Goal: Task Accomplishment & Management: Use online tool/utility

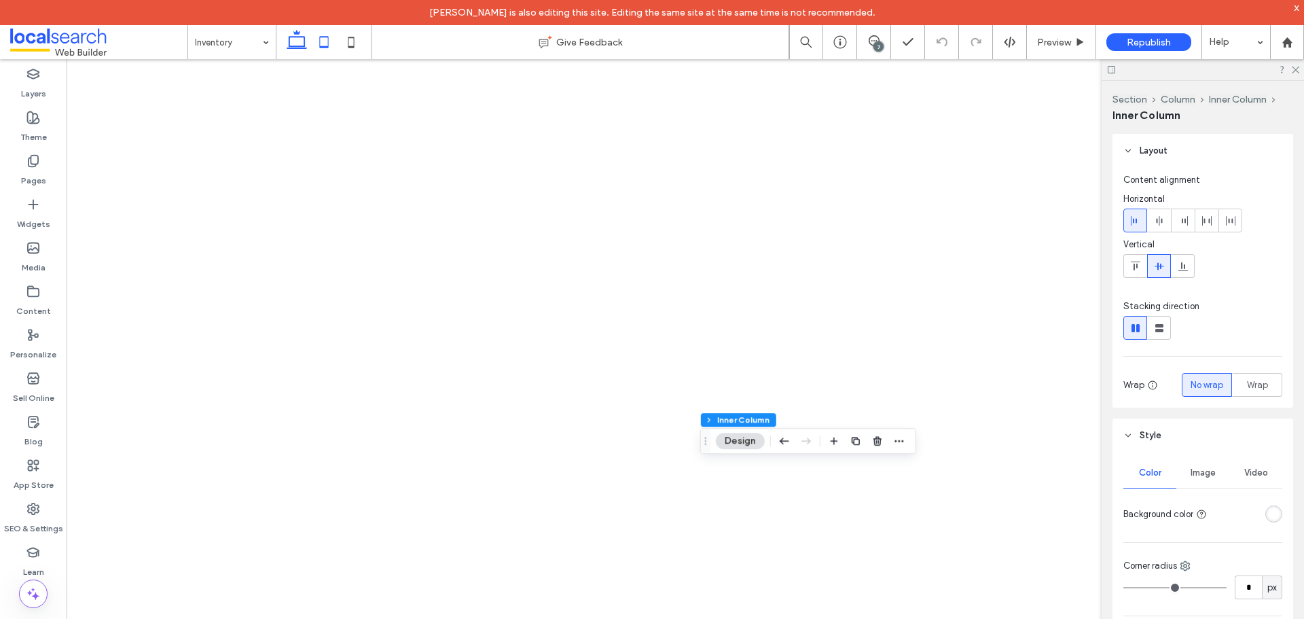
click at [327, 46] on use at bounding box center [324, 42] width 9 height 12
type input "***"
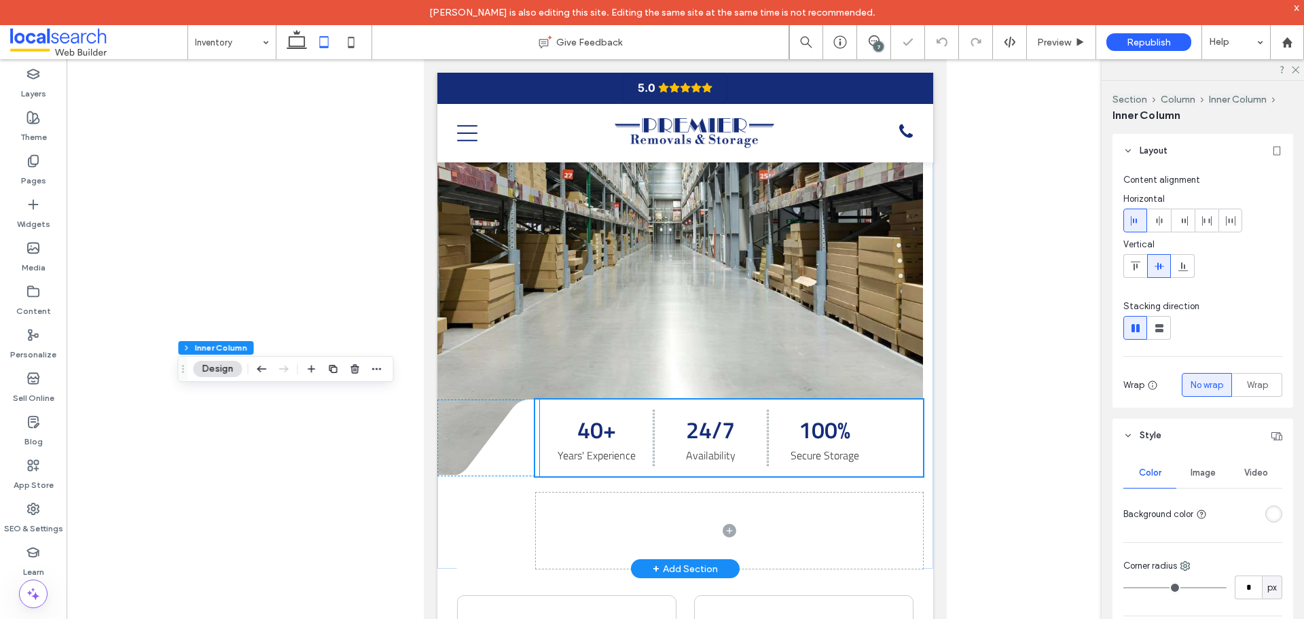
scroll to position [543, 0]
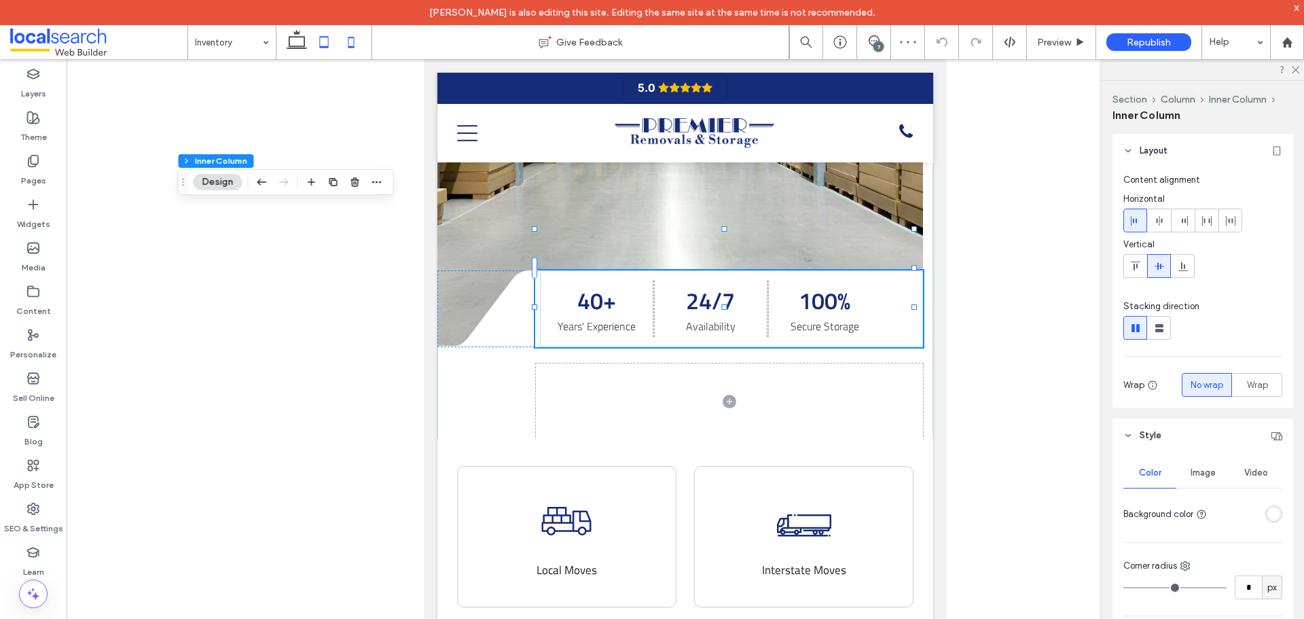
click at [348, 43] on use at bounding box center [351, 42] width 6 height 11
type input "**"
type input "****"
type input "**"
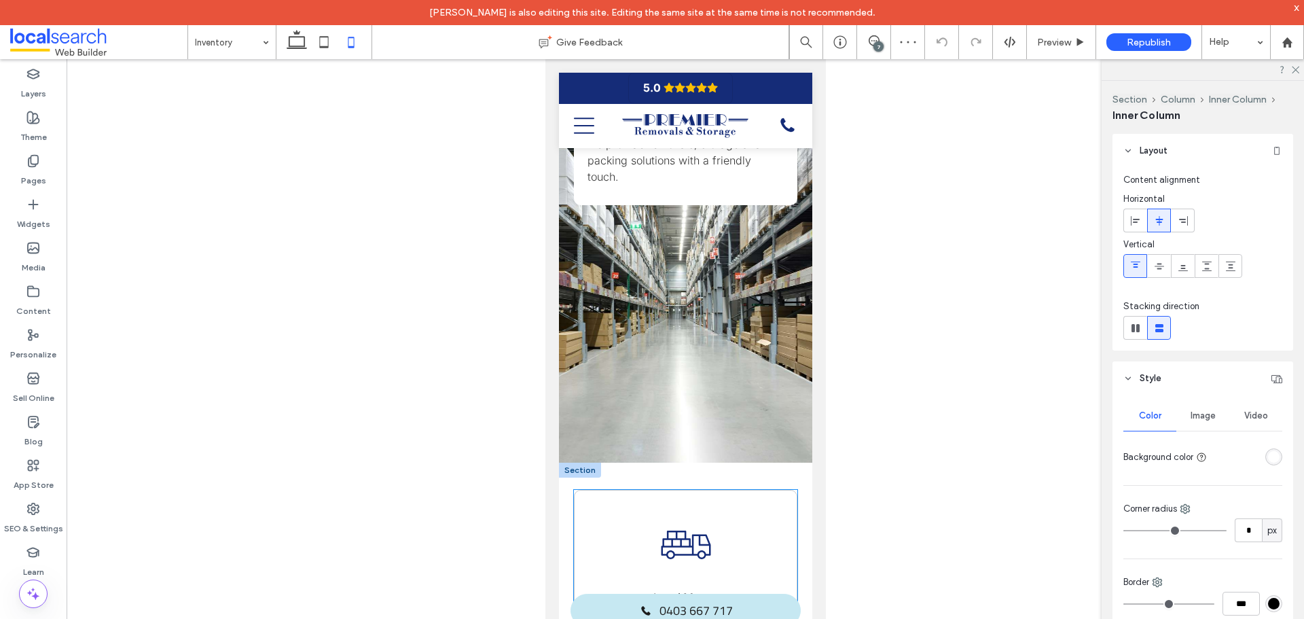
scroll to position [238, 0]
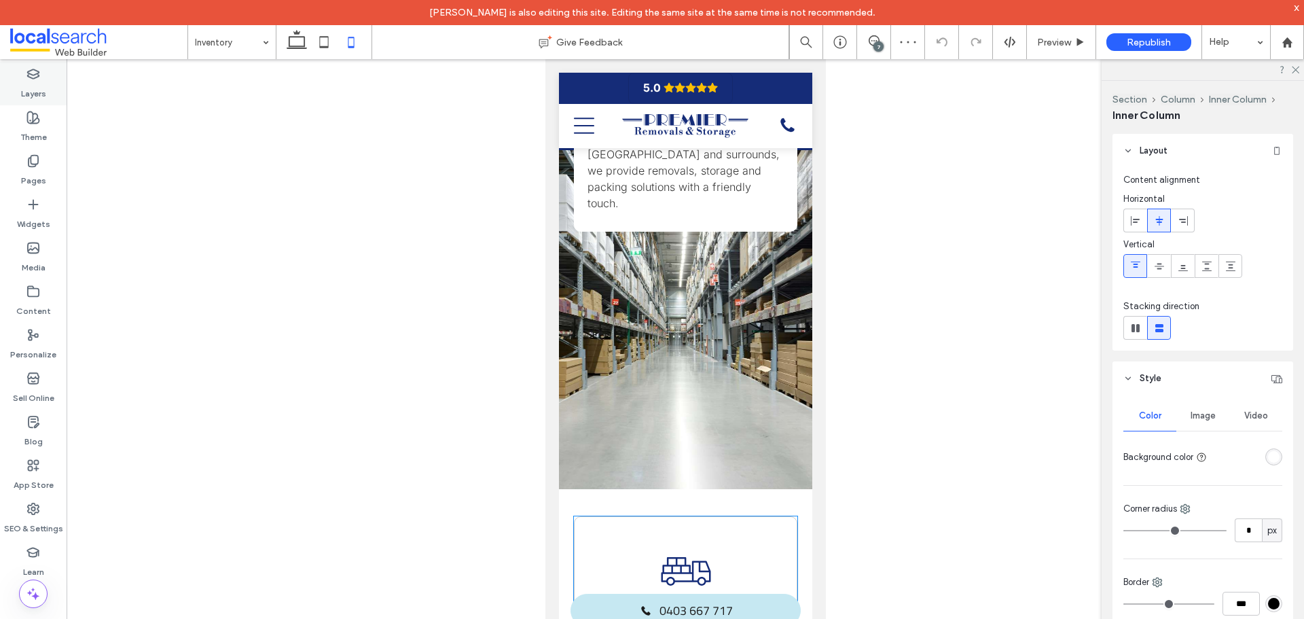
click at [34, 85] on label "Layers" at bounding box center [33, 90] width 25 height 19
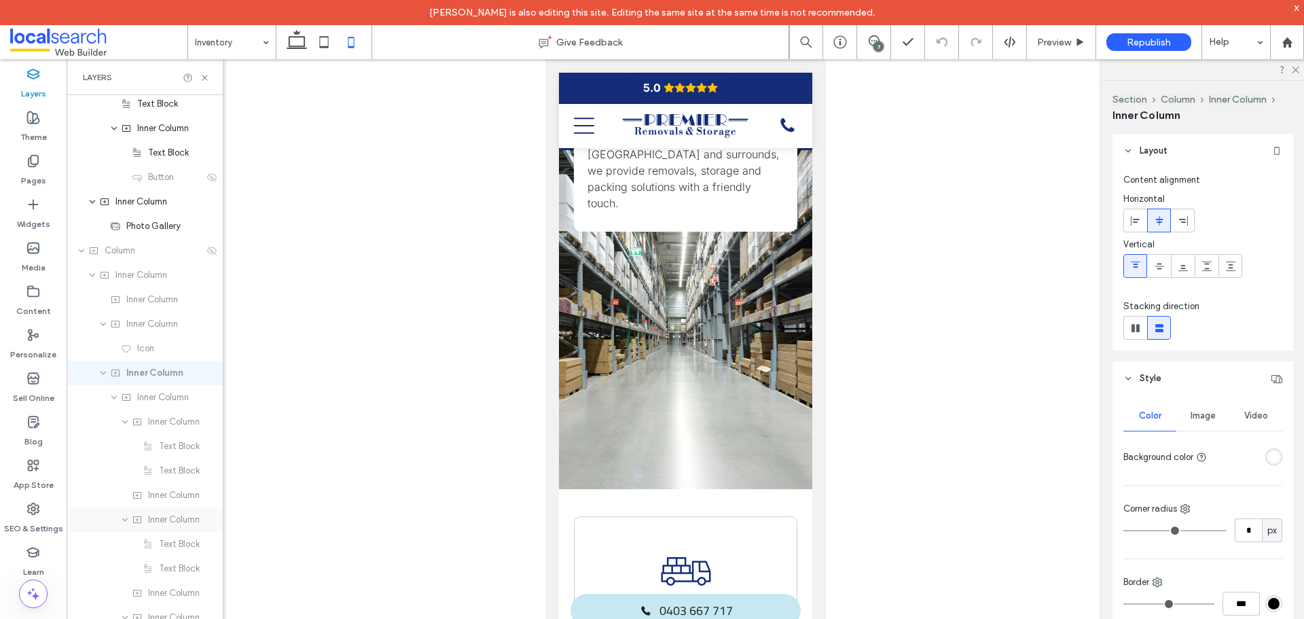
scroll to position [764, 0]
click at [206, 249] on icon at bounding box center [211, 247] width 11 height 11
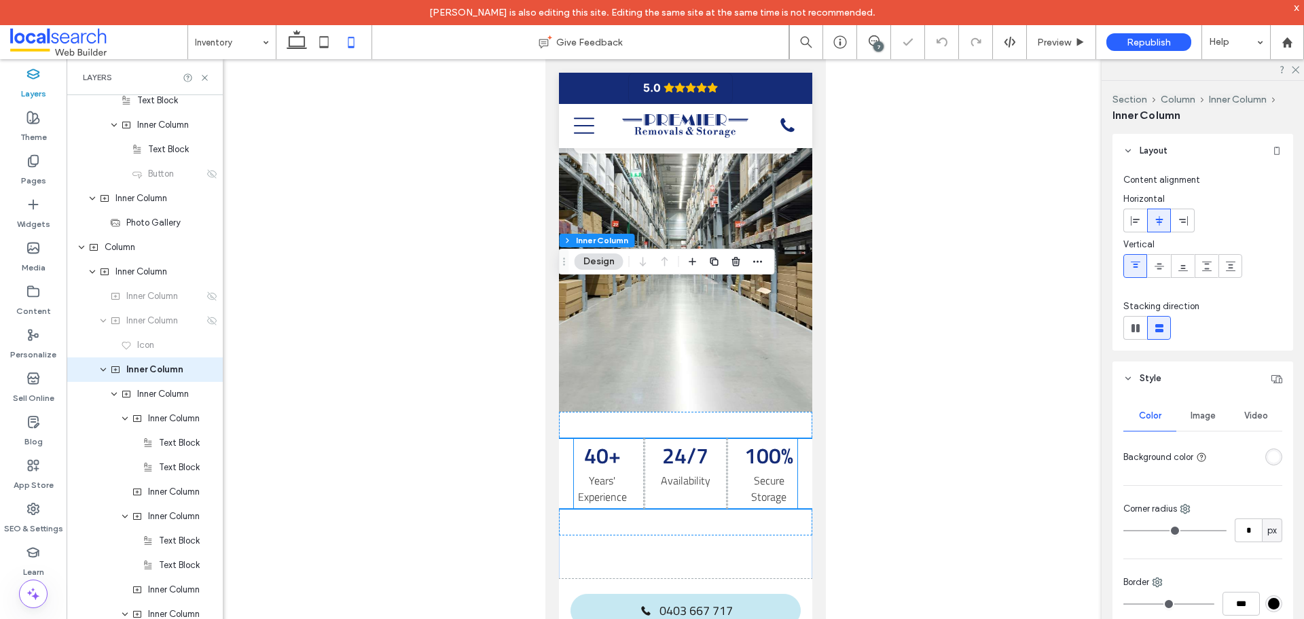
scroll to position [442, 0]
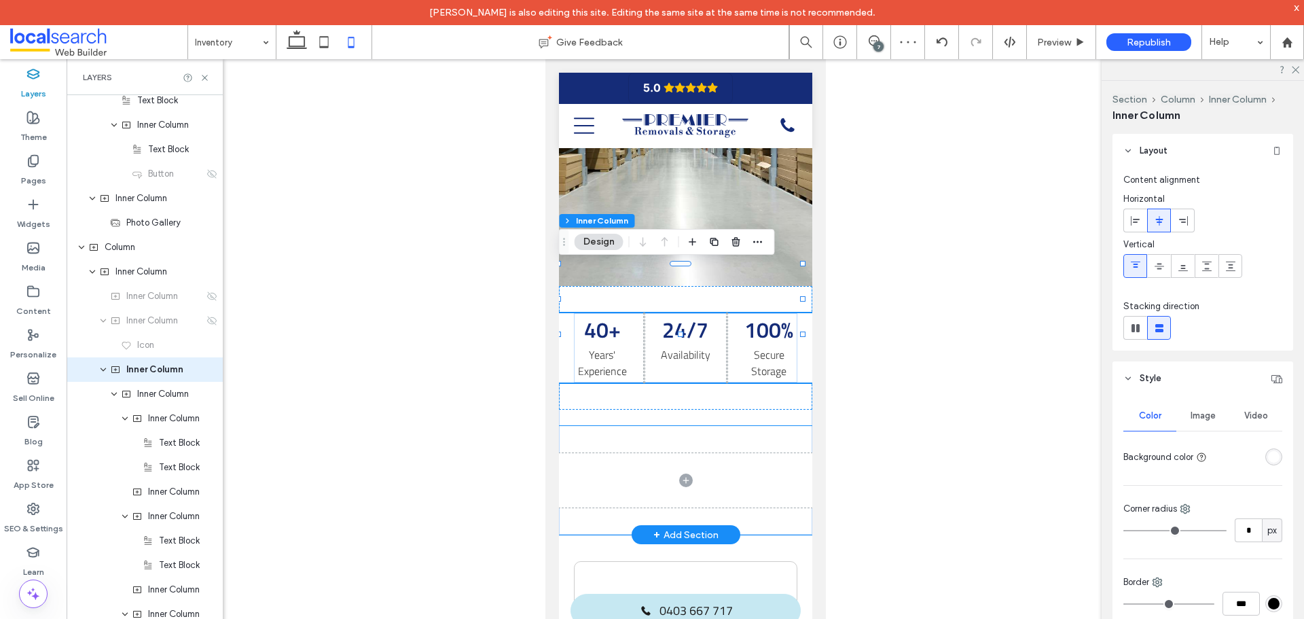
click at [658, 426] on div "Divider Icon" at bounding box center [684, 480] width 253 height 109
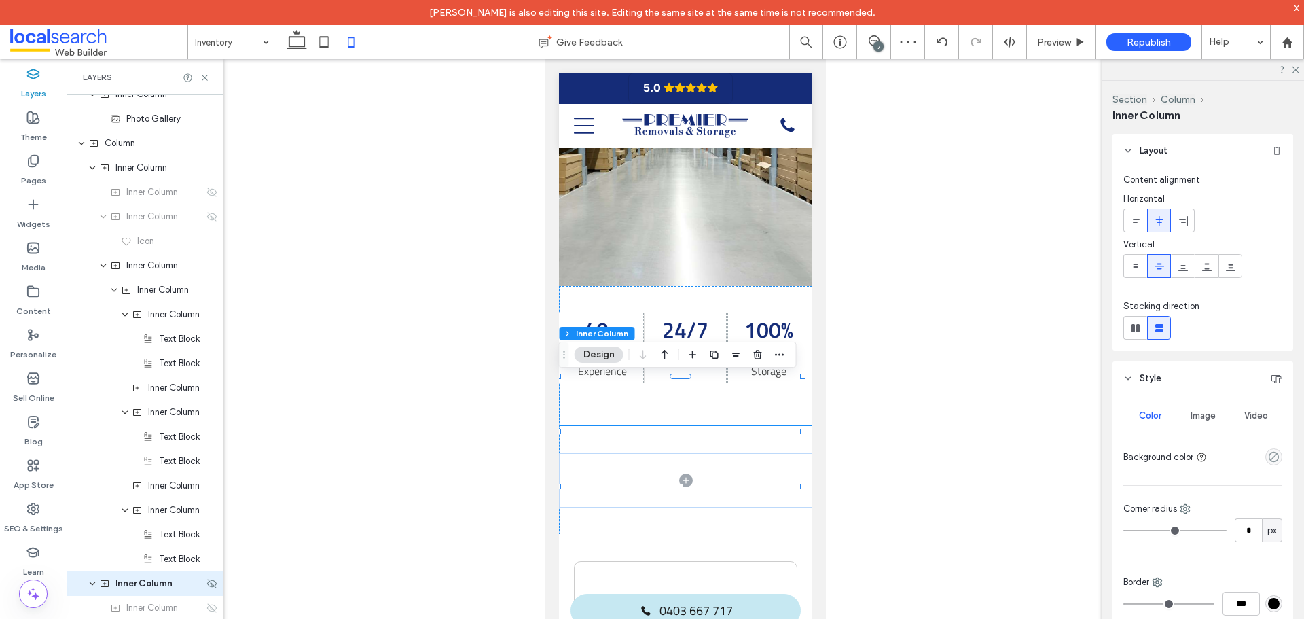
scroll to position [1082, 0]
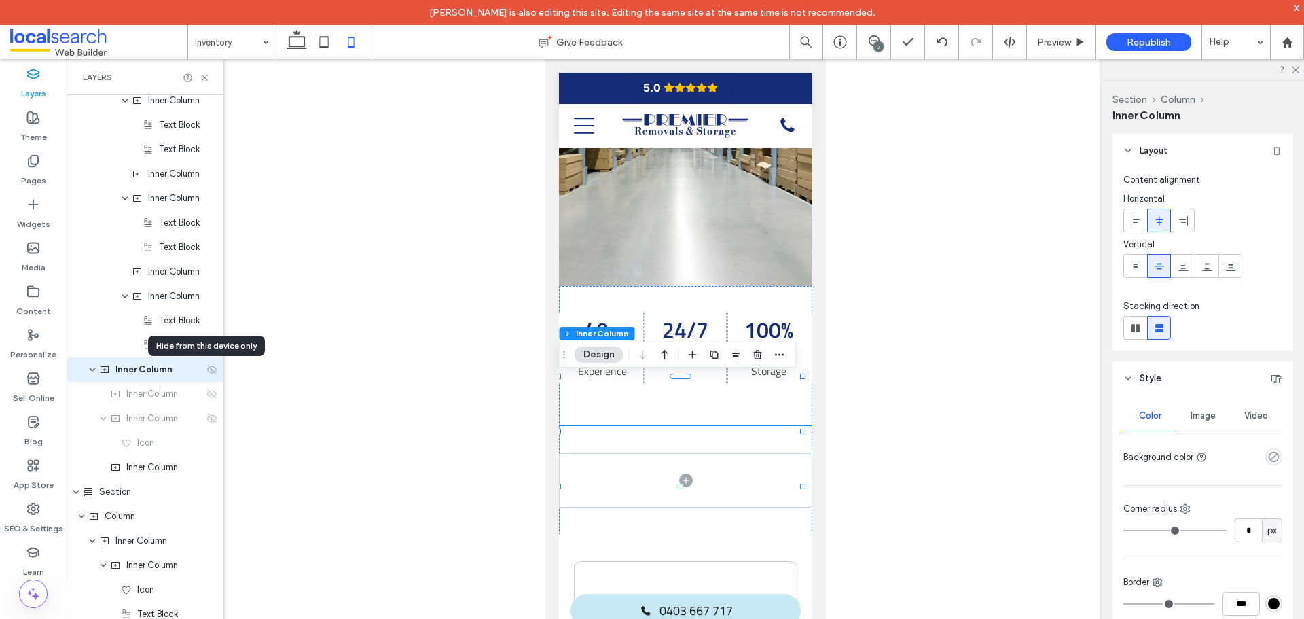
click at [207, 368] on use at bounding box center [212, 369] width 10 height 9
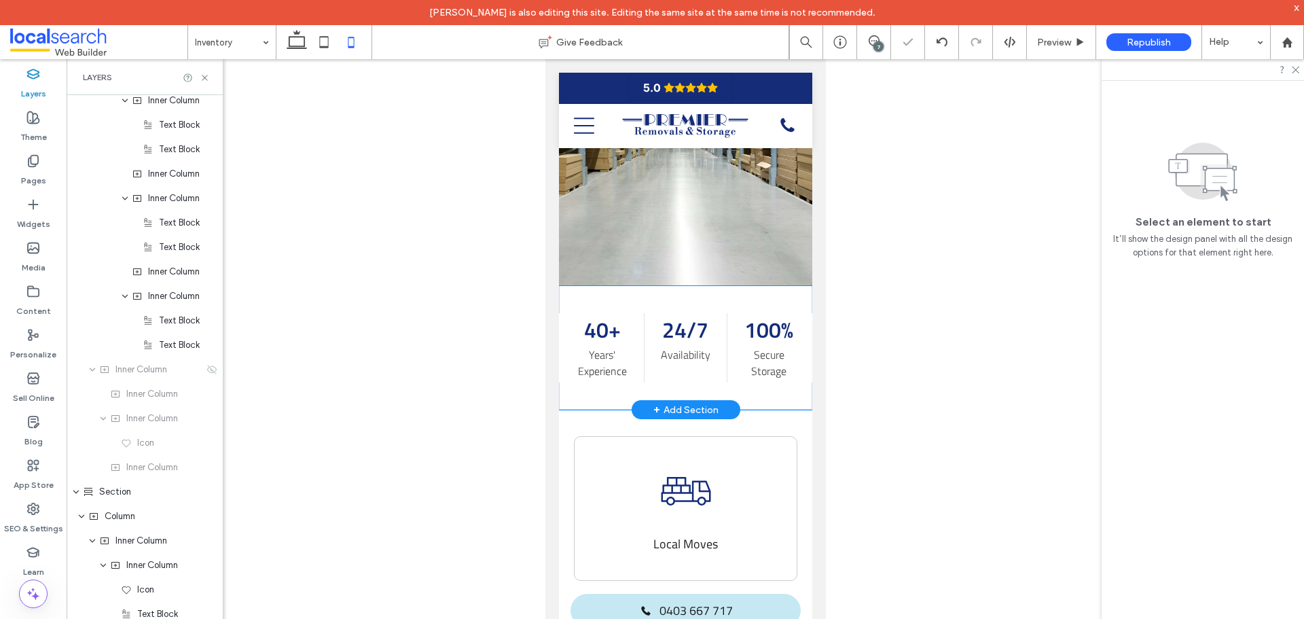
click at [769, 354] on div "Divider Icon 40+ Years' Experience 24/7 Availability 100% Secure Storage" at bounding box center [684, 348] width 253 height 124
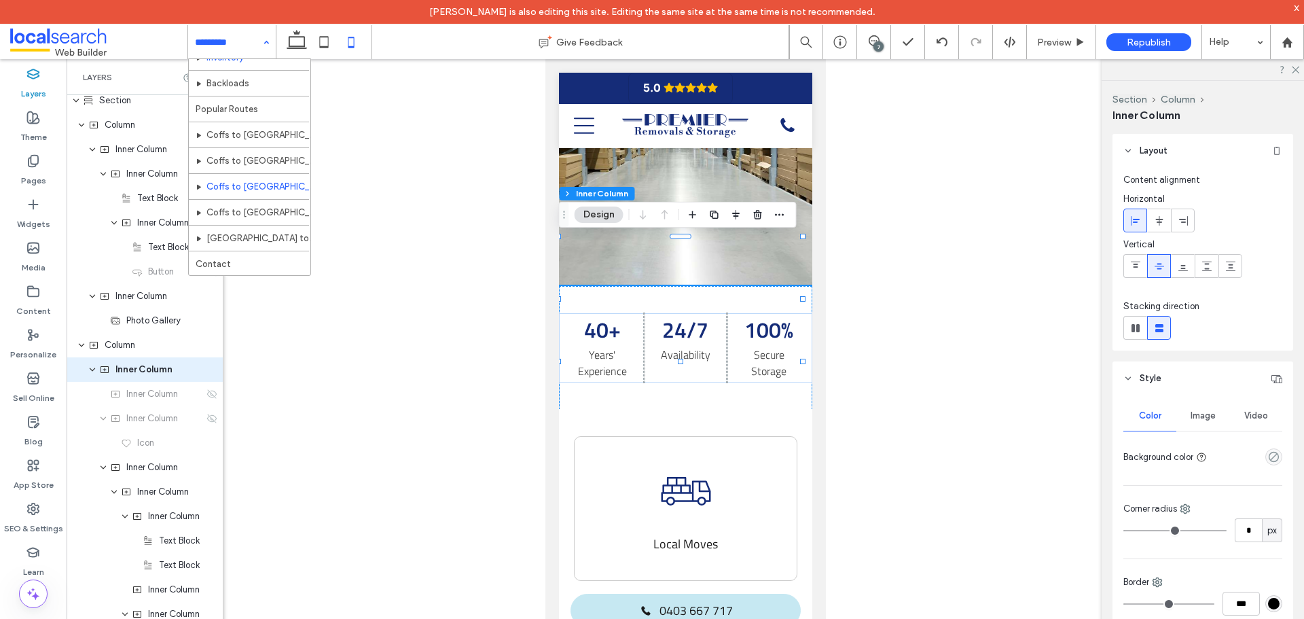
scroll to position [85, 0]
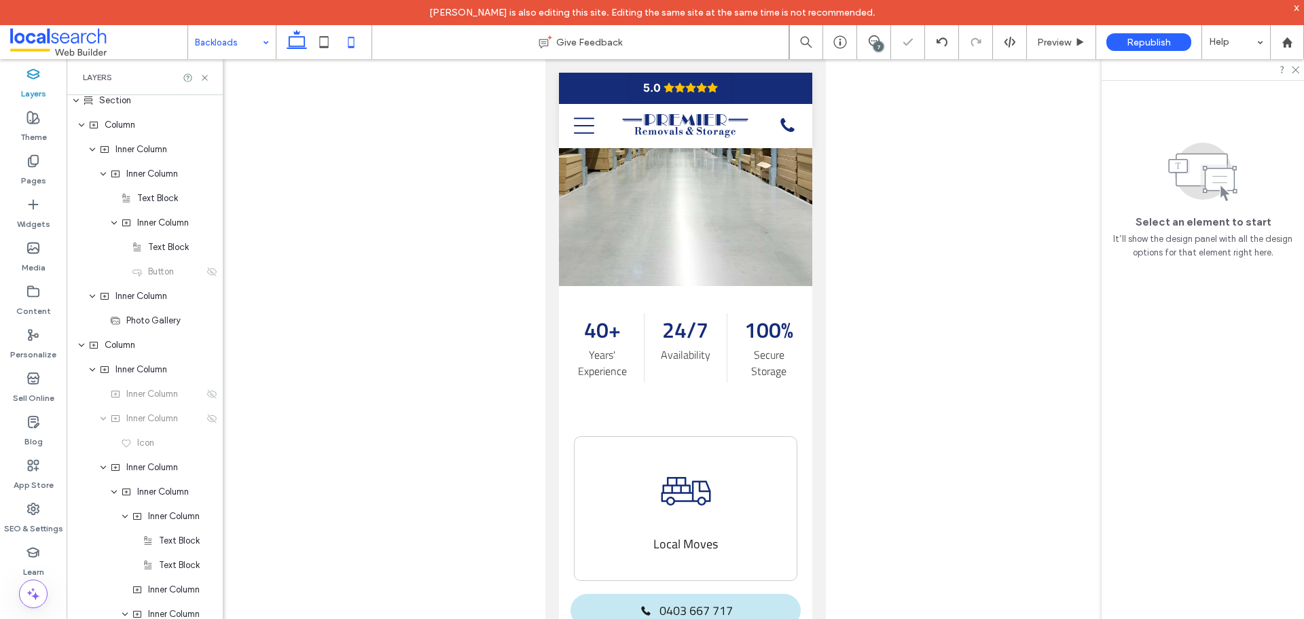
click at [295, 38] on icon at bounding box center [296, 42] width 27 height 27
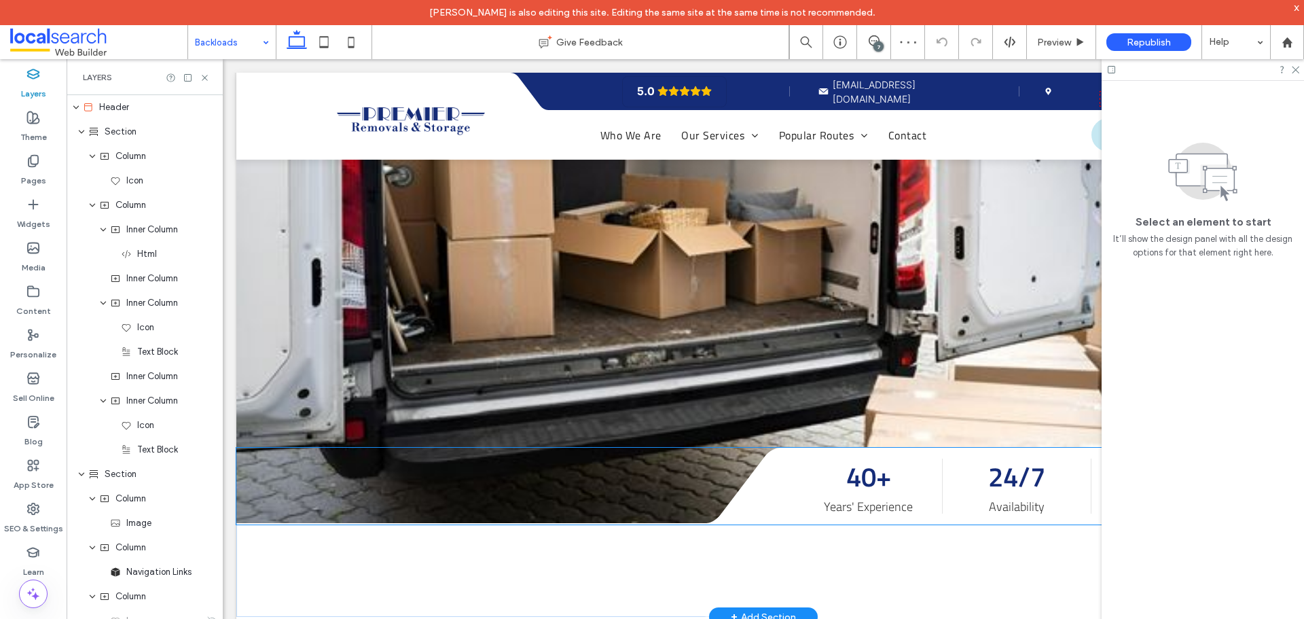
scroll to position [475, 0]
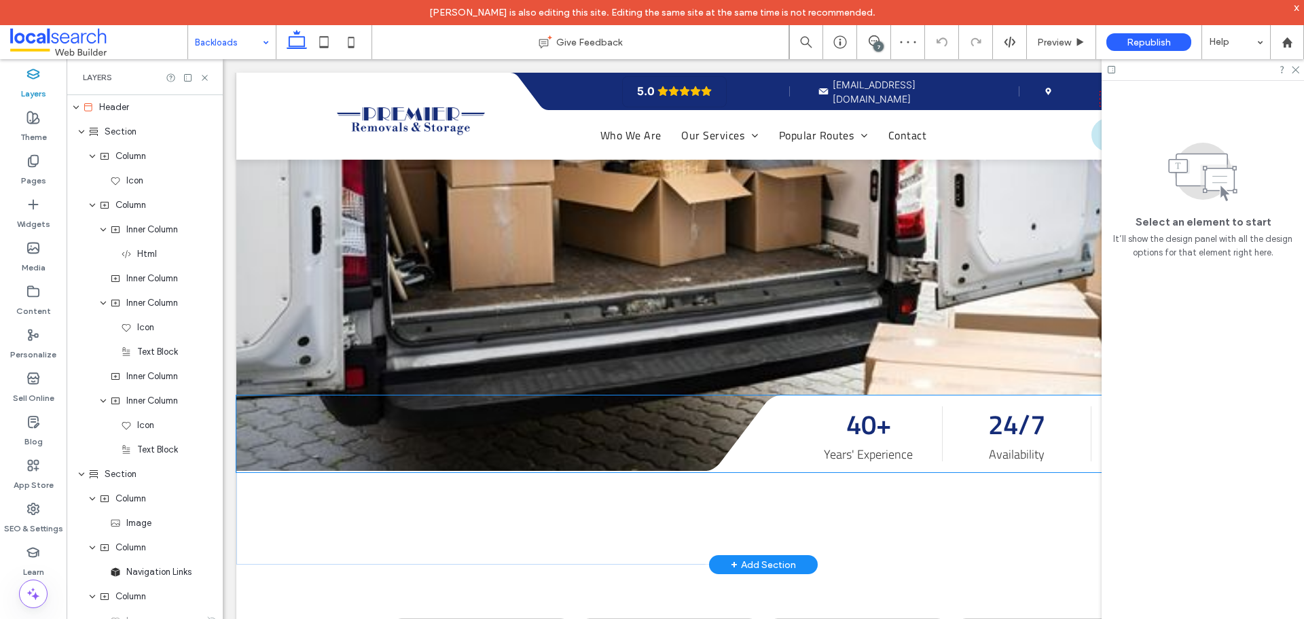
click at [811, 404] on p "40+" at bounding box center [868, 424] width 119 height 41
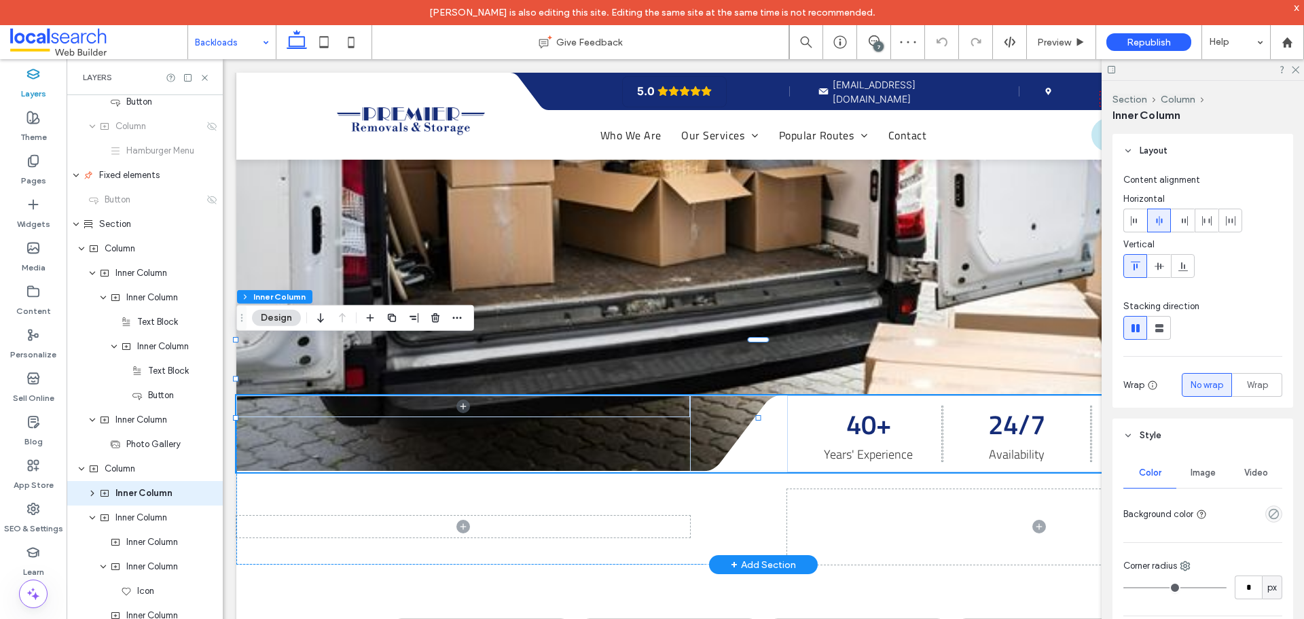
click at [811, 404] on p "40+" at bounding box center [868, 424] width 119 height 41
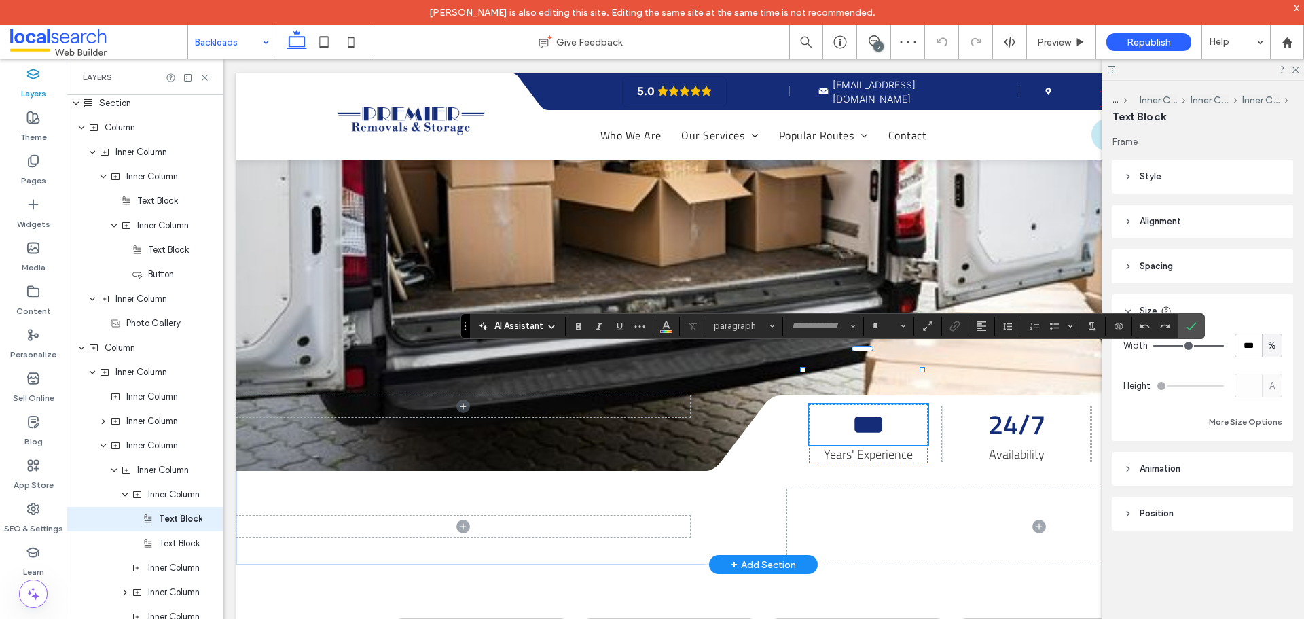
type input "**********"
type input "**"
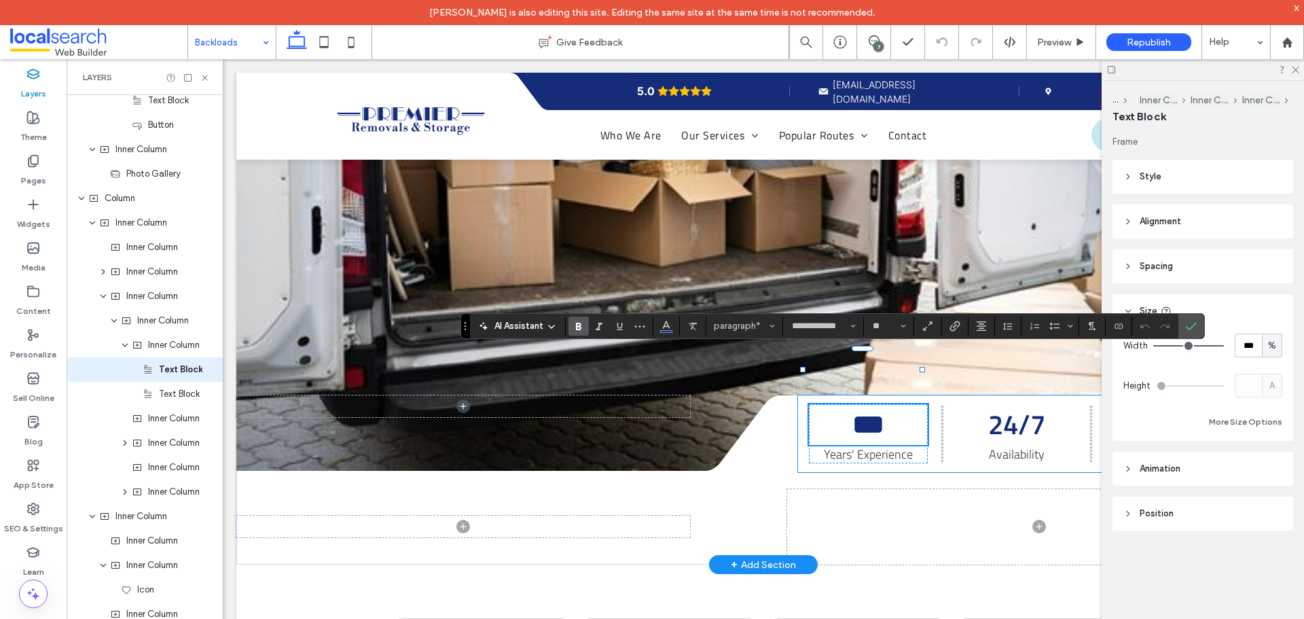
click at [798, 395] on div "*** Years' Experience 24/7 Availability 100% Secure Storage" at bounding box center [1044, 433] width 492 height 77
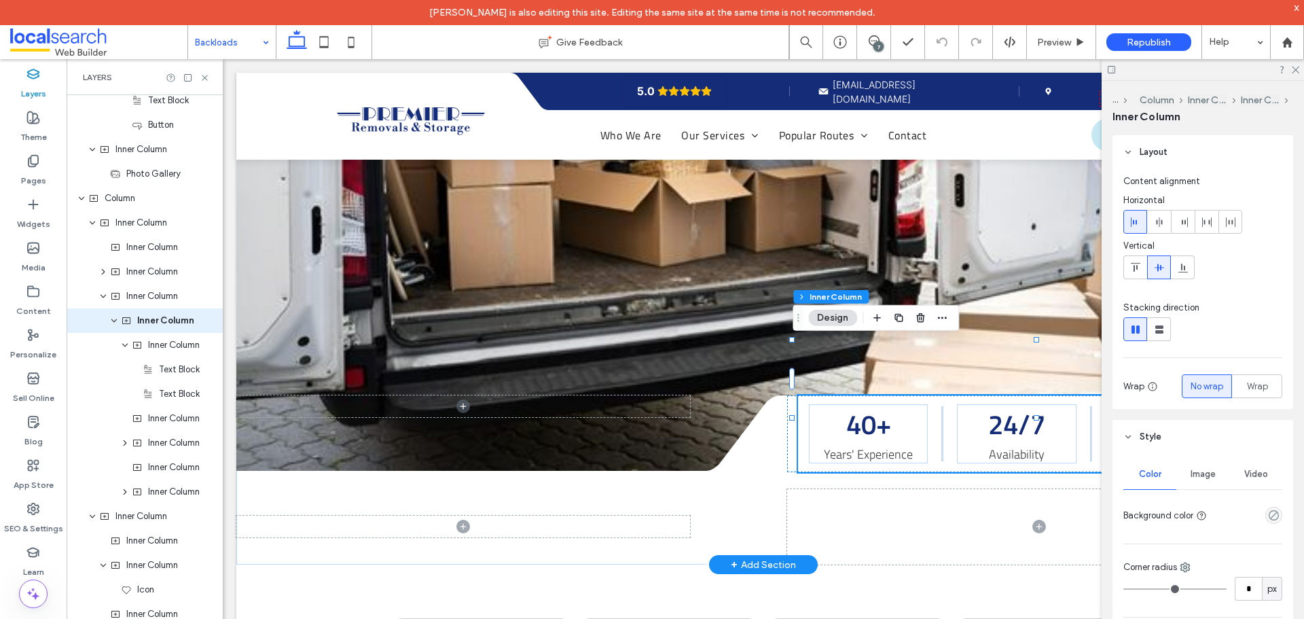
scroll to position [764, 0]
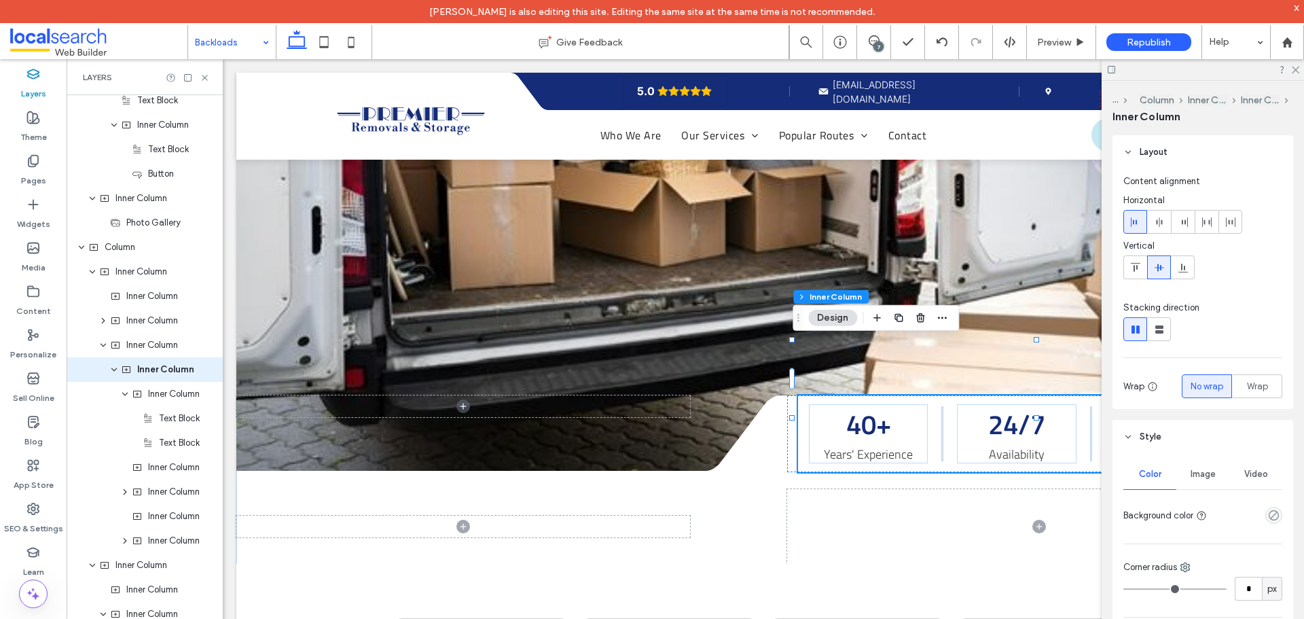
click at [353, 43] on icon at bounding box center [350, 42] width 27 height 27
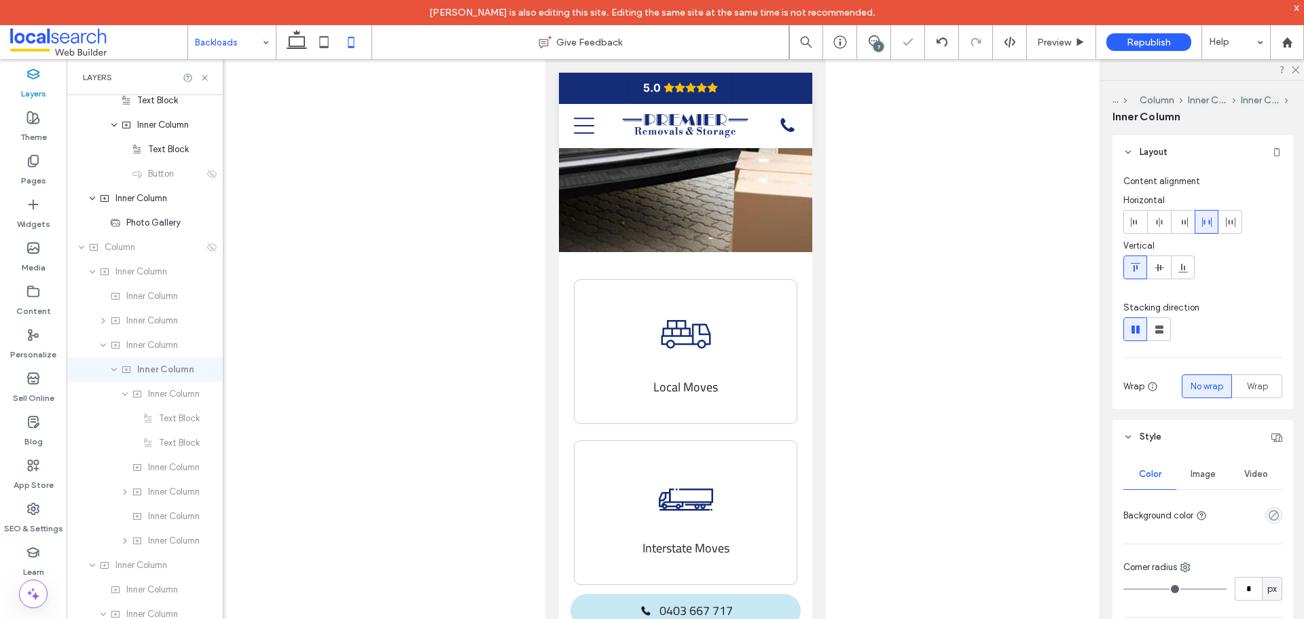
type input "*"
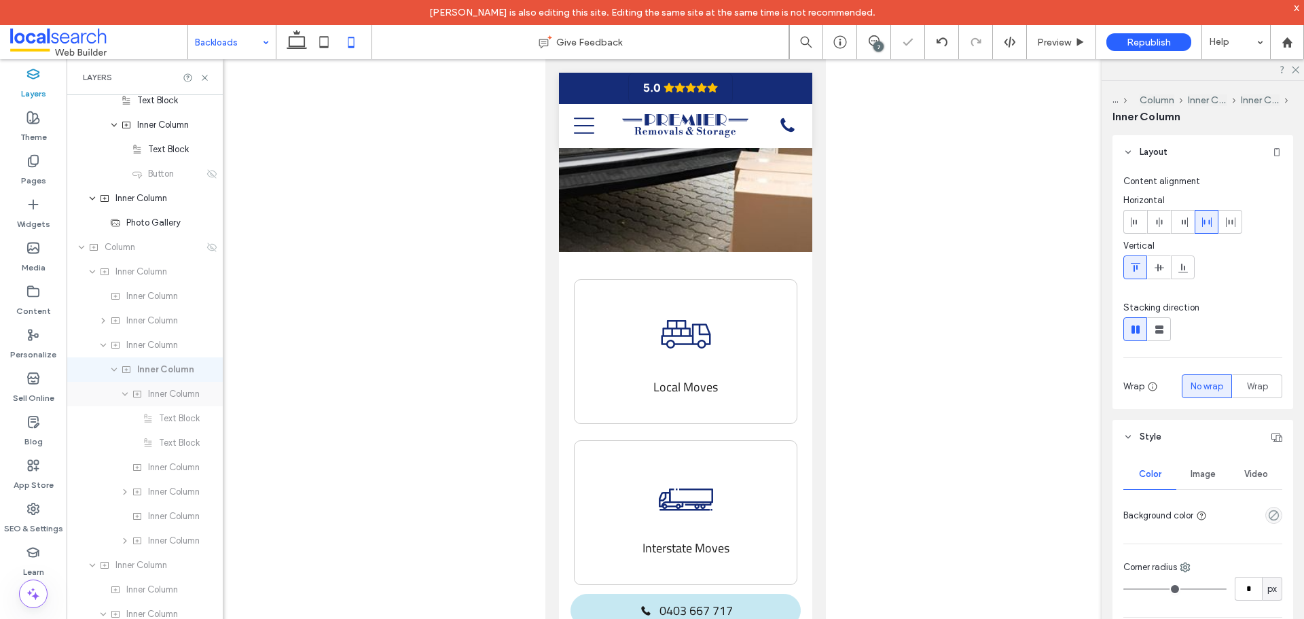
scroll to position [0, 0]
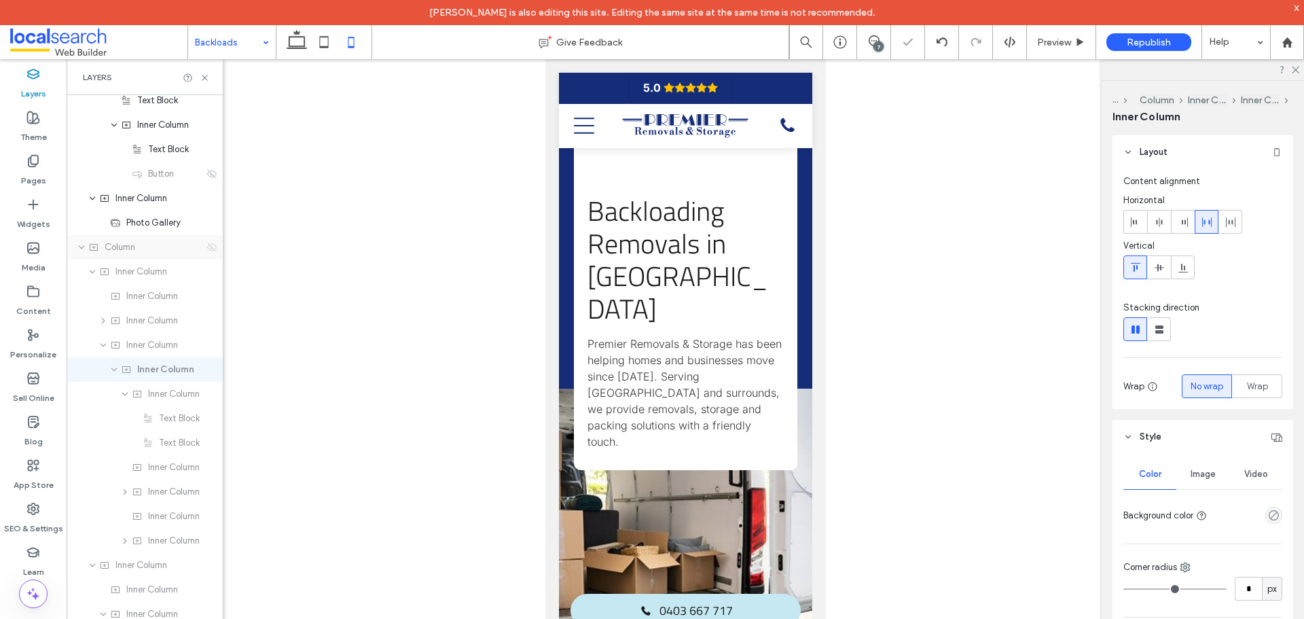
click at [206, 244] on icon at bounding box center [211, 247] width 11 height 11
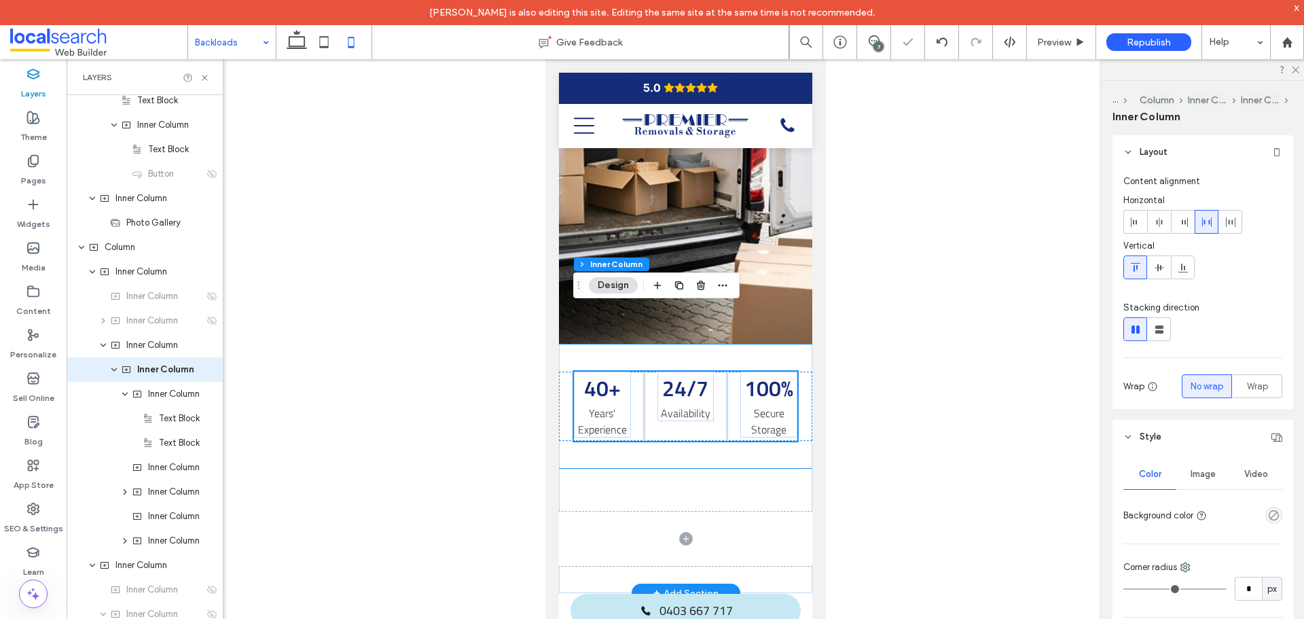
scroll to position [407, 0]
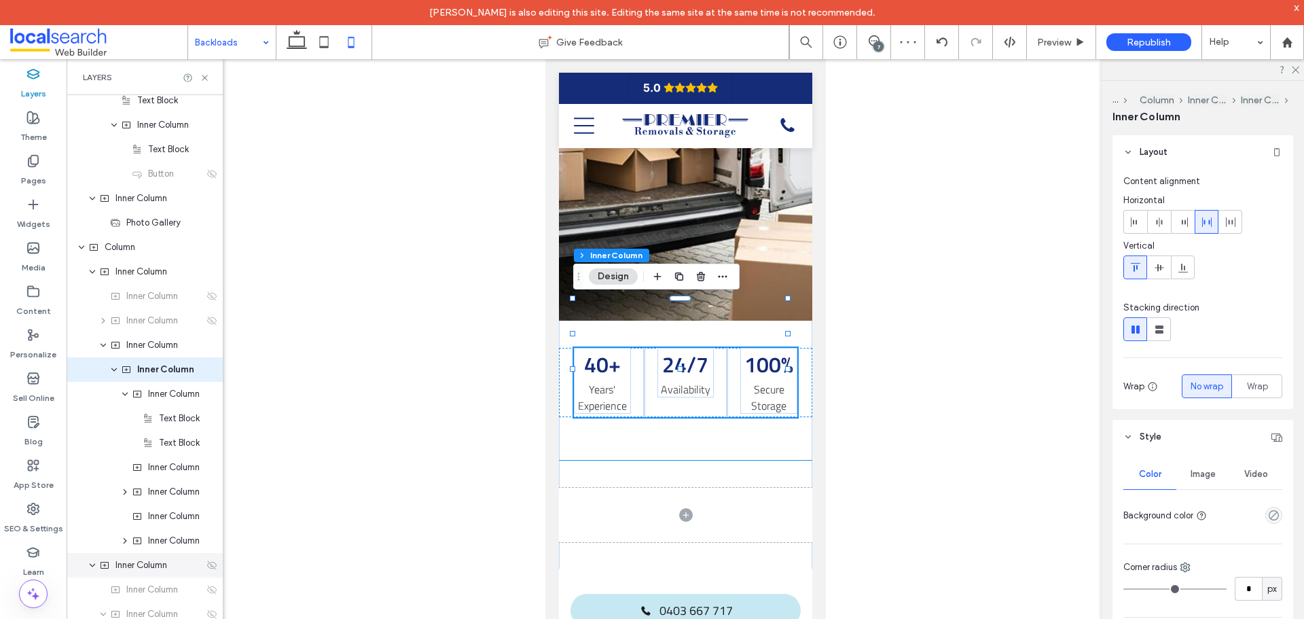
click at [206, 566] on icon at bounding box center [211, 564] width 11 height 11
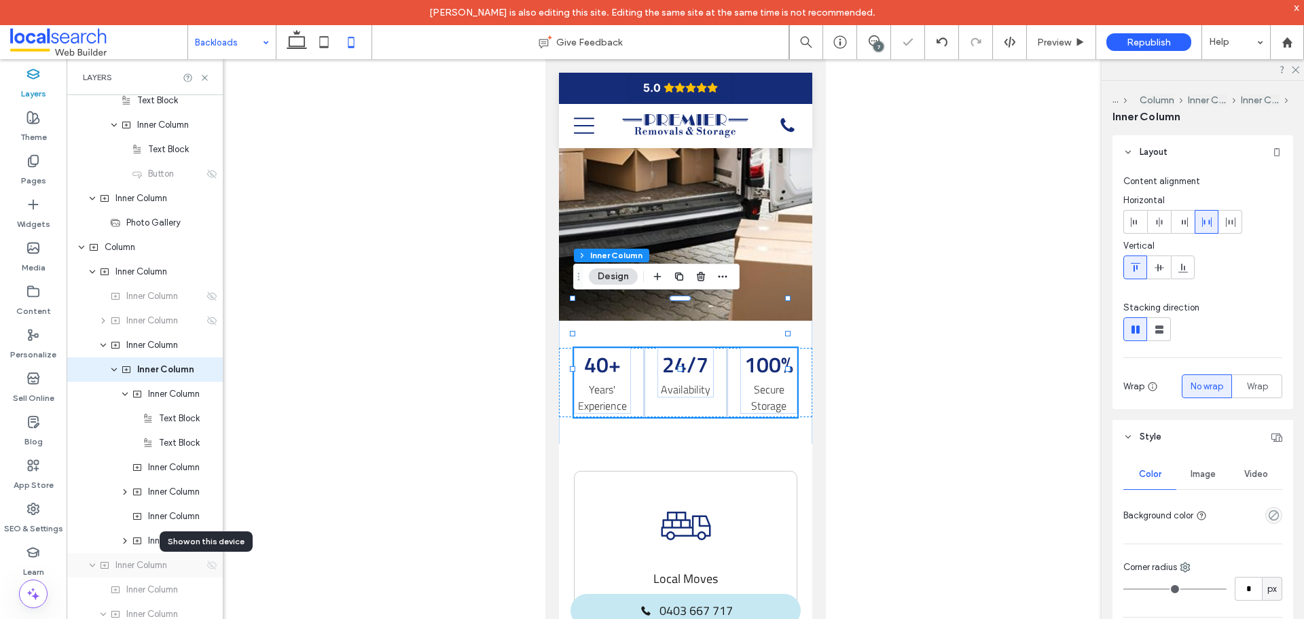
click at [206, 569] on icon at bounding box center [211, 564] width 11 height 11
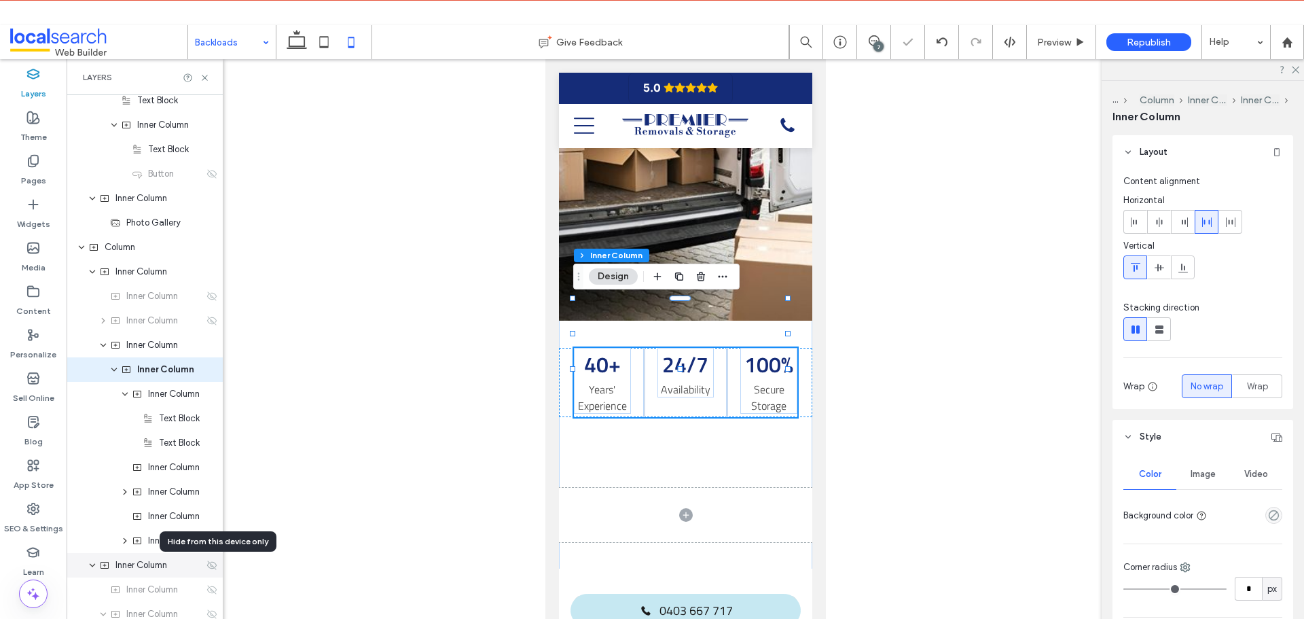
click at [206, 569] on icon at bounding box center [211, 564] width 11 height 11
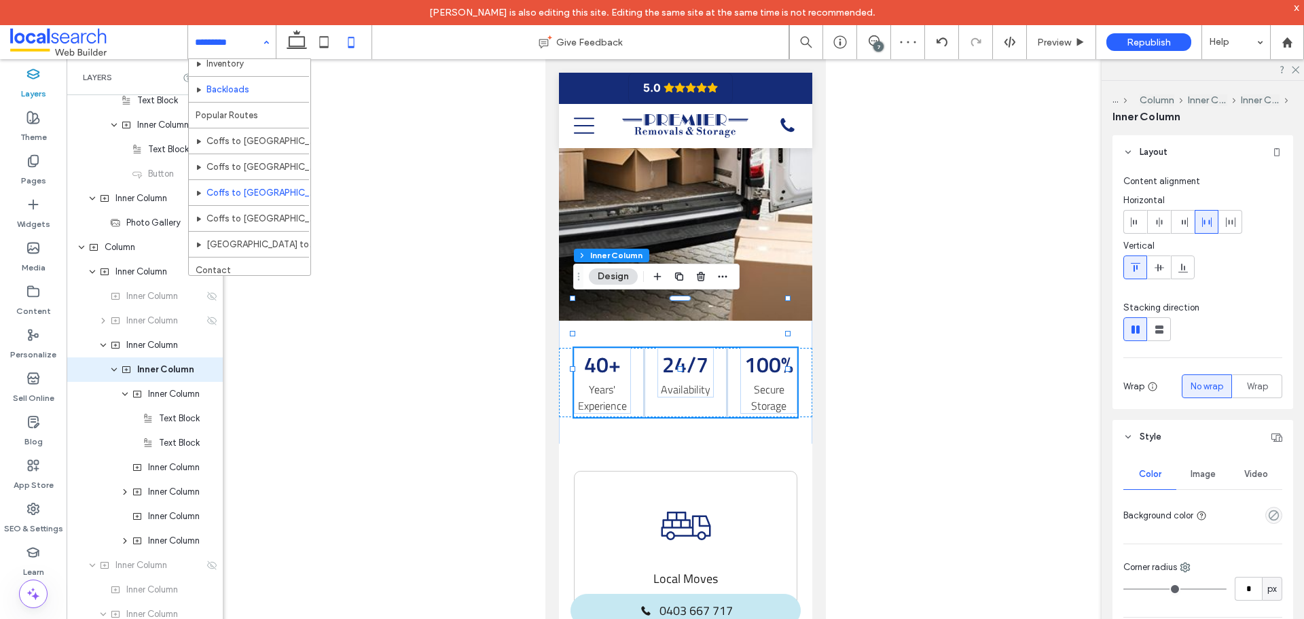
scroll to position [221, 0]
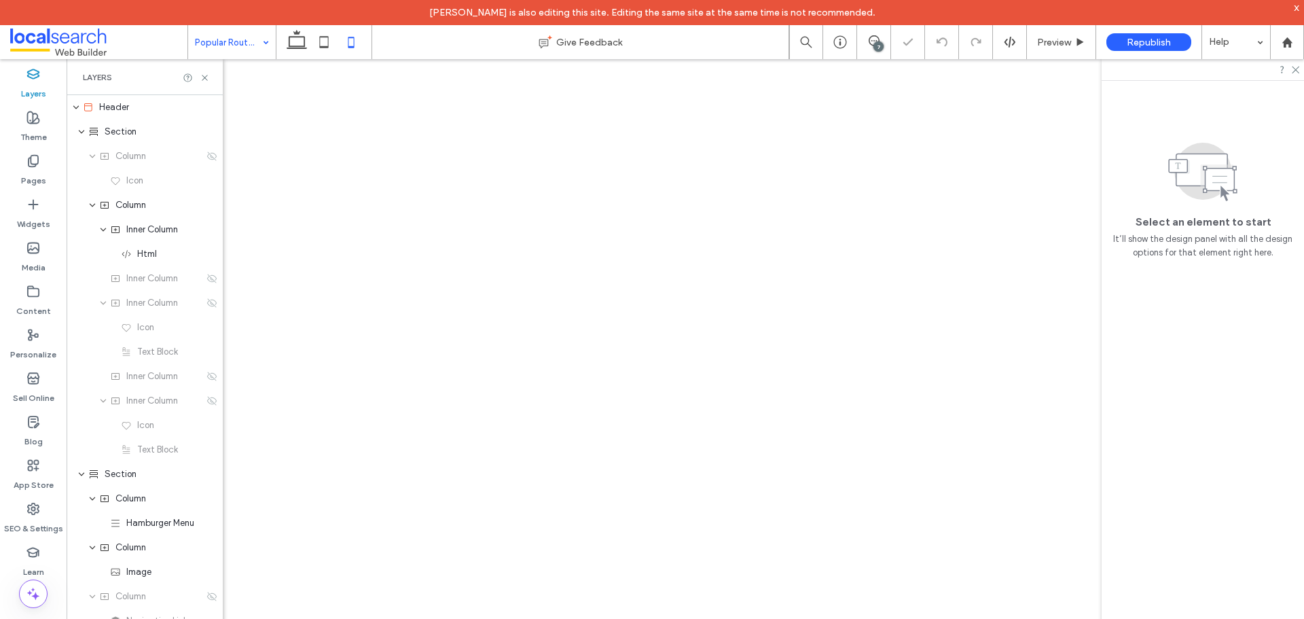
click at [250, 50] on input at bounding box center [228, 42] width 67 height 34
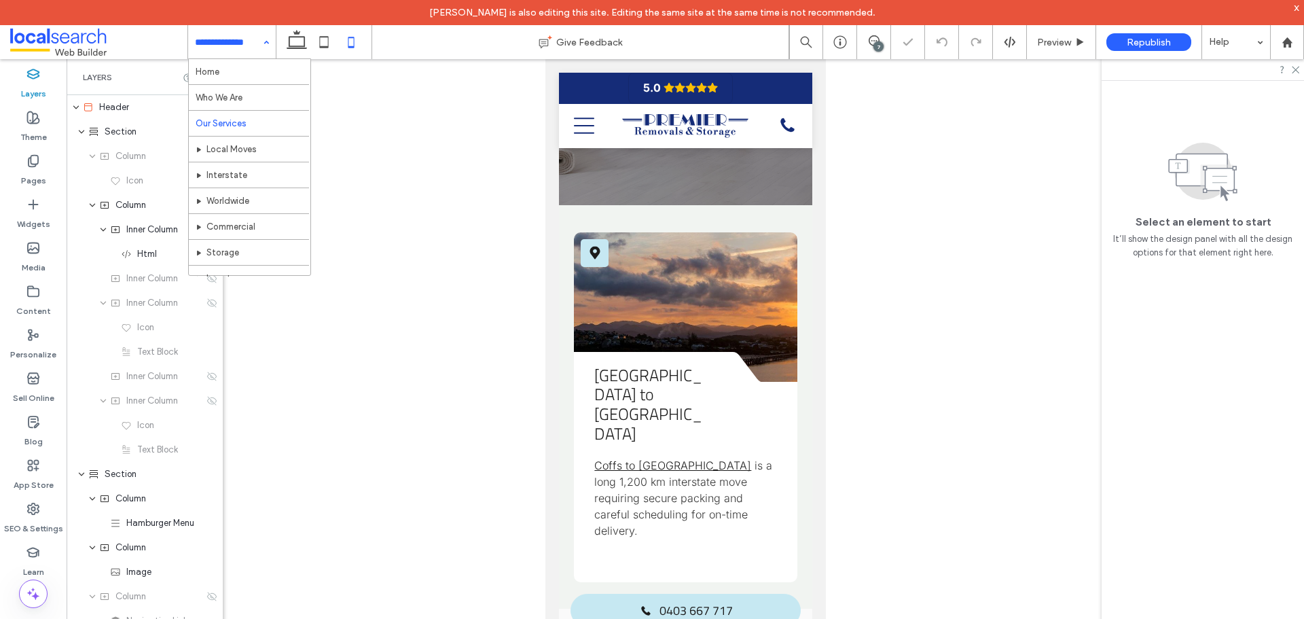
scroll to position [221, 0]
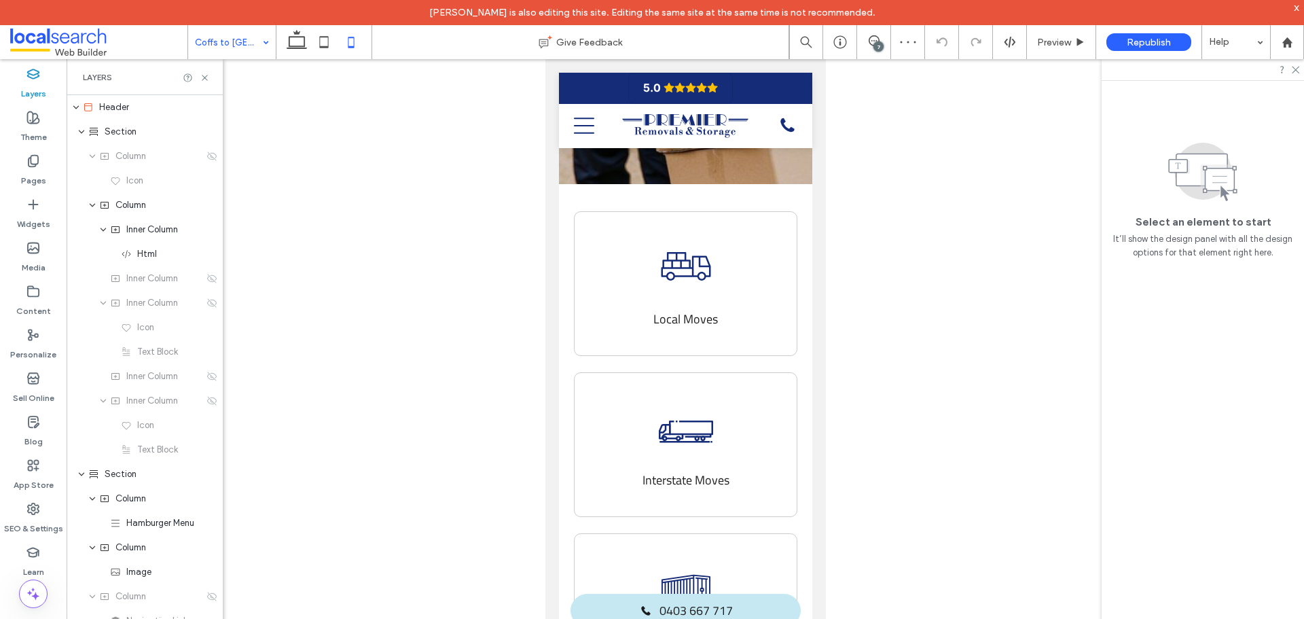
scroll to position [543, 0]
drag, startPoint x: 301, startPoint y: 39, endPoint x: 343, endPoint y: 1, distance: 56.7
click at [299, 39] on icon at bounding box center [296, 42] width 27 height 27
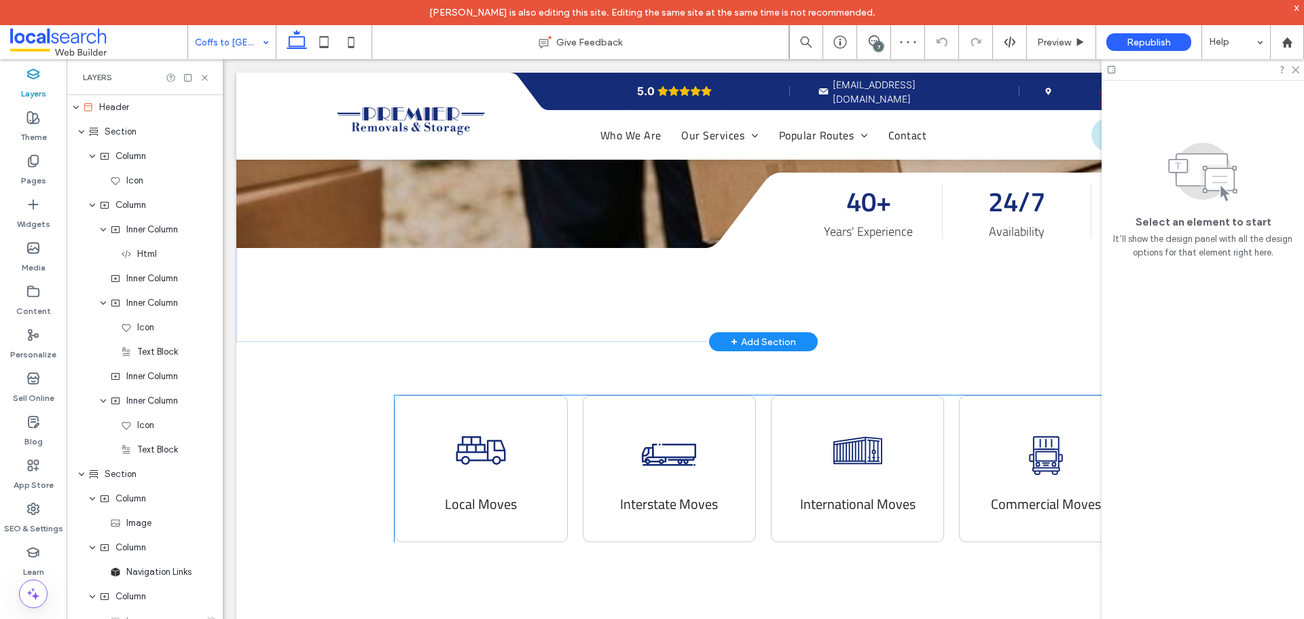
scroll to position [688, 0]
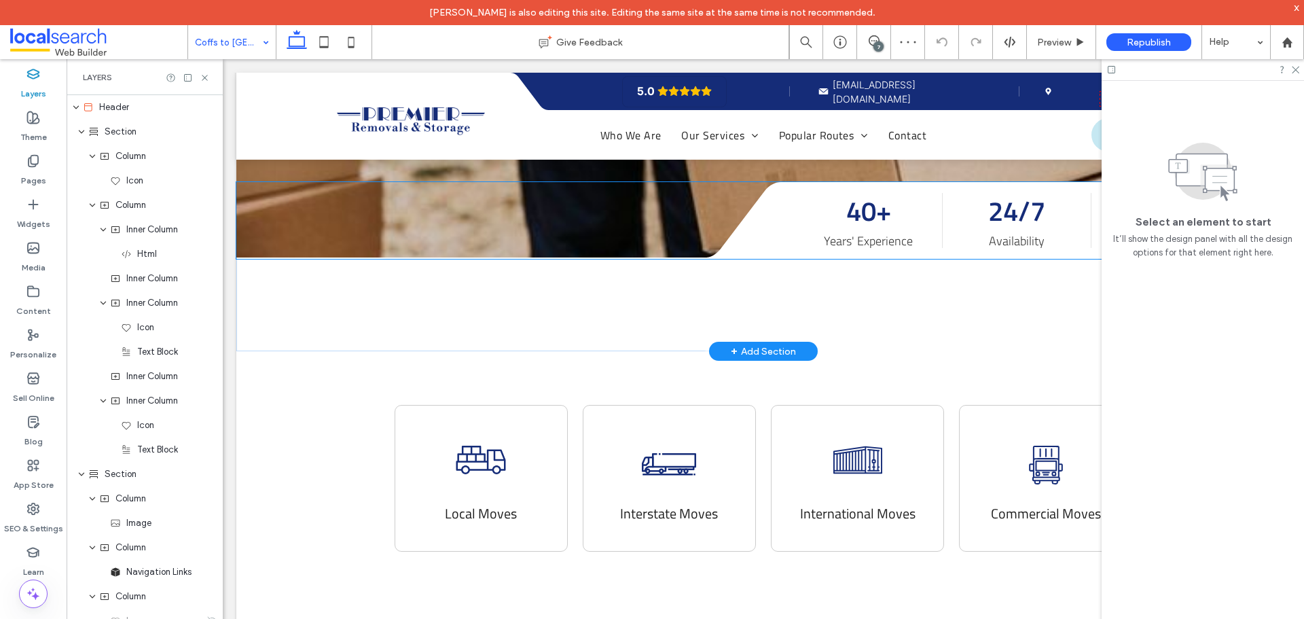
click at [798, 187] on div "40+ Years' Experience 24/7 Availability 100% Secure Storage" at bounding box center [1044, 220] width 492 height 77
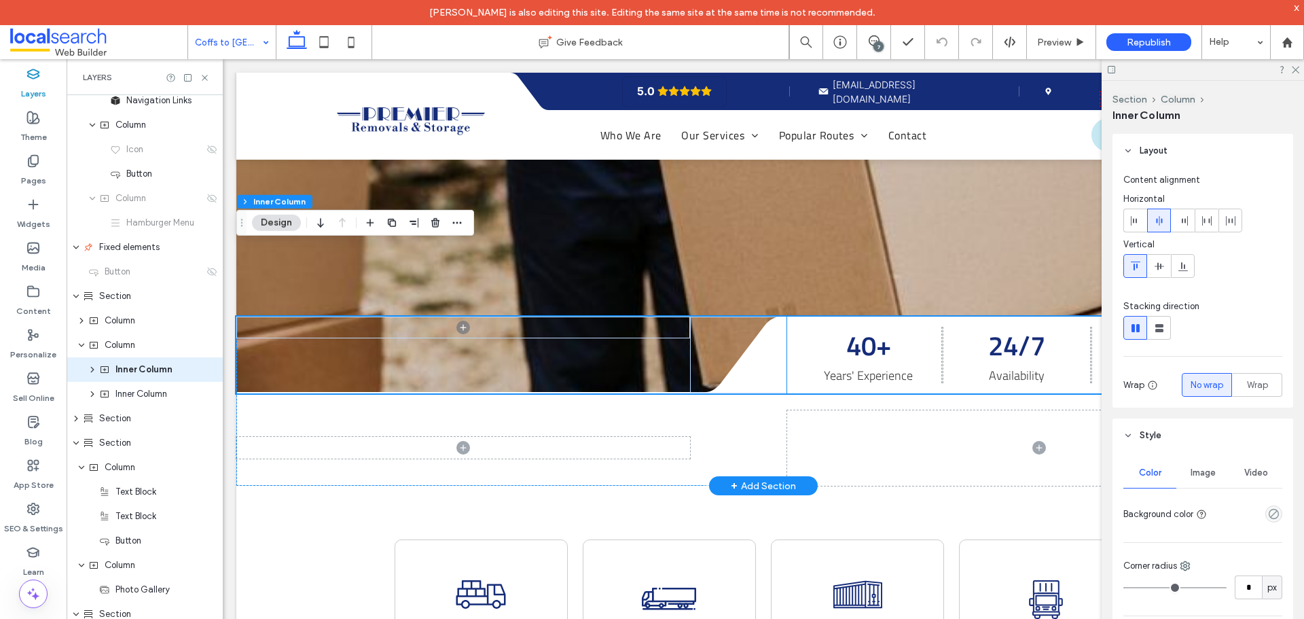
scroll to position [553, 0]
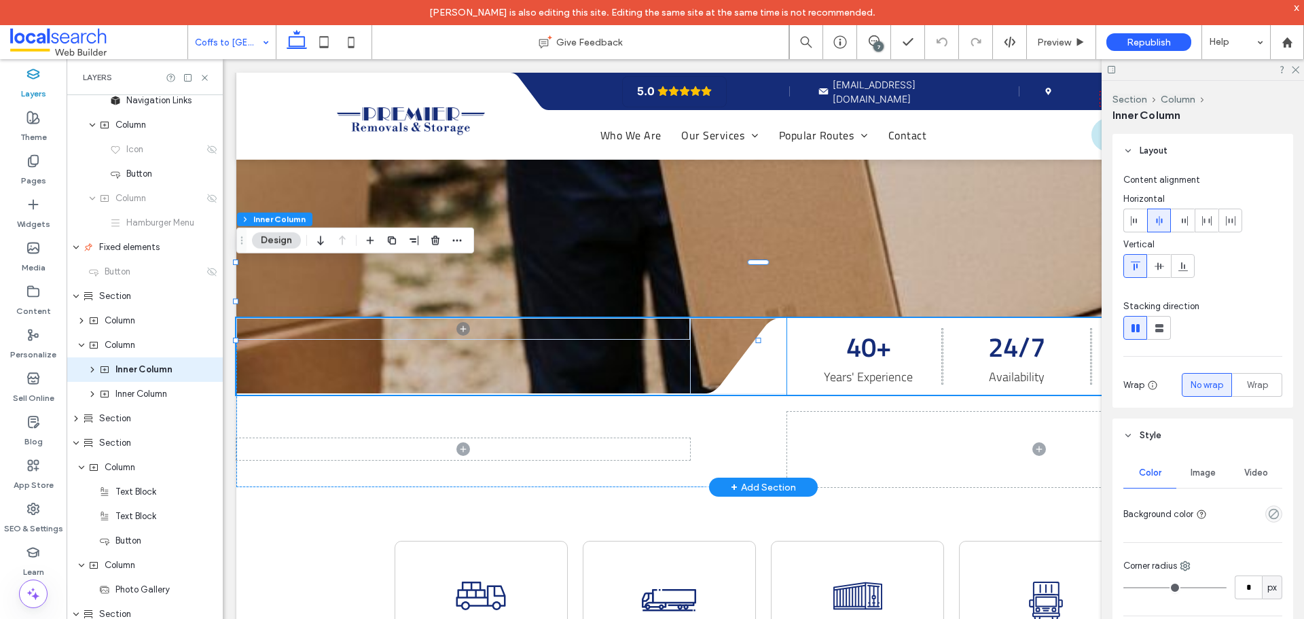
click at [798, 318] on div "40+ Years' Experience 24/7 Availability 100% Secure Storage" at bounding box center [1044, 356] width 492 height 77
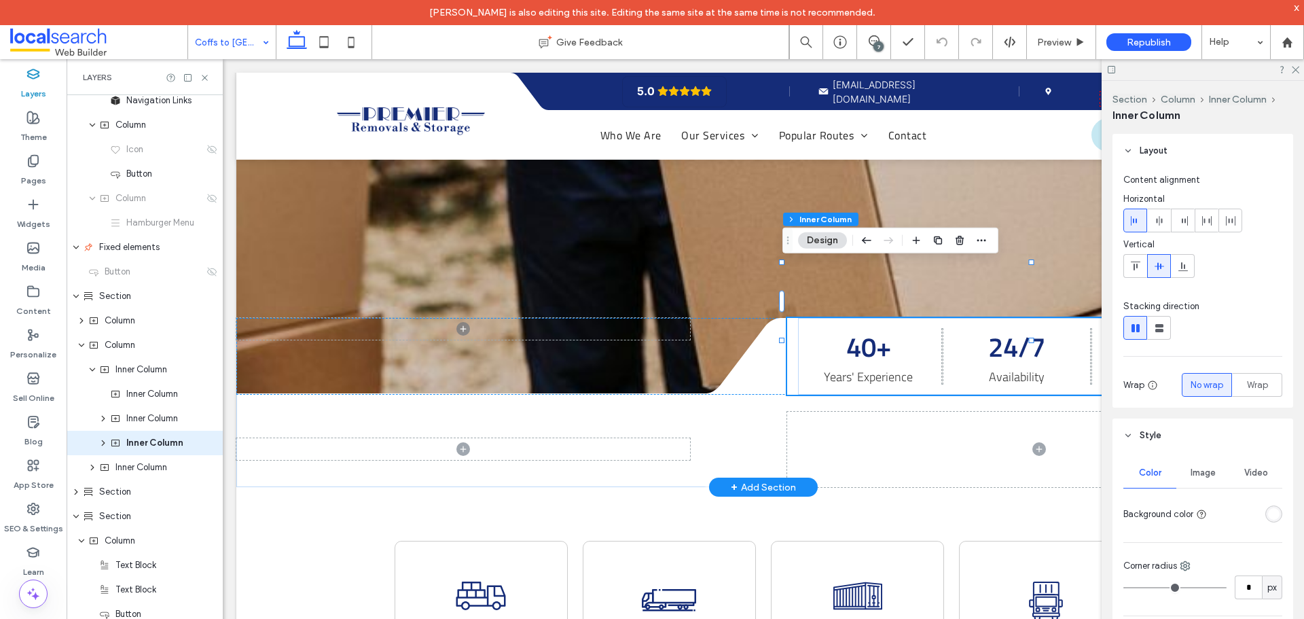
scroll to position [0, 0]
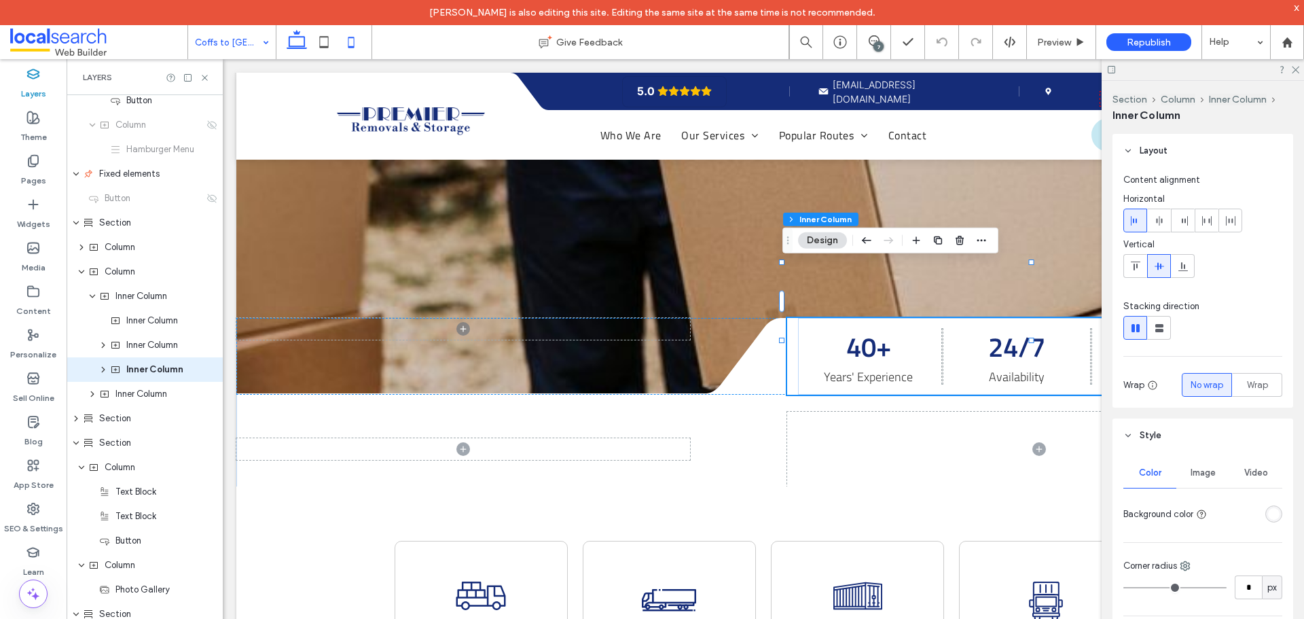
click at [345, 38] on icon at bounding box center [350, 42] width 27 height 27
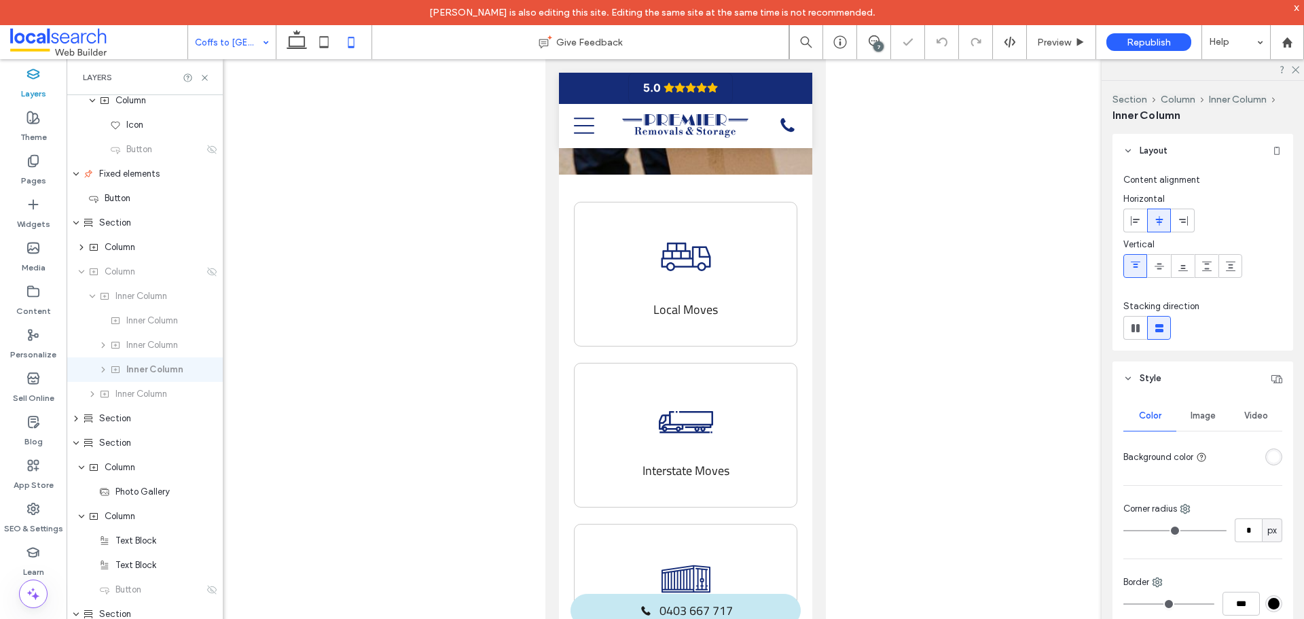
type input "**"
type input "****"
type input "***"
type input "**"
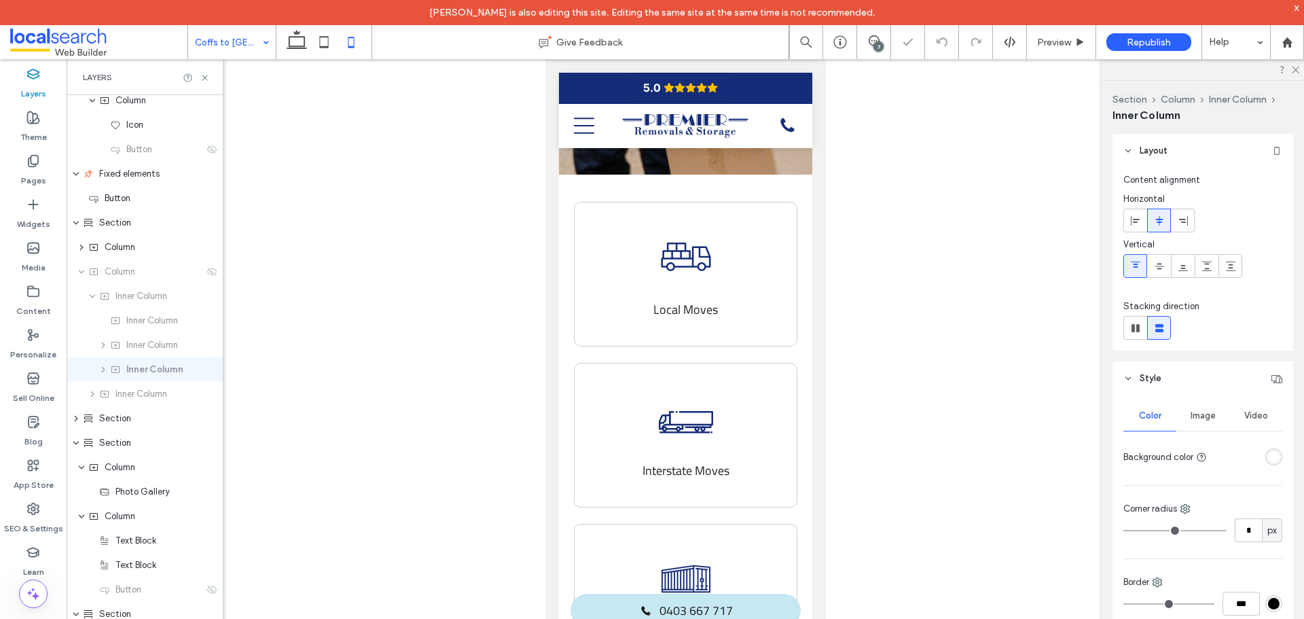
type input "**"
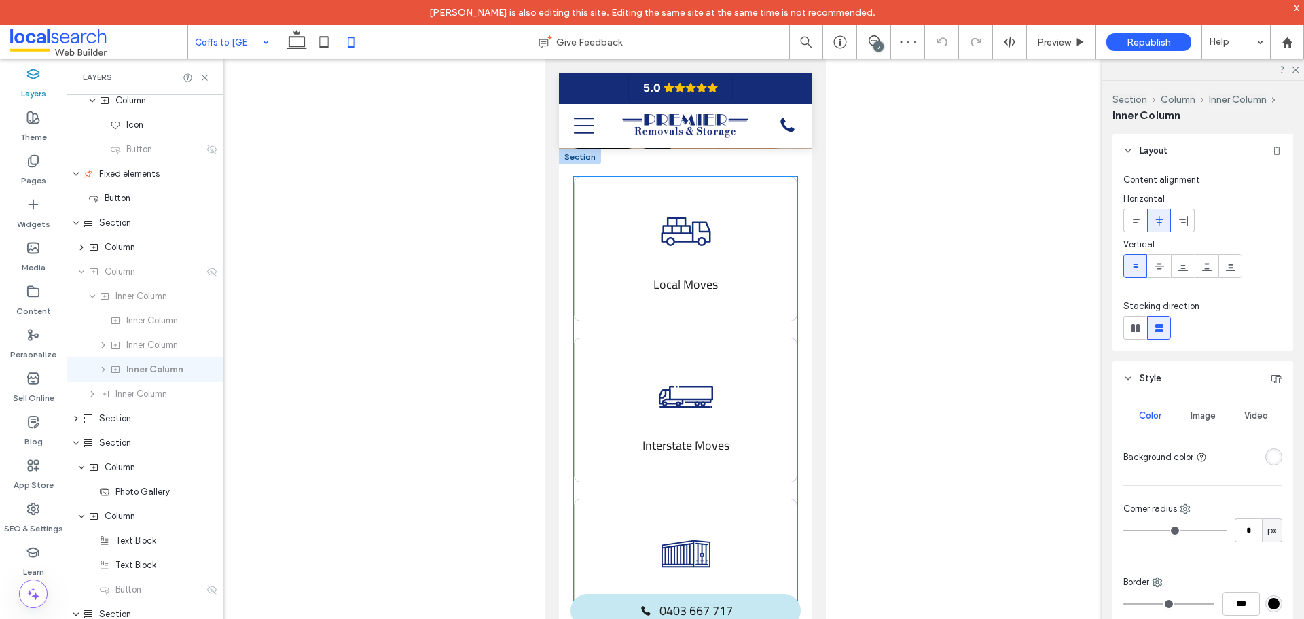
scroll to position [578, 0]
click at [206, 272] on icon at bounding box center [211, 271] width 11 height 11
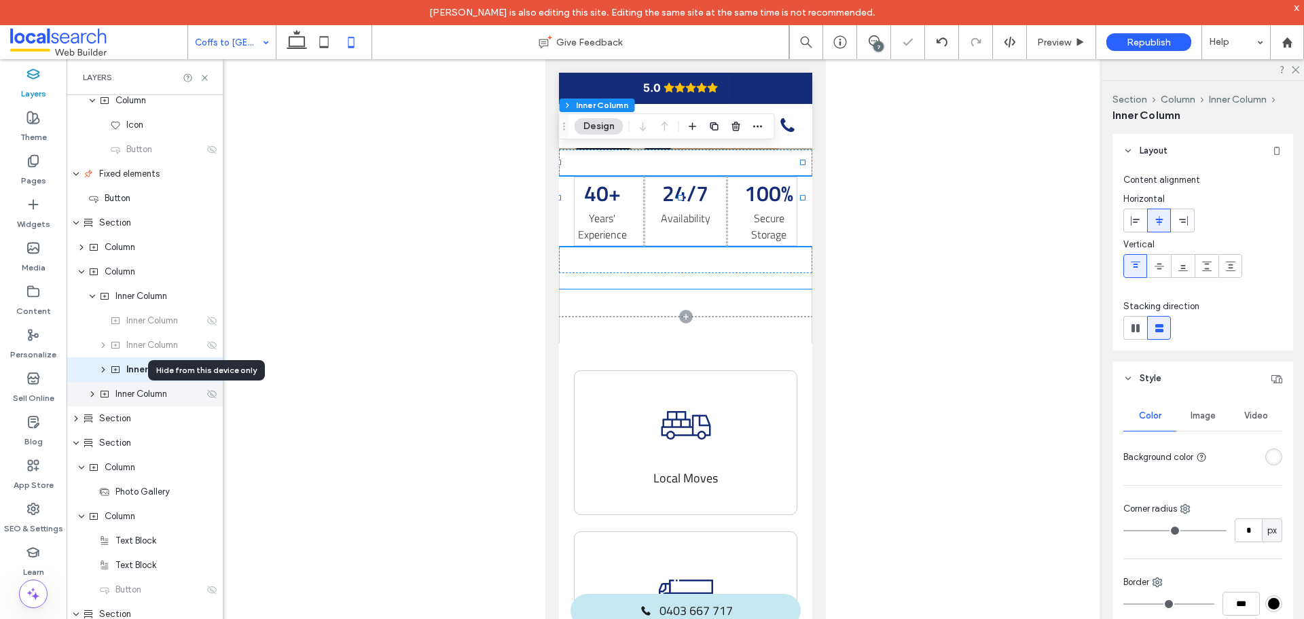
click at [207, 397] on use at bounding box center [212, 393] width 10 height 9
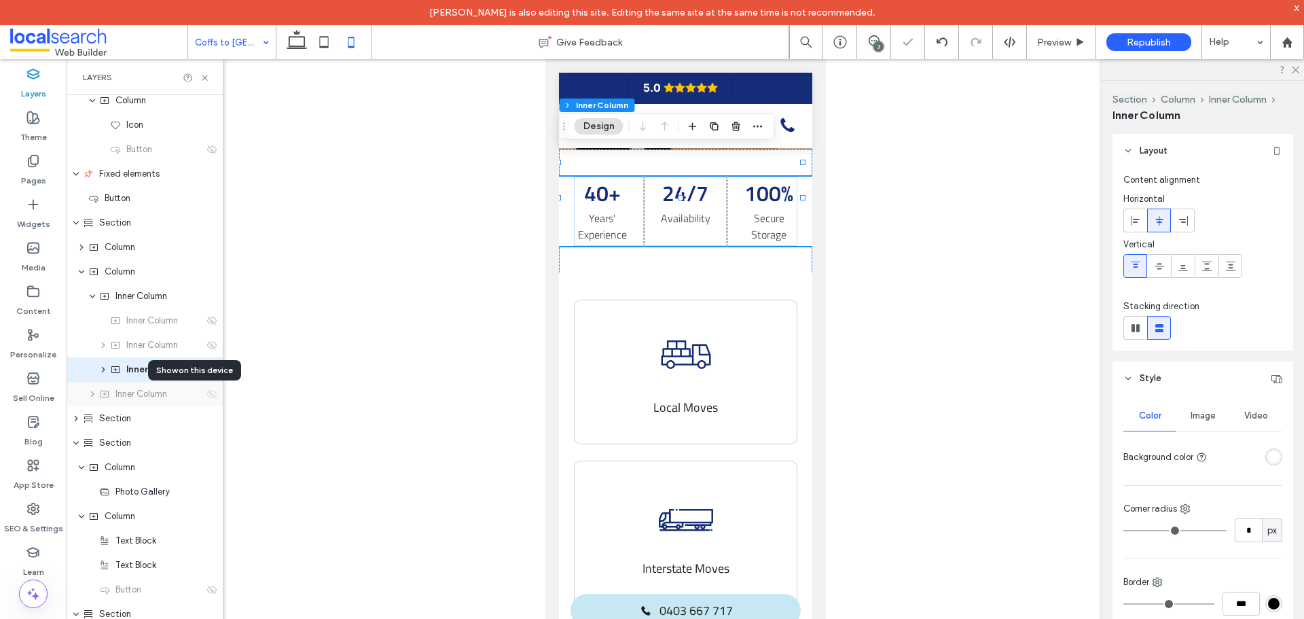
click at [207, 397] on use at bounding box center [212, 393] width 10 height 9
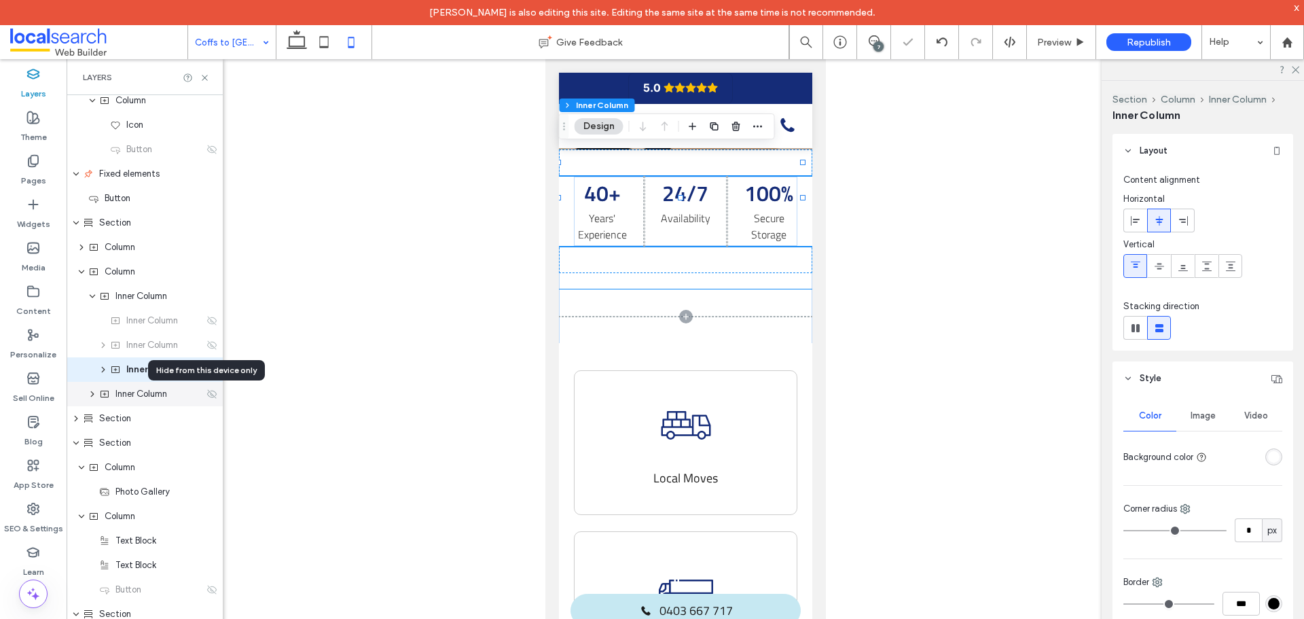
click at [207, 397] on use at bounding box center [212, 393] width 10 height 9
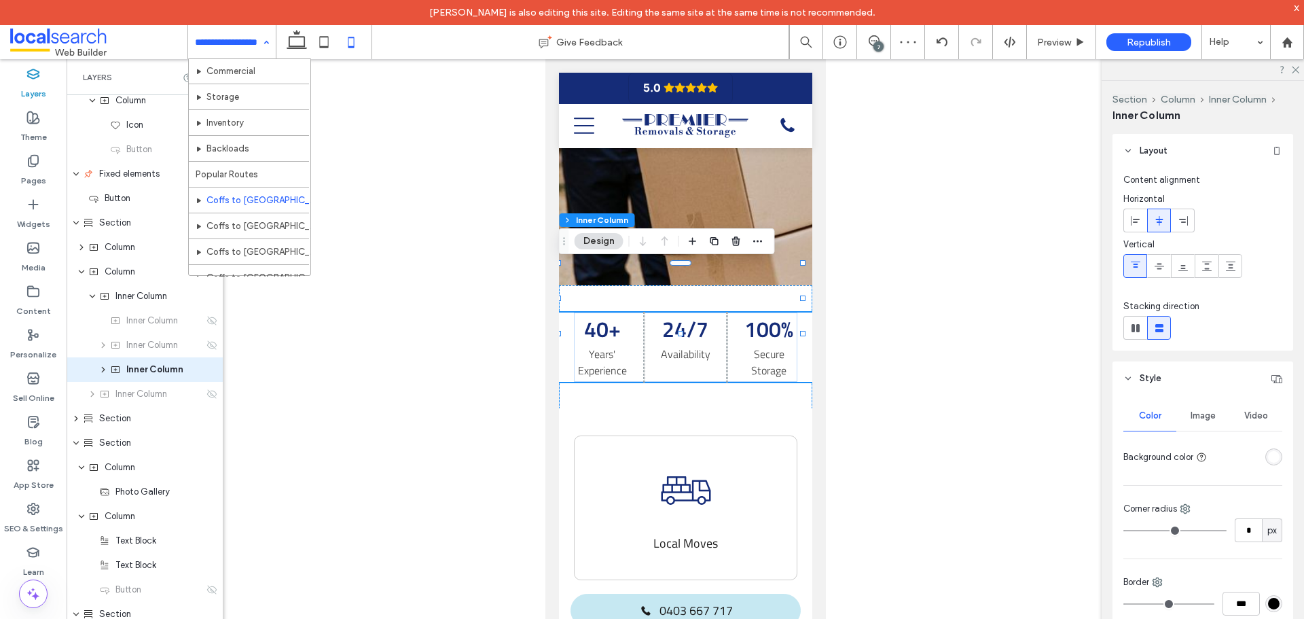
scroll to position [221, 0]
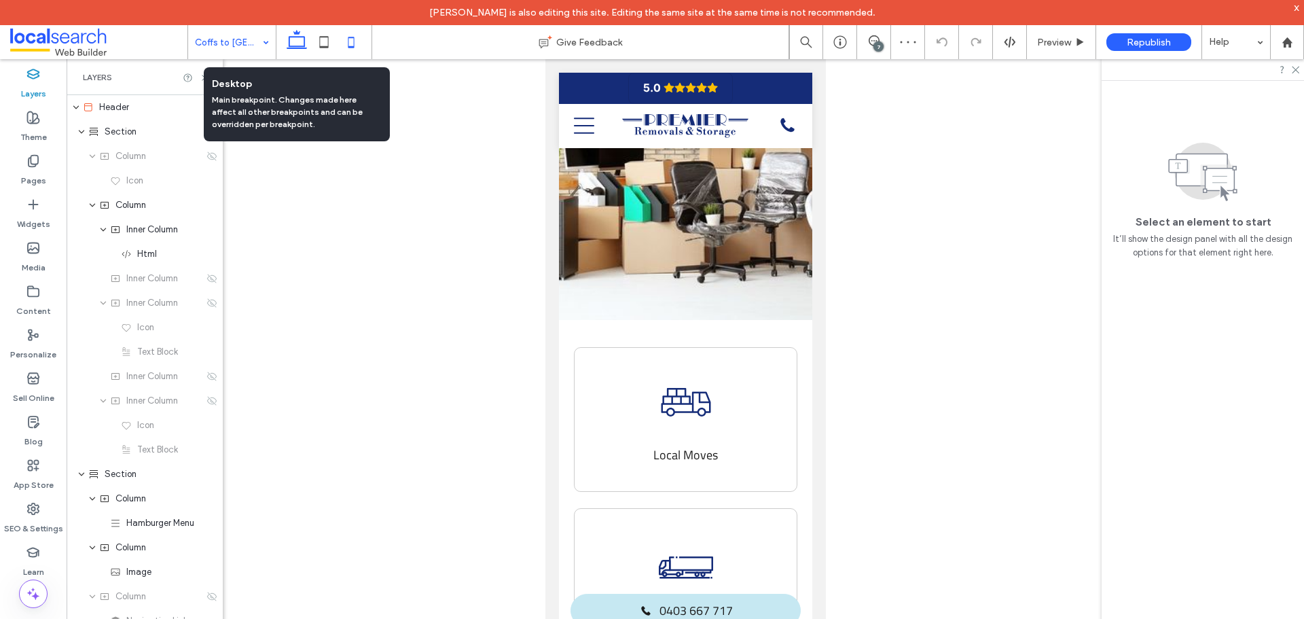
drag, startPoint x: 289, startPoint y: 46, endPoint x: 230, endPoint y: 1, distance: 74.1
click at [289, 46] on use at bounding box center [297, 39] width 20 height 19
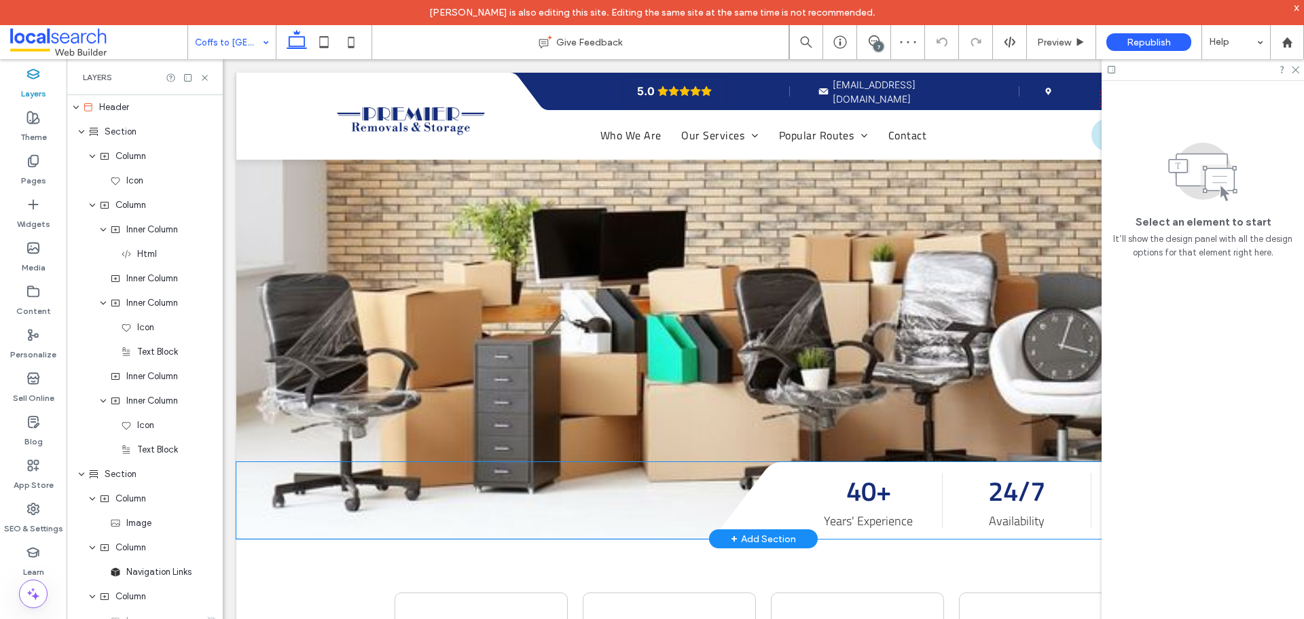
click at [787, 462] on div "40+ Years' Experience 24/7 Availability 100% Secure Storage" at bounding box center [1038, 500] width 503 height 77
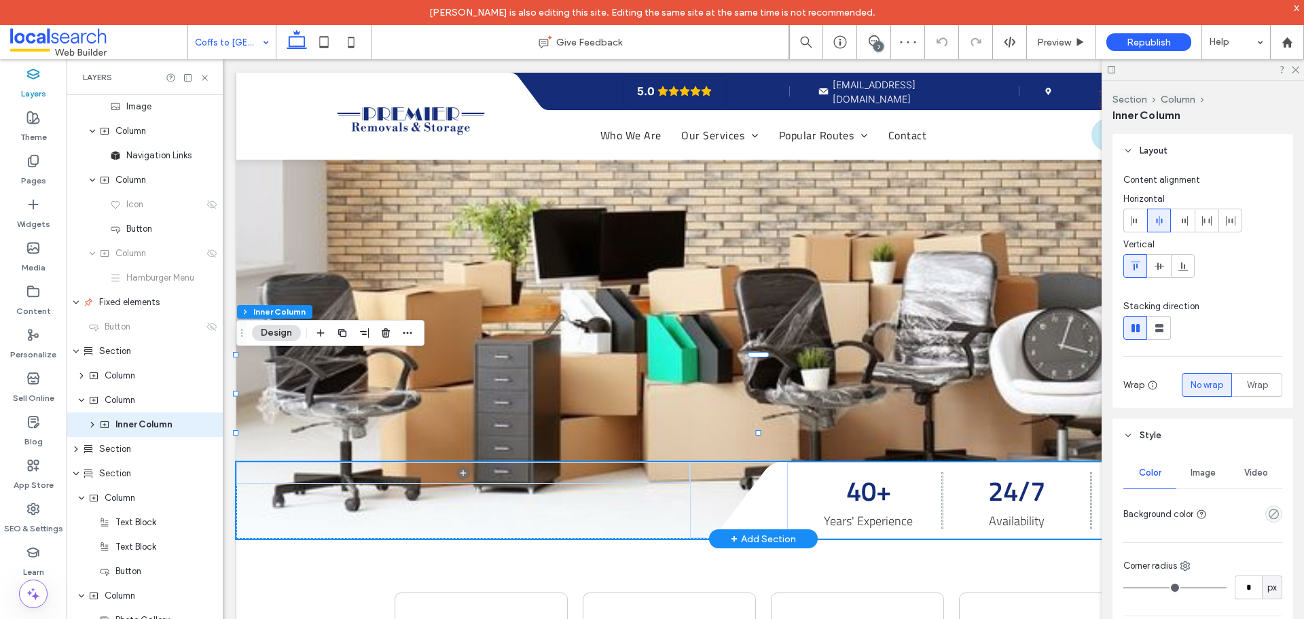
click at [787, 462] on div "40+ Years' Experience 24/7 Availability 100% Secure Storage" at bounding box center [1038, 500] width 503 height 77
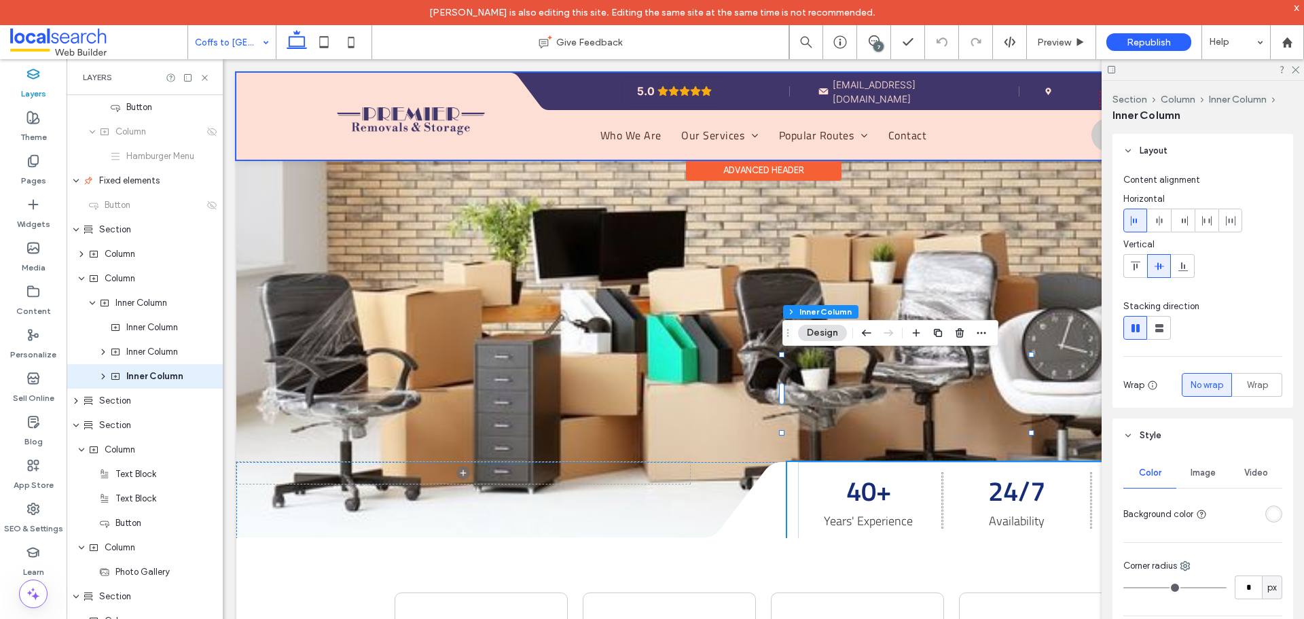
scroll to position [545, 0]
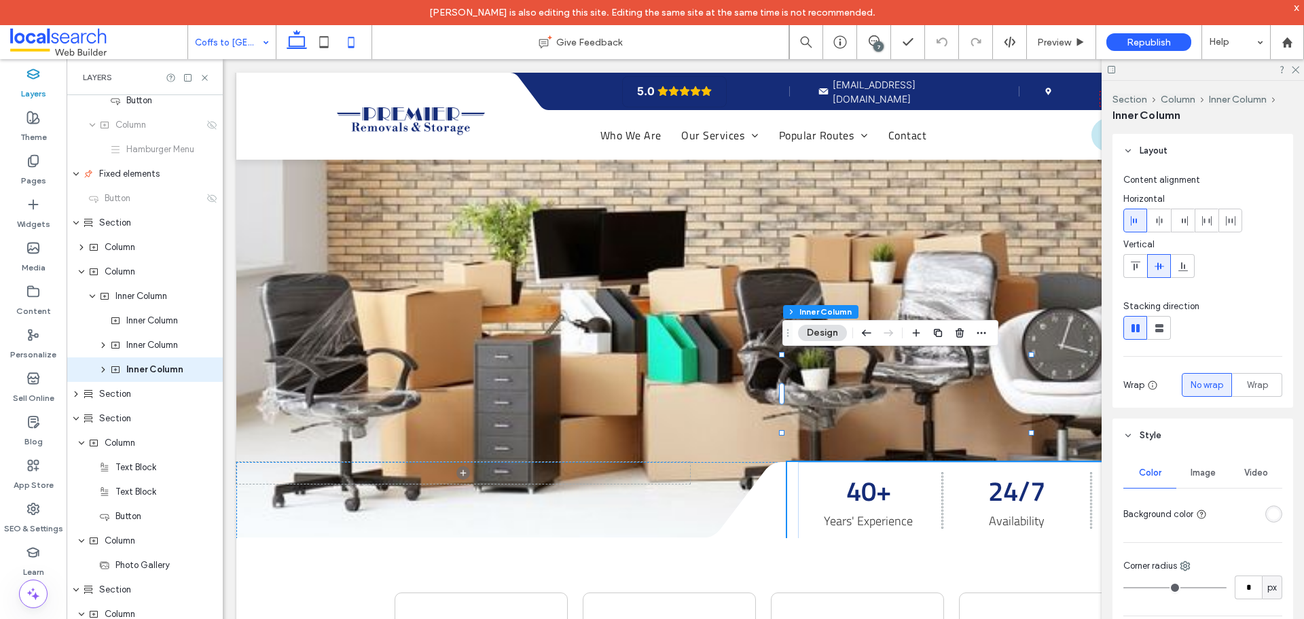
click at [350, 41] on icon at bounding box center [350, 42] width 27 height 27
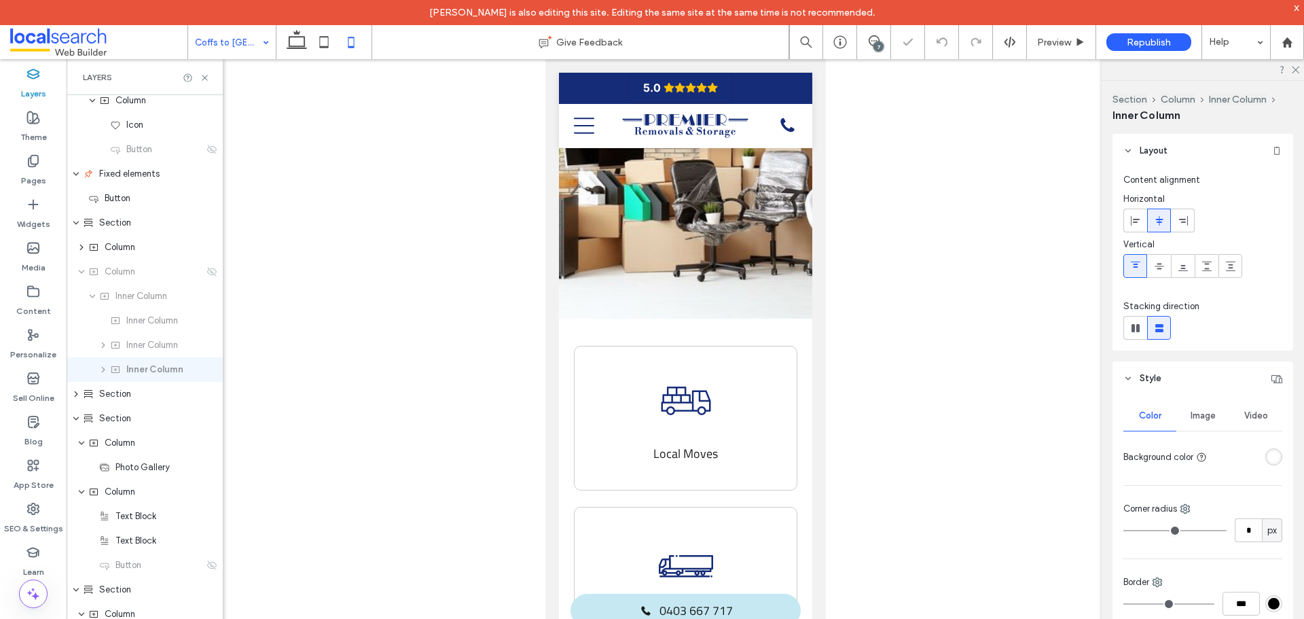
type input "**"
type input "****"
type input "***"
type input "**"
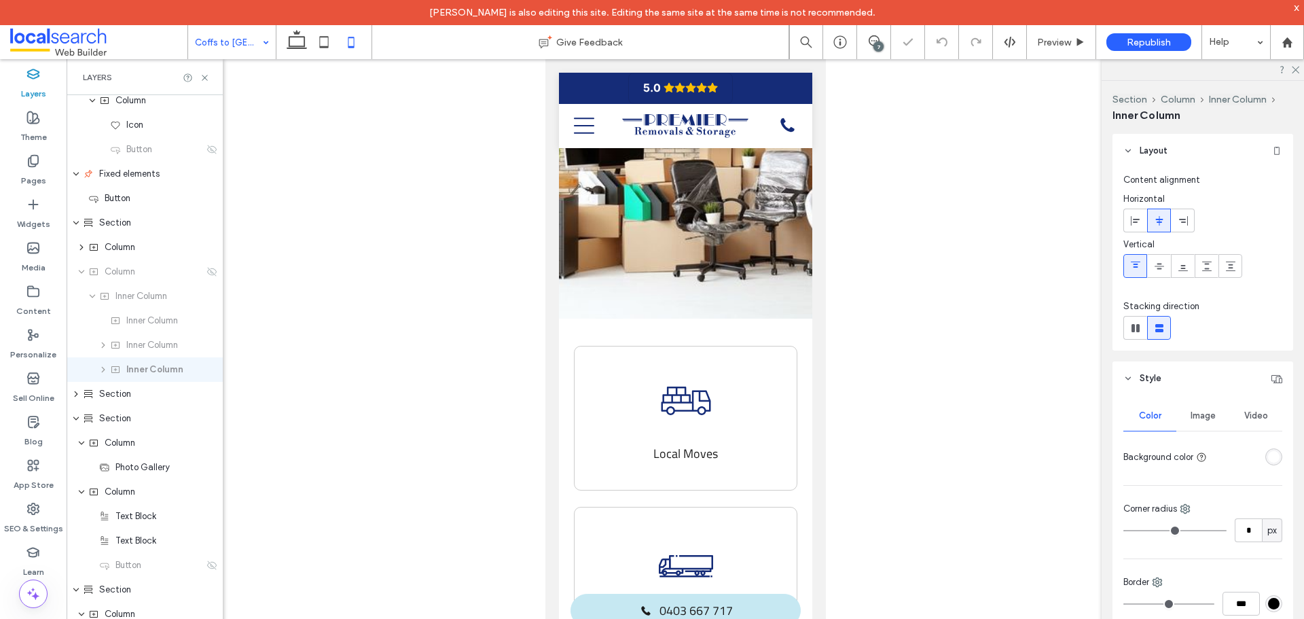
type input "**"
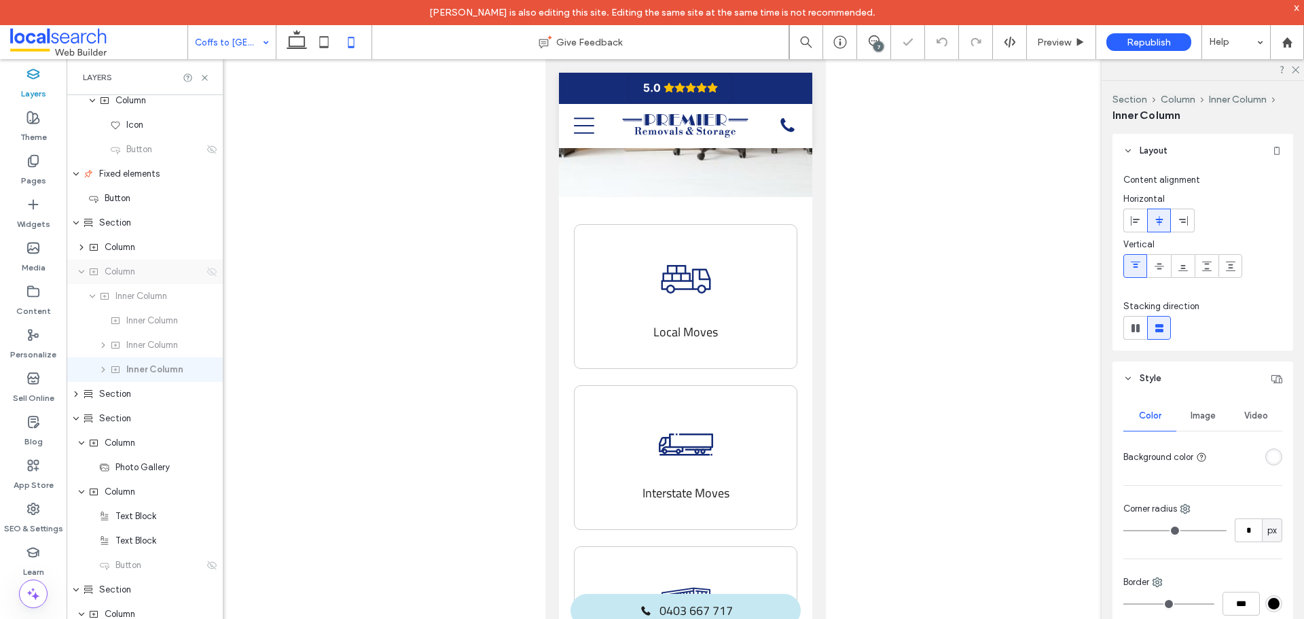
click at [206, 271] on icon at bounding box center [211, 271] width 11 height 11
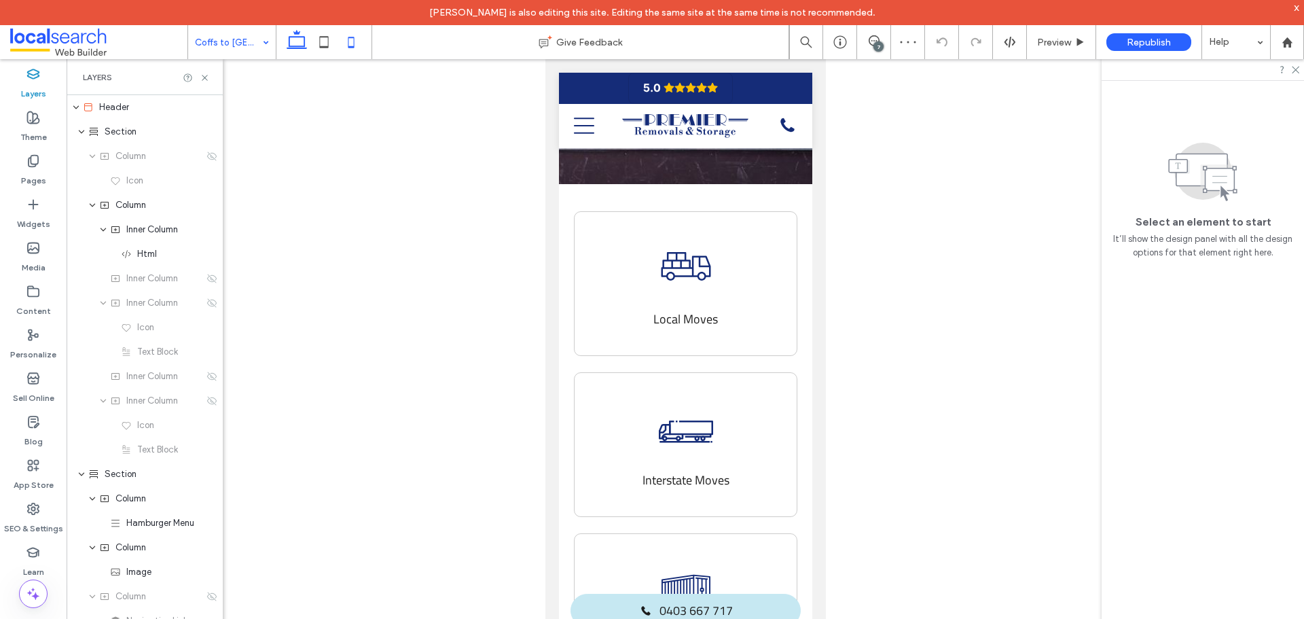
drag, startPoint x: 293, startPoint y: 37, endPoint x: 284, endPoint y: 25, distance: 15.1
click at [293, 37] on use at bounding box center [297, 39] width 20 height 19
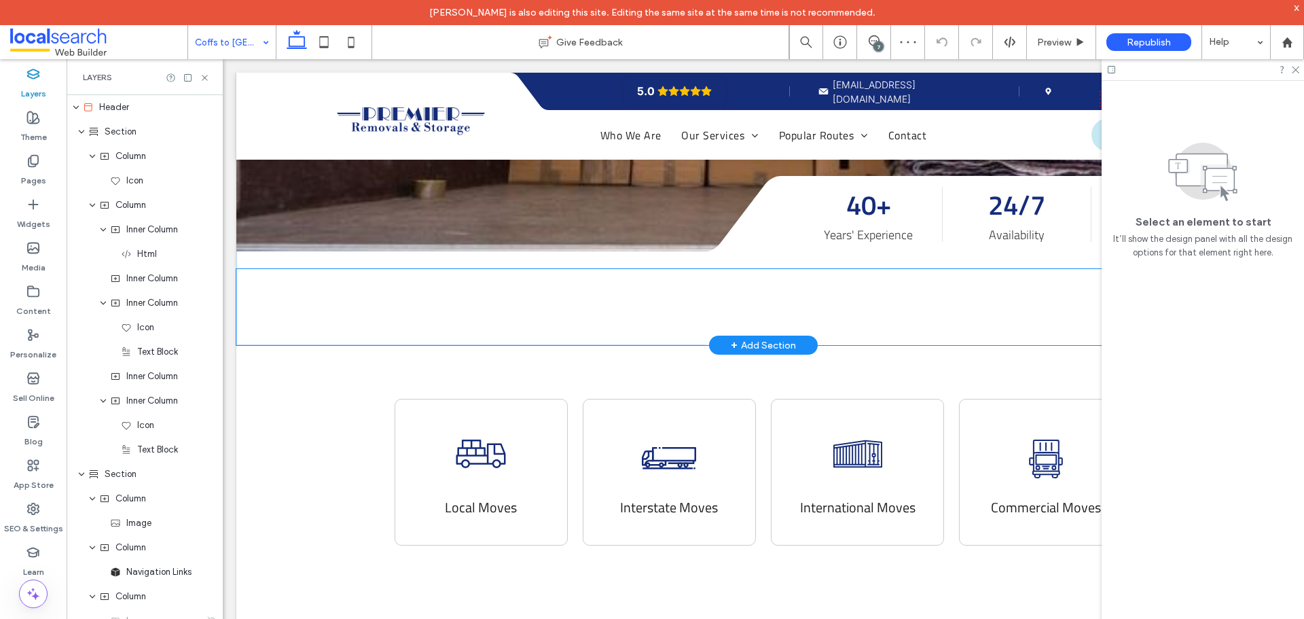
scroll to position [553, 0]
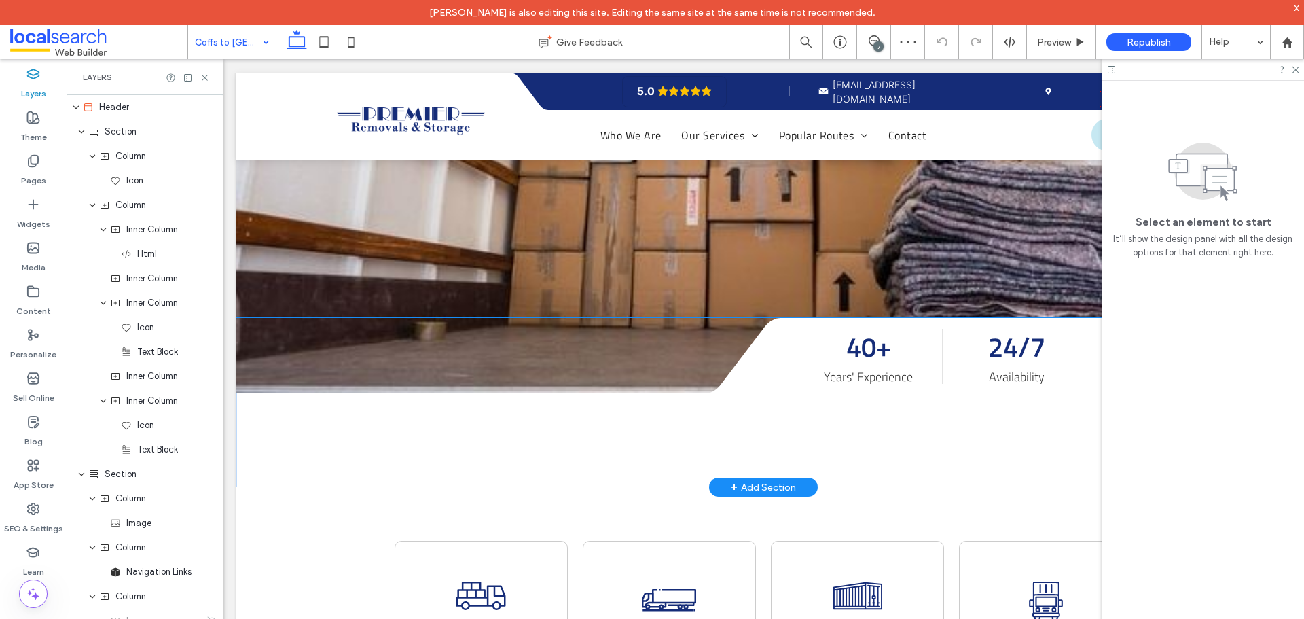
click at [787, 318] on div "40+ Years' Experience 24/7 Availability 100% Secure Storage" at bounding box center [1038, 356] width 503 height 77
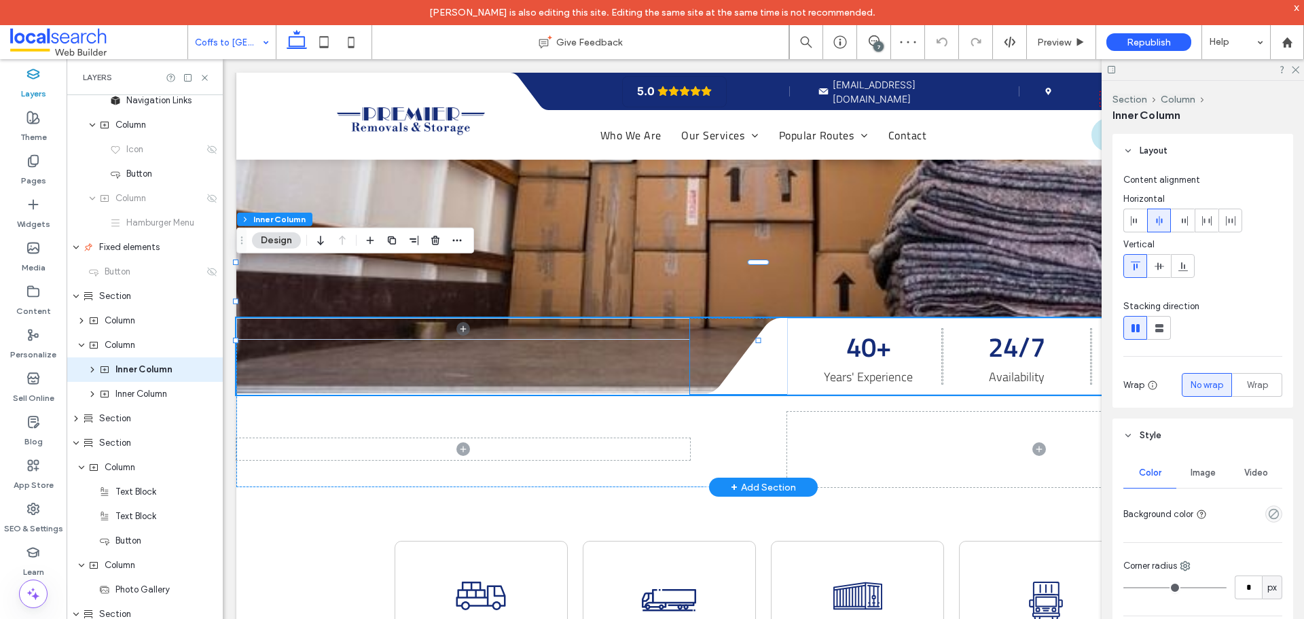
click at [769, 318] on icon at bounding box center [738, 356] width 97 height 76
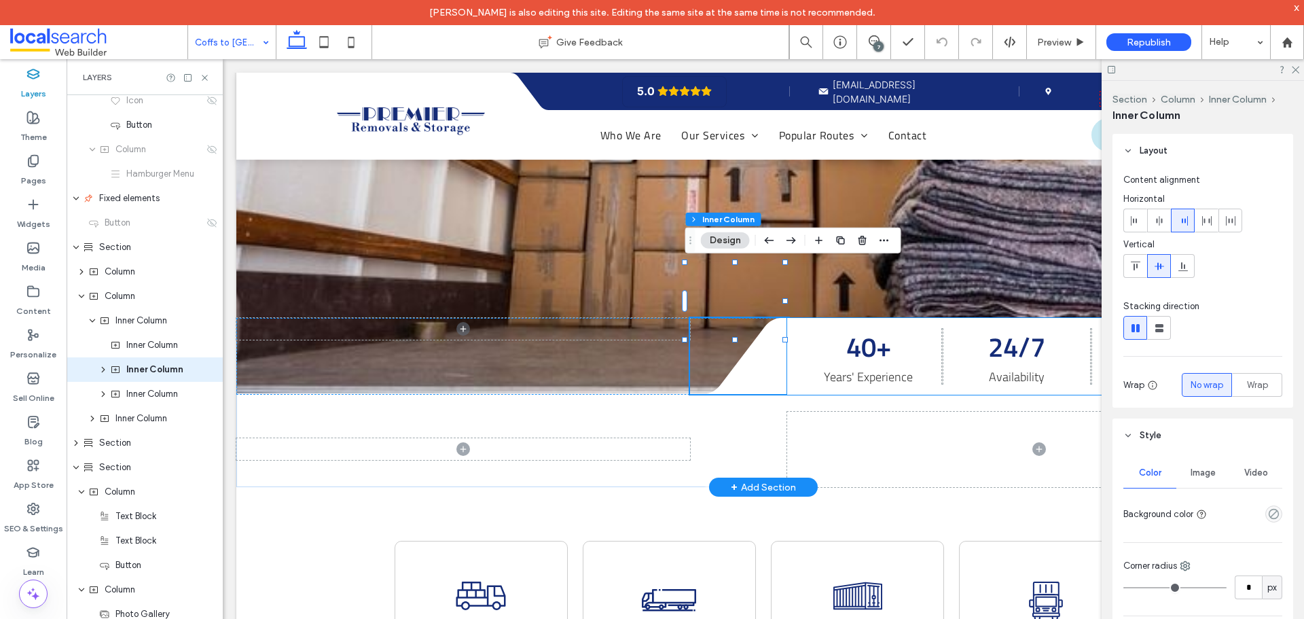
click at [798, 318] on div "40+ Years' Experience 24/7 Availability 100% Secure Storage" at bounding box center [1044, 356] width 492 height 77
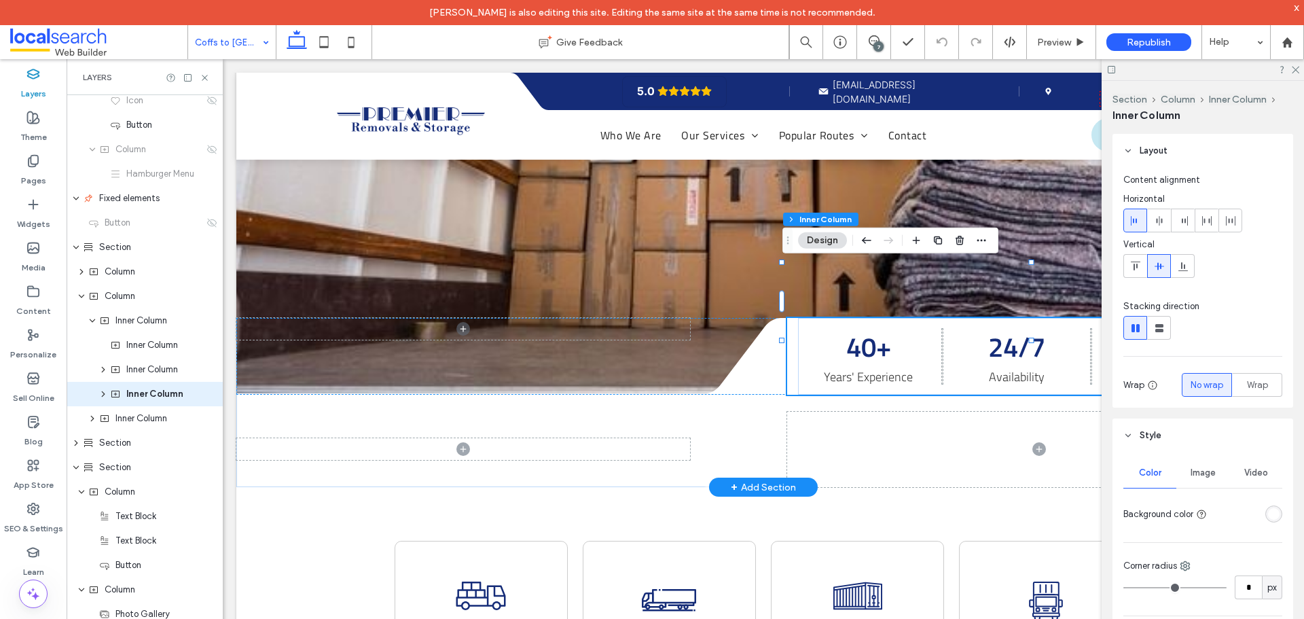
scroll to position [545, 0]
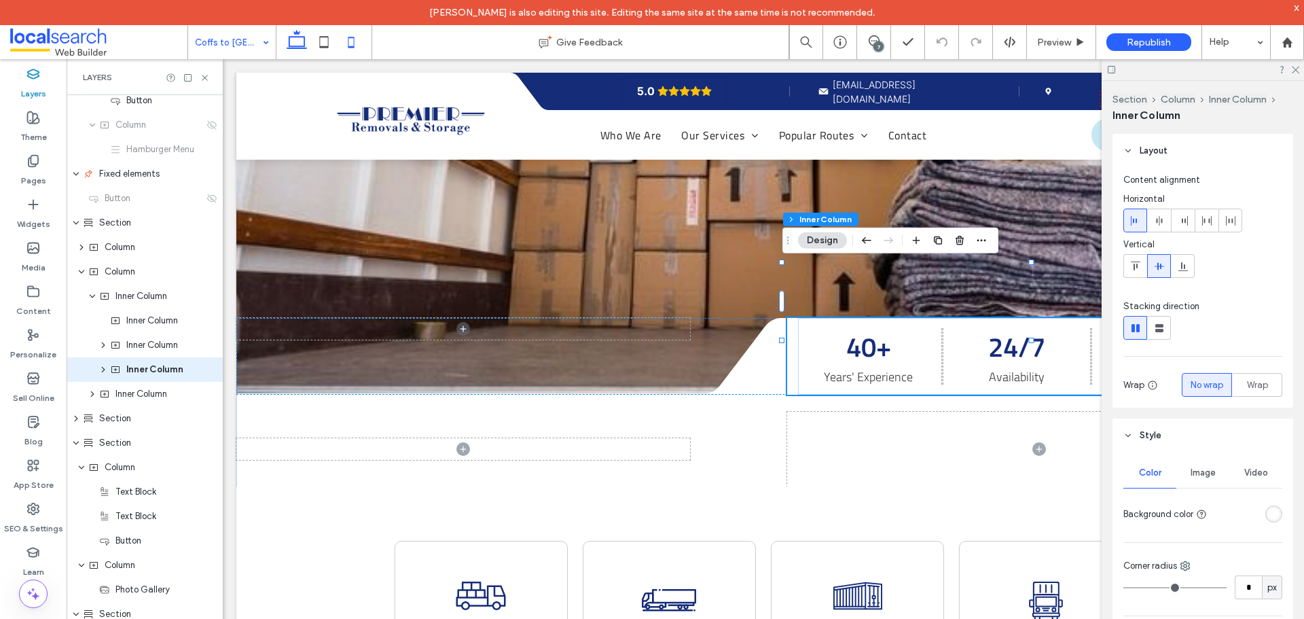
click at [347, 34] on icon at bounding box center [350, 42] width 27 height 27
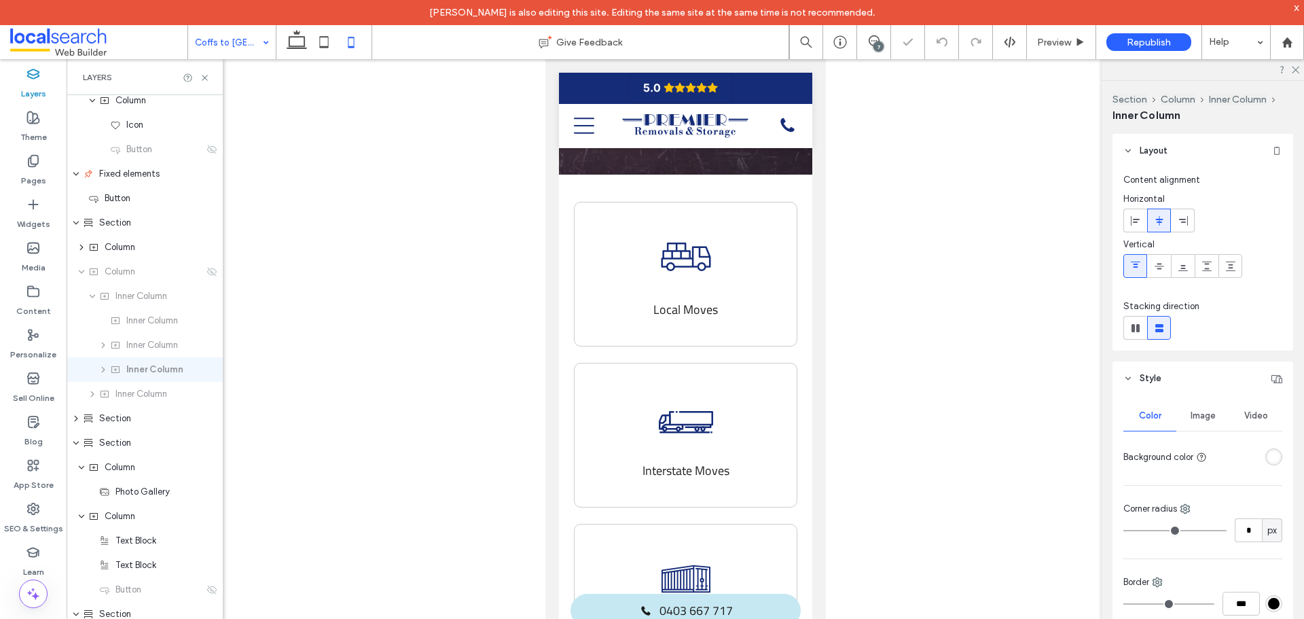
type input "**"
type input "****"
type input "***"
type input "**"
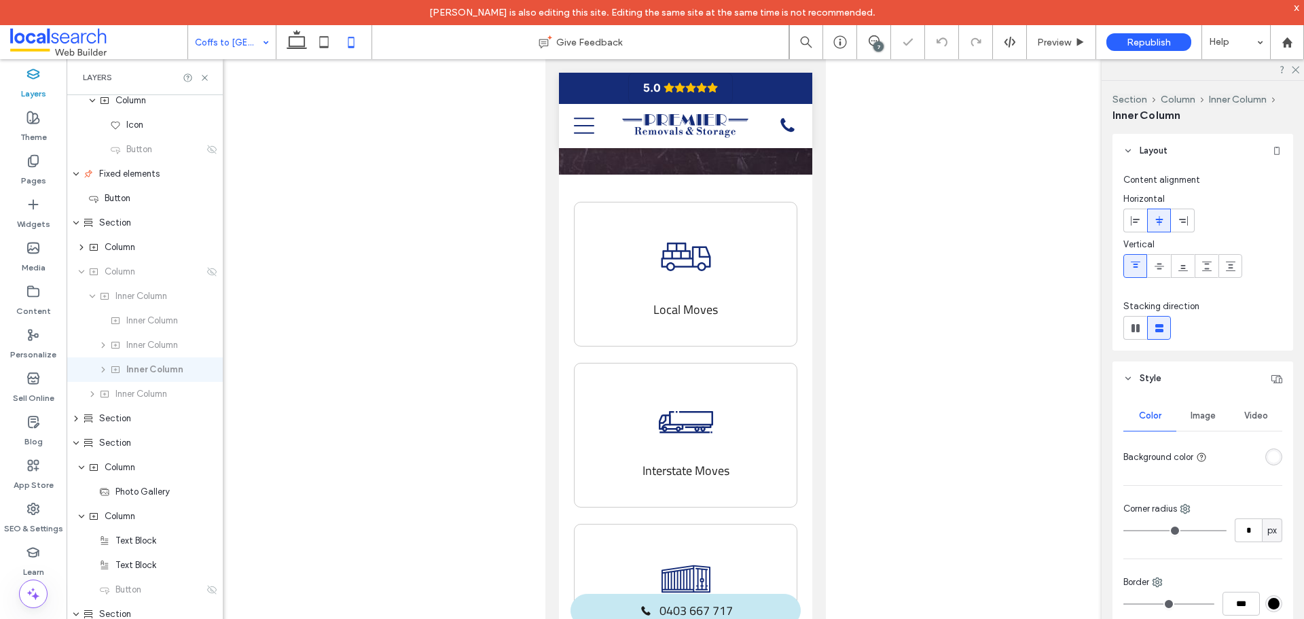
type input "**"
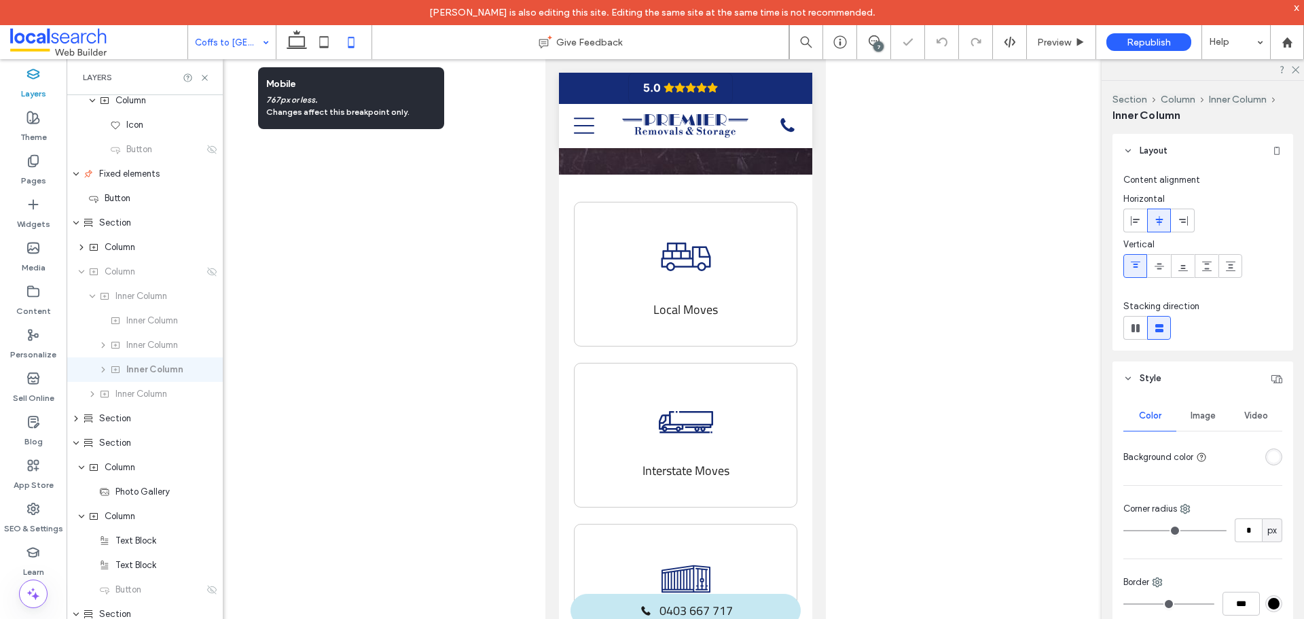
scroll to position [530, 0]
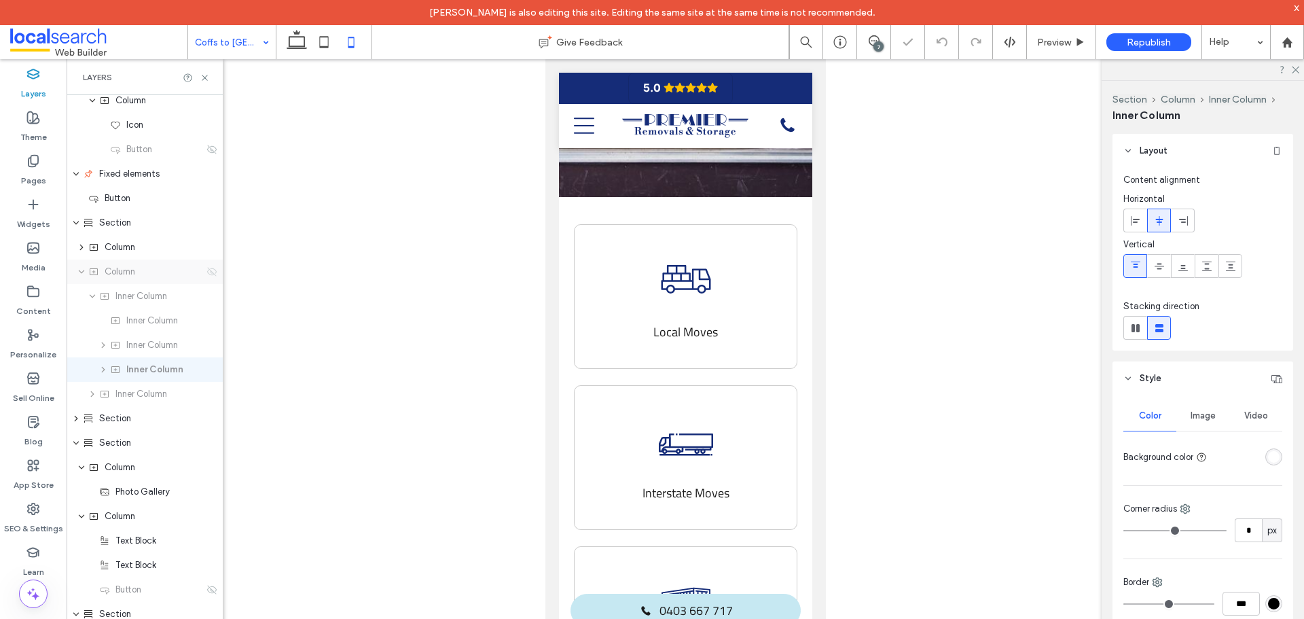
click at [206, 272] on icon at bounding box center [211, 271] width 11 height 11
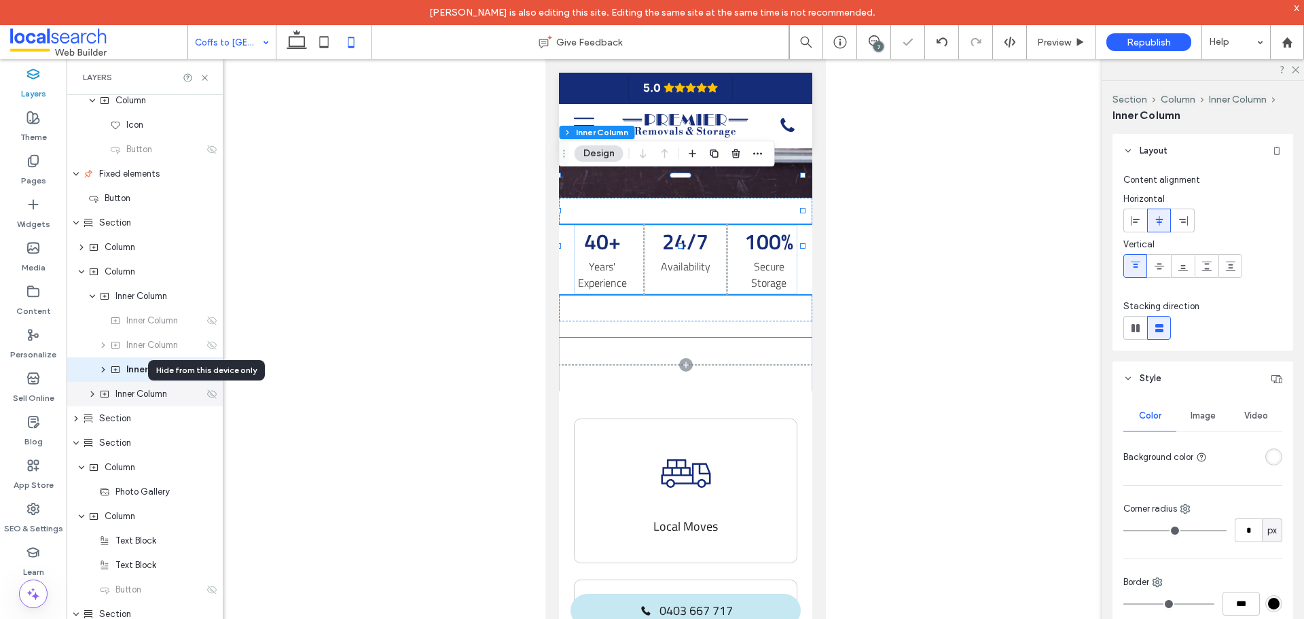
click at [206, 398] on icon at bounding box center [211, 393] width 11 height 11
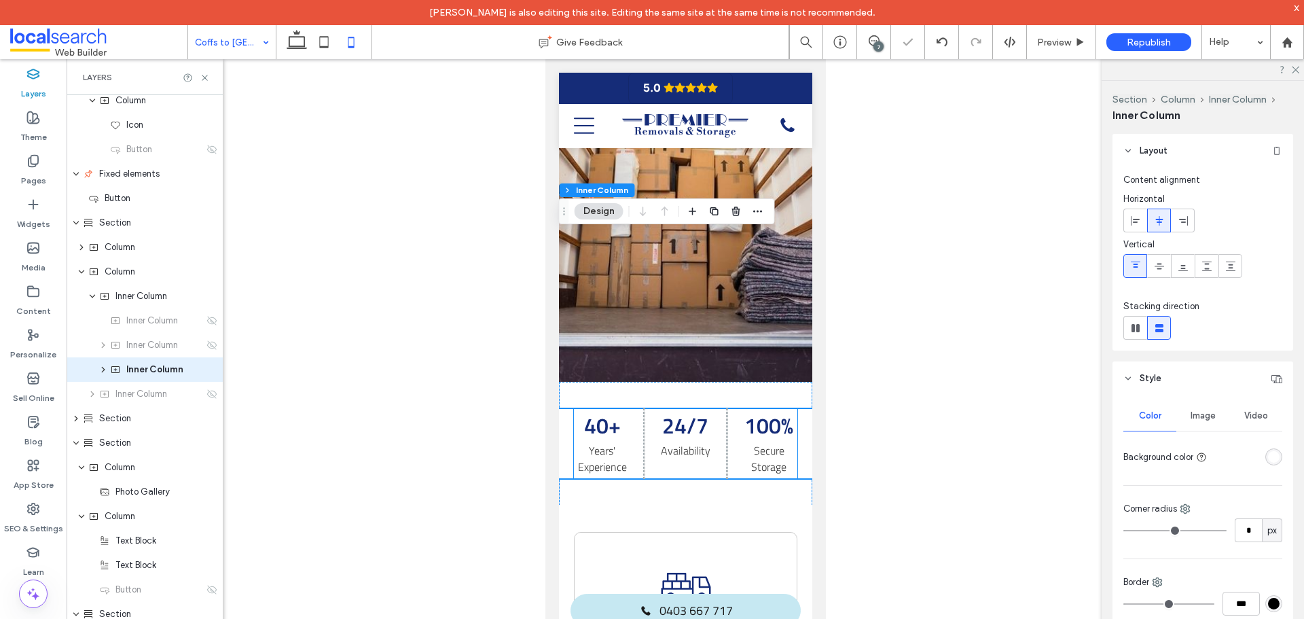
scroll to position [327, 0]
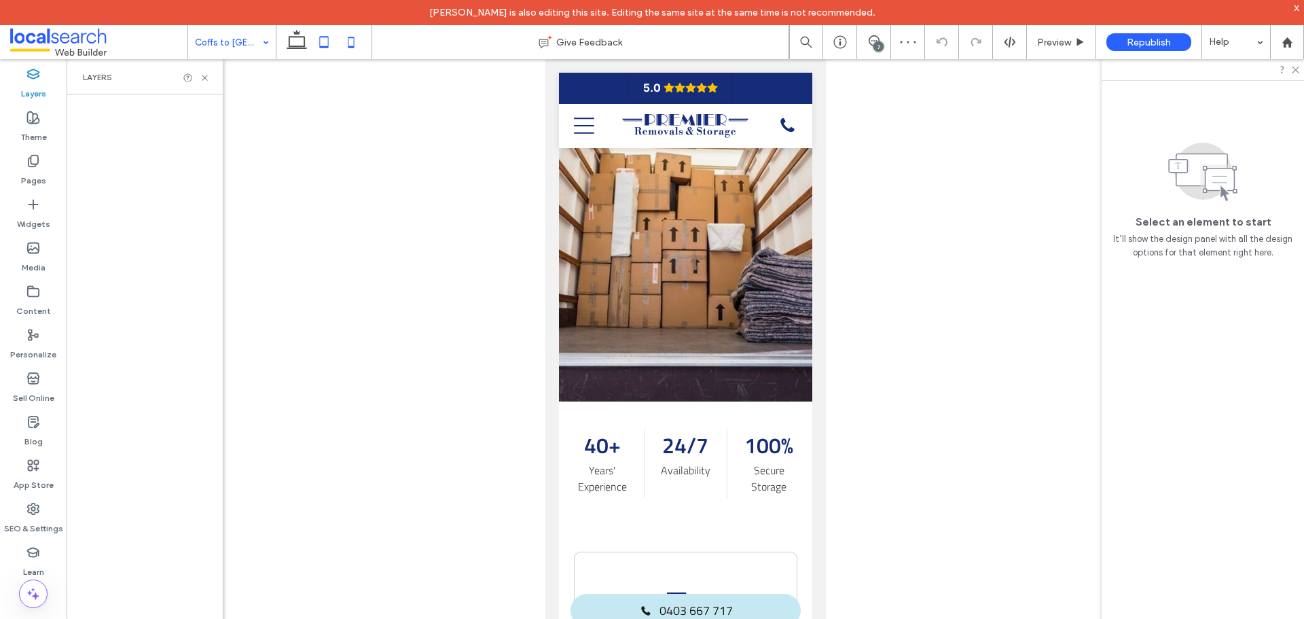
click at [329, 41] on use at bounding box center [324, 42] width 9 height 12
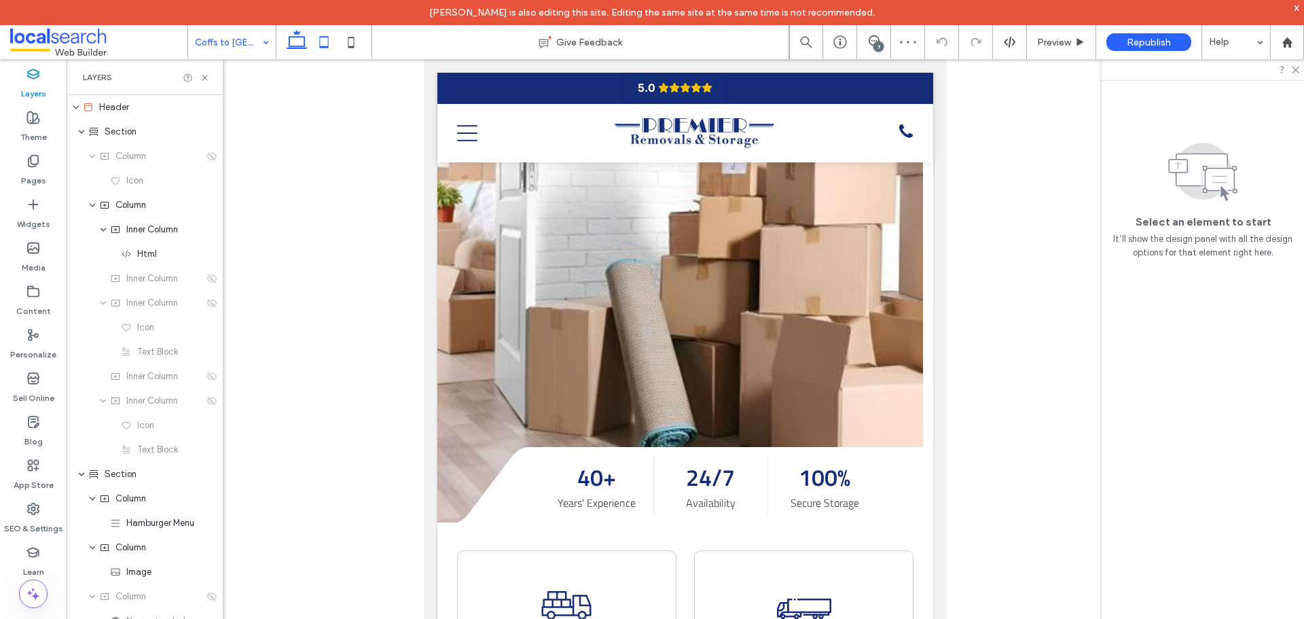
click at [301, 39] on icon at bounding box center [296, 42] width 27 height 27
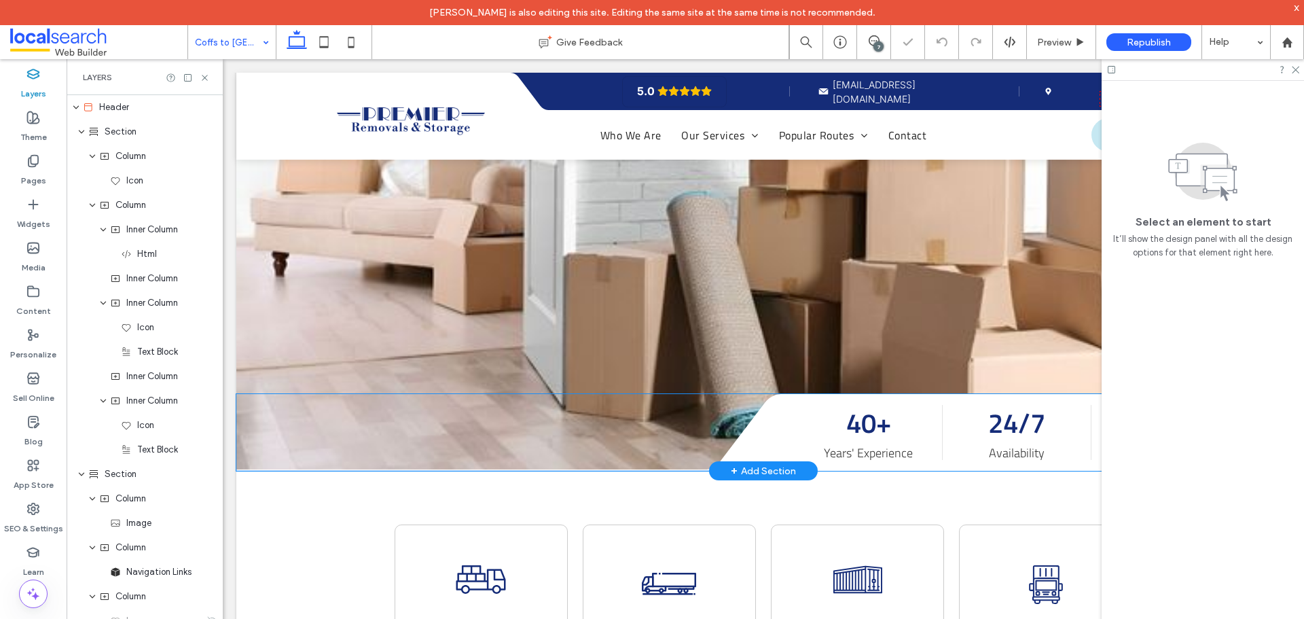
click at [787, 394] on div "40+ Years' Experience 24/7 Availability 100% Secure Storage" at bounding box center [1038, 432] width 503 height 77
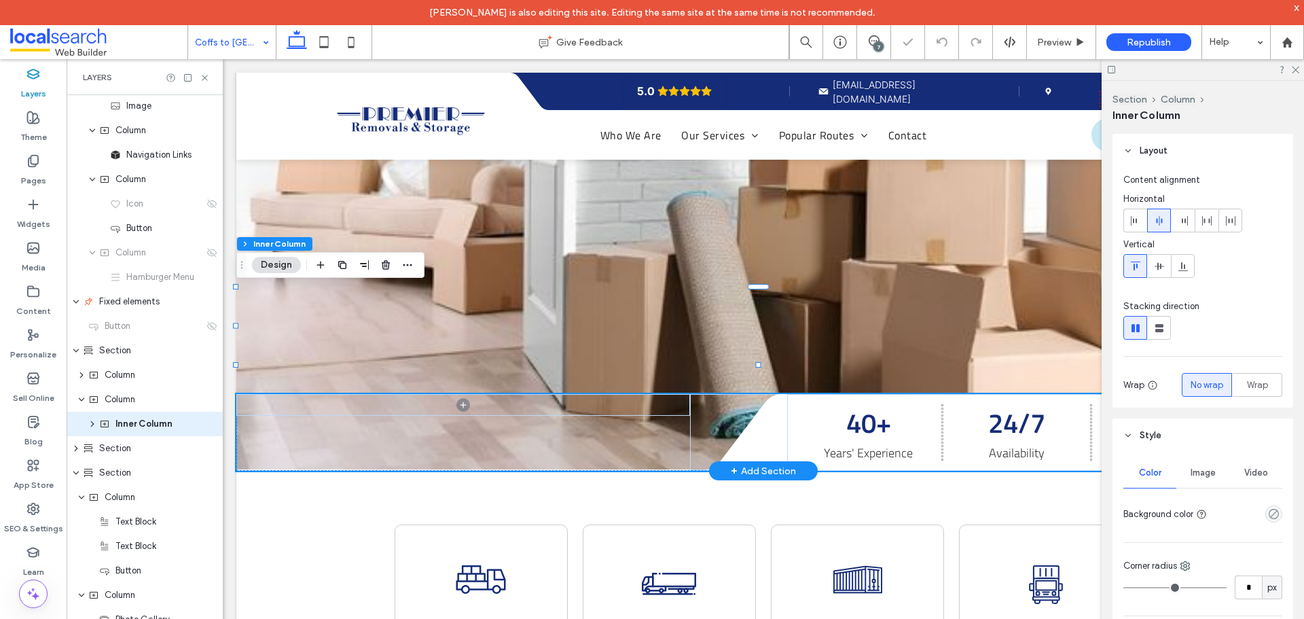
click at [787, 394] on div "40+ Years' Experience 24/7 Availability 100% Secure Storage" at bounding box center [1038, 432] width 503 height 77
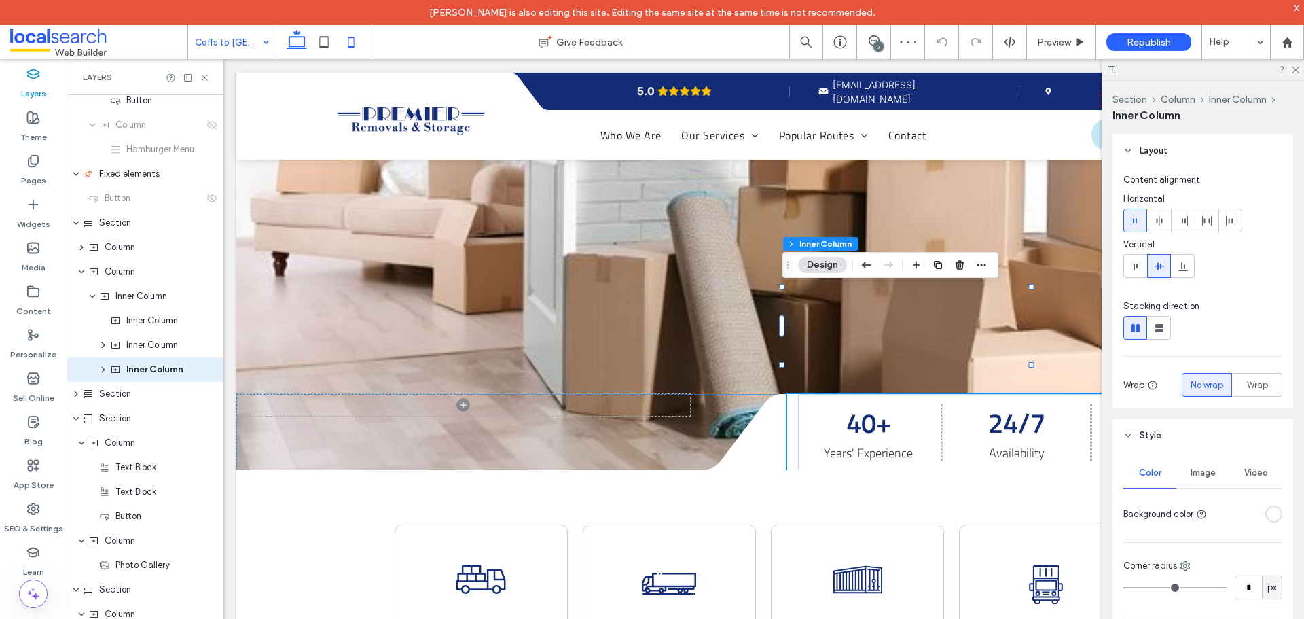
click at [345, 37] on icon at bounding box center [350, 42] width 27 height 27
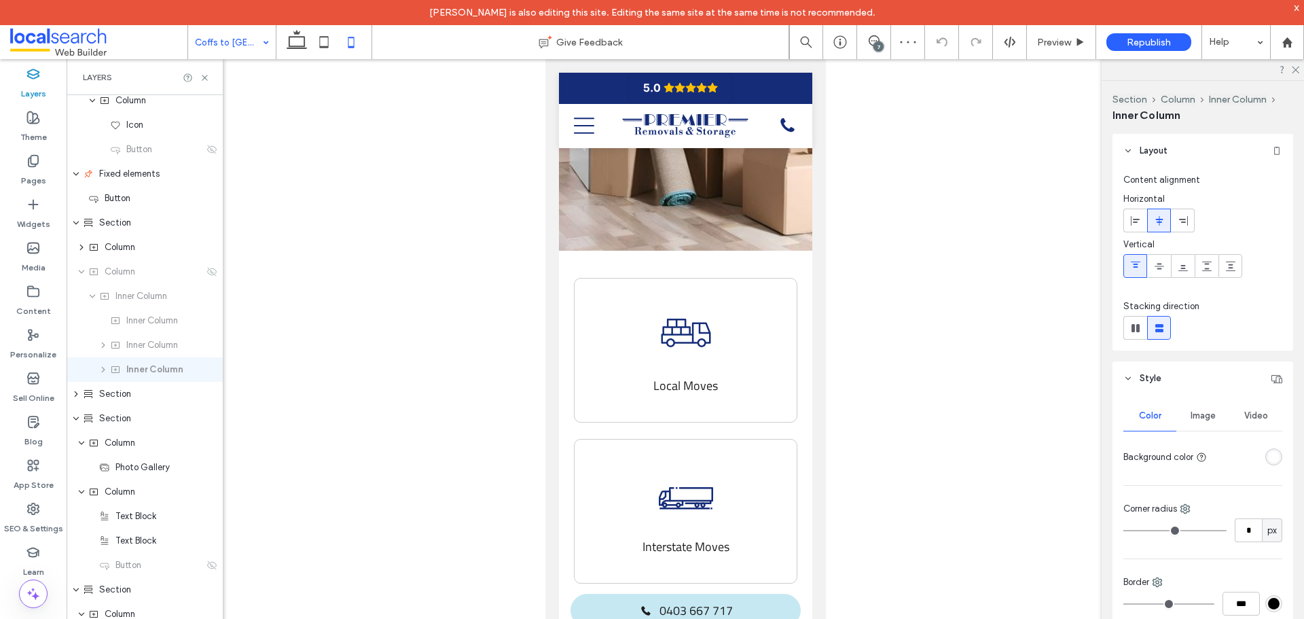
type input "**"
type input "****"
type input "***"
type input "**"
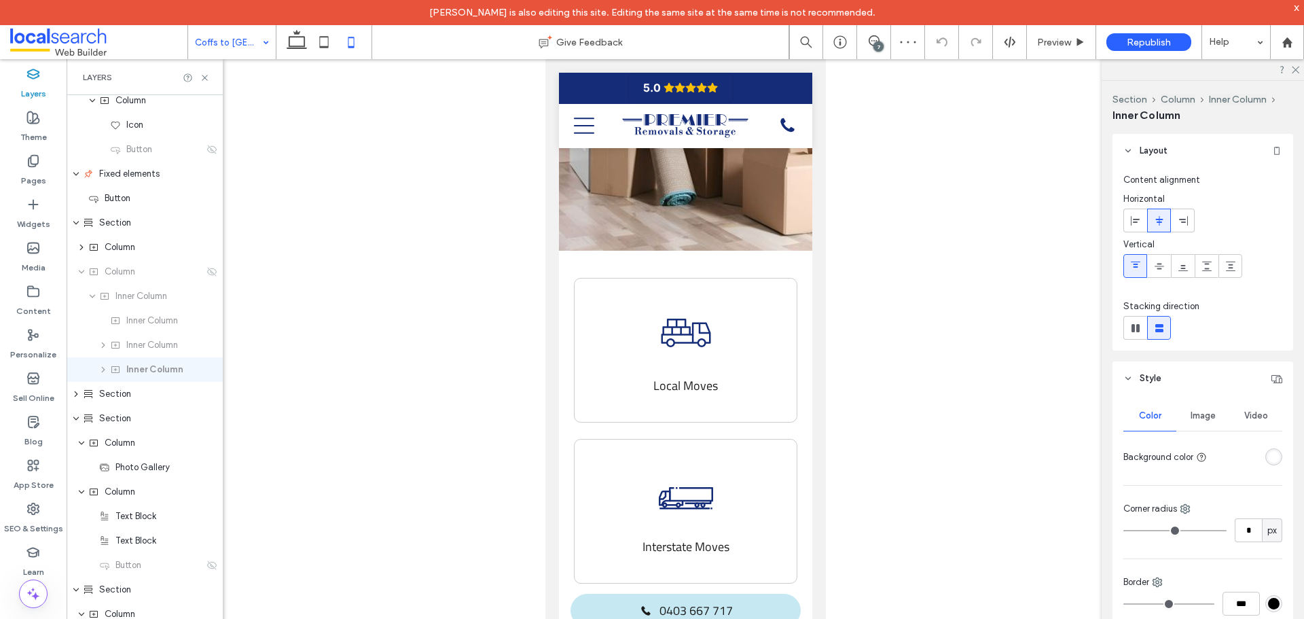
type input "**"
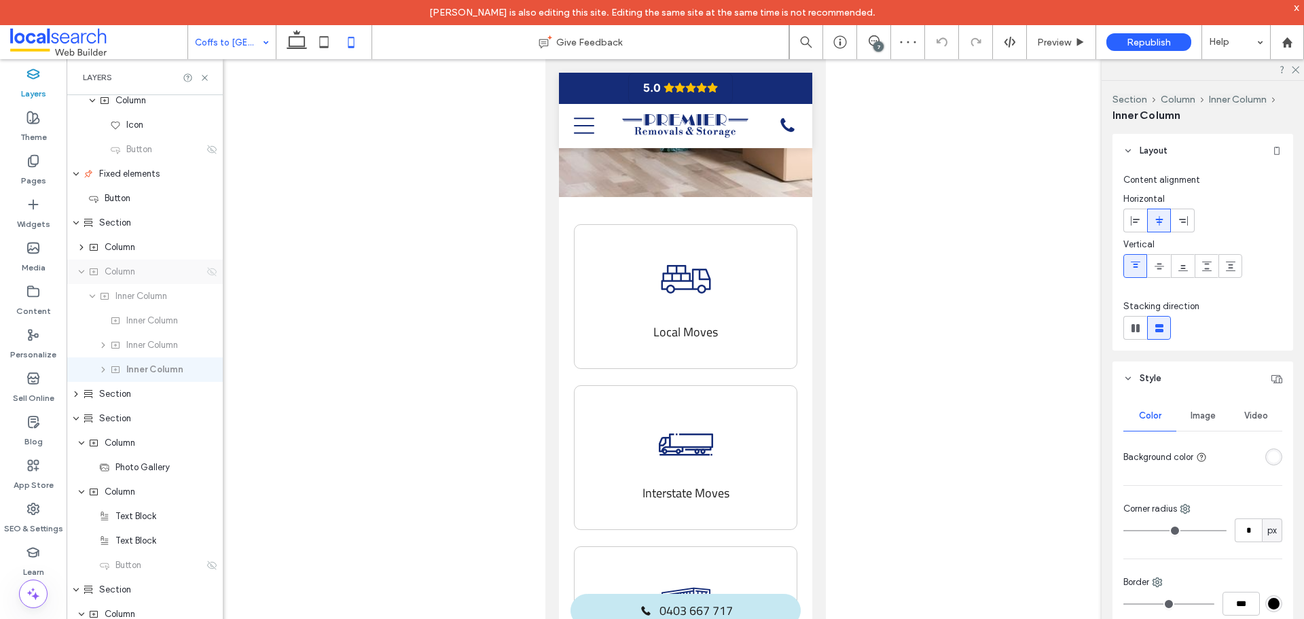
click at [206, 276] on icon at bounding box center [211, 271] width 11 height 11
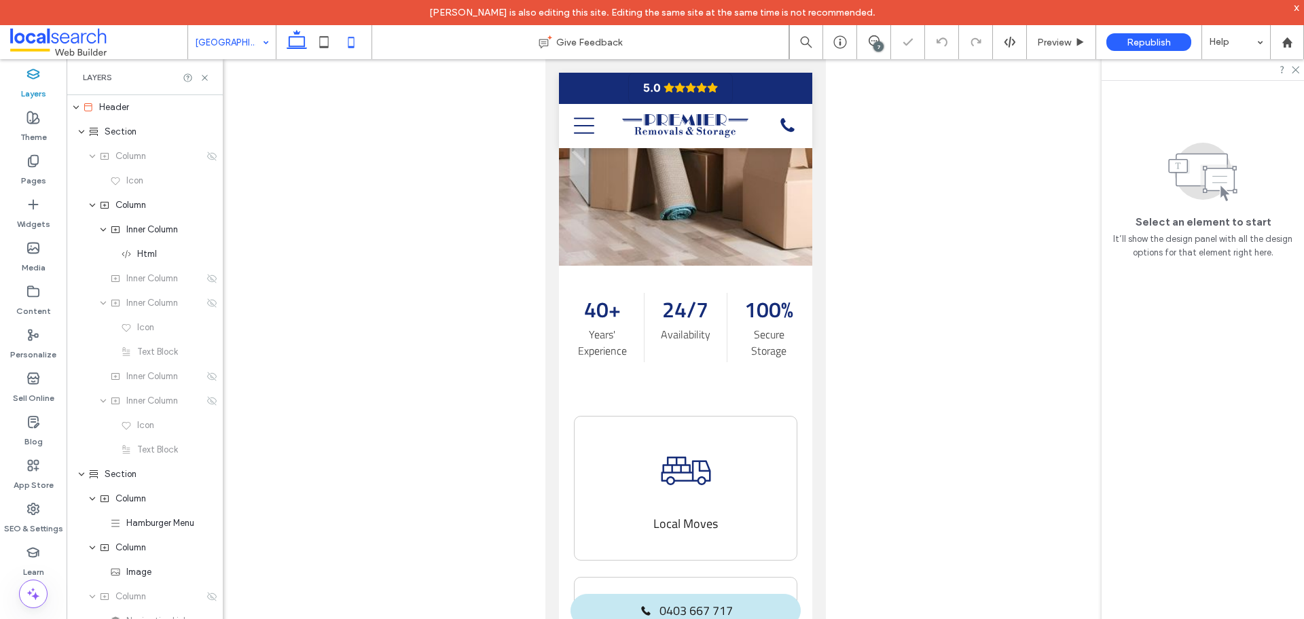
click at [301, 37] on use at bounding box center [297, 39] width 20 height 19
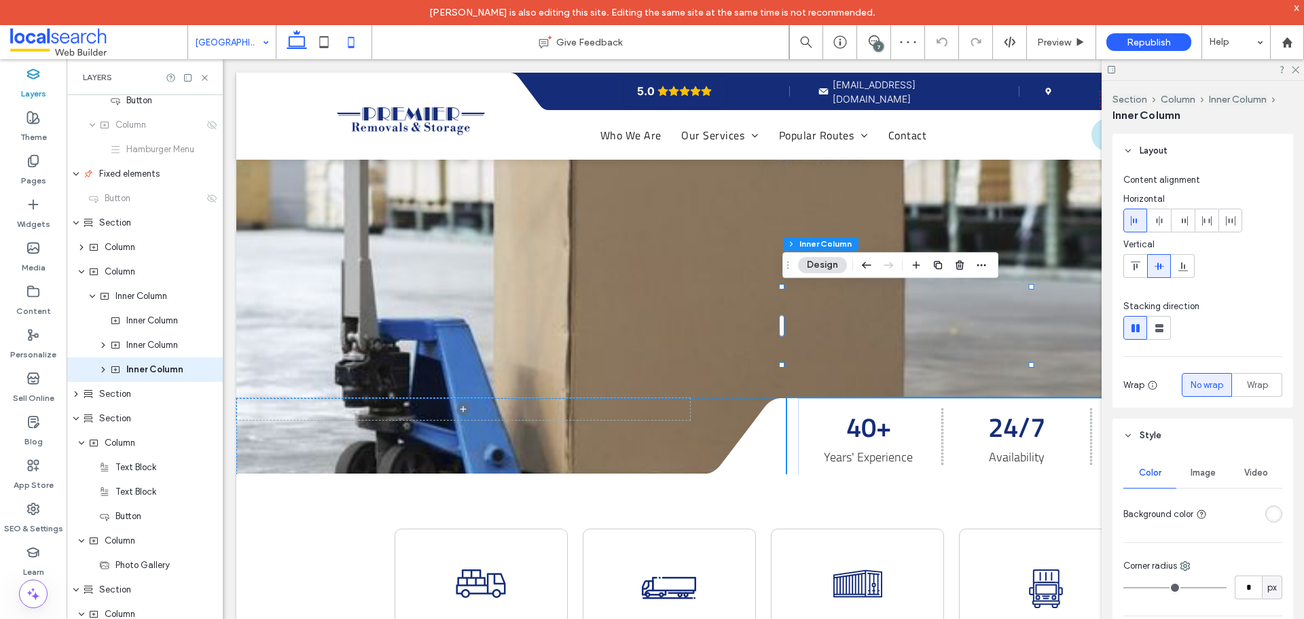
click at [342, 47] on icon at bounding box center [350, 42] width 27 height 27
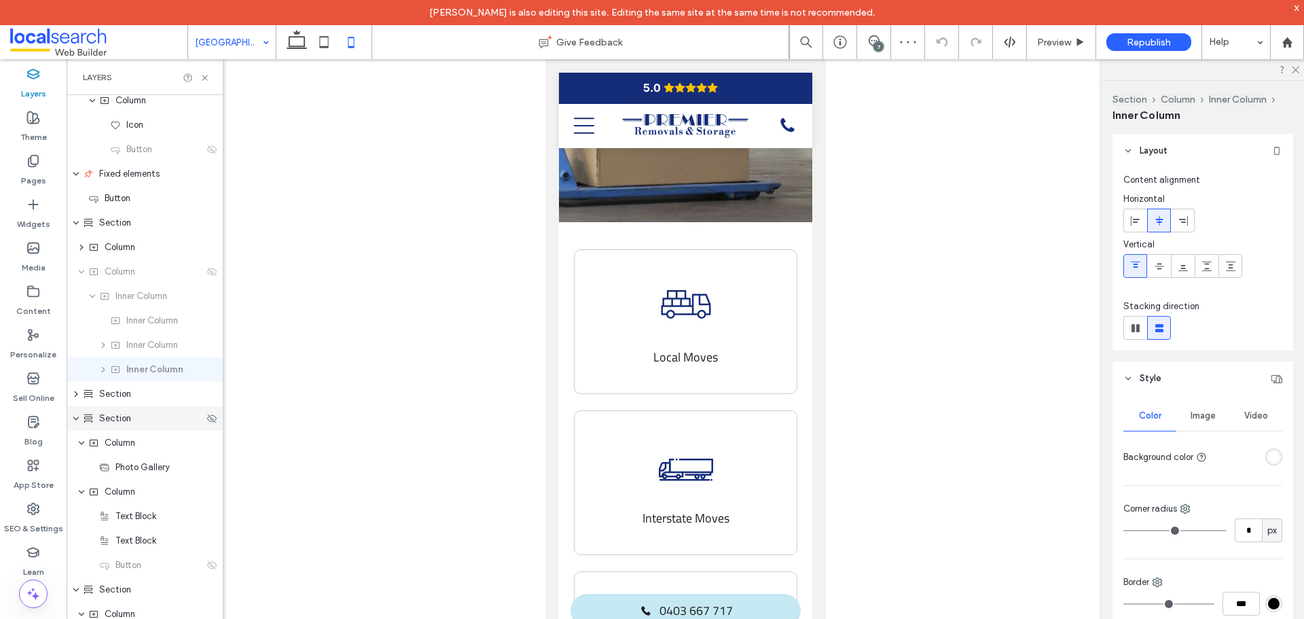
type input "**"
type input "****"
type input "***"
type input "**"
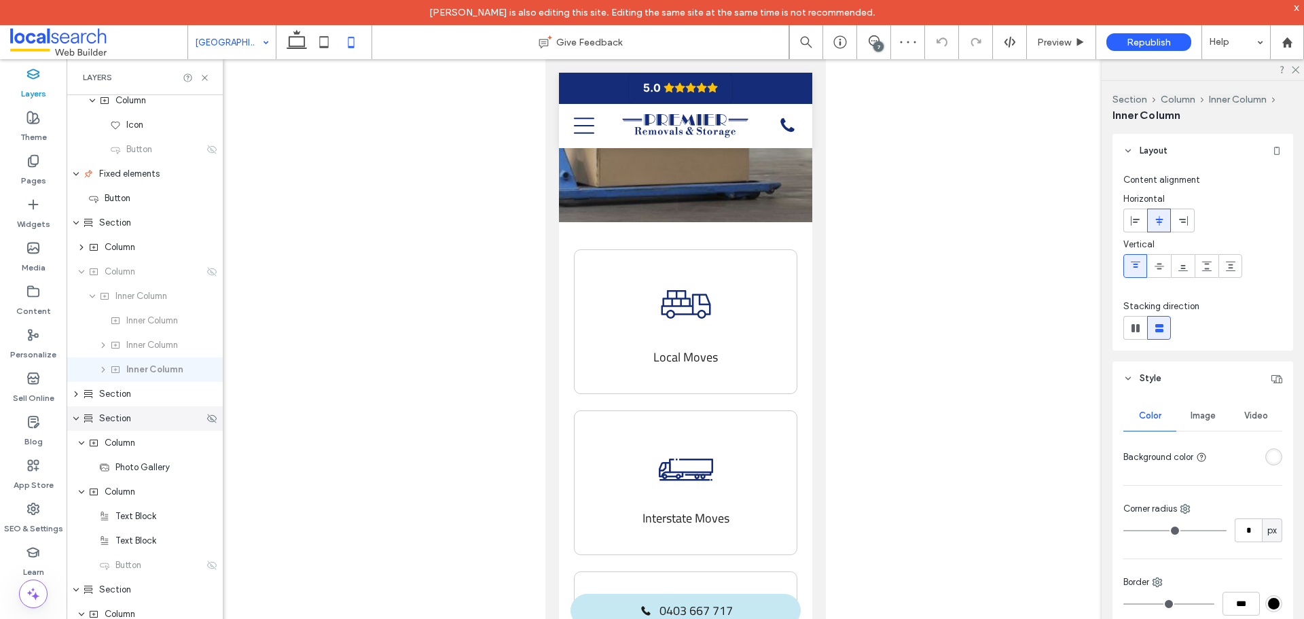
type input "**"
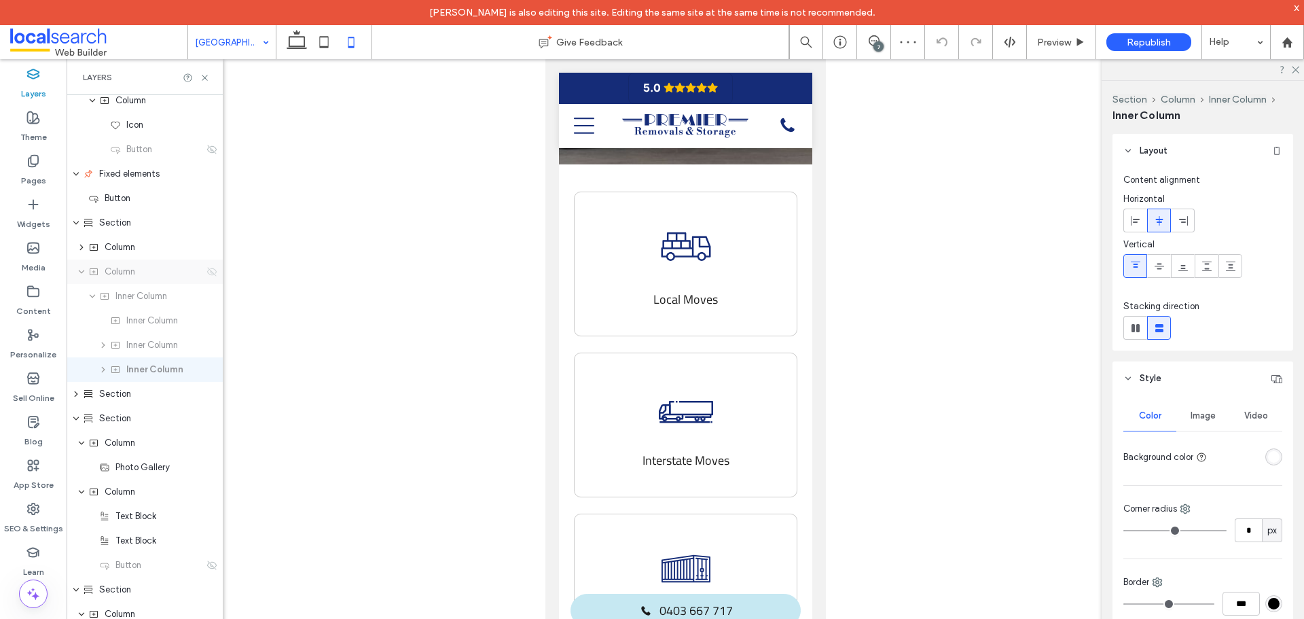
drag, startPoint x: 202, startPoint y: 277, endPoint x: 206, endPoint y: 270, distance: 7.9
click at [205, 272] on div "Column" at bounding box center [145, 271] width 156 height 24
click at [206, 270] on icon at bounding box center [211, 271] width 11 height 11
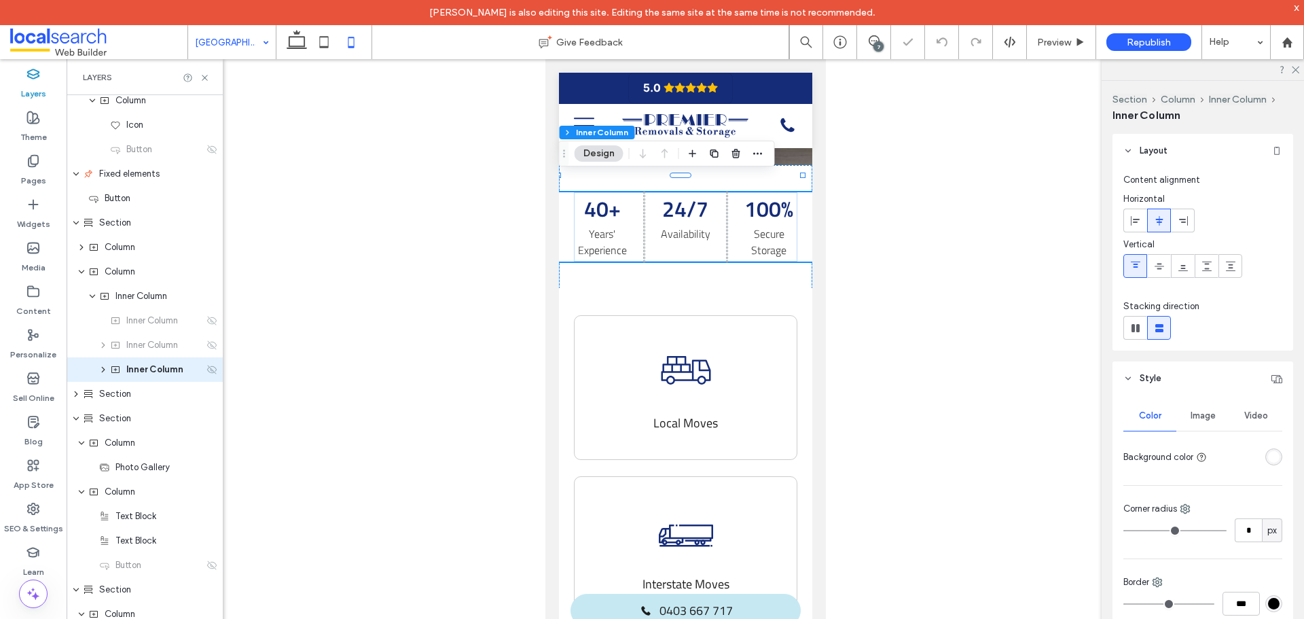
click at [206, 365] on icon at bounding box center [211, 369] width 11 height 11
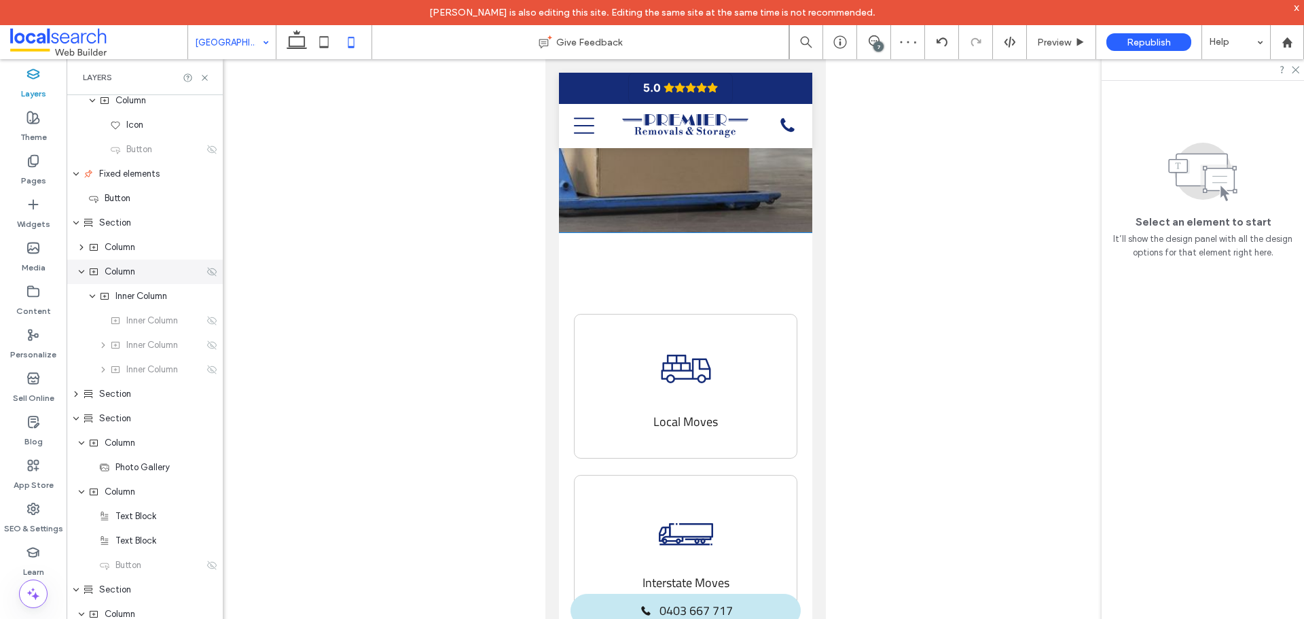
click at [208, 274] on icon at bounding box center [211, 271] width 11 height 11
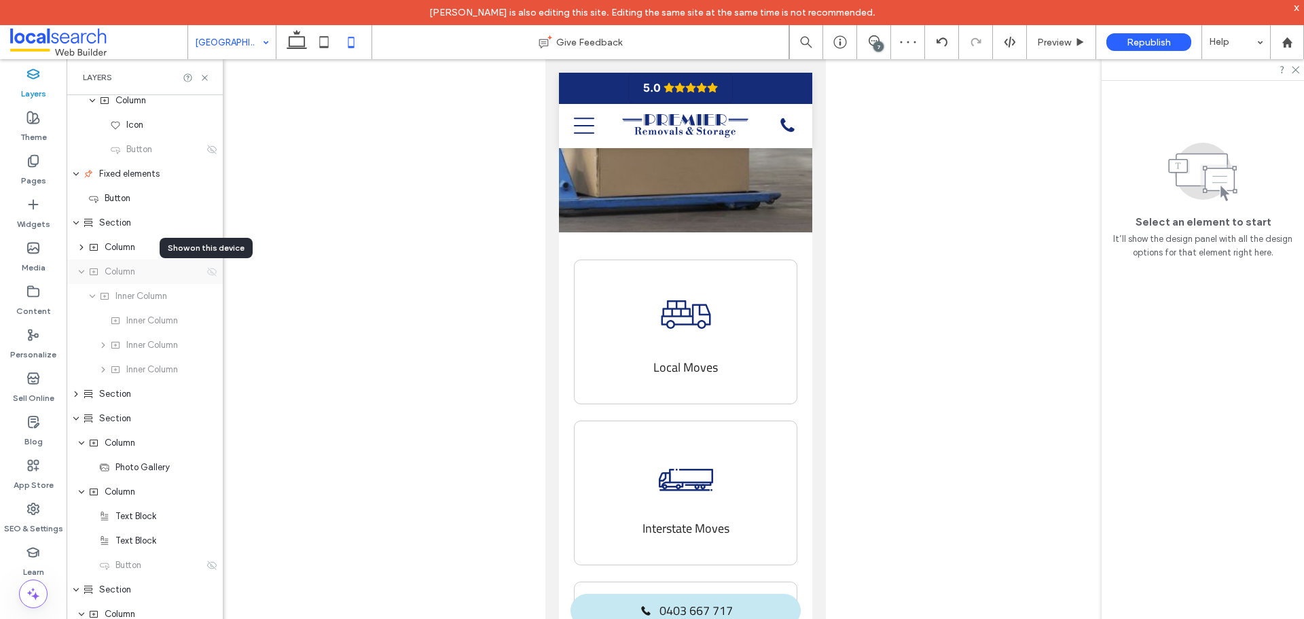
click at [206, 270] on icon at bounding box center [211, 271] width 11 height 11
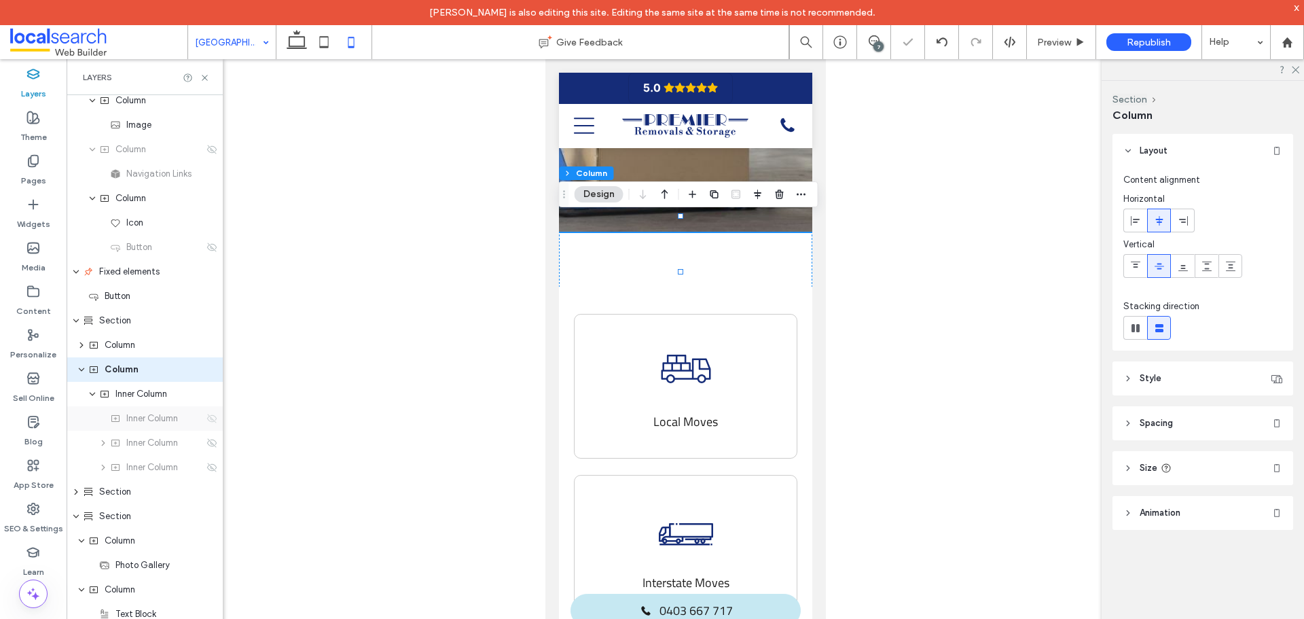
click at [206, 418] on icon at bounding box center [211, 418] width 11 height 11
click at [206, 443] on icon at bounding box center [211, 442] width 11 height 11
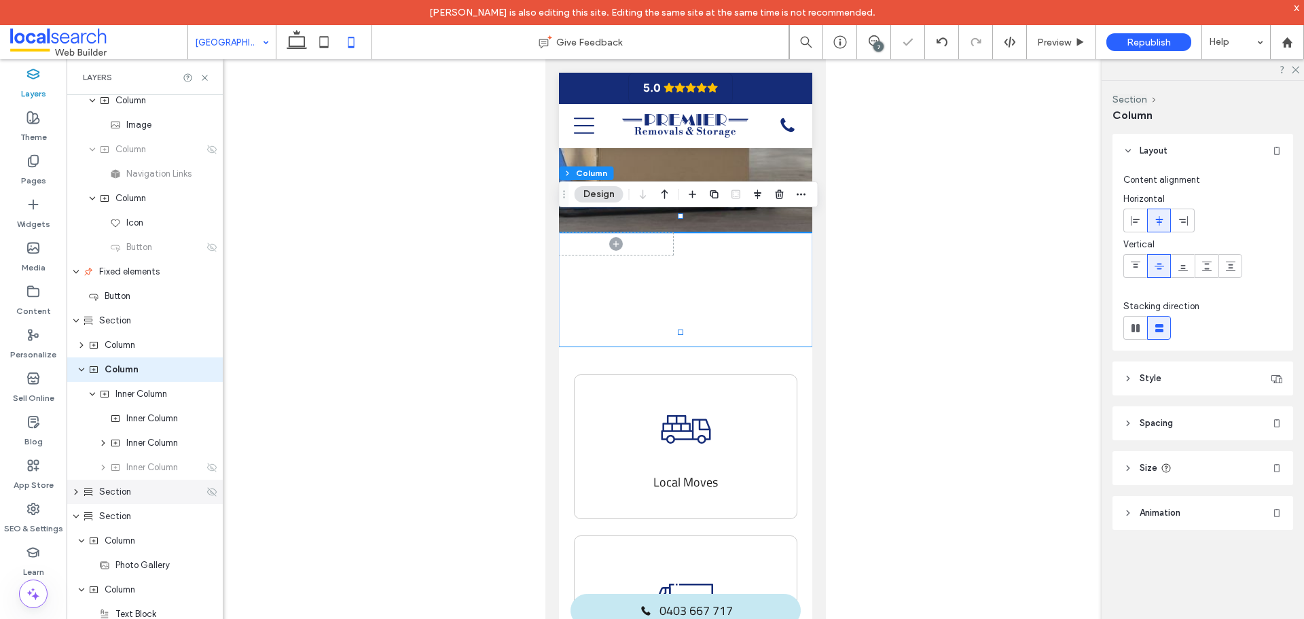
click at [206, 487] on icon at bounding box center [211, 491] width 11 height 11
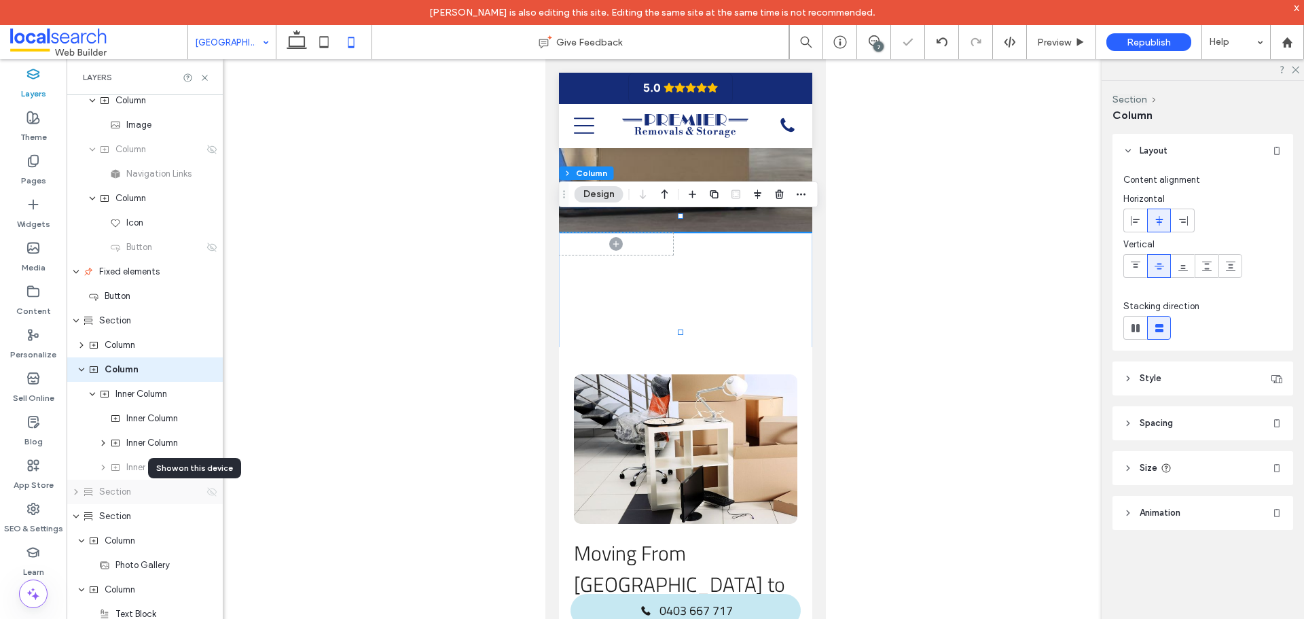
click at [206, 492] on icon at bounding box center [211, 491] width 11 height 11
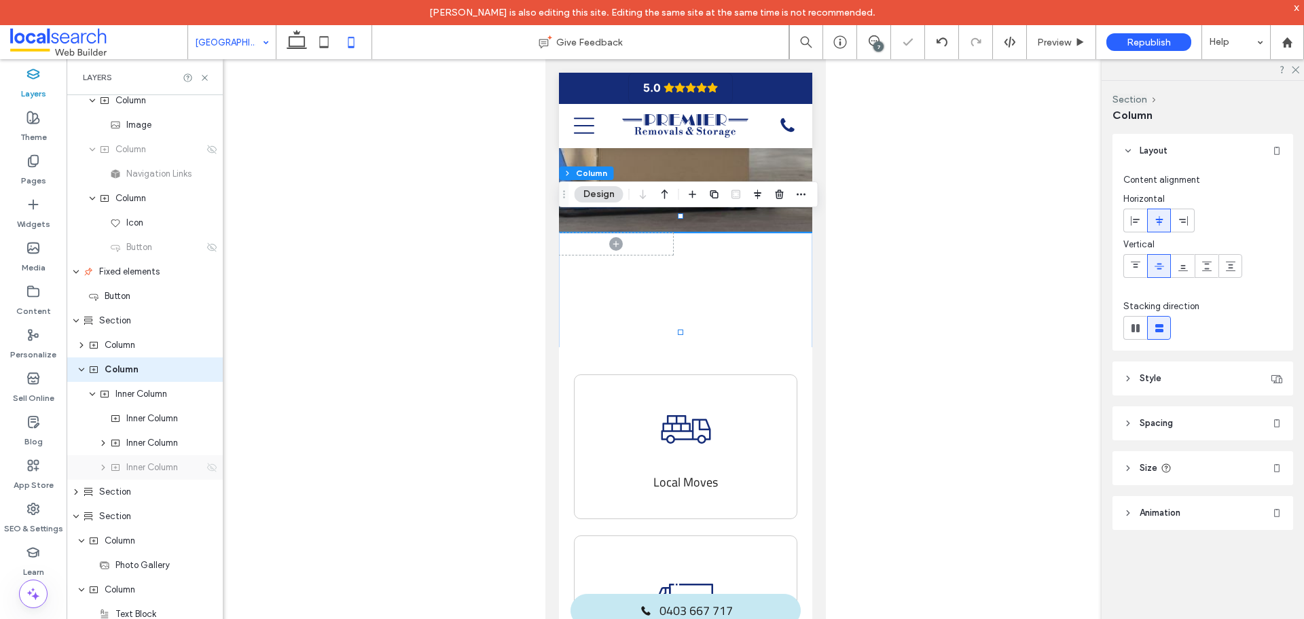
click at [206, 462] on icon at bounding box center [211, 467] width 11 height 11
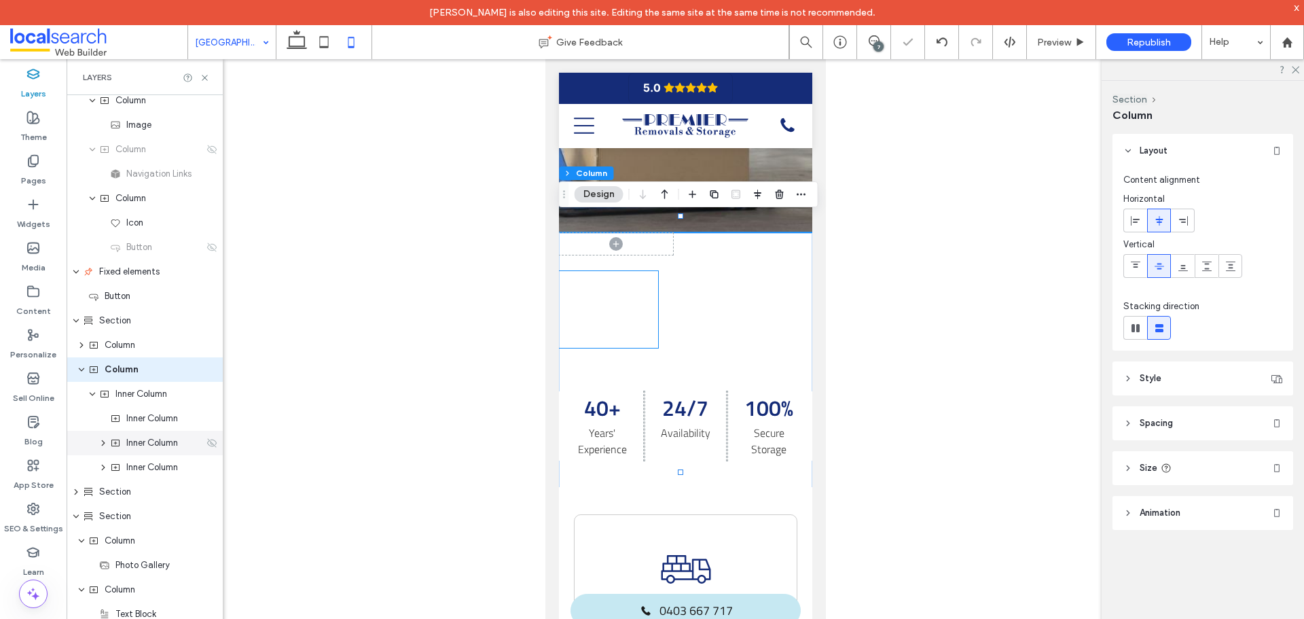
click at [206, 442] on icon at bounding box center [211, 442] width 11 height 11
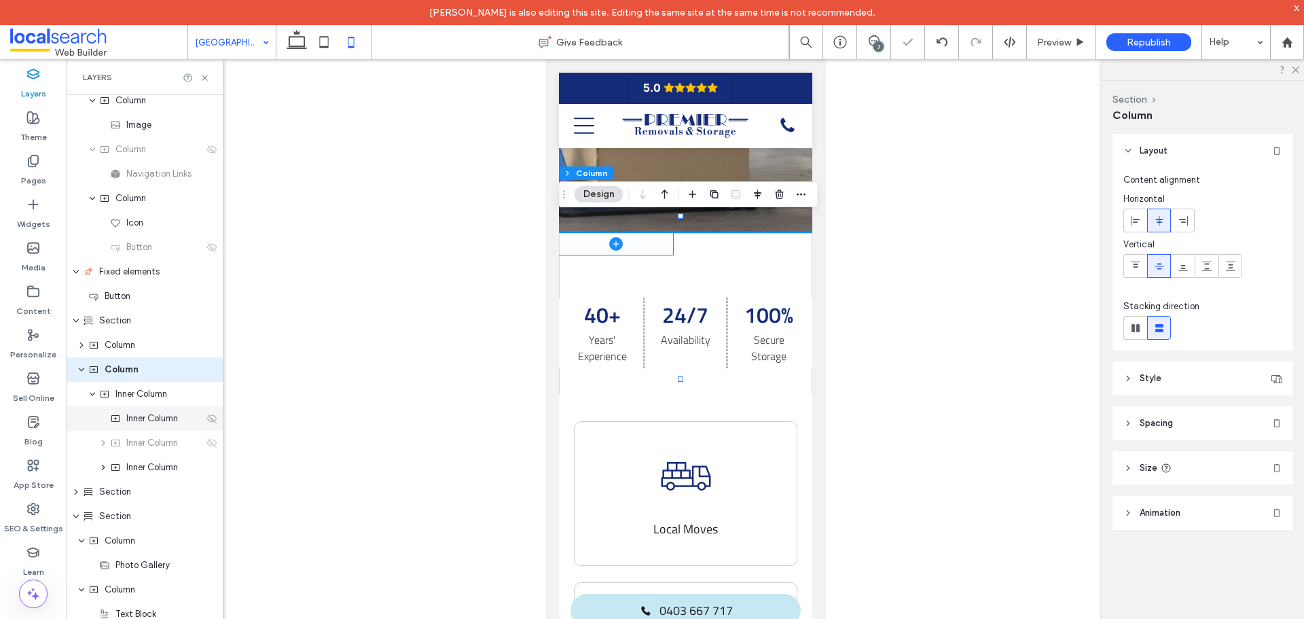
click at [206, 418] on icon at bounding box center [211, 418] width 11 height 11
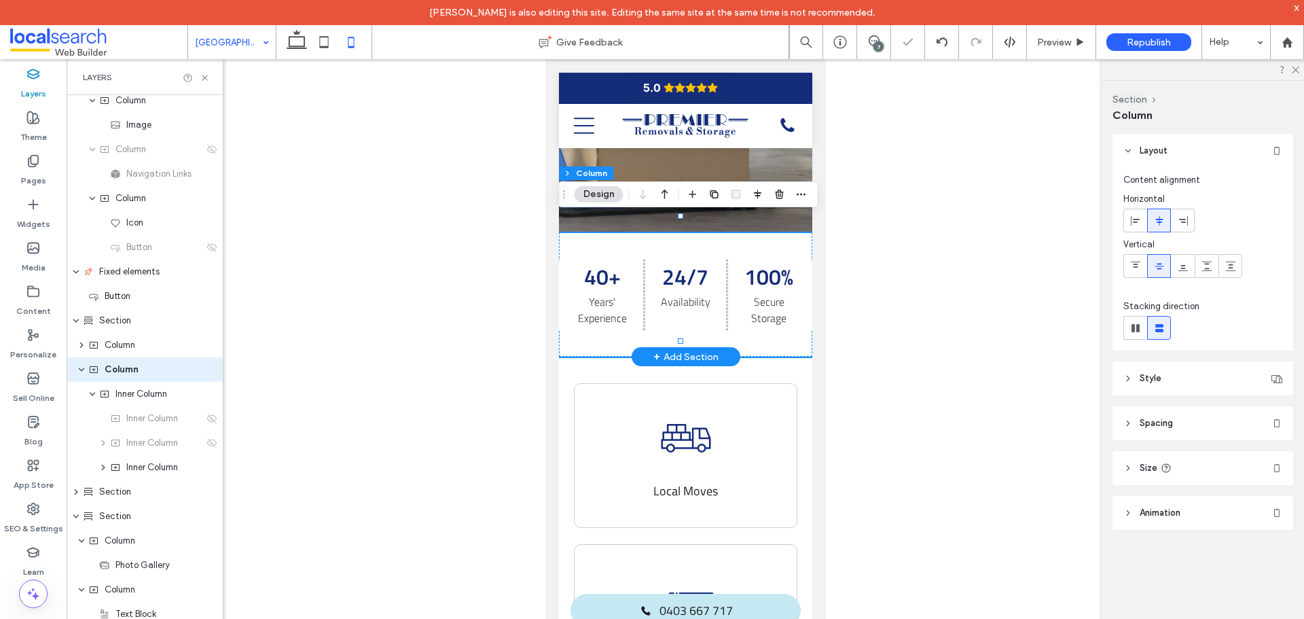
click at [750, 326] on div "Divider Icon 40+ Years' Experience 24/7 Availability 100% Secure Storage" at bounding box center [684, 295] width 253 height 124
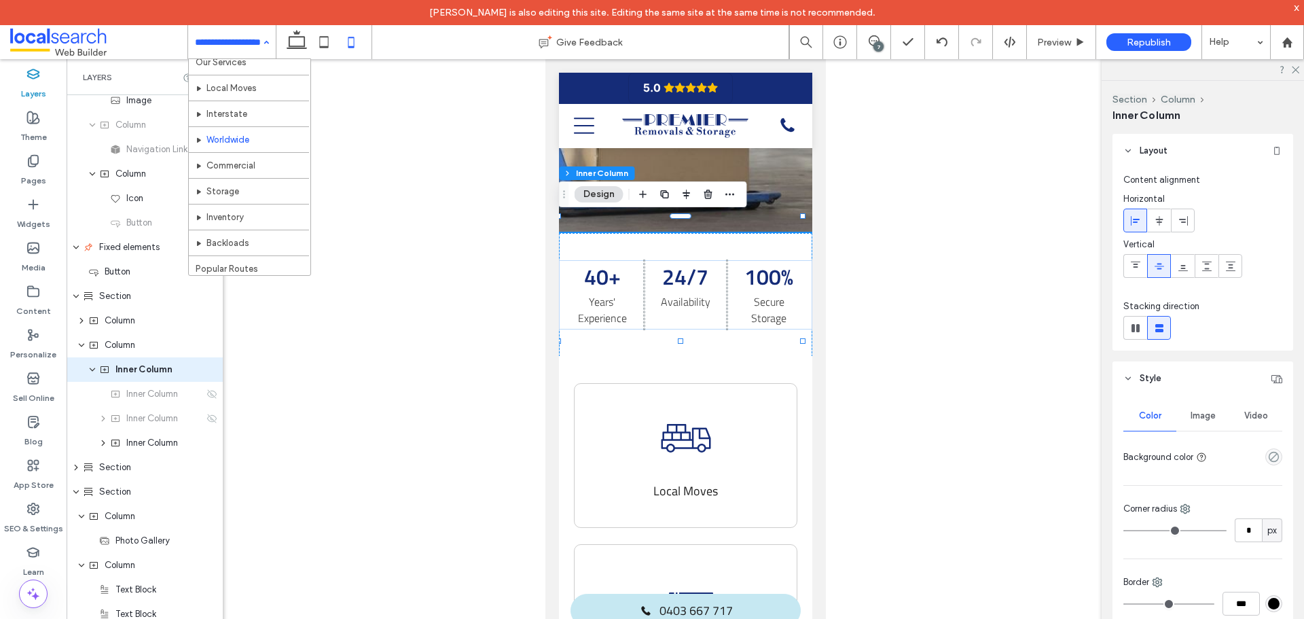
scroll to position [221, 0]
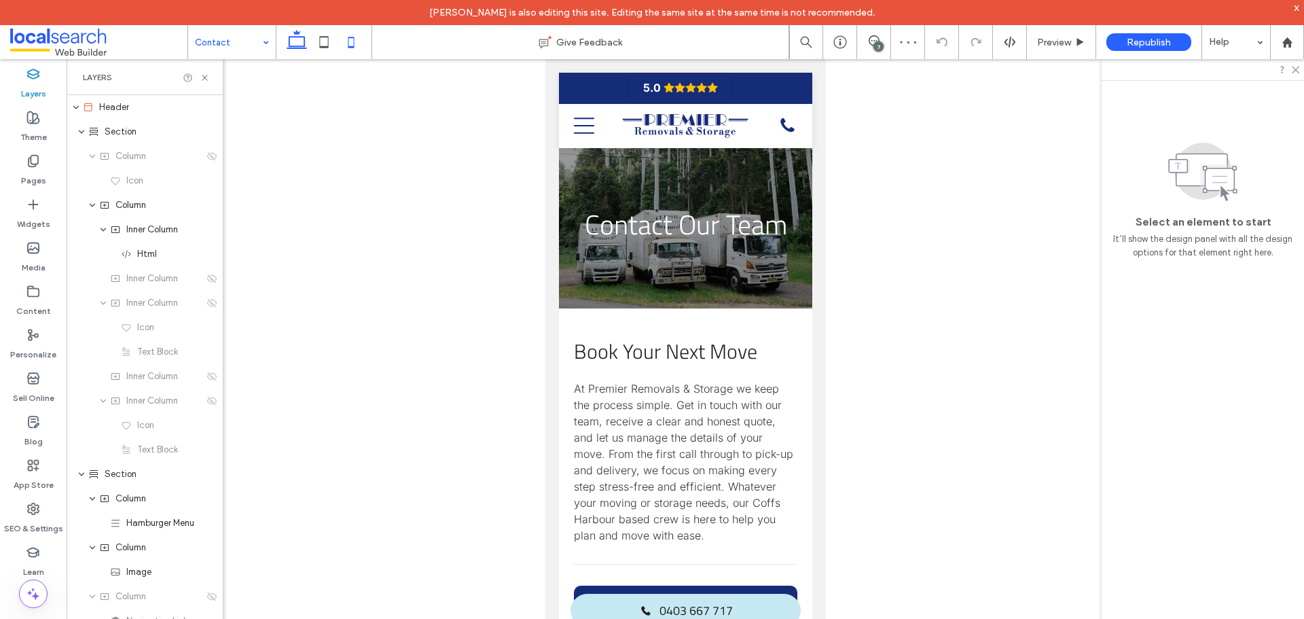
click at [299, 41] on icon at bounding box center [296, 42] width 27 height 27
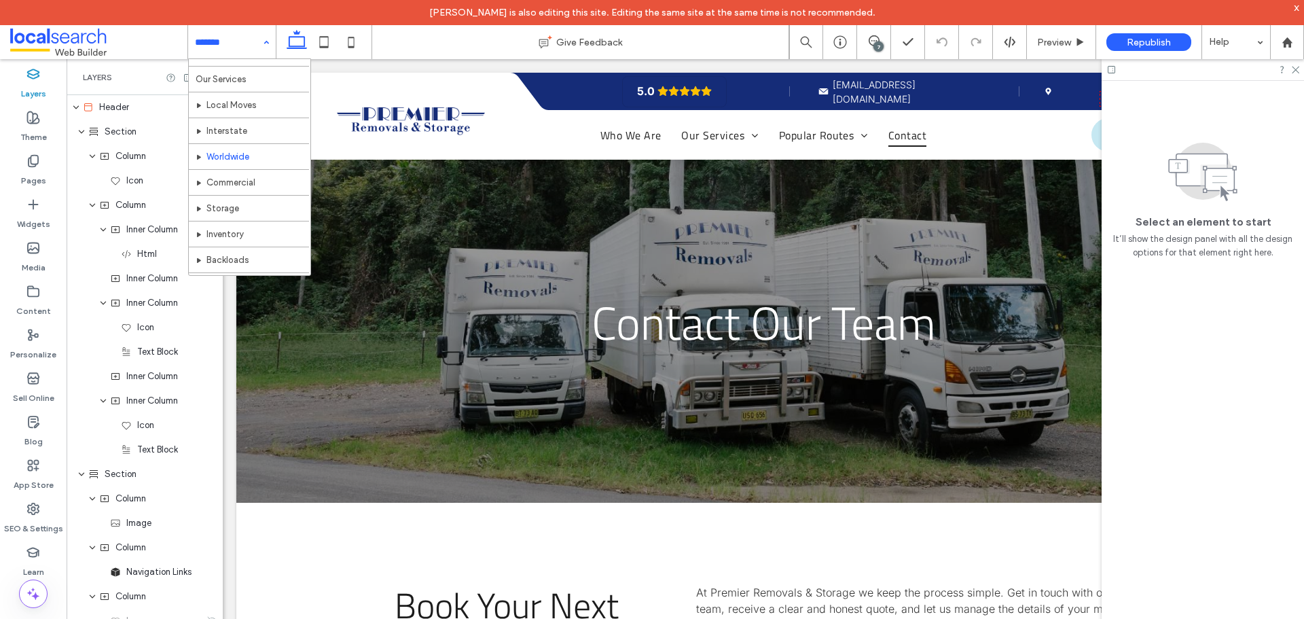
scroll to position [68, 0]
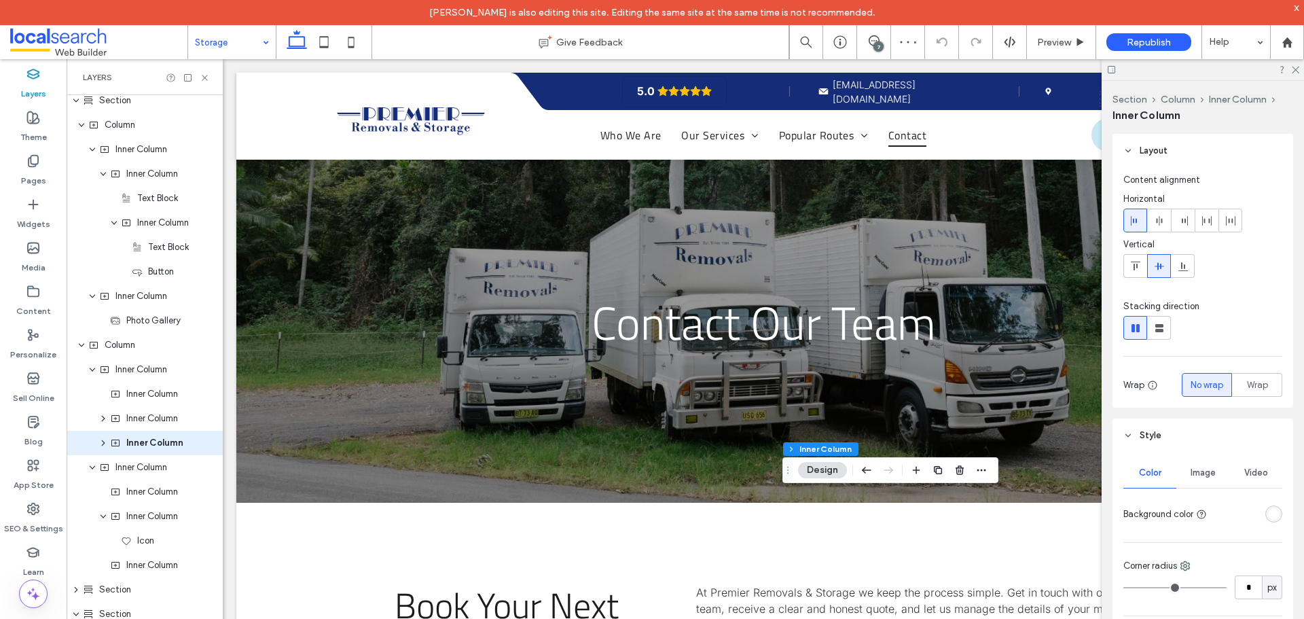
scroll to position [740, 0]
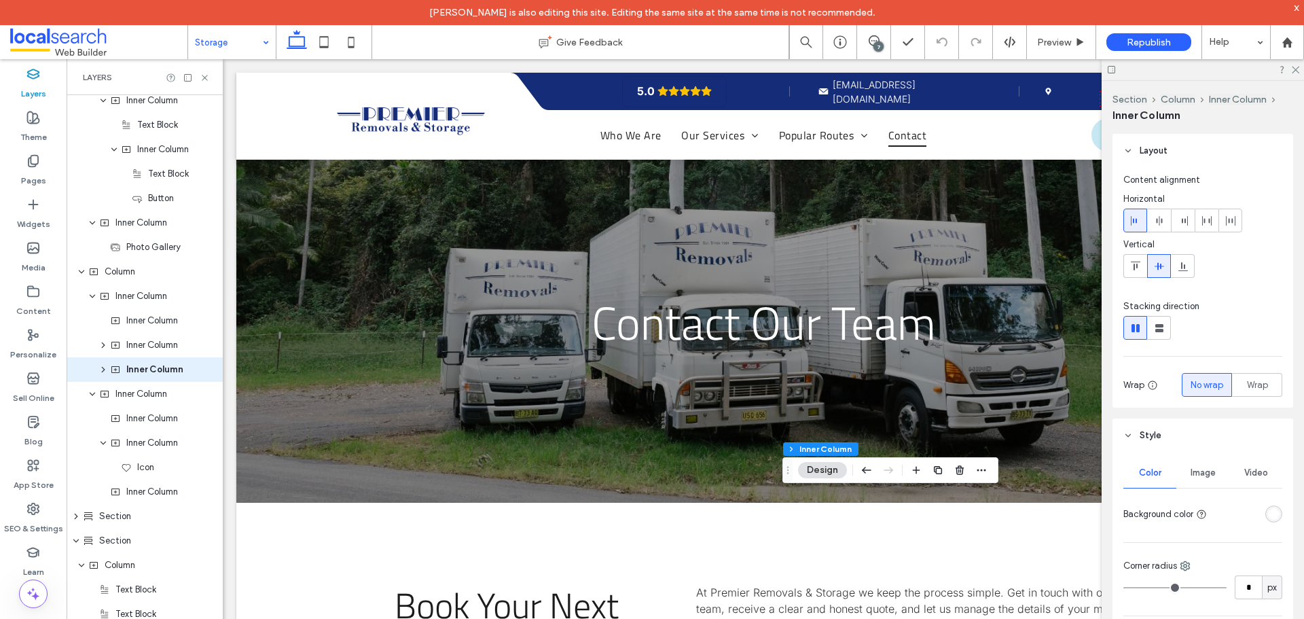
drag, startPoint x: 353, startPoint y: 41, endPoint x: 335, endPoint y: 90, distance: 51.3
click at [354, 41] on icon at bounding box center [350, 42] width 27 height 27
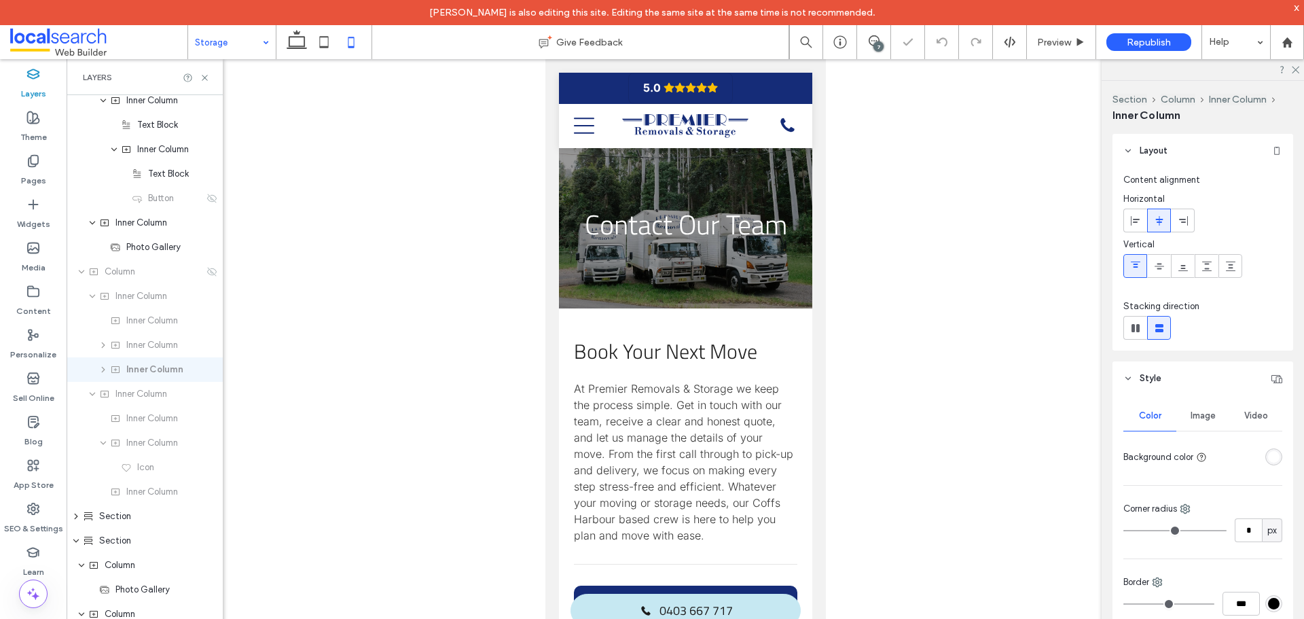
type input "**"
type input "****"
type input "***"
type input "**"
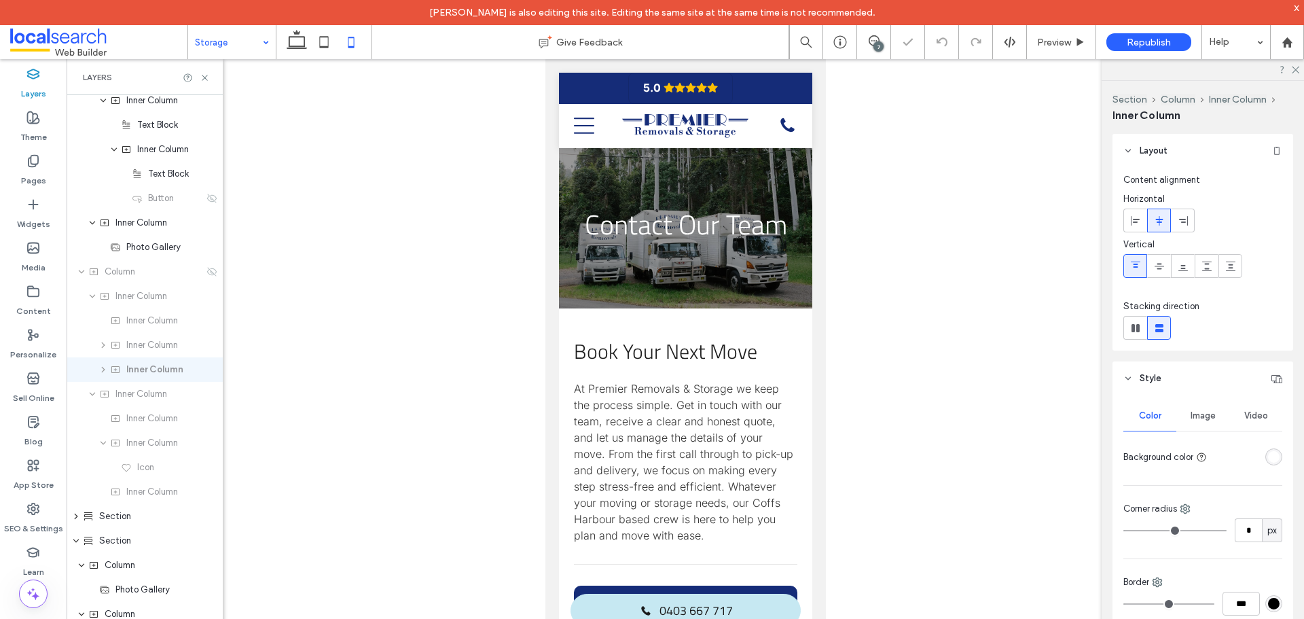
type input "**"
click at [206, 270] on icon at bounding box center [211, 271] width 11 height 11
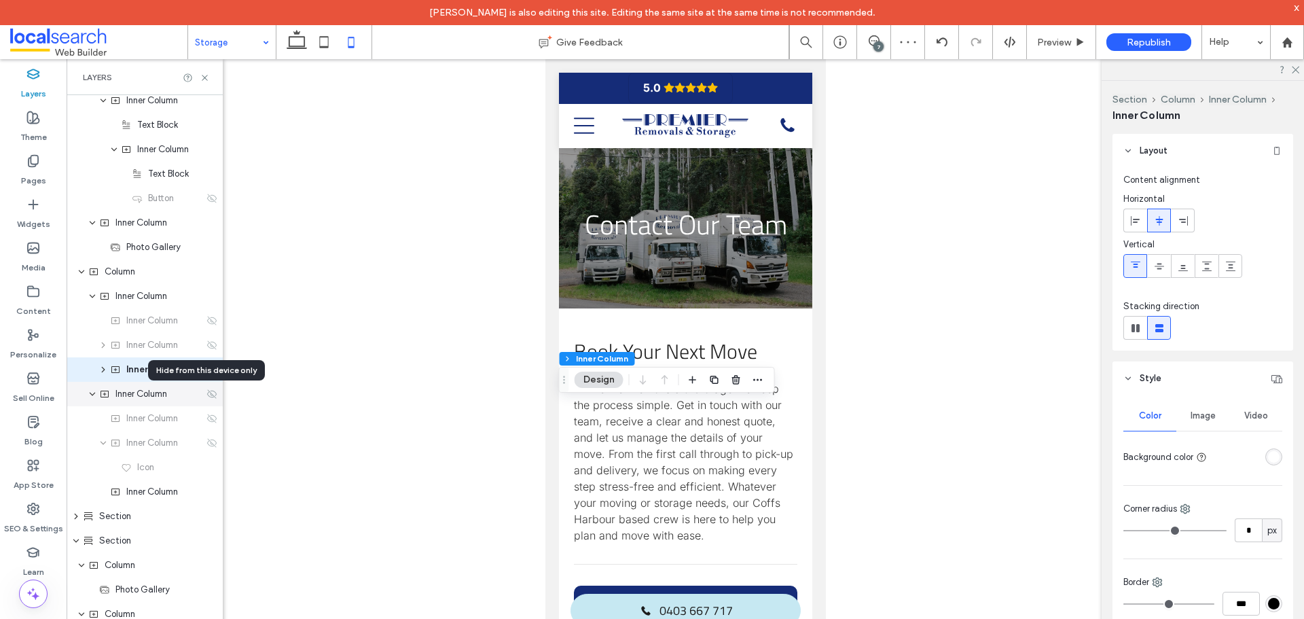
click at [207, 392] on use at bounding box center [212, 393] width 10 height 9
click at [323, 38] on icon at bounding box center [323, 42] width 27 height 27
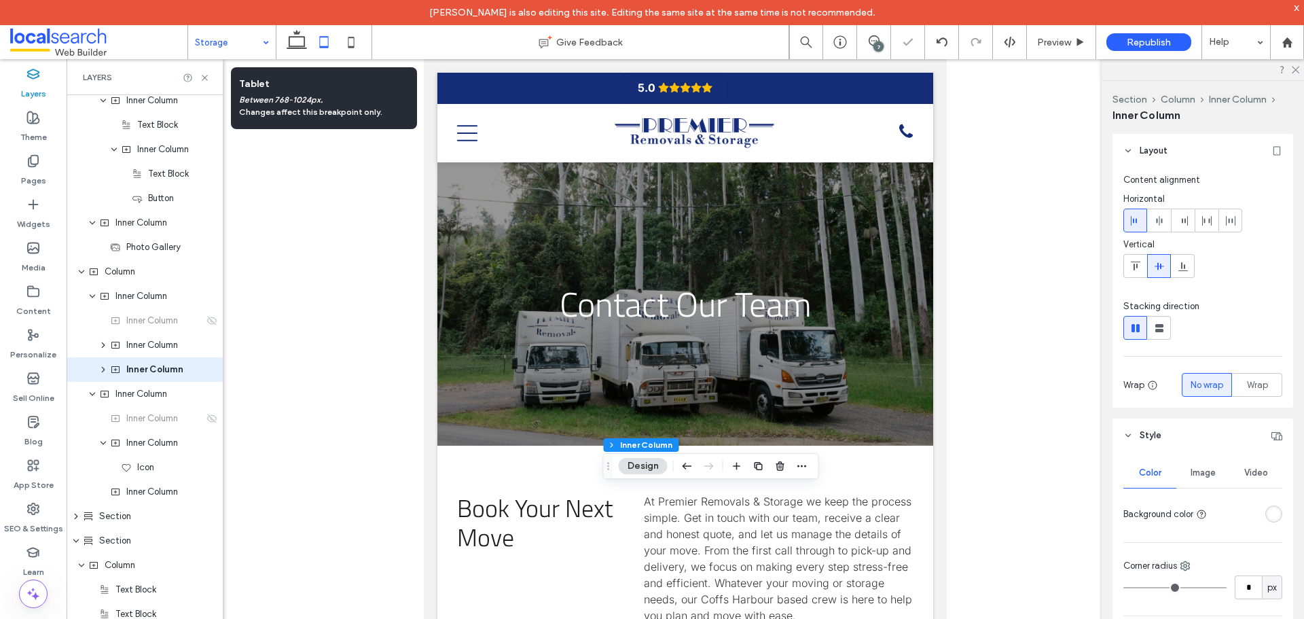
type input "*"
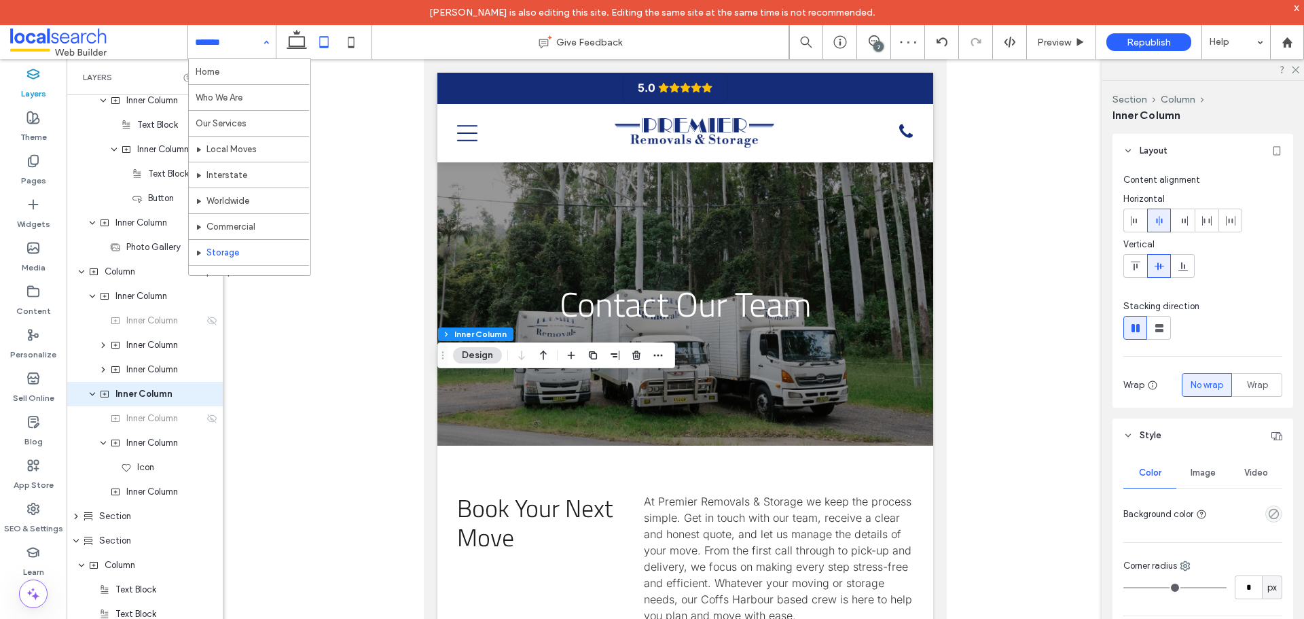
scroll to position [764, 0]
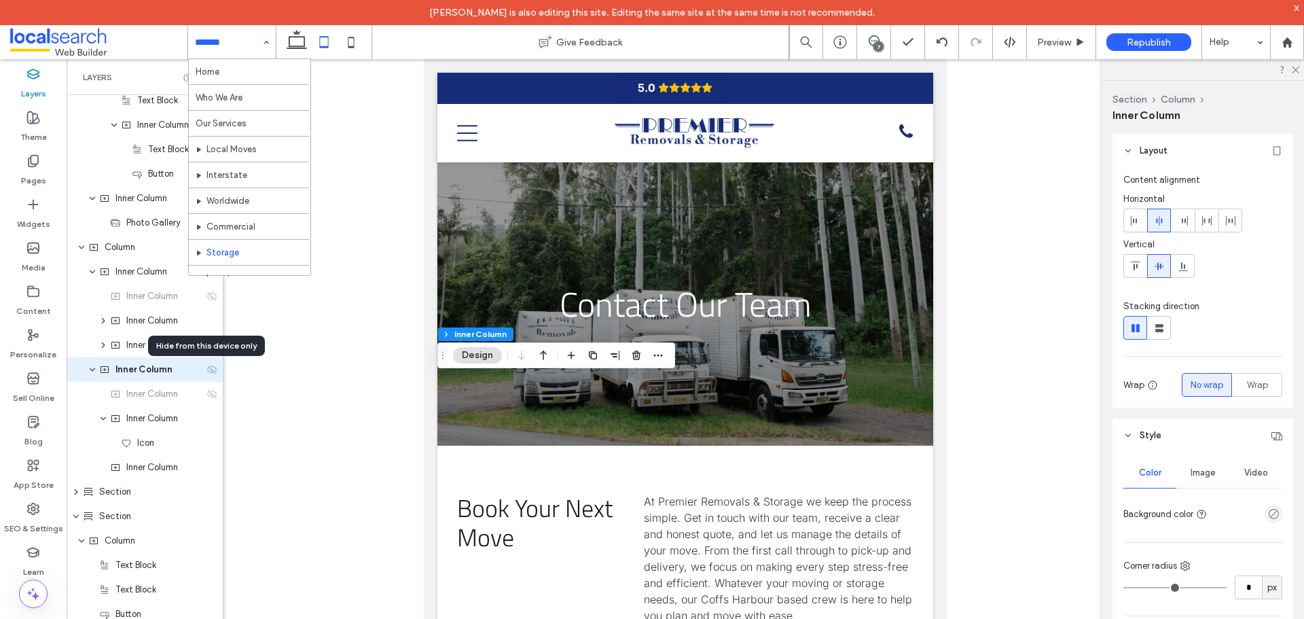
click at [206, 368] on icon at bounding box center [211, 369] width 11 height 11
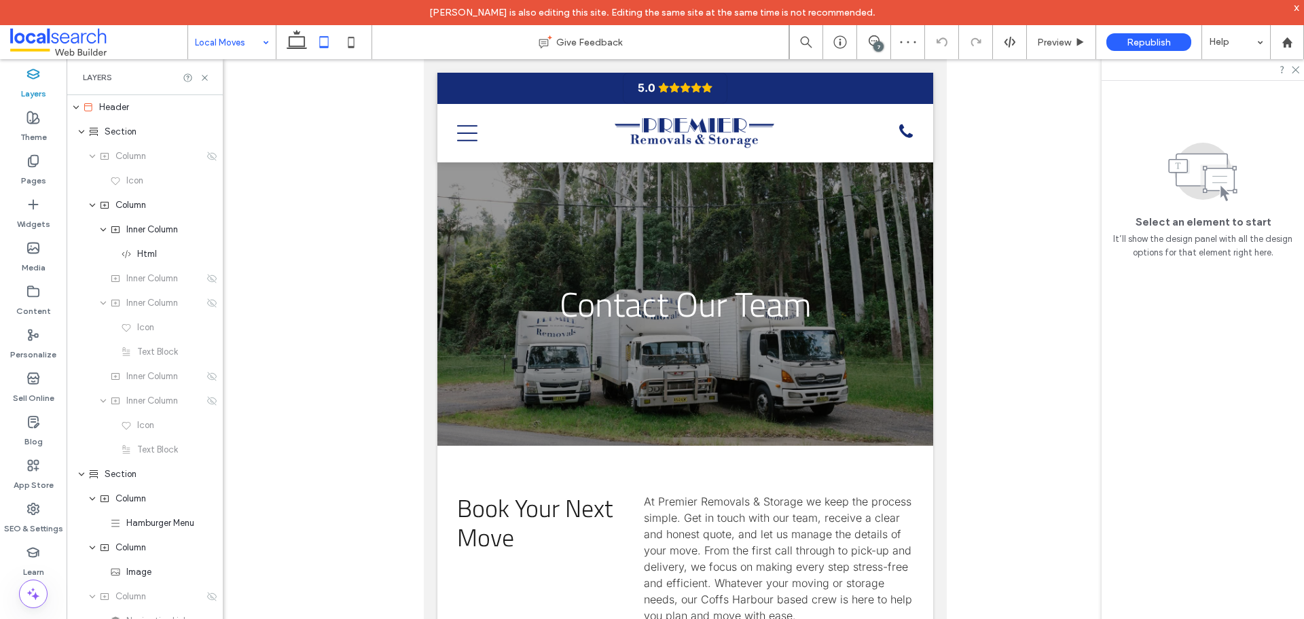
click at [234, 37] on input at bounding box center [228, 42] width 67 height 34
click at [240, 38] on input at bounding box center [228, 42] width 67 height 34
click at [236, 38] on input at bounding box center [228, 42] width 67 height 34
click at [250, 56] on input at bounding box center [228, 42] width 67 height 34
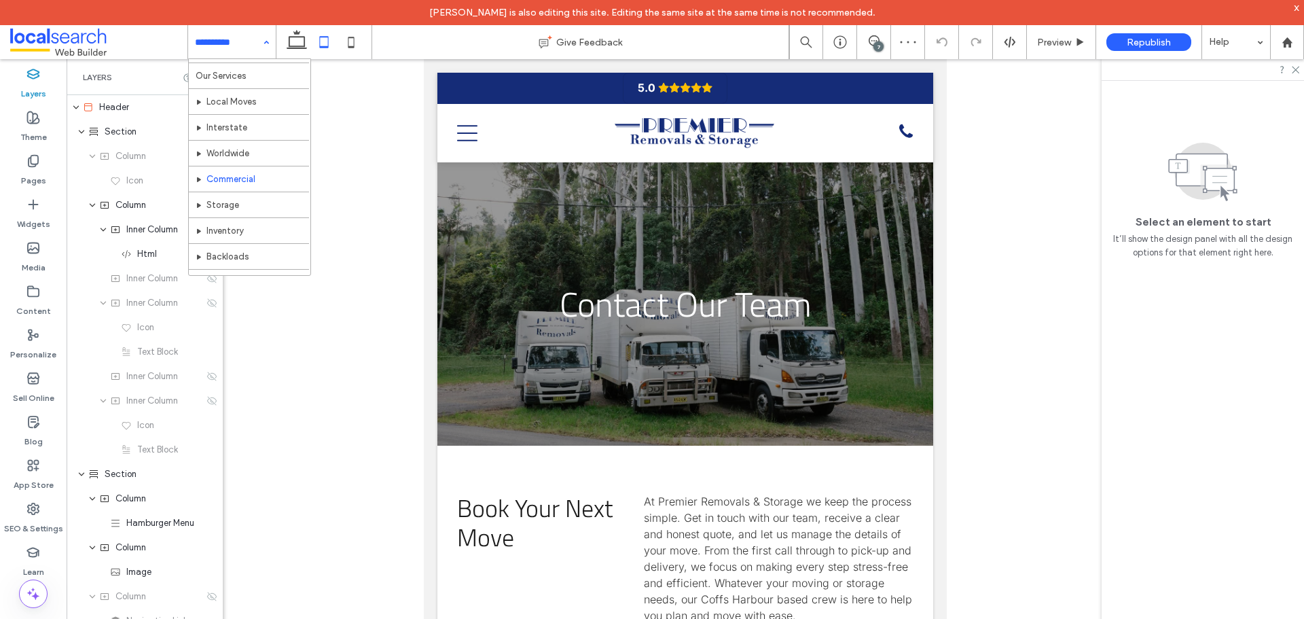
scroll to position [68, 0]
click at [234, 45] on input at bounding box center [228, 42] width 67 height 34
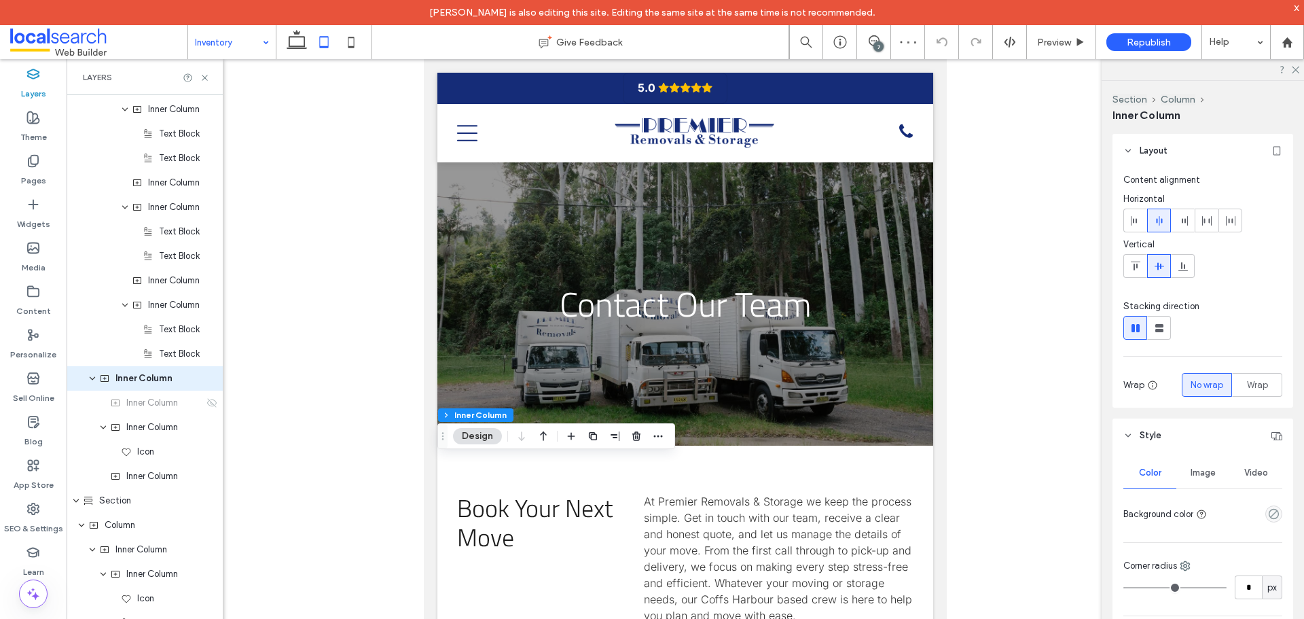
scroll to position [1082, 0]
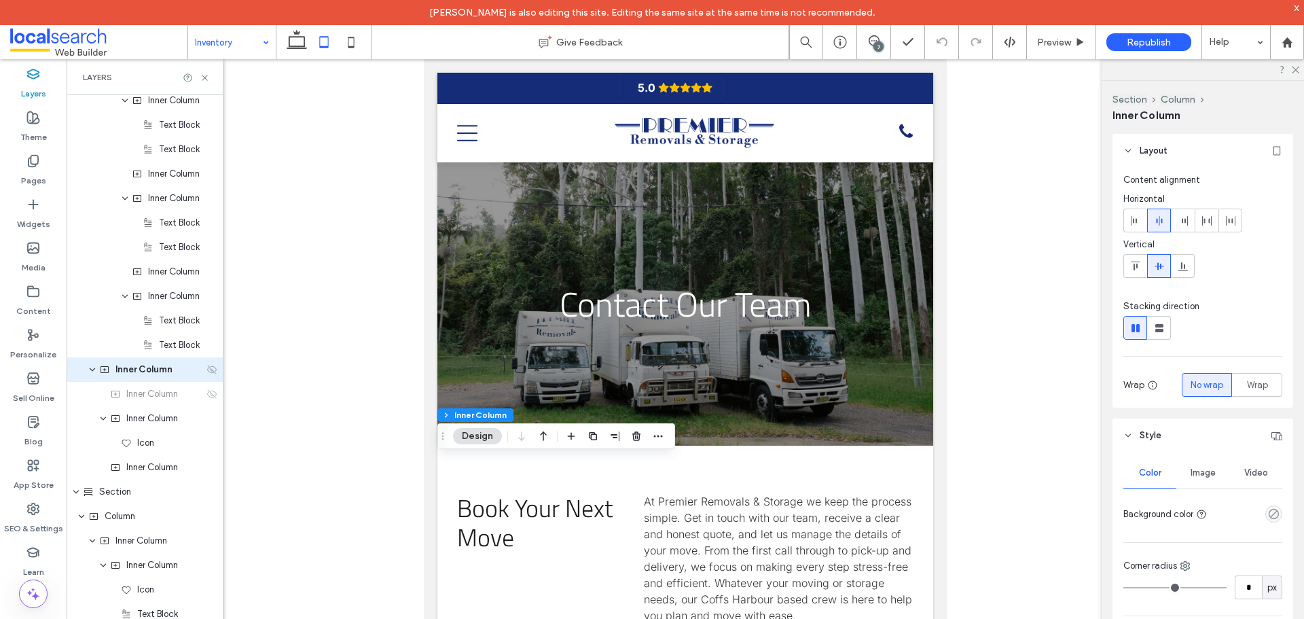
click at [208, 371] on icon at bounding box center [211, 369] width 11 height 11
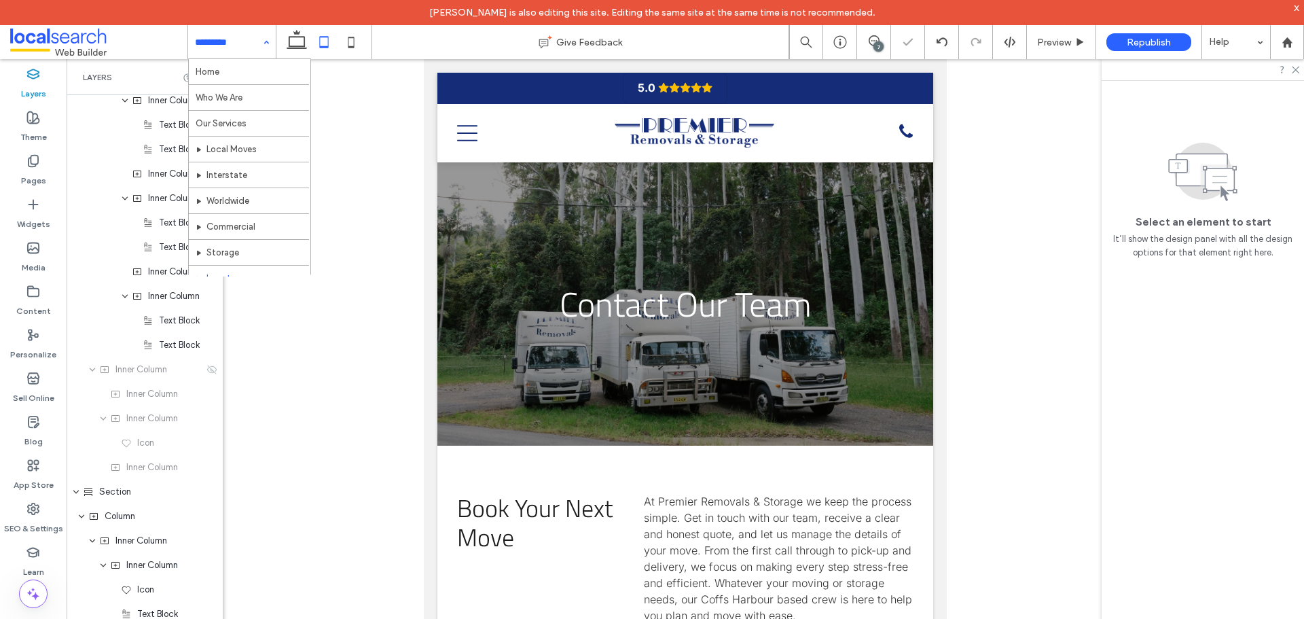
click at [251, 39] on input at bounding box center [228, 42] width 67 height 34
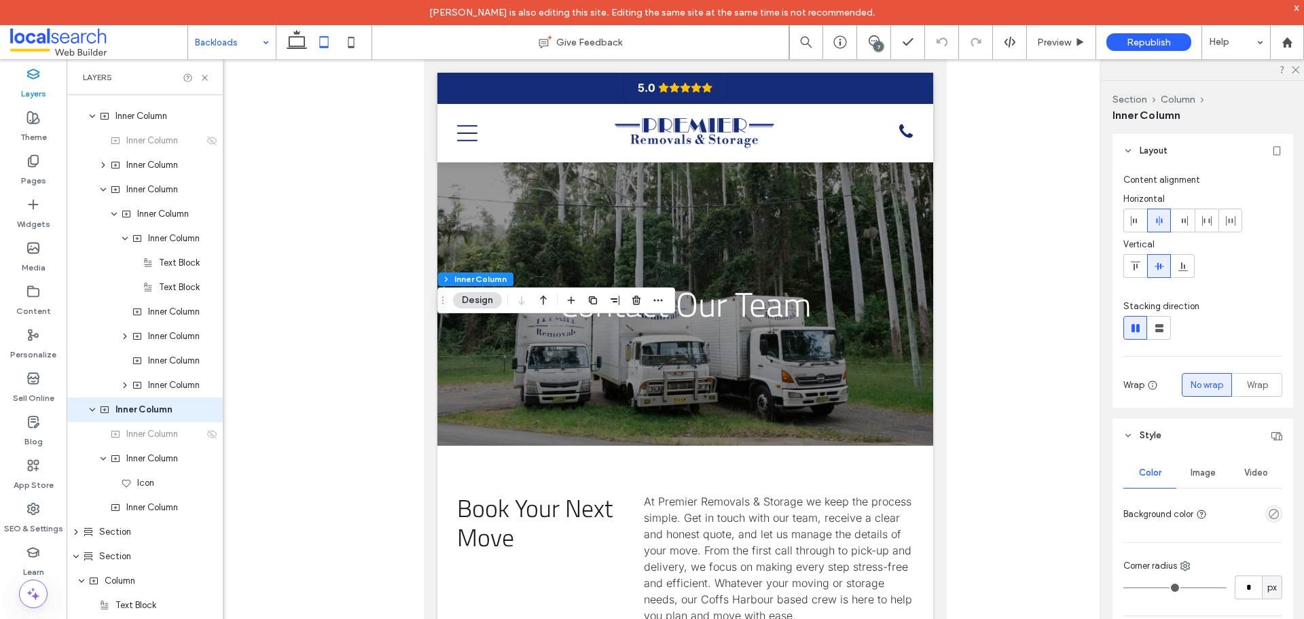
scroll to position [960, 0]
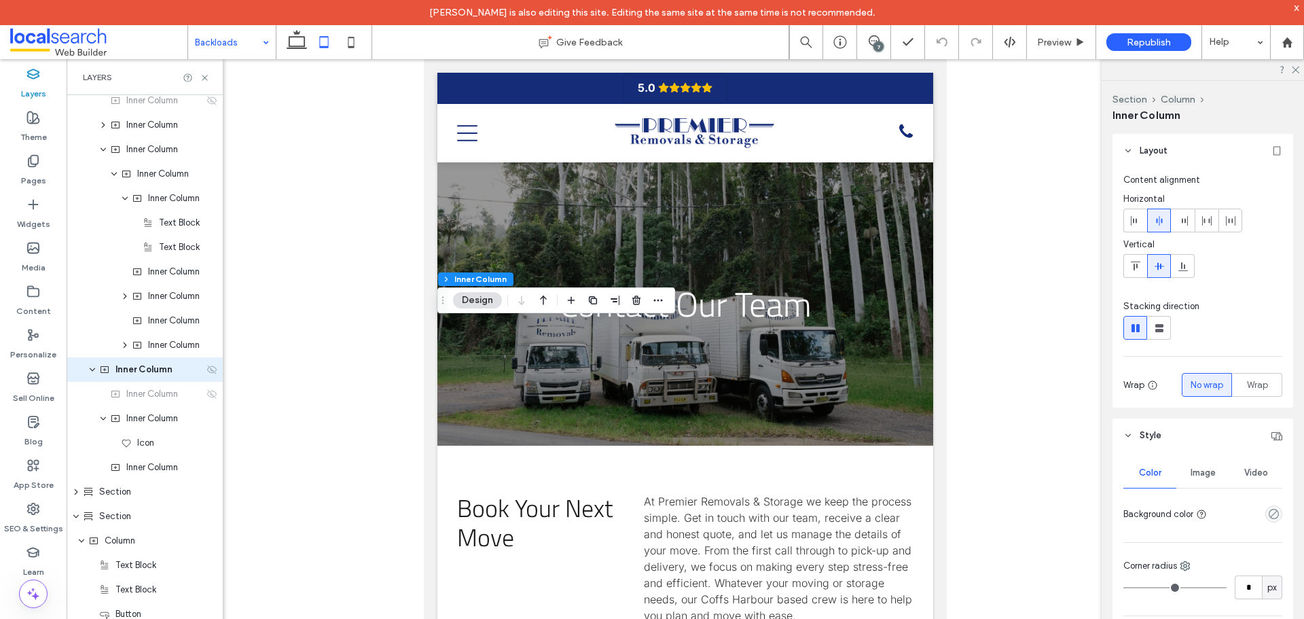
click at [208, 373] on icon at bounding box center [211, 369] width 11 height 11
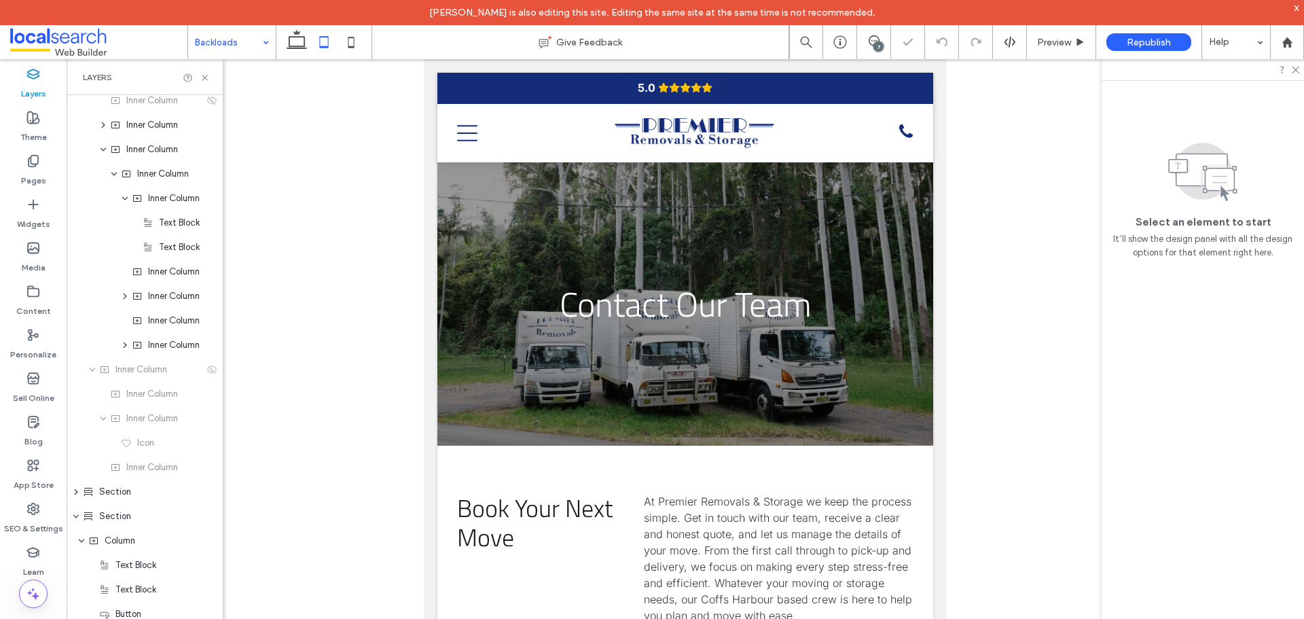
click at [233, 43] on input at bounding box center [228, 42] width 67 height 34
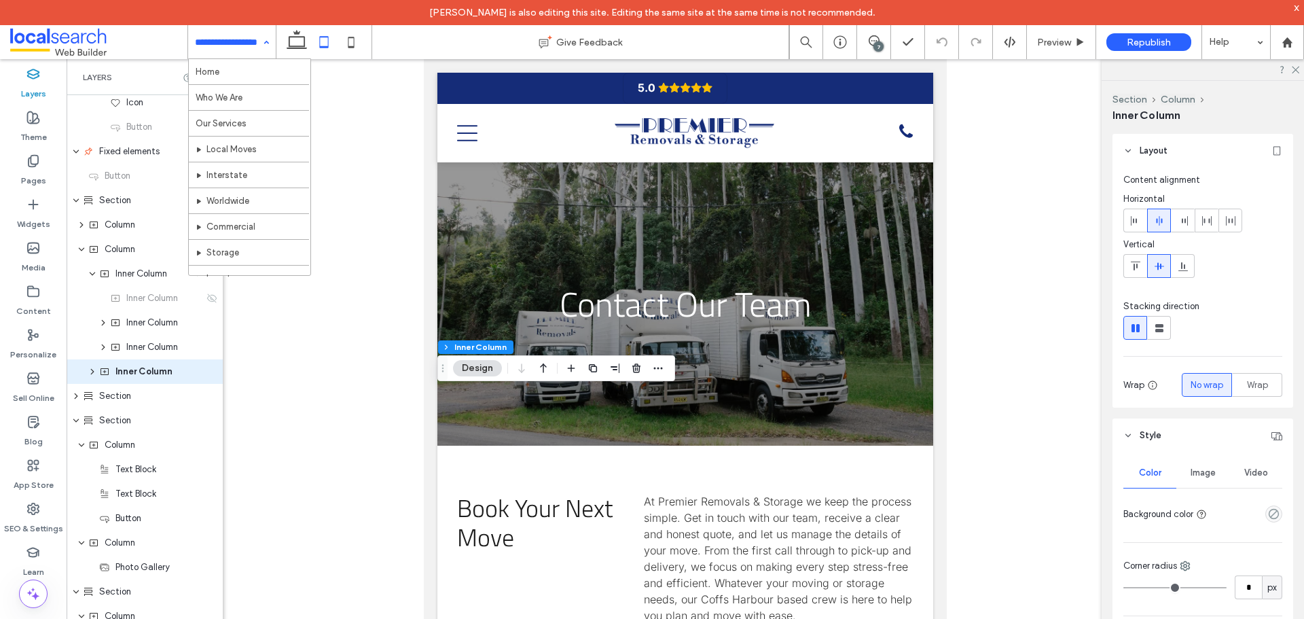
scroll to position [569, 0]
click at [662, 367] on icon "button" at bounding box center [657, 368] width 11 height 11
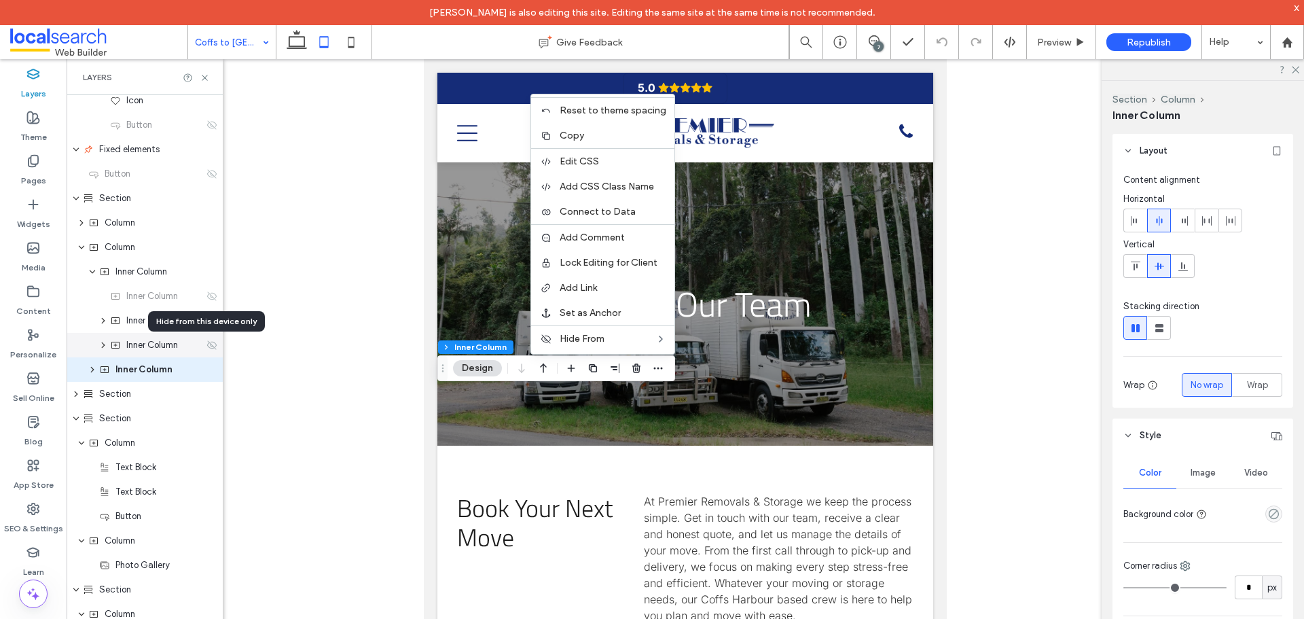
click at [207, 340] on icon at bounding box center [211, 344] width 11 height 11
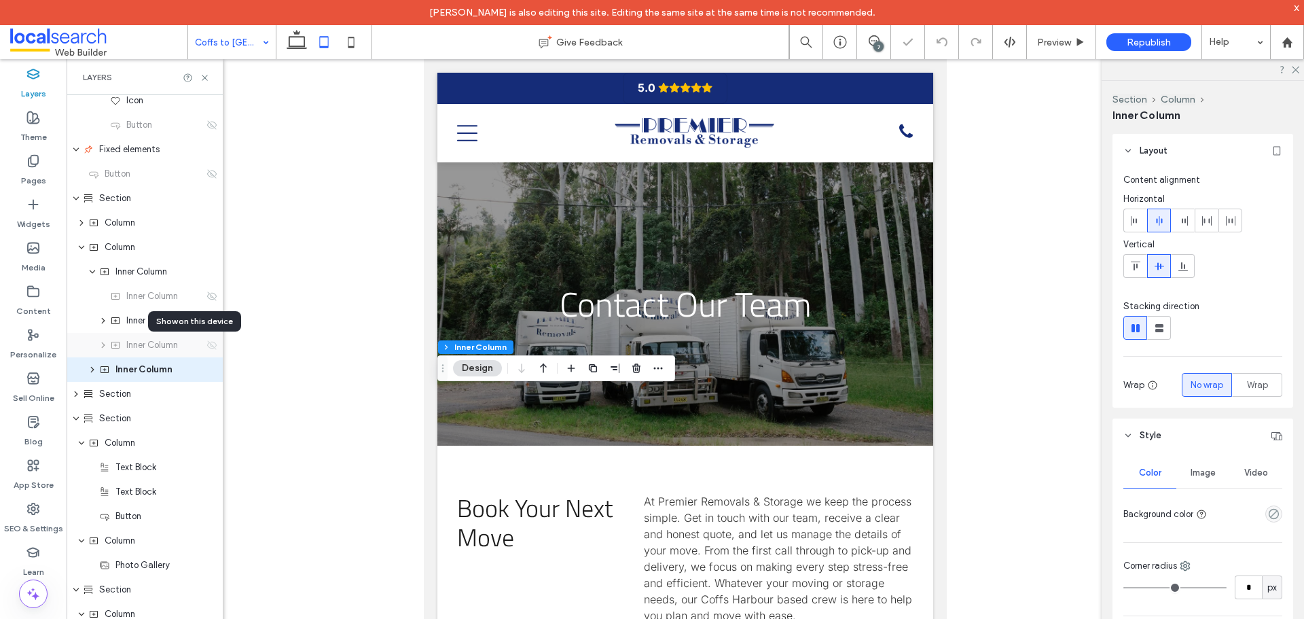
click at [207, 340] on icon at bounding box center [211, 344] width 11 height 11
click at [207, 293] on use at bounding box center [212, 295] width 10 height 9
click at [206, 365] on icon at bounding box center [211, 369] width 11 height 11
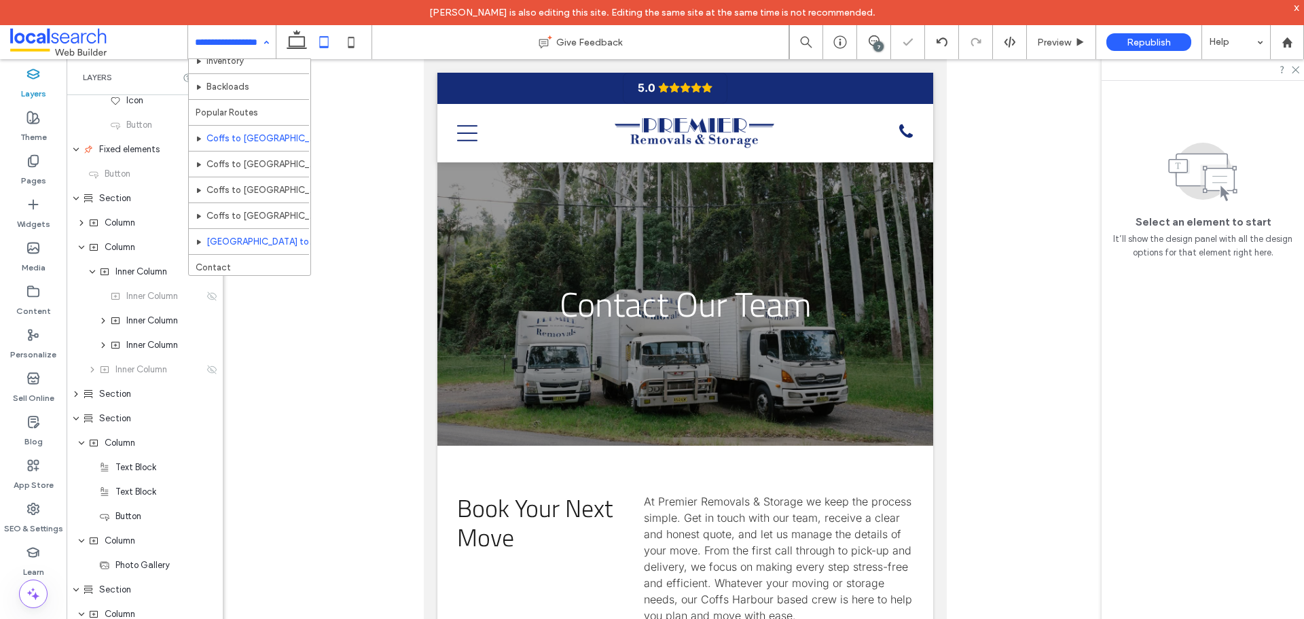
scroll to position [221, 0]
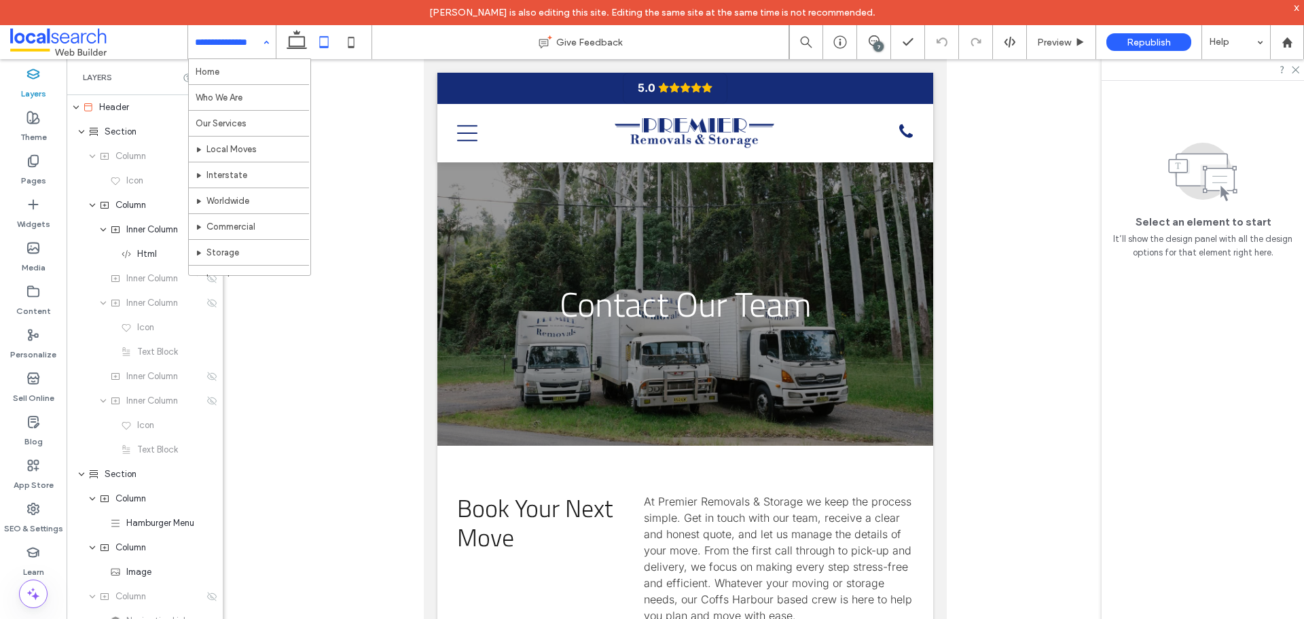
click at [255, 34] on input at bounding box center [228, 42] width 67 height 34
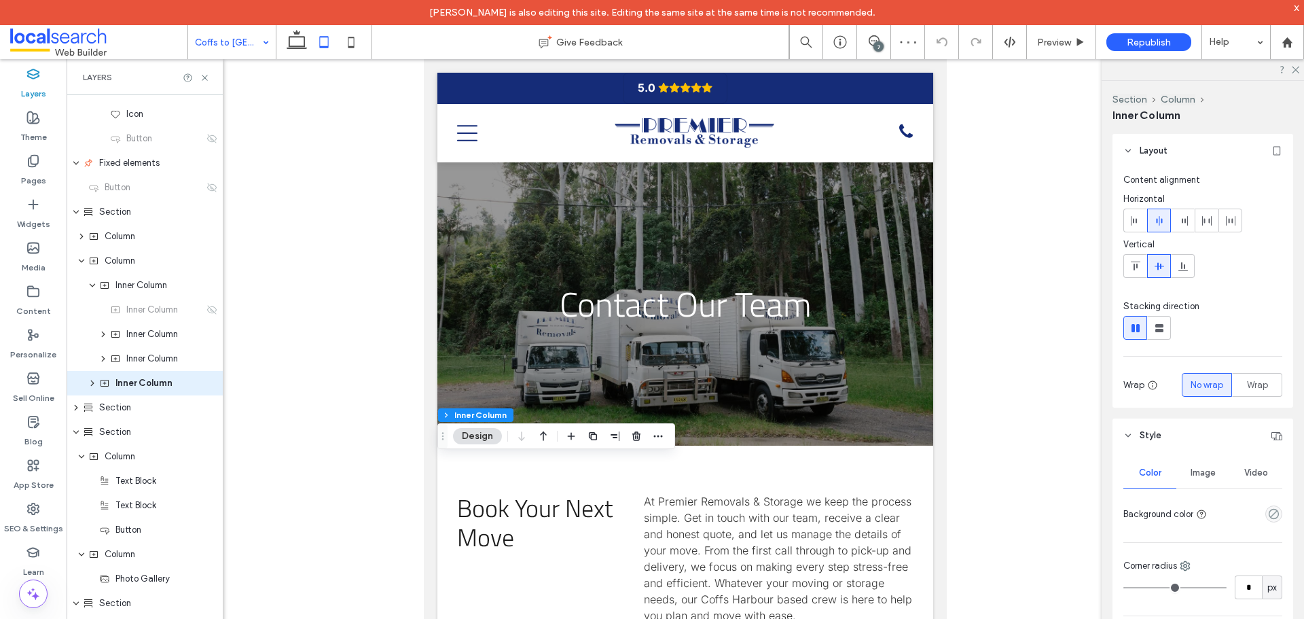
scroll to position [569, 0]
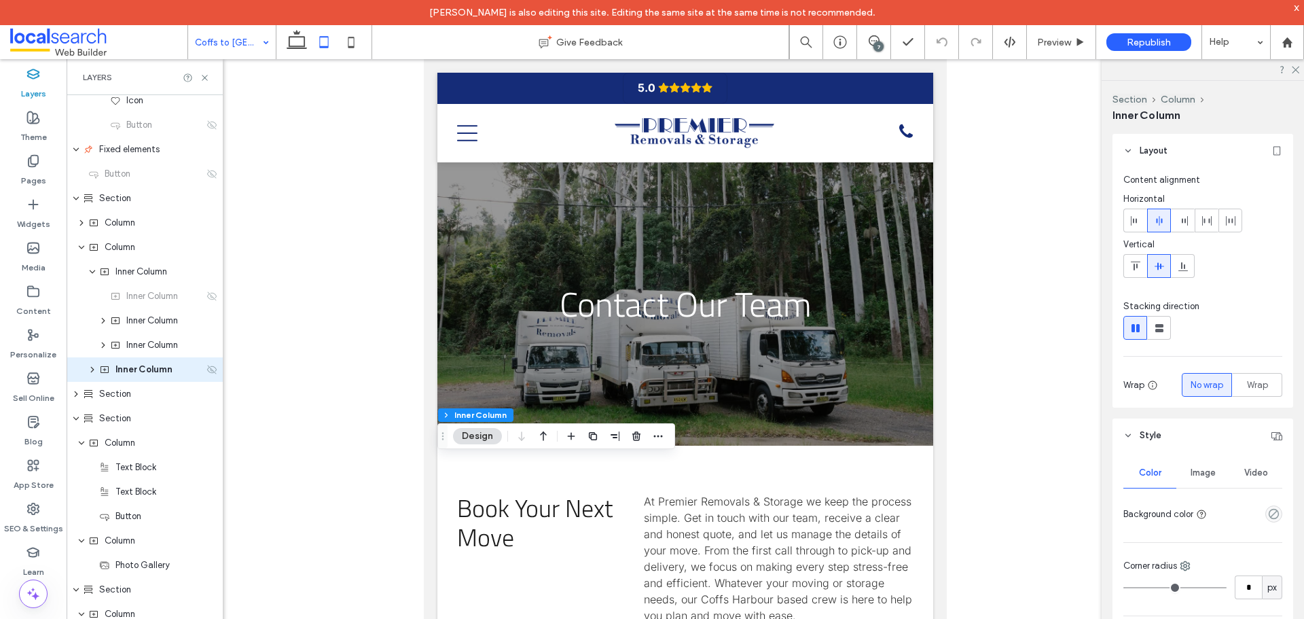
click at [208, 367] on icon at bounding box center [211, 369] width 11 height 11
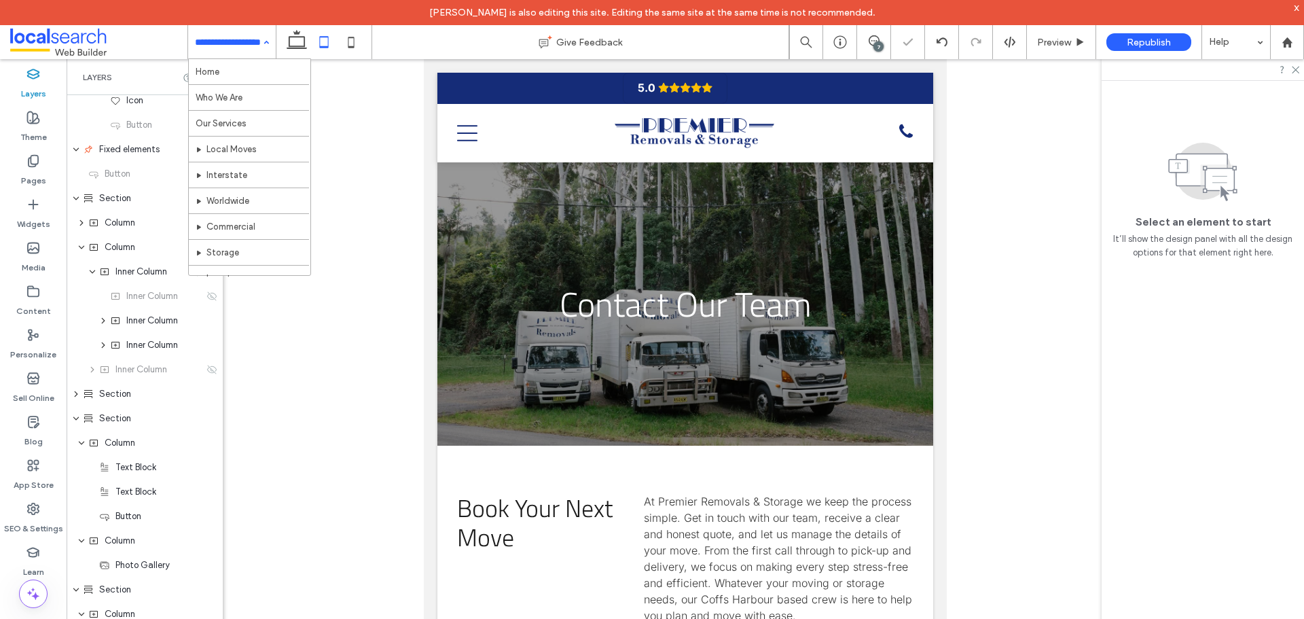
click at [241, 34] on input at bounding box center [228, 42] width 67 height 34
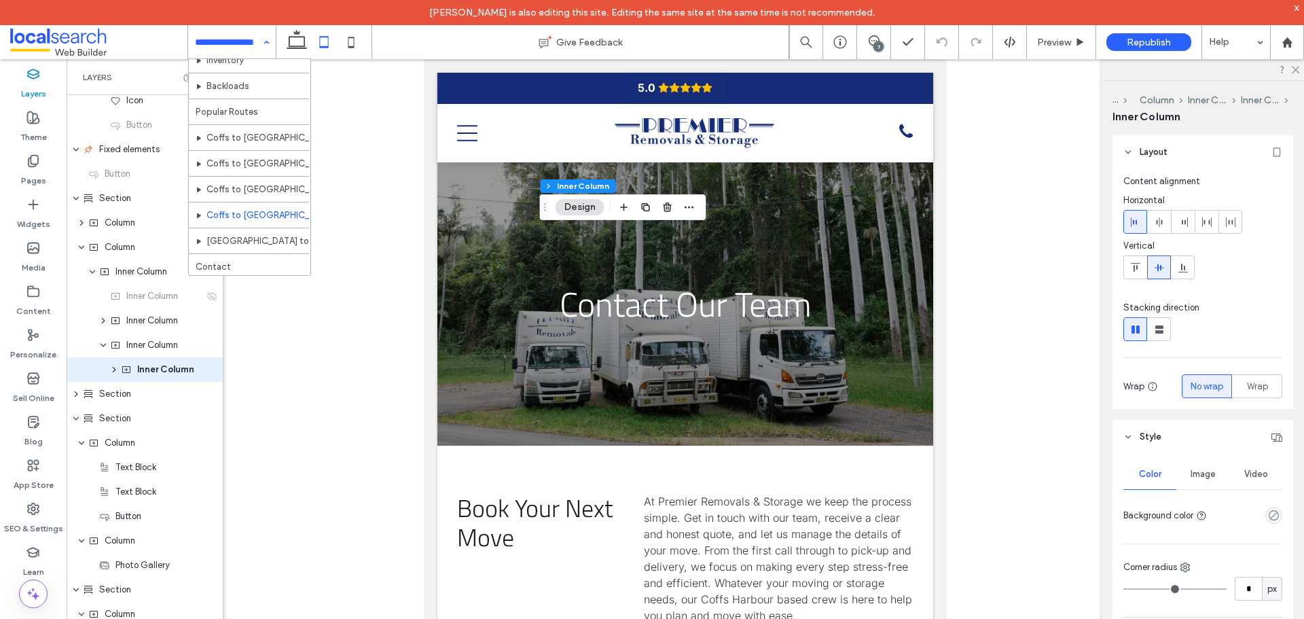
scroll to position [221, 0]
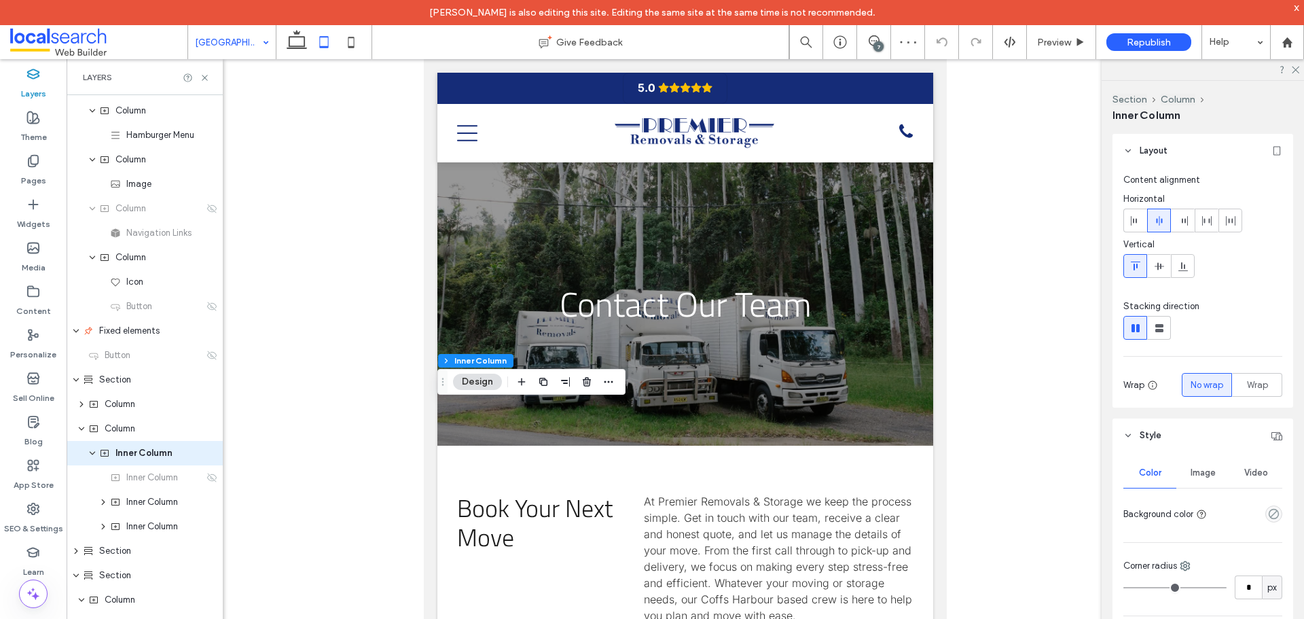
scroll to position [471, 0]
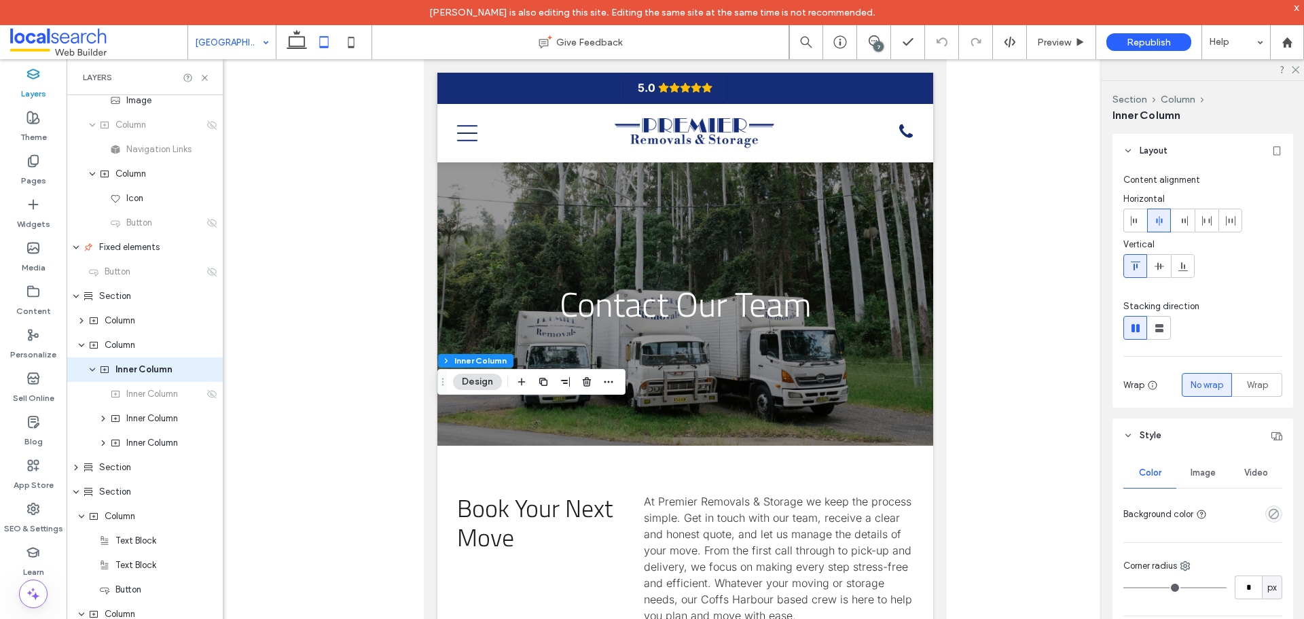
click at [218, 42] on input at bounding box center [228, 42] width 67 height 34
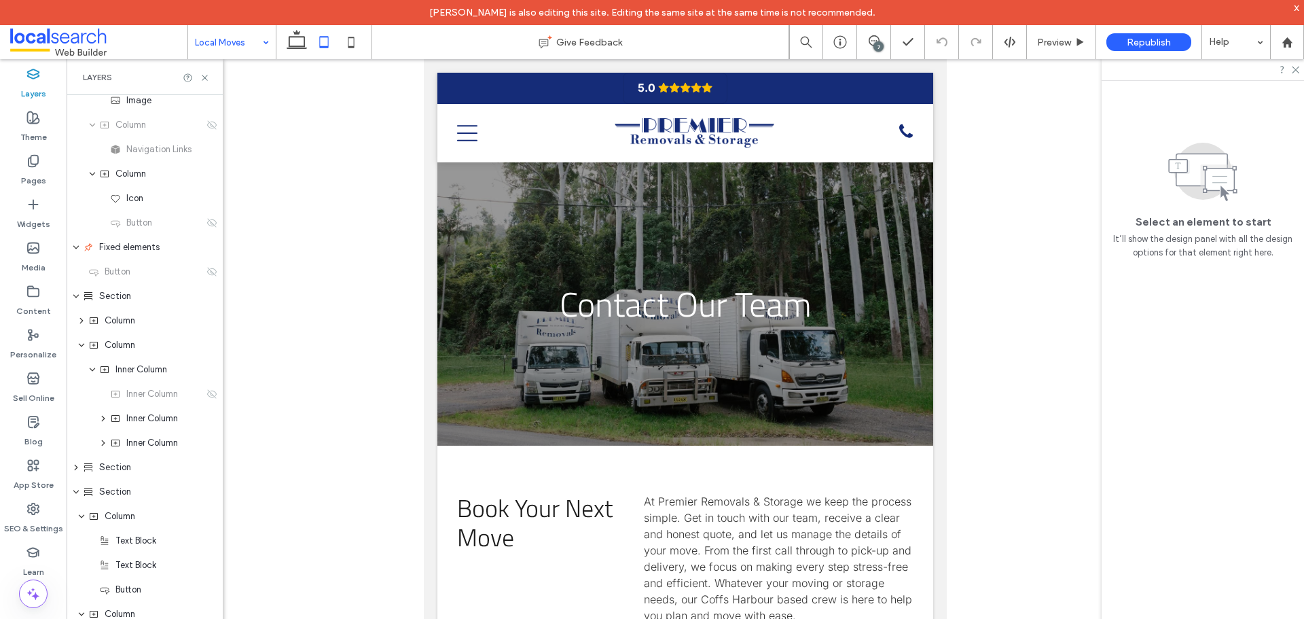
click at [349, 43] on div "Local Moves Give Feedback 7 Preview Republish Help Design Panel Site Comments T…" at bounding box center [652, 309] width 1304 height 619
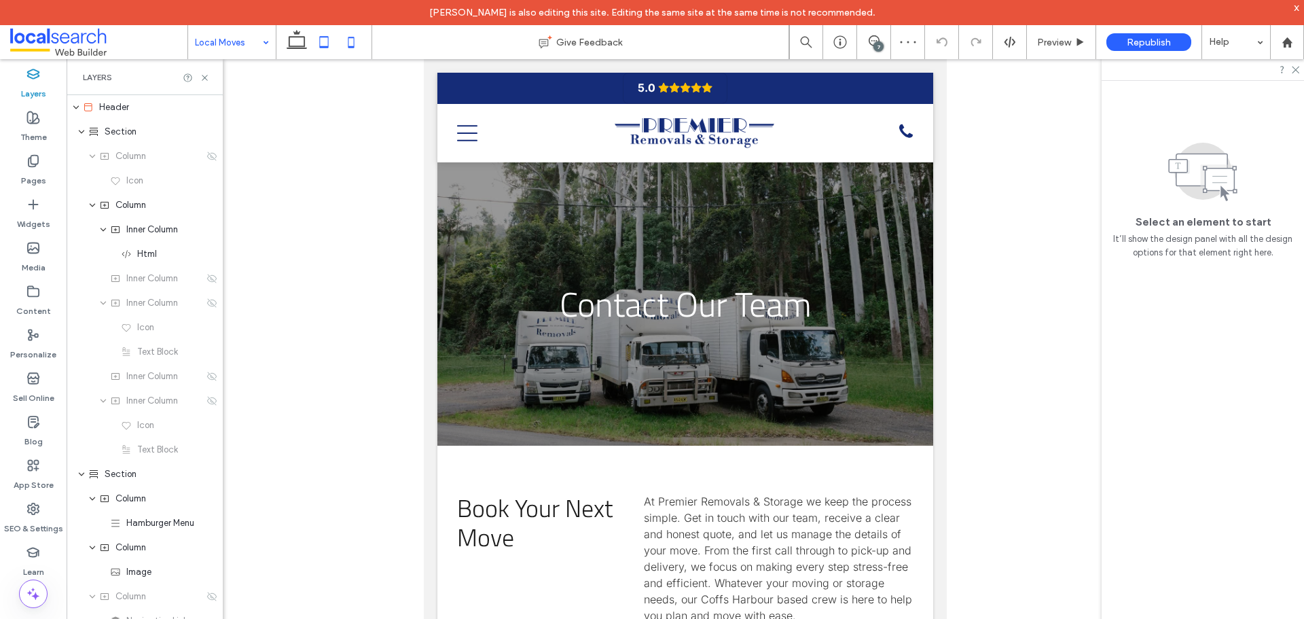
click at [348, 41] on icon at bounding box center [350, 42] width 27 height 27
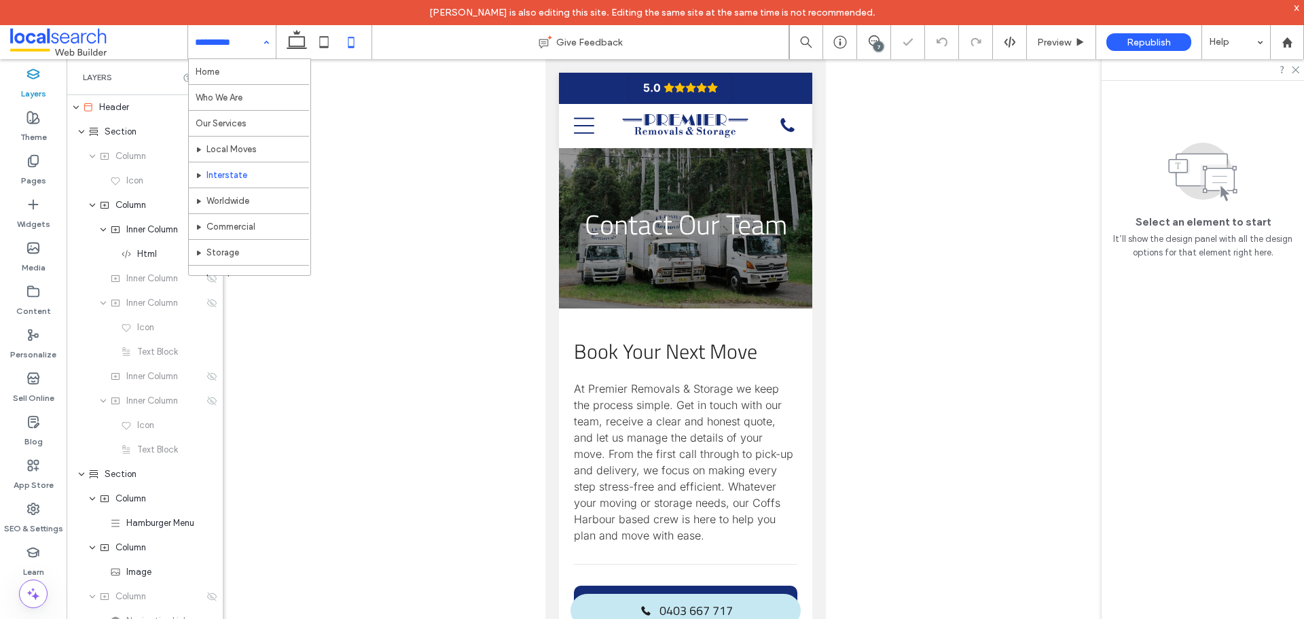
click at [248, 45] on input at bounding box center [228, 42] width 67 height 34
click at [240, 37] on input at bounding box center [228, 42] width 67 height 34
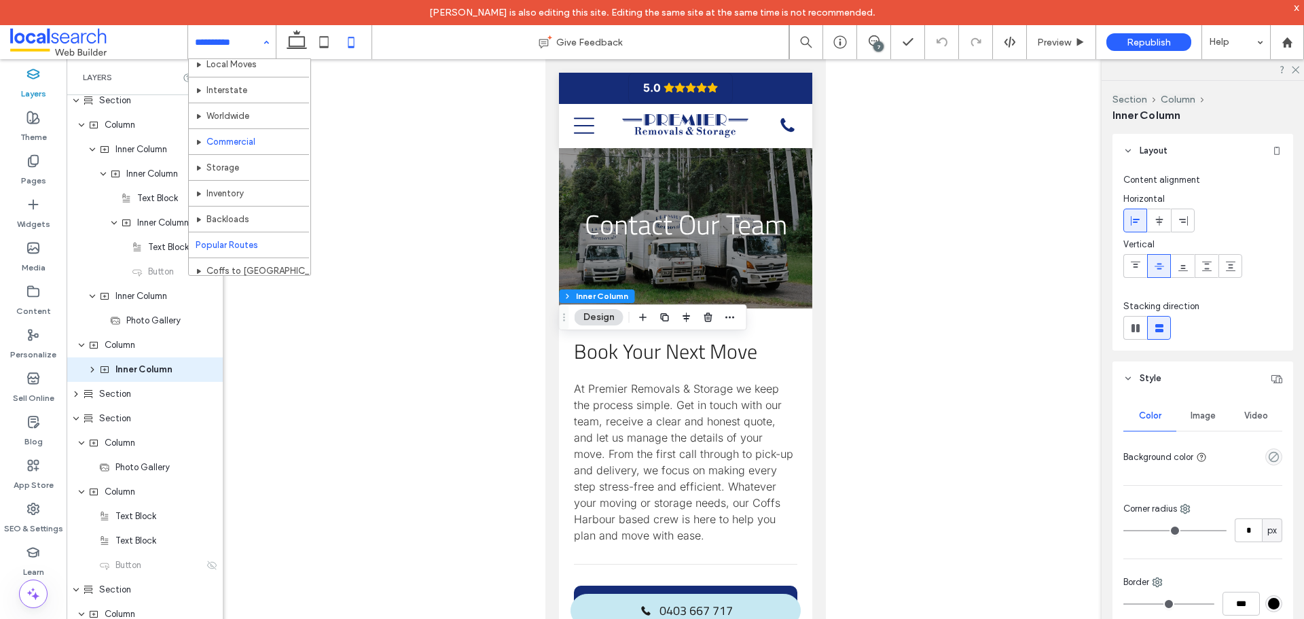
scroll to position [136, 0]
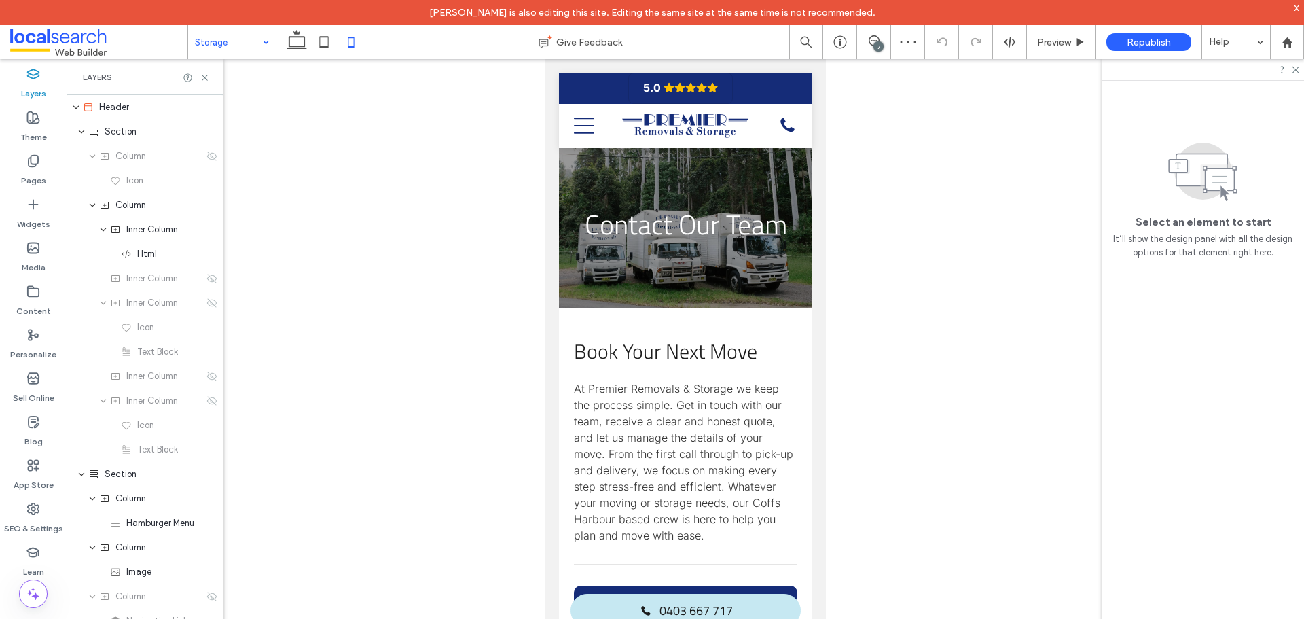
click at [213, 35] on input at bounding box center [228, 42] width 67 height 34
click at [239, 44] on input at bounding box center [228, 42] width 67 height 34
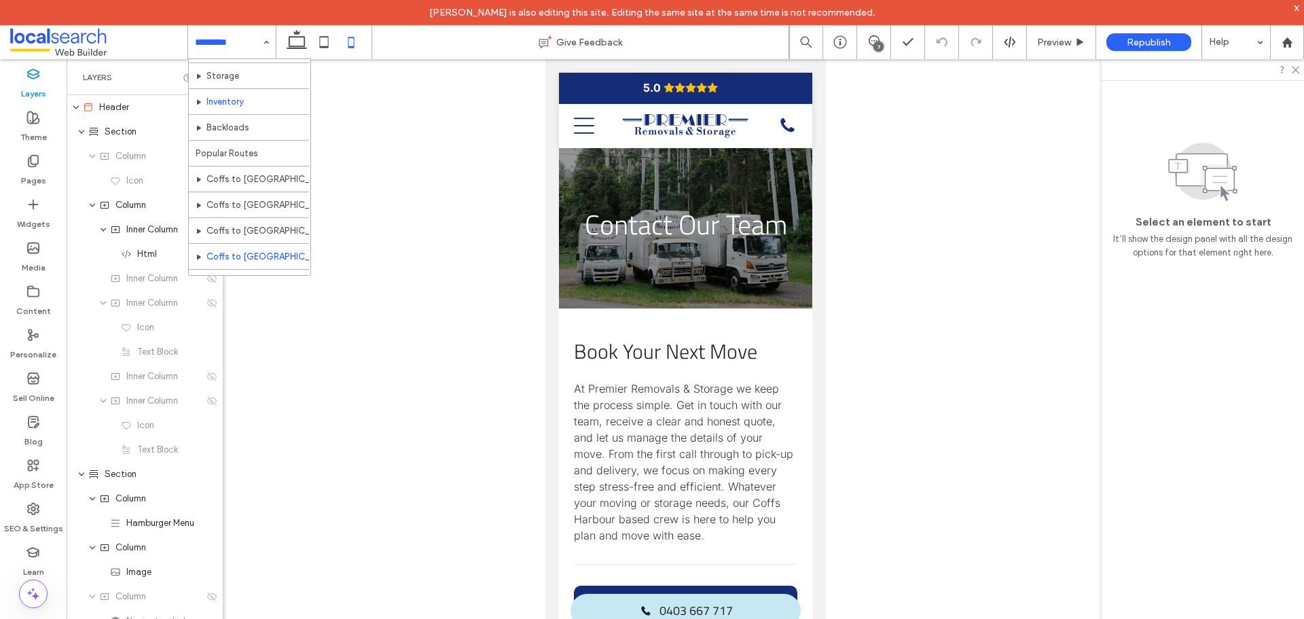
scroll to position [153, 0]
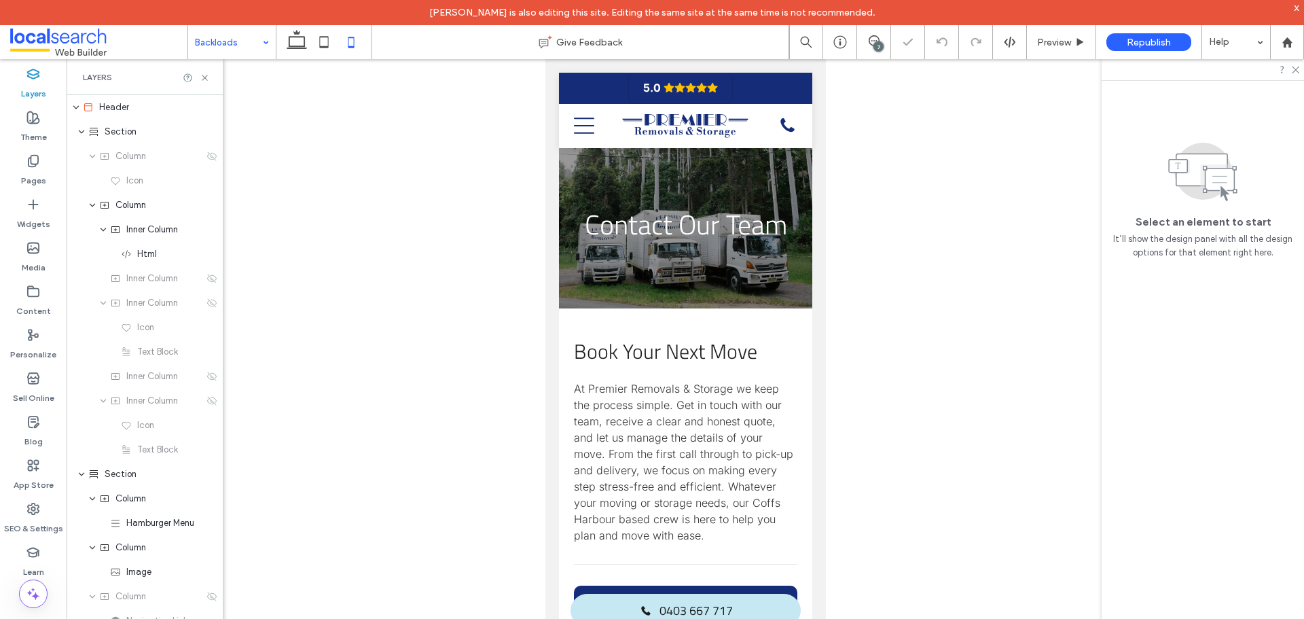
click at [251, 38] on input at bounding box center [228, 42] width 67 height 34
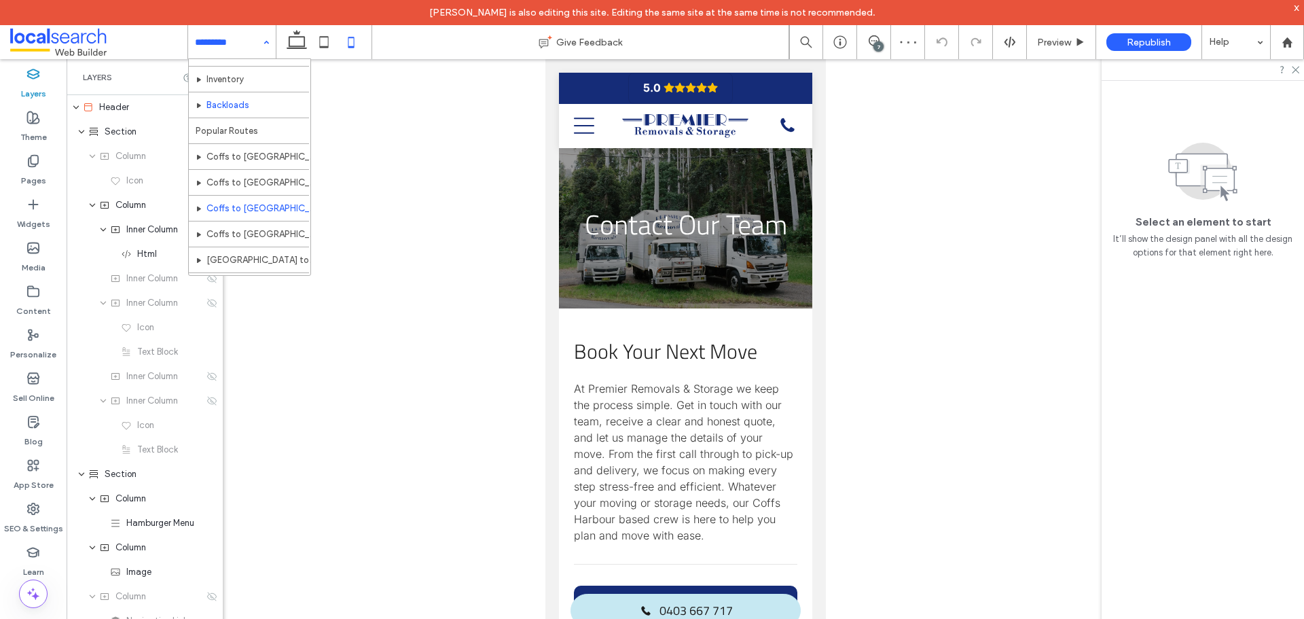
scroll to position [204, 0]
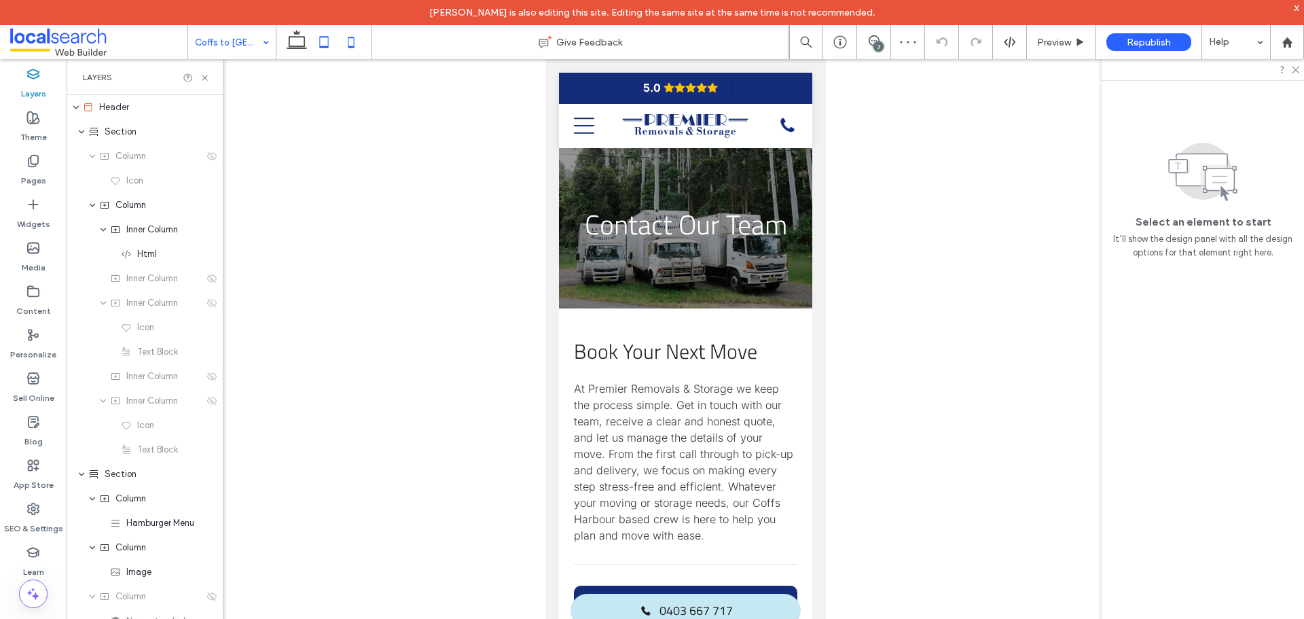
click at [320, 43] on use at bounding box center [324, 42] width 9 height 12
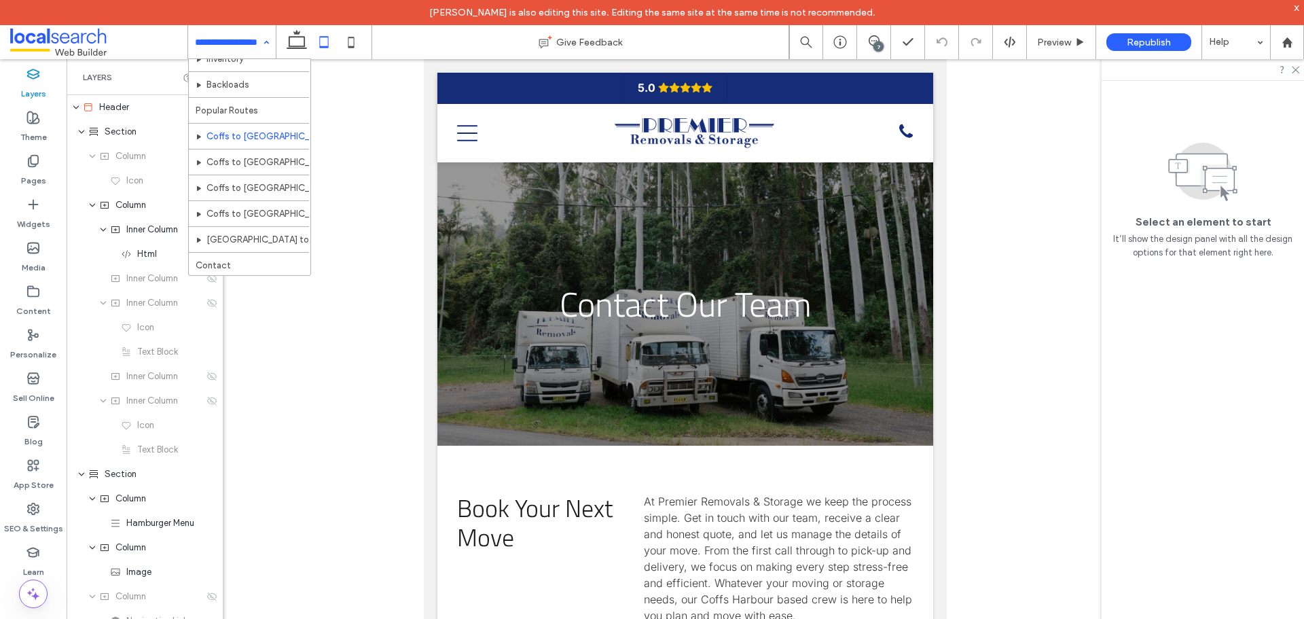
scroll to position [221, 0]
click at [218, 46] on input at bounding box center [228, 42] width 67 height 34
click at [248, 47] on input at bounding box center [228, 42] width 67 height 34
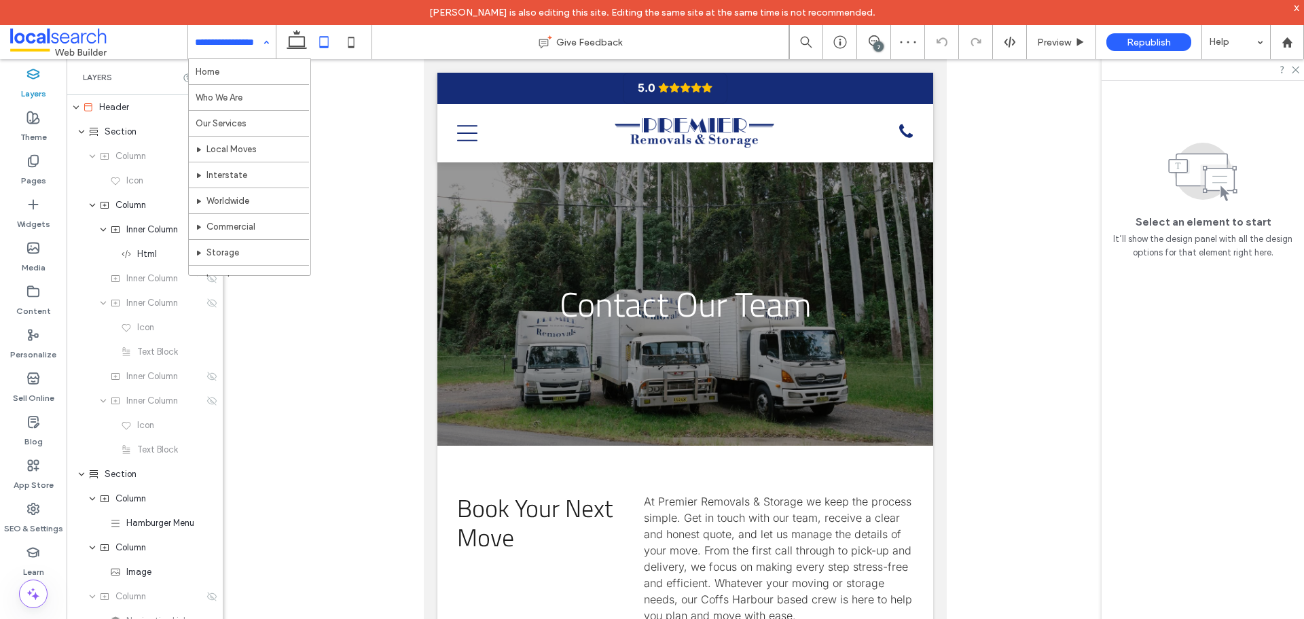
click at [250, 49] on input at bounding box center [228, 42] width 67 height 34
click at [256, 43] on input at bounding box center [228, 42] width 67 height 34
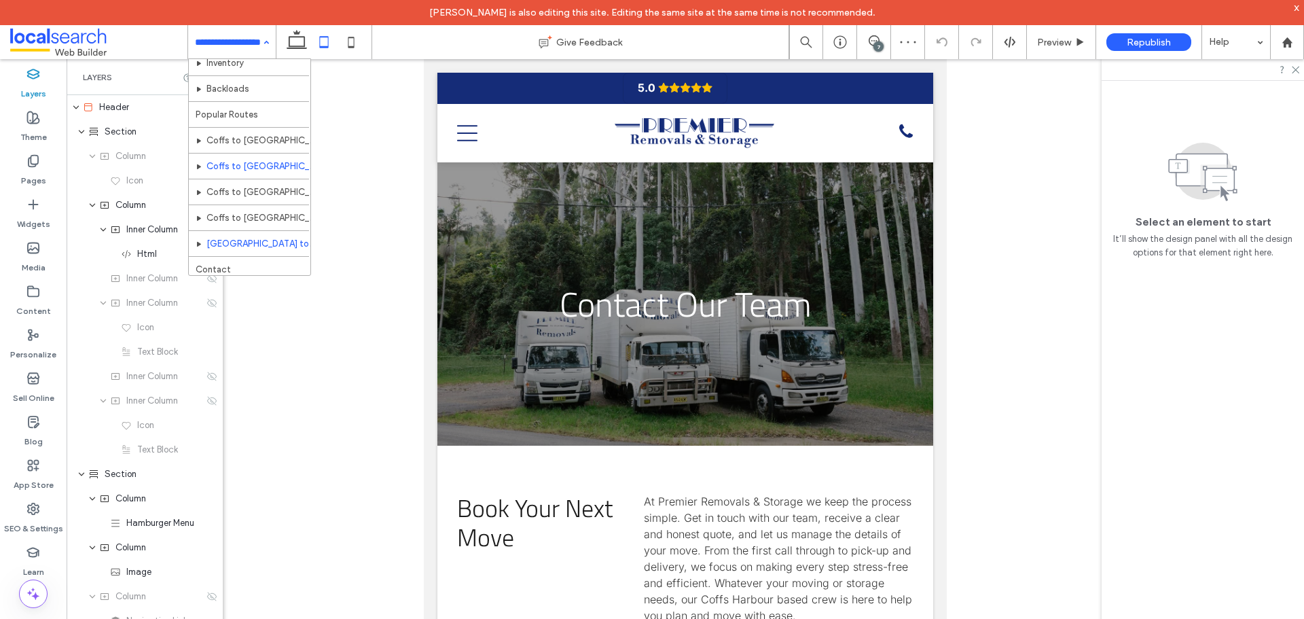
scroll to position [221, 0]
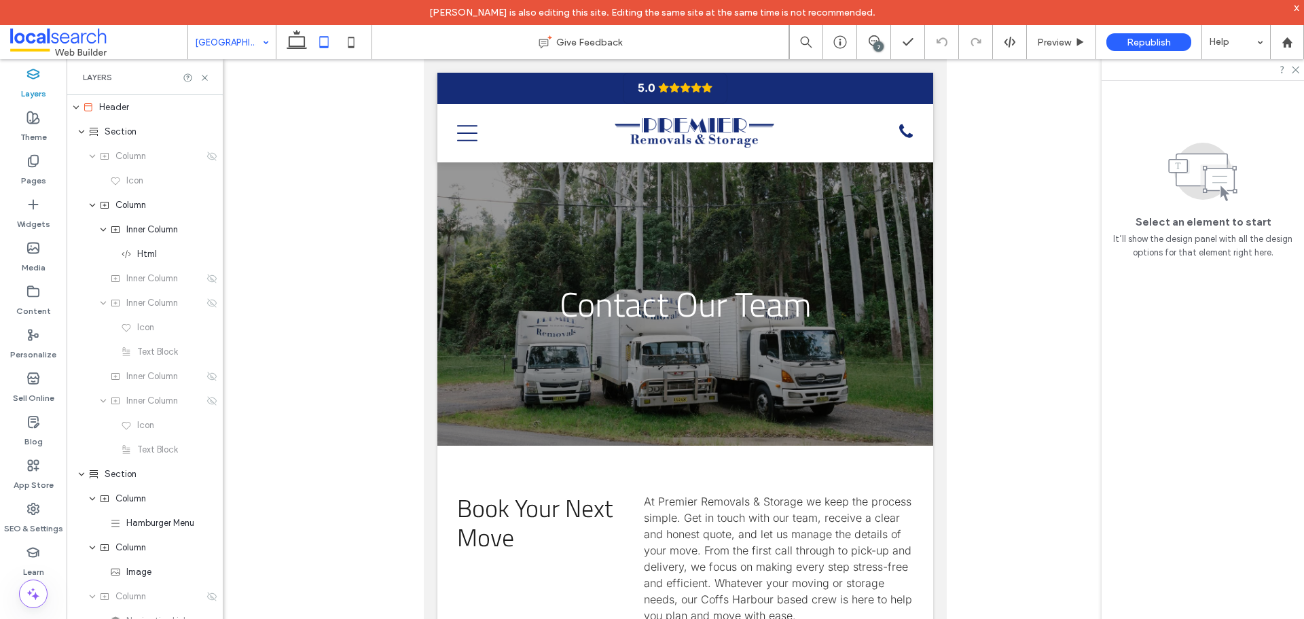
click at [263, 39] on div "[GEOGRAPHIC_DATA] to [GEOGRAPHIC_DATA]" at bounding box center [232, 42] width 88 height 34
click at [302, 43] on icon at bounding box center [296, 42] width 27 height 27
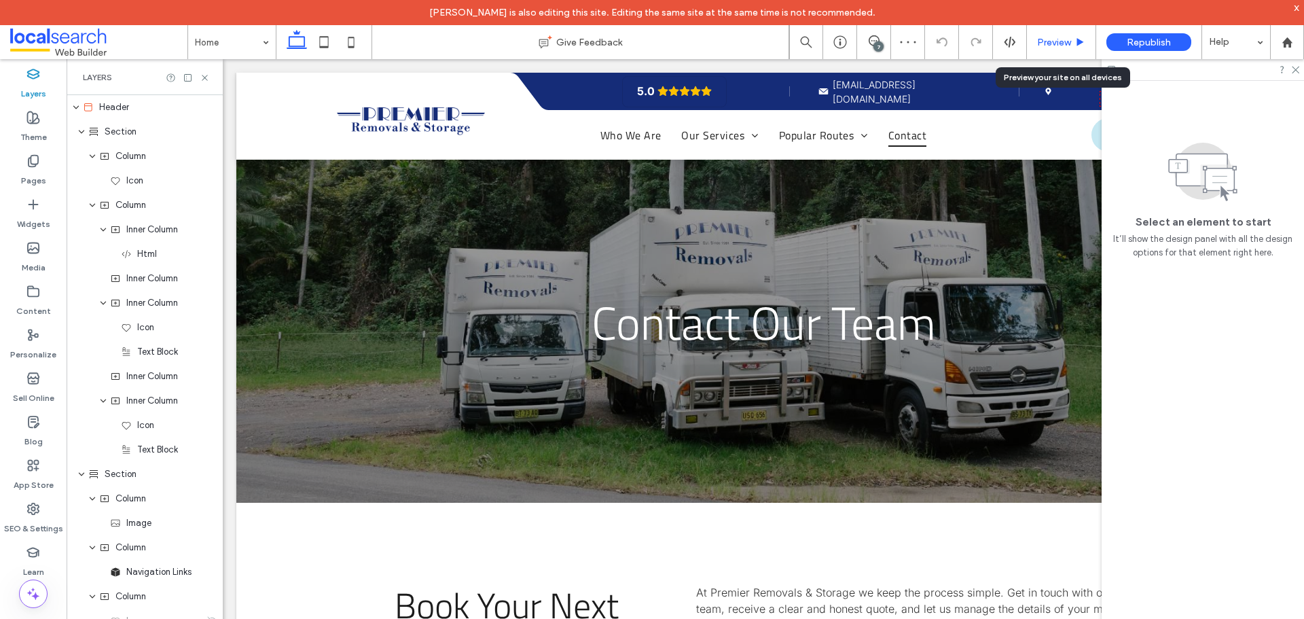
click at [1046, 41] on span "Preview" at bounding box center [1054, 43] width 34 height 12
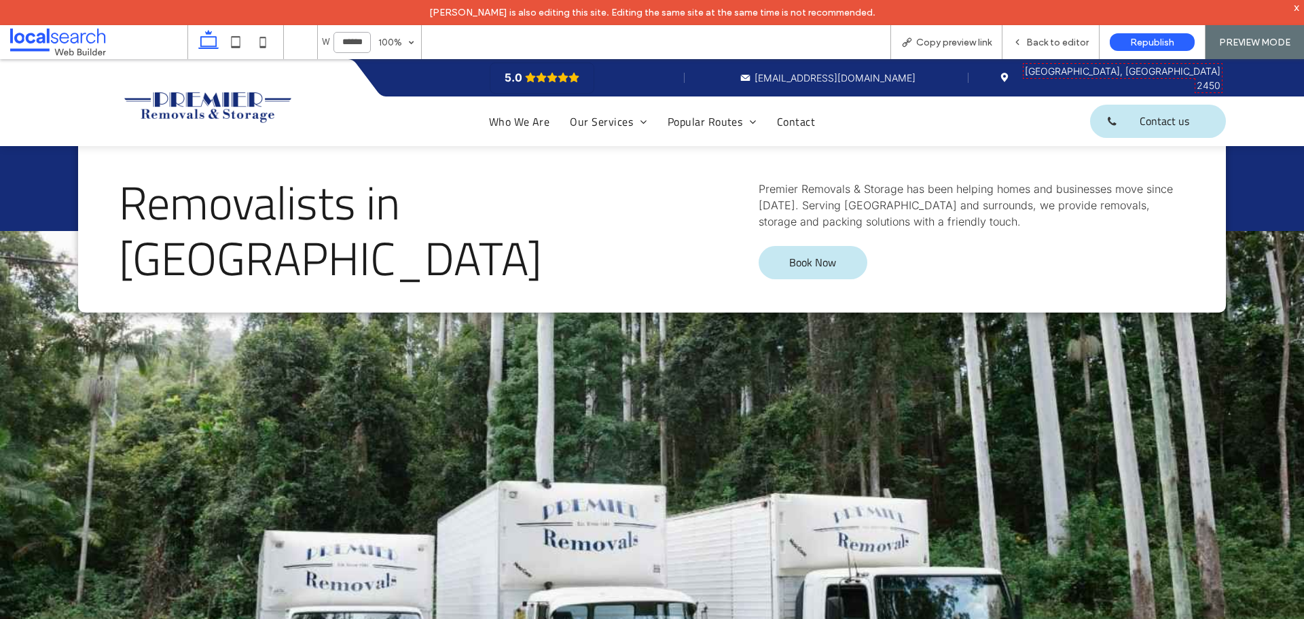
click at [348, 45] on input "******" at bounding box center [351, 42] width 37 height 21
type input "******"
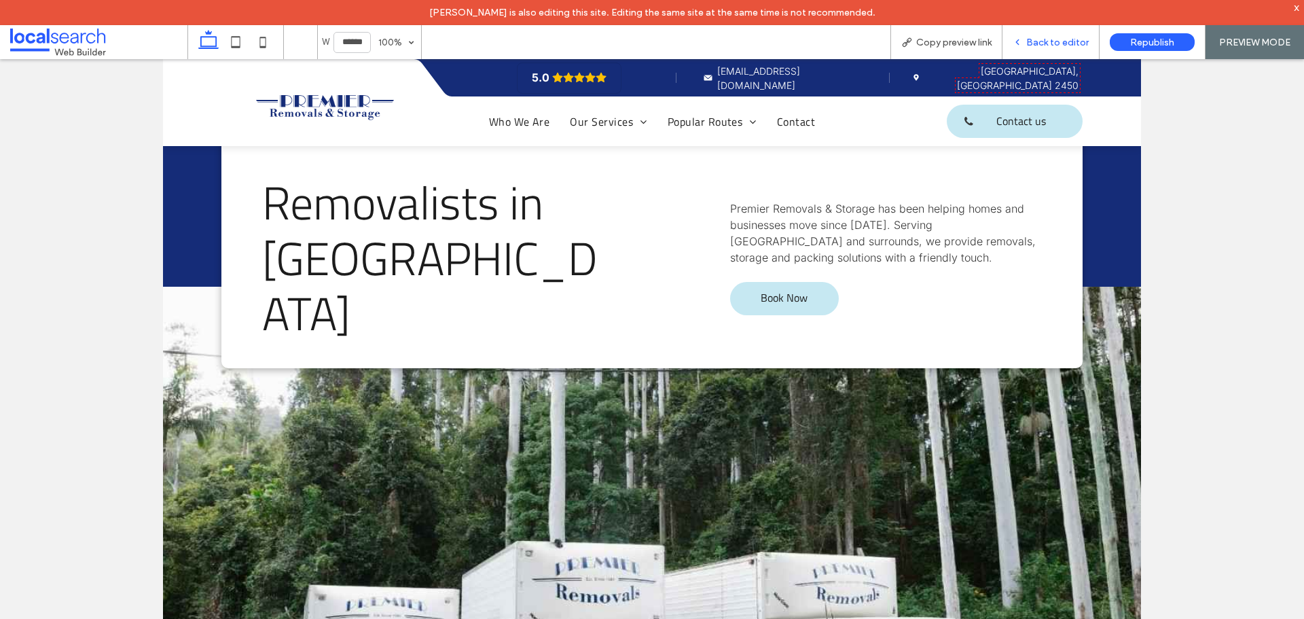
click at [1041, 35] on div "Back to editor" at bounding box center [1050, 42] width 97 height 34
click at [1054, 37] on span "Back to editor" at bounding box center [1057, 43] width 62 height 12
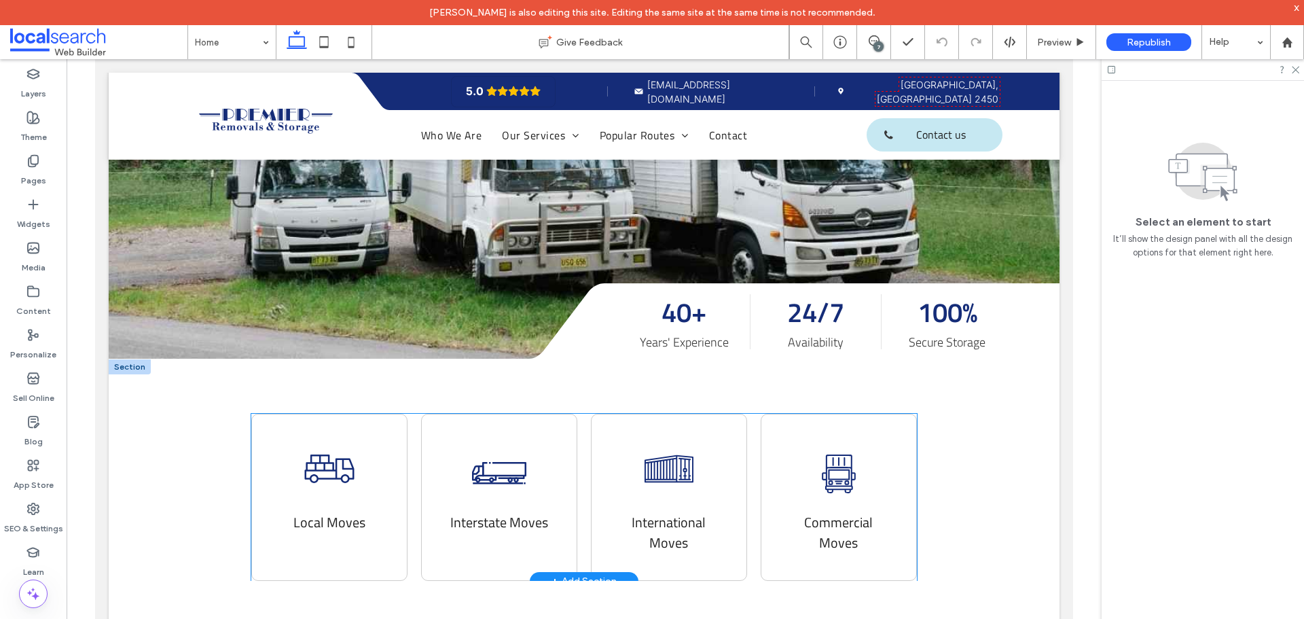
scroll to position [543, 0]
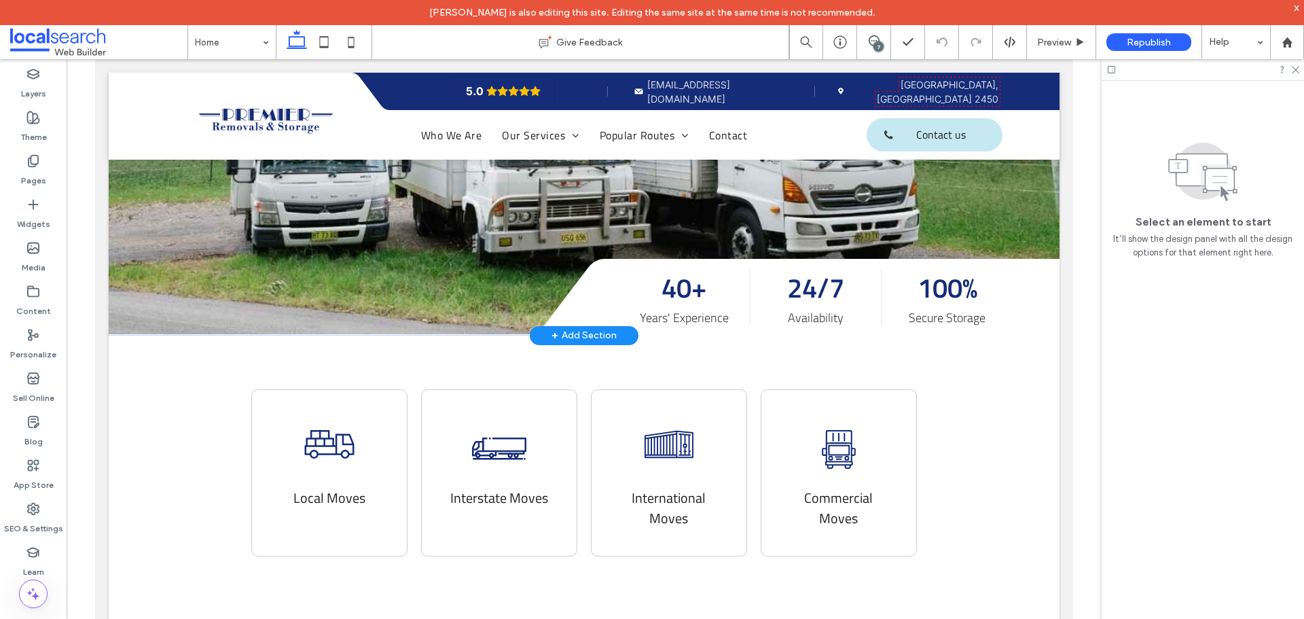
click at [537, 326] on div "+ Add Section" at bounding box center [584, 335] width 109 height 19
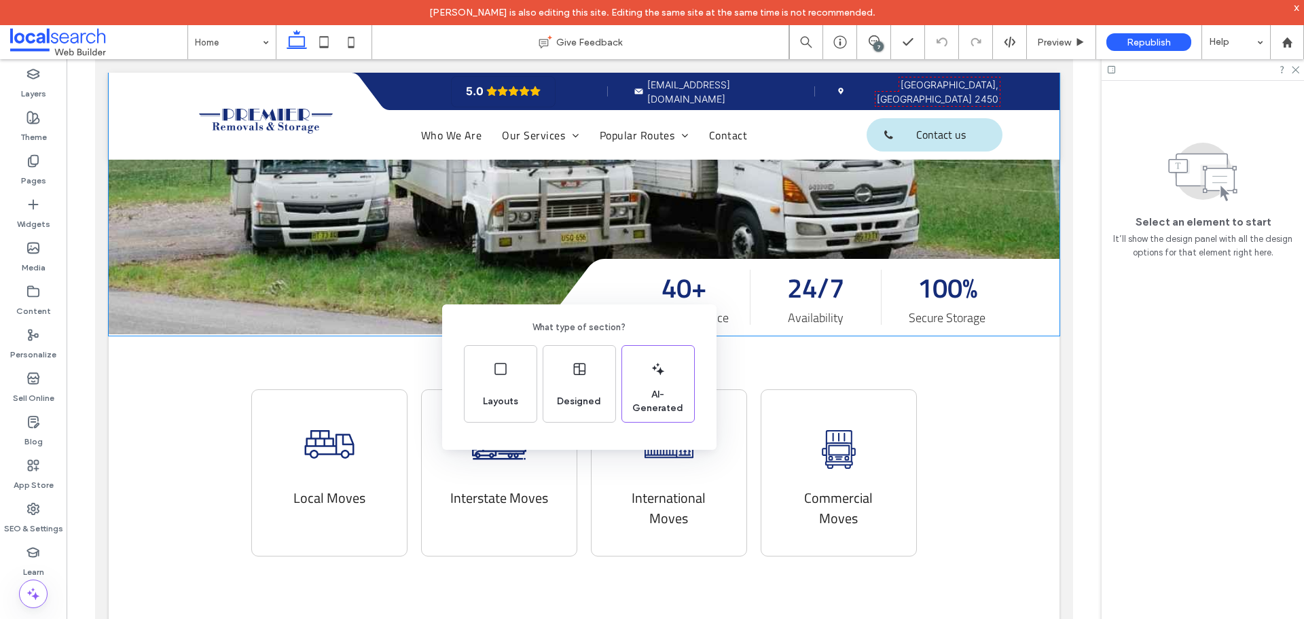
click at [832, 314] on div "What type of section? Layouts Designed AI-Generated" at bounding box center [652, 342] width 1304 height 685
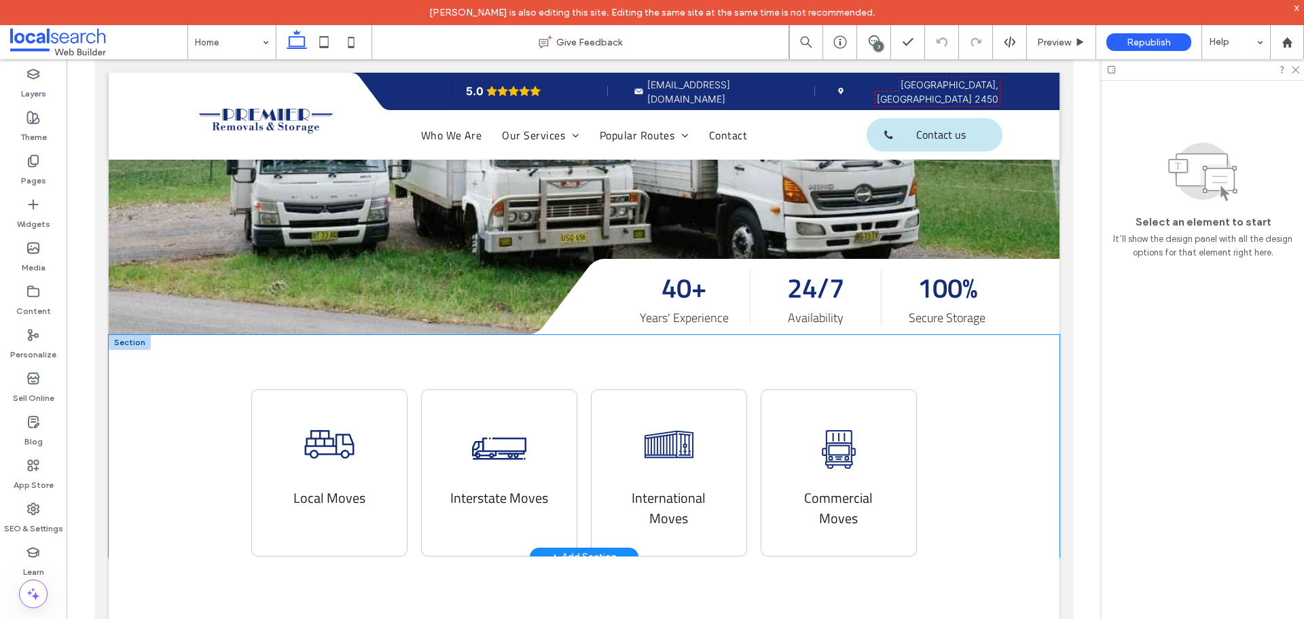
click at [221, 335] on div "Removalist Truck Icon Local Moves Large Removalist Truck Icon Interstate Moves …" at bounding box center [584, 446] width 951 height 222
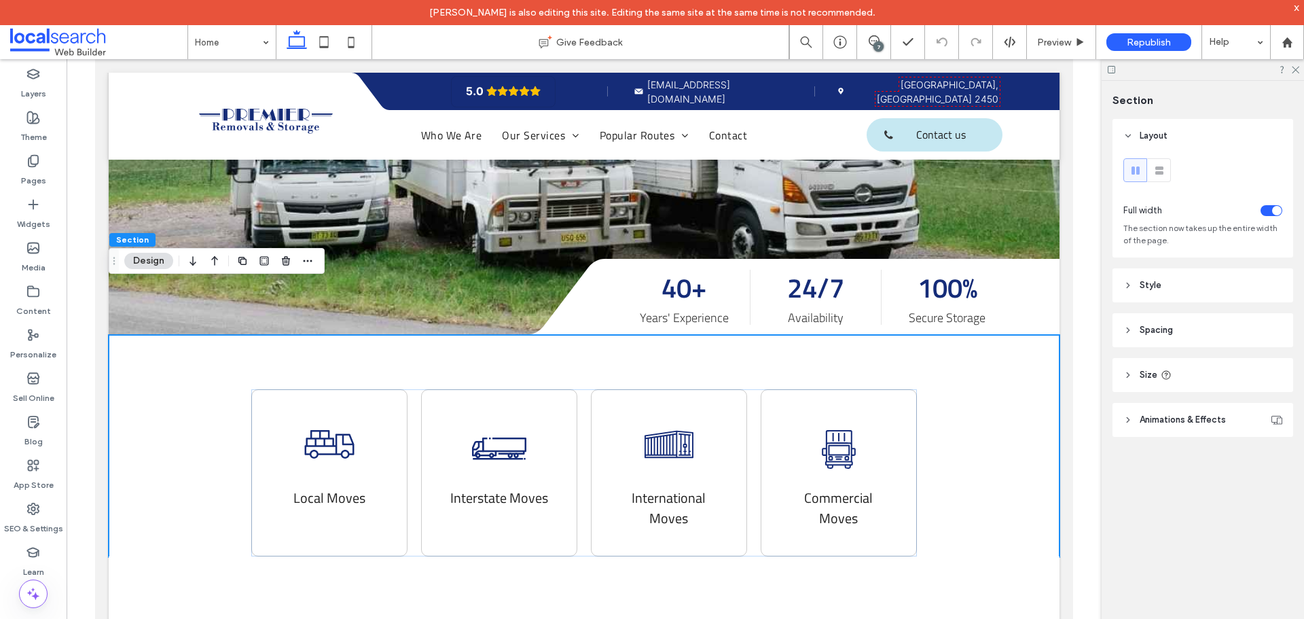
click at [1164, 339] on header "Spacing" at bounding box center [1202, 330] width 181 height 34
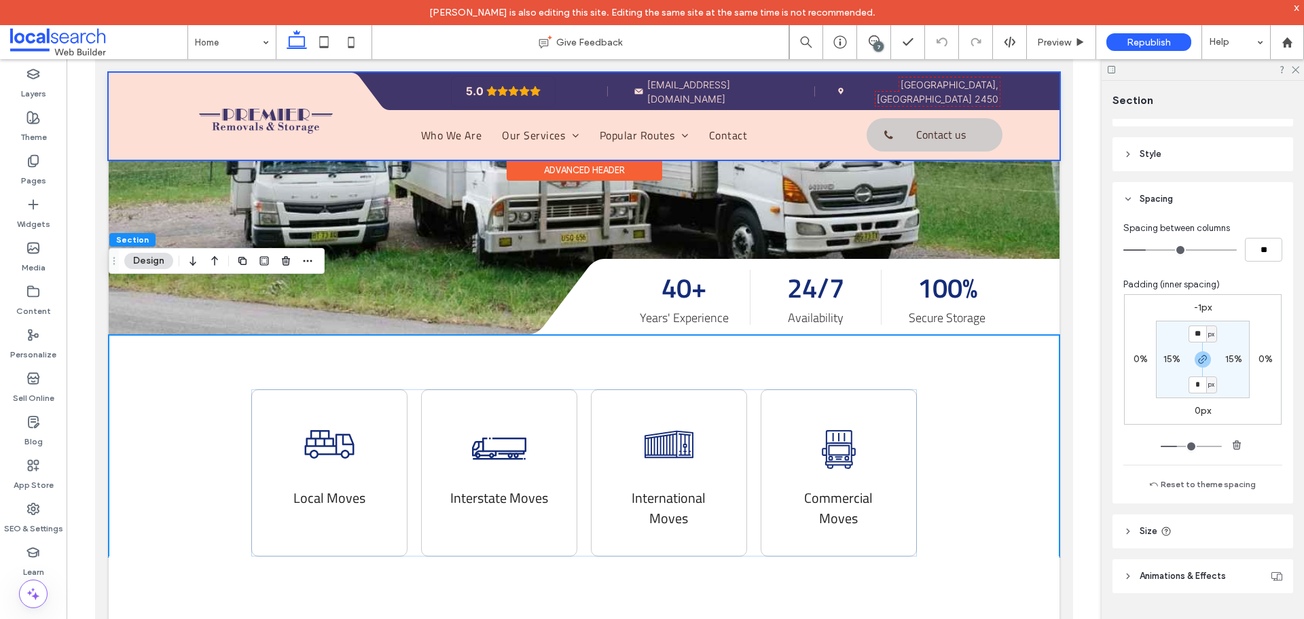
scroll to position [136, 0]
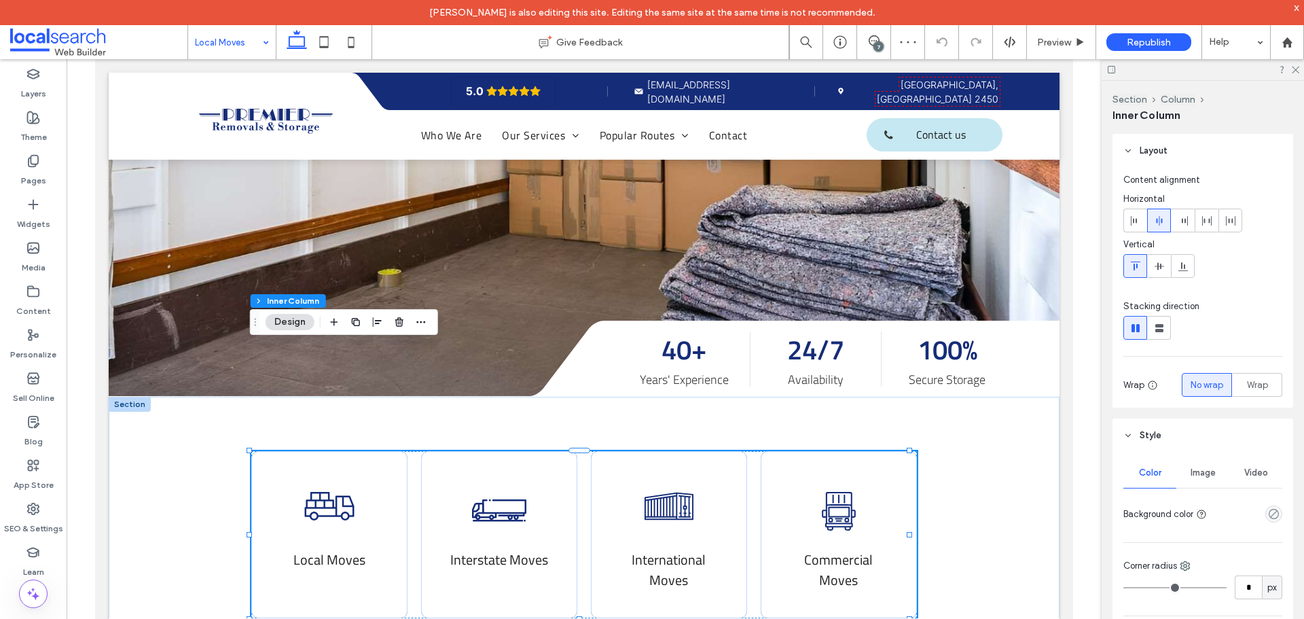
click at [429, 322] on div "Section Column Inner Column Design" at bounding box center [344, 322] width 188 height 26
click at [497, 396] on div "Removalist Truck Icon Local Moves Large Removalist Truck Icon Interstate Moves …" at bounding box center [584, 507] width 951 height 222
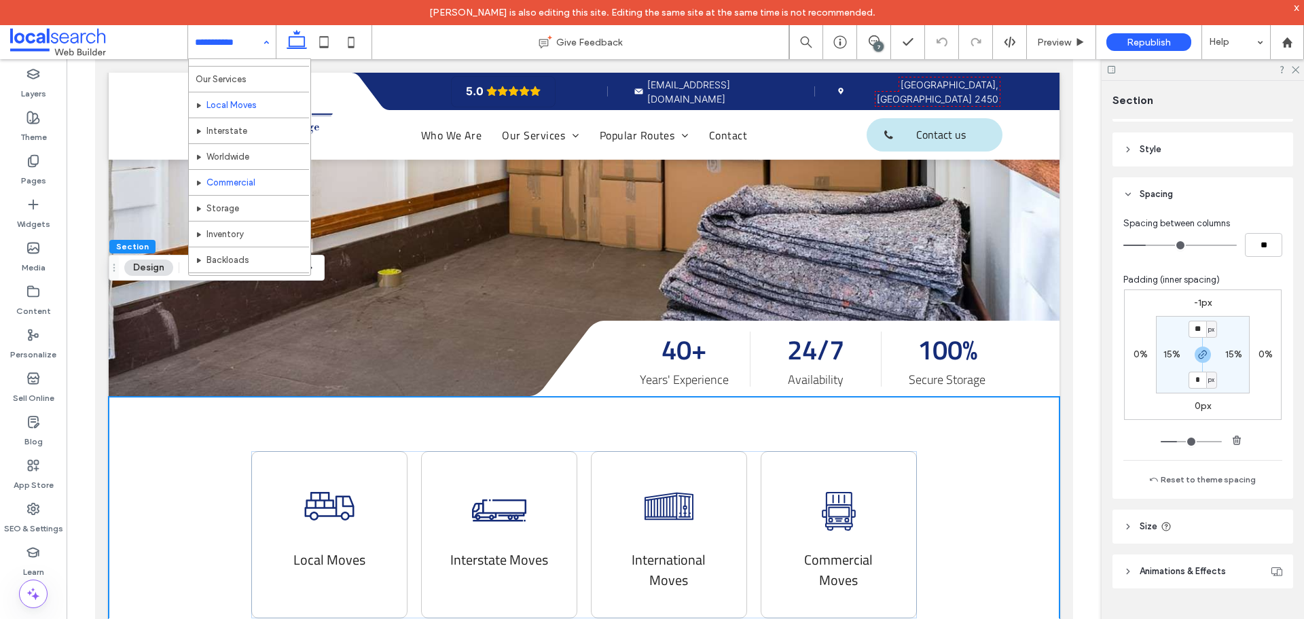
scroll to position [68, 0]
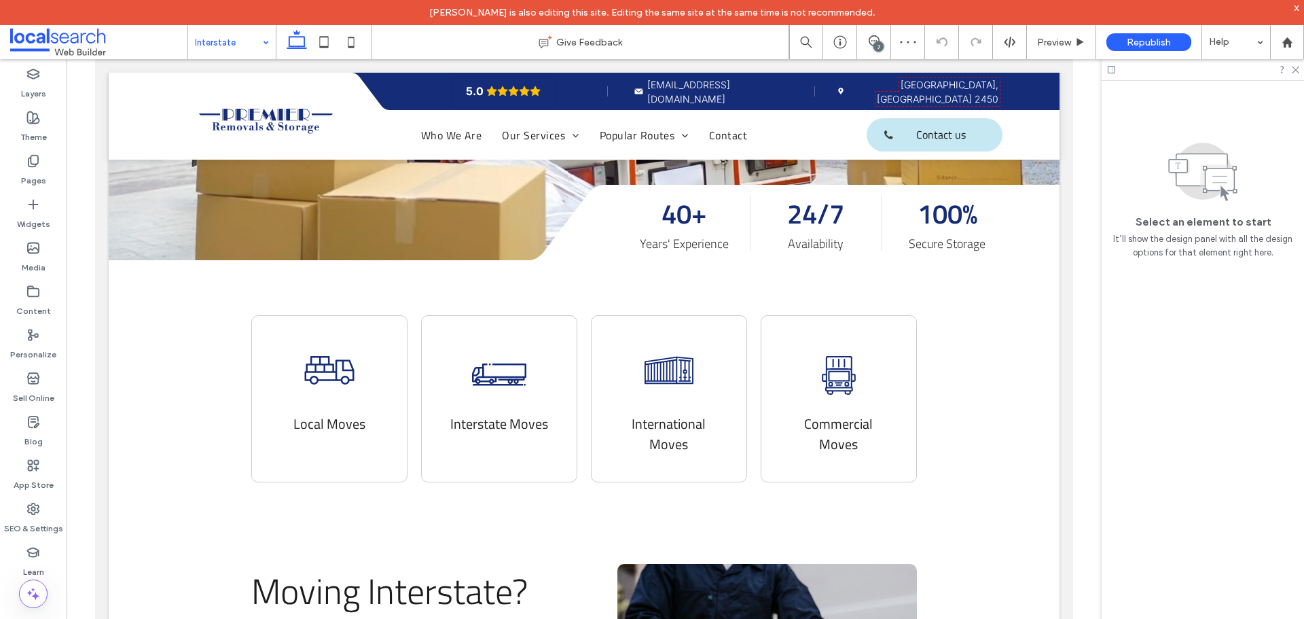
click at [222, 43] on input at bounding box center [228, 42] width 67 height 34
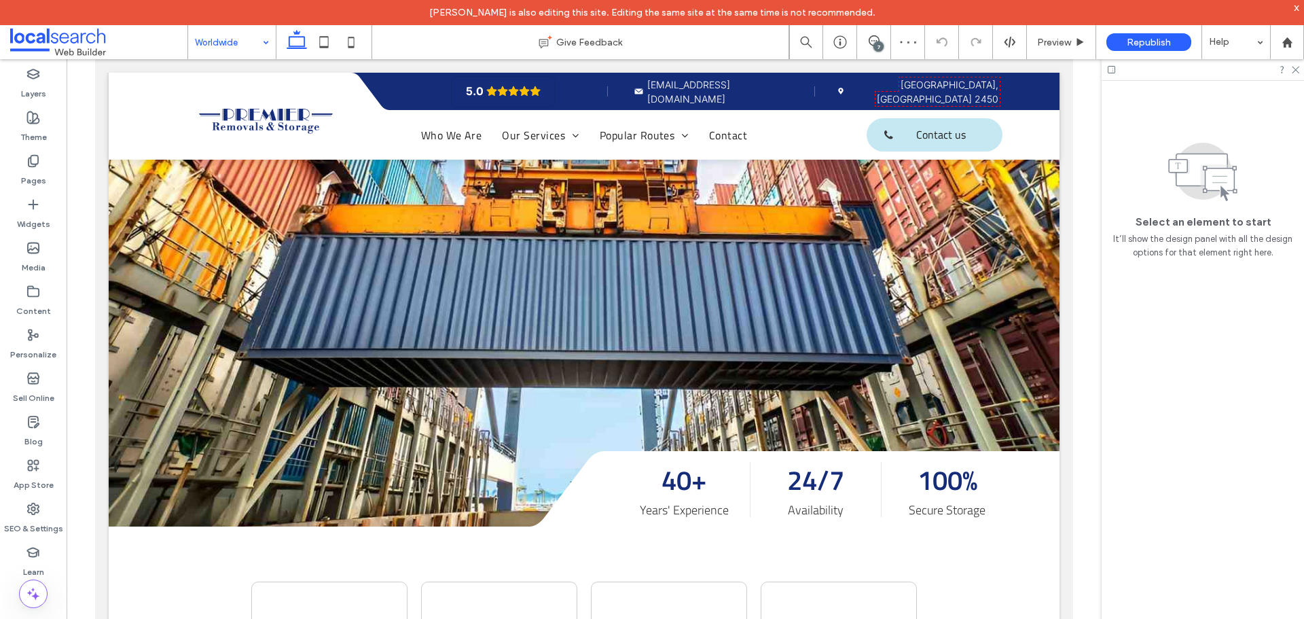
click at [244, 39] on input at bounding box center [228, 42] width 67 height 34
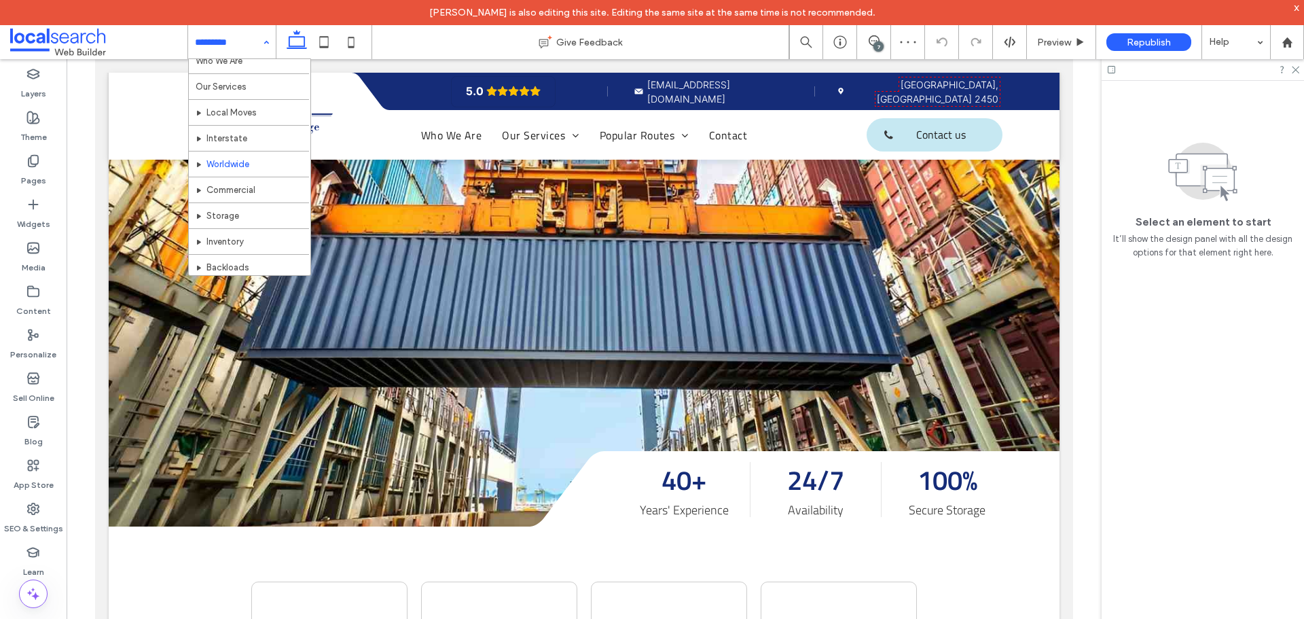
scroll to position [68, 0]
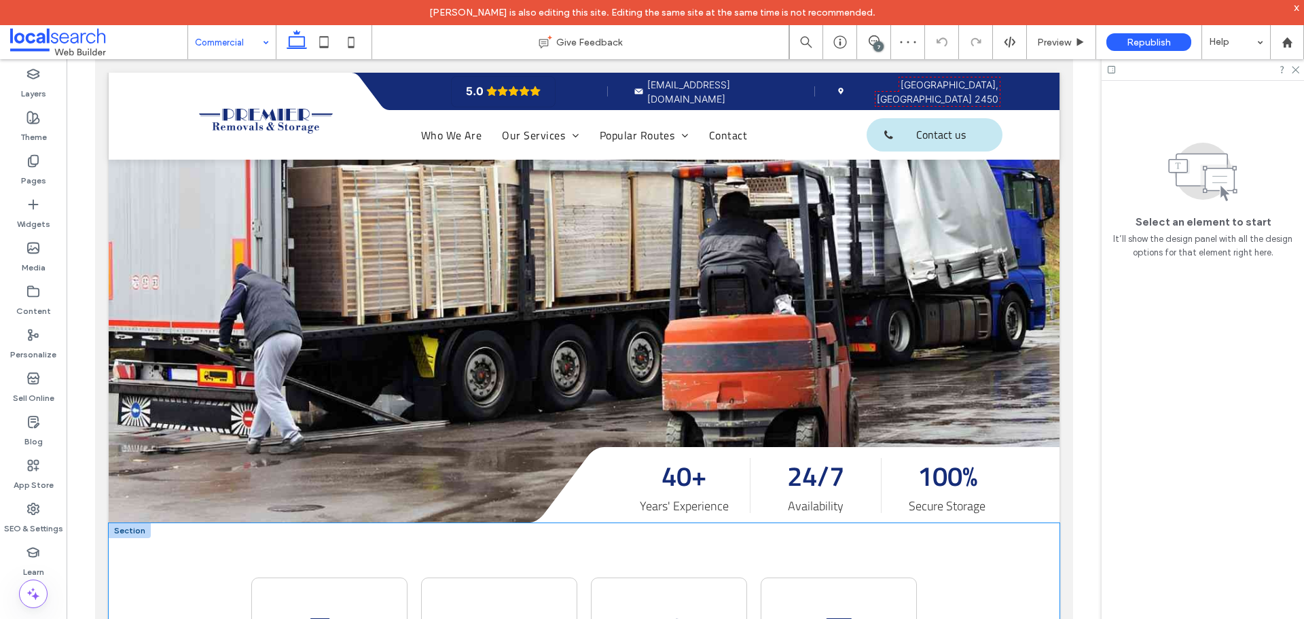
scroll to position [611, 0]
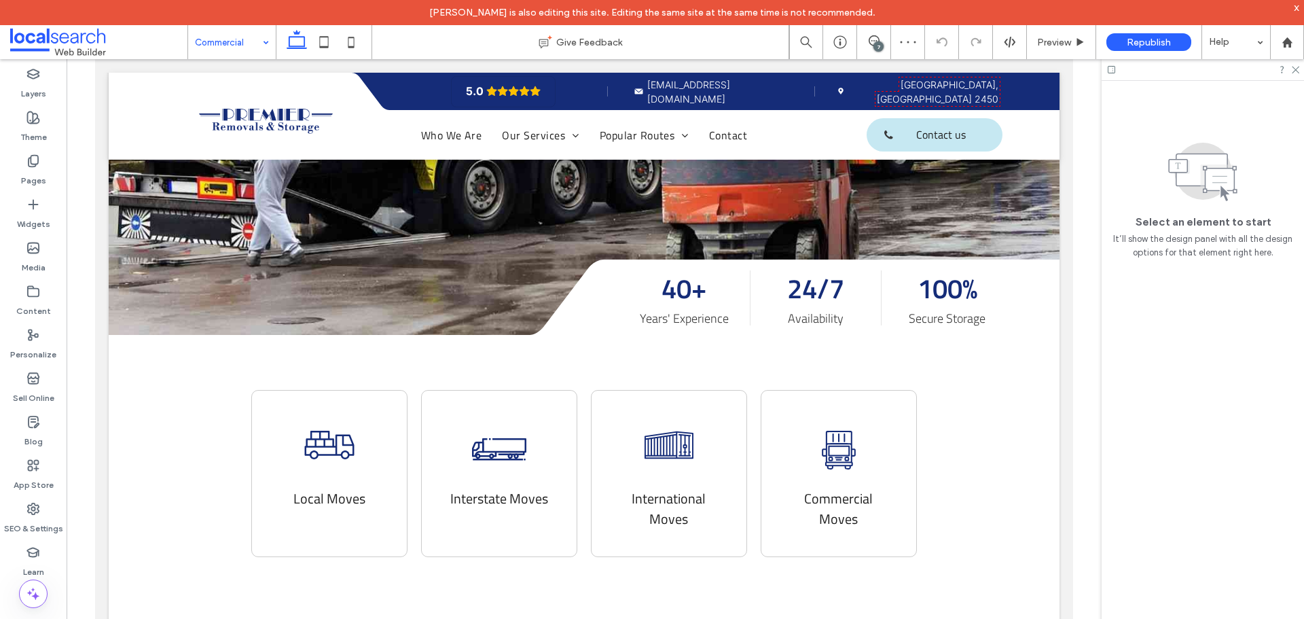
click at [244, 43] on input at bounding box center [228, 42] width 67 height 34
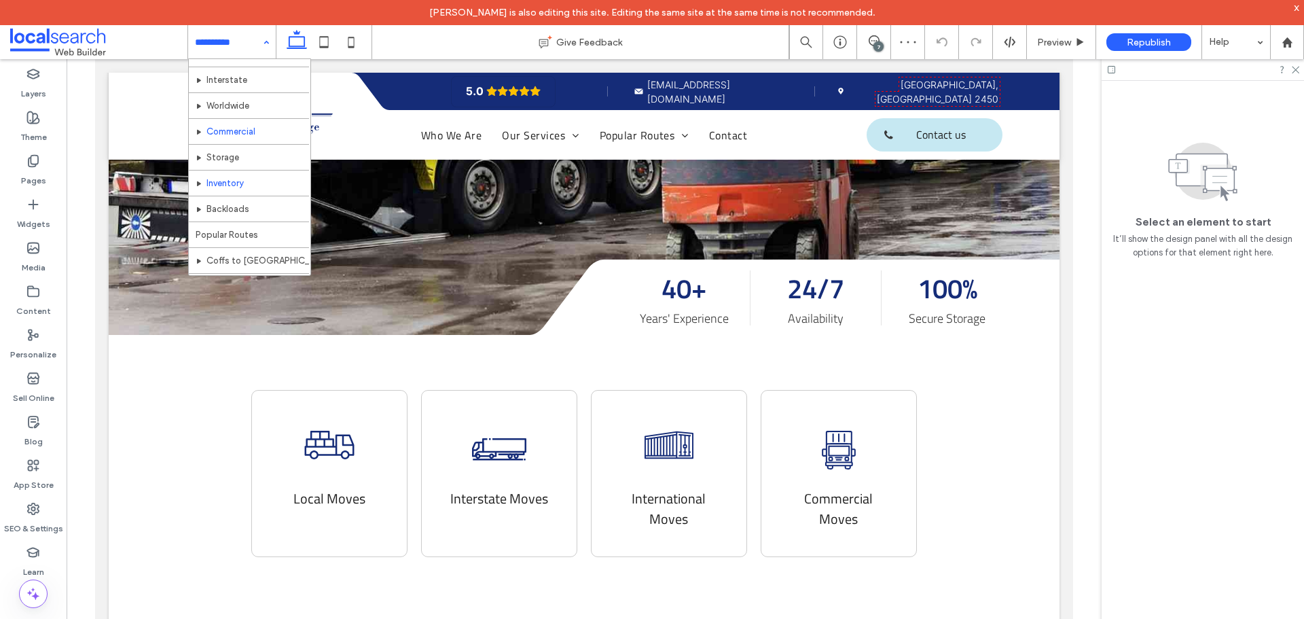
scroll to position [136, 0]
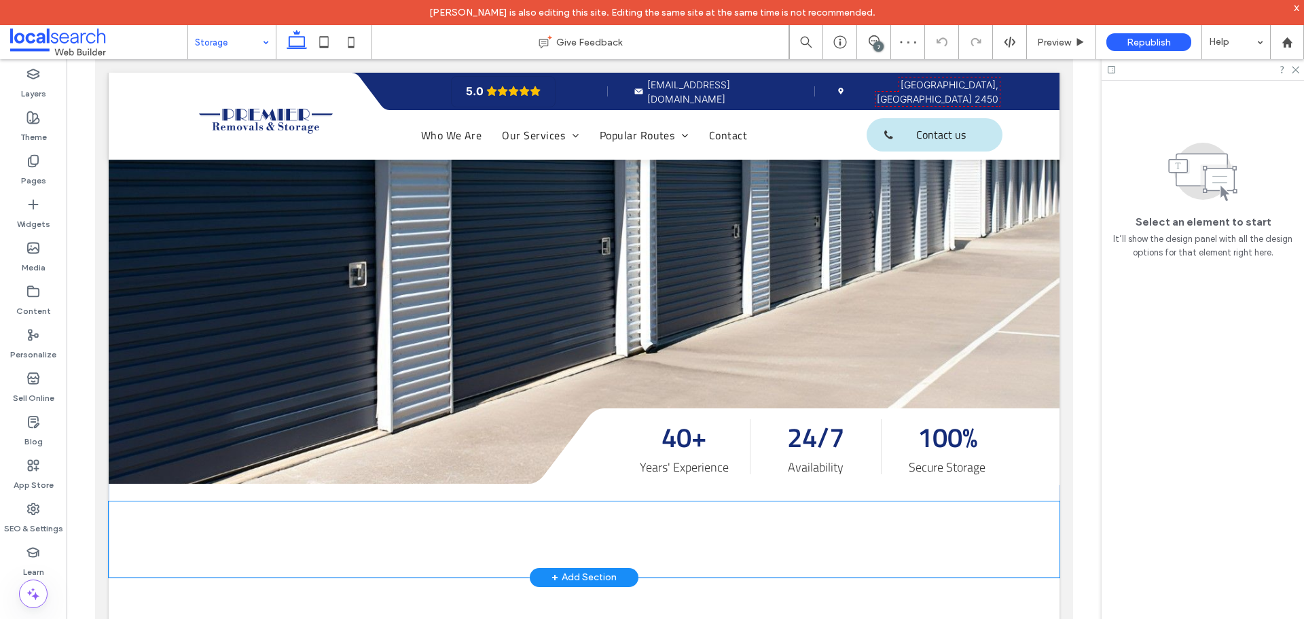
click at [326, 501] on div "Divider Icon" at bounding box center [584, 539] width 951 height 76
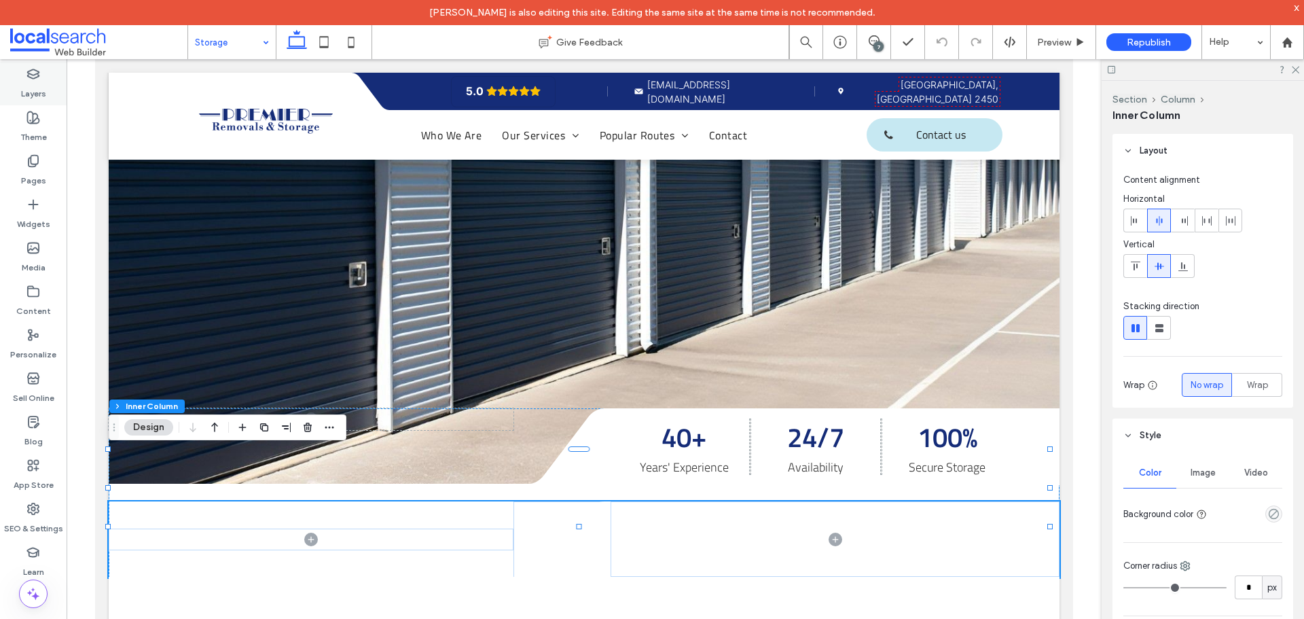
click at [35, 77] on use at bounding box center [34, 73] width 12 height 9
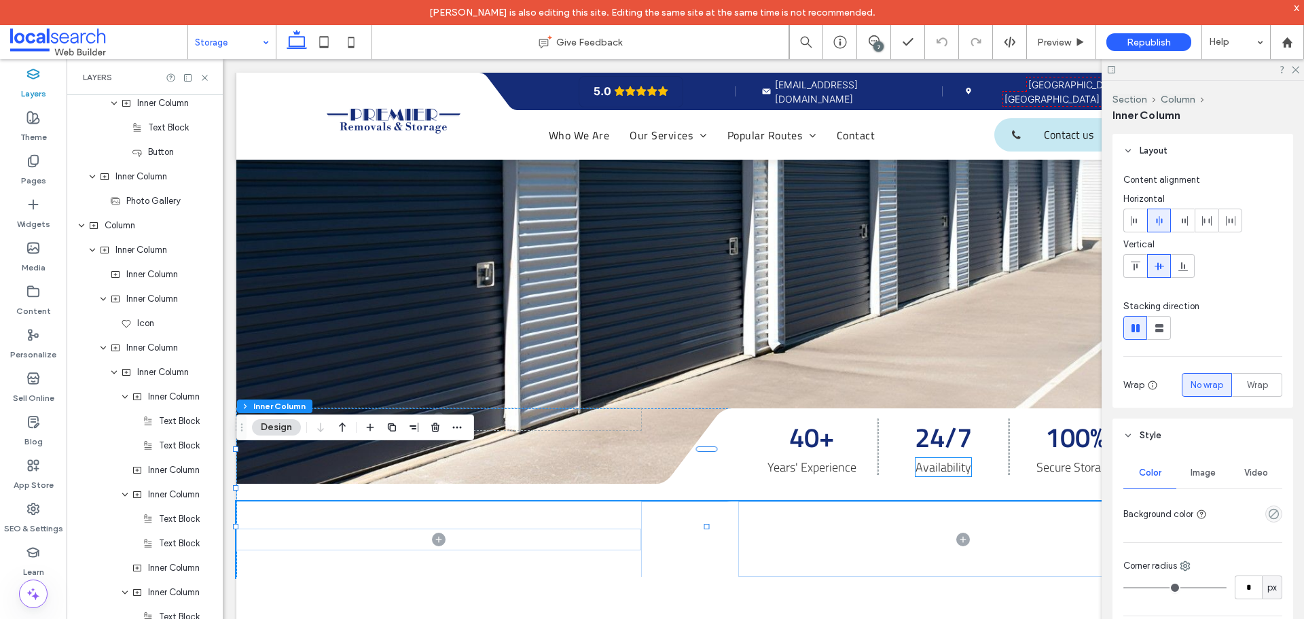
scroll to position [1082, 0]
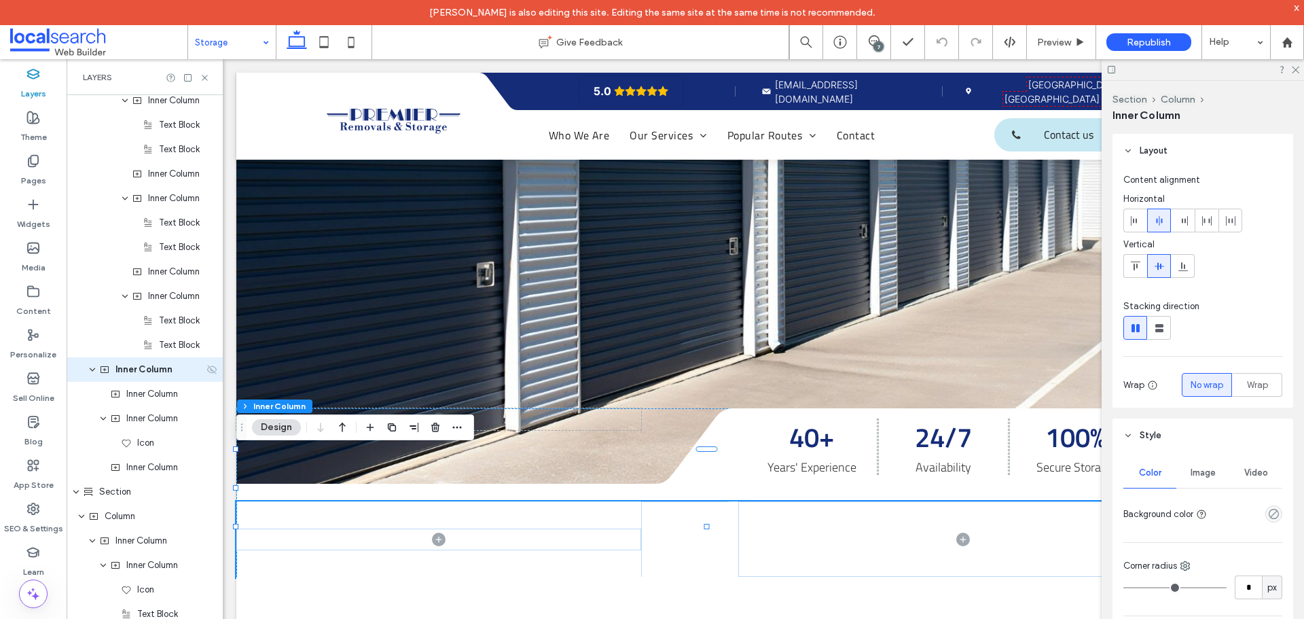
click at [207, 369] on use at bounding box center [212, 369] width 10 height 9
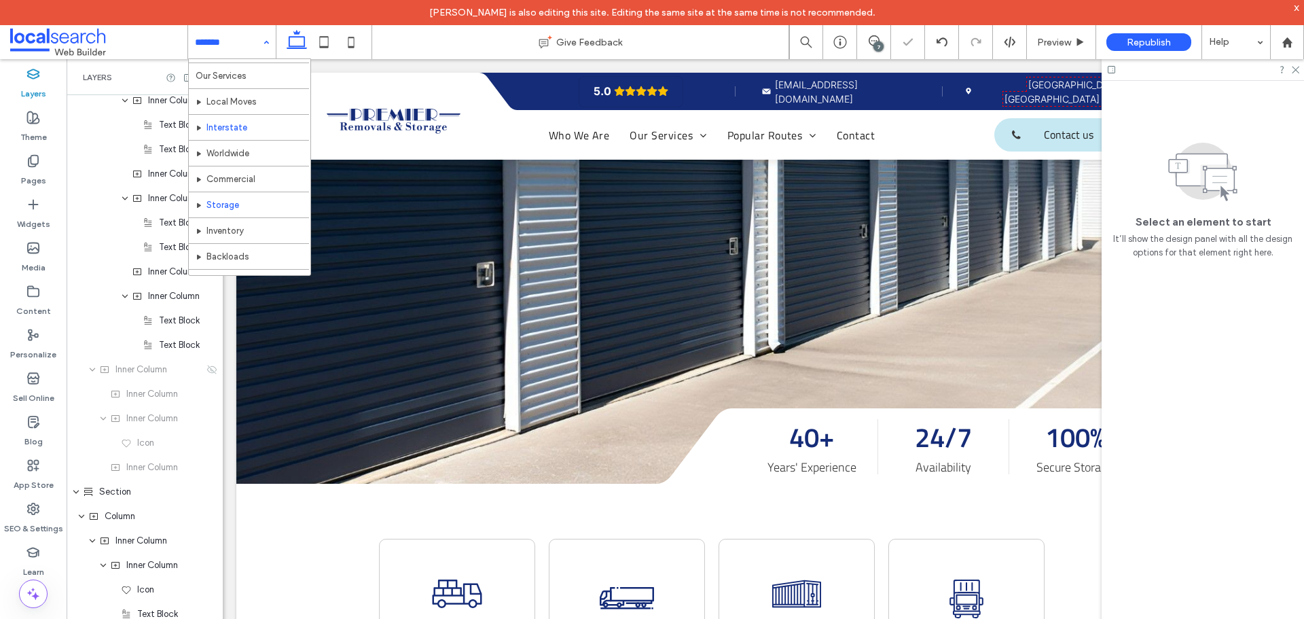
scroll to position [68, 0]
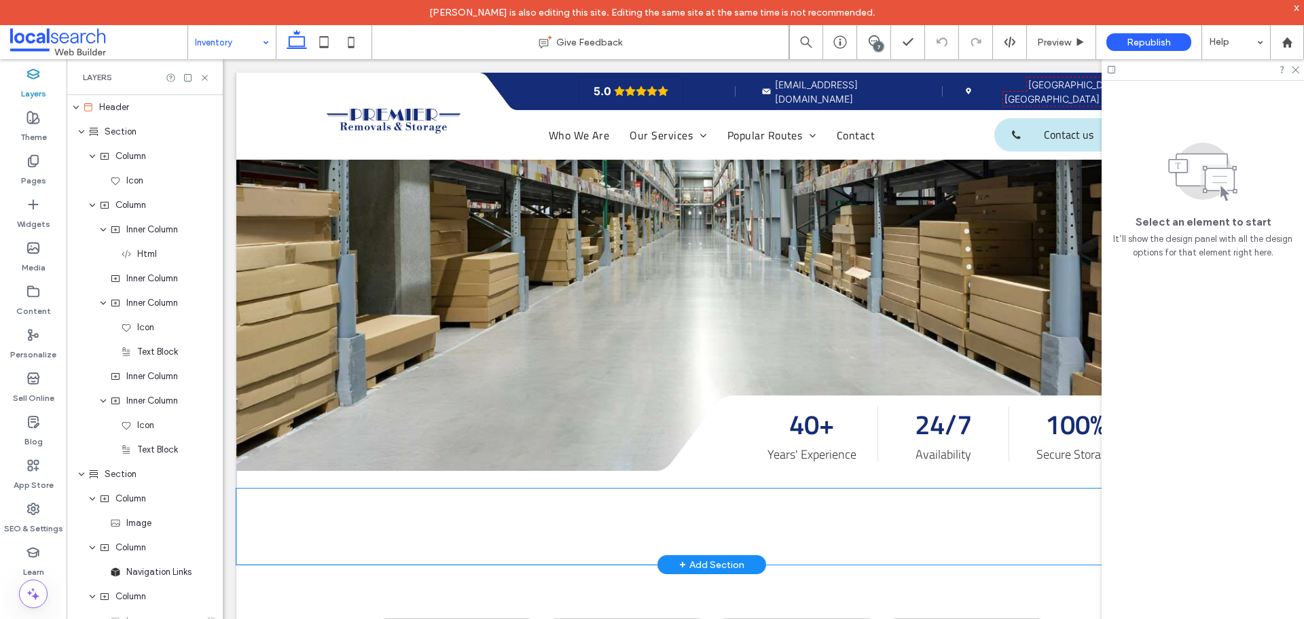
click at [397, 488] on div "Divider Icon" at bounding box center [711, 526] width 951 height 76
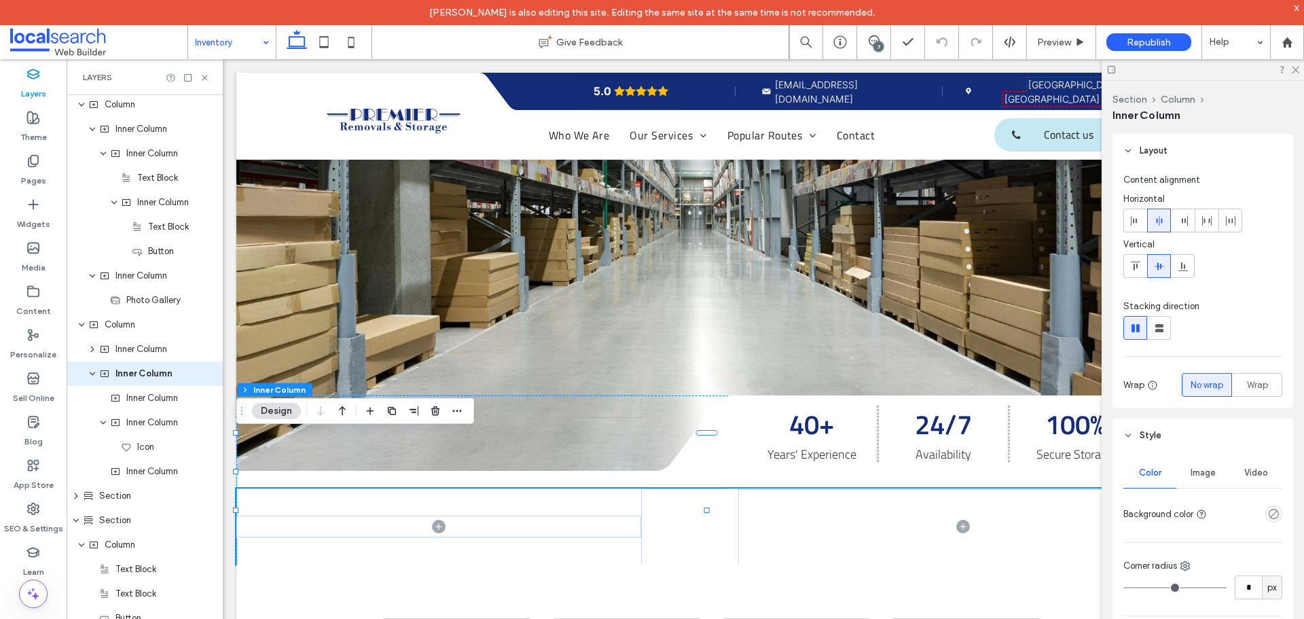
scroll to position [691, 0]
click at [207, 367] on use at bounding box center [212, 369] width 10 height 9
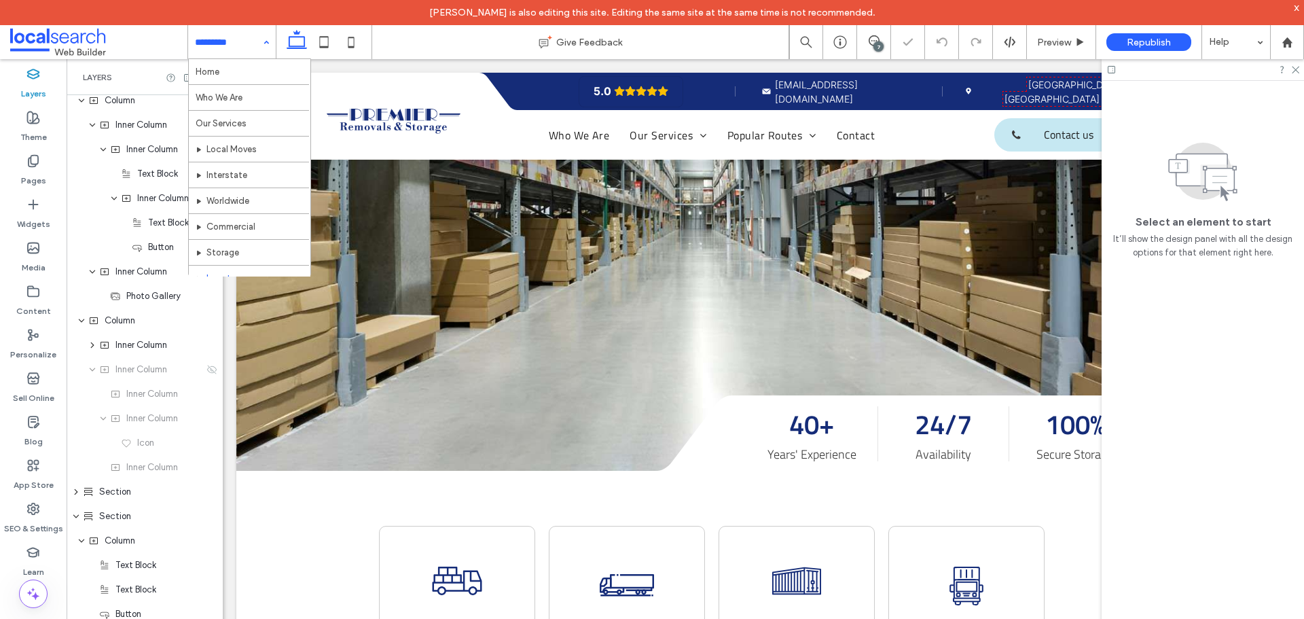
click at [234, 38] on input at bounding box center [228, 42] width 67 height 34
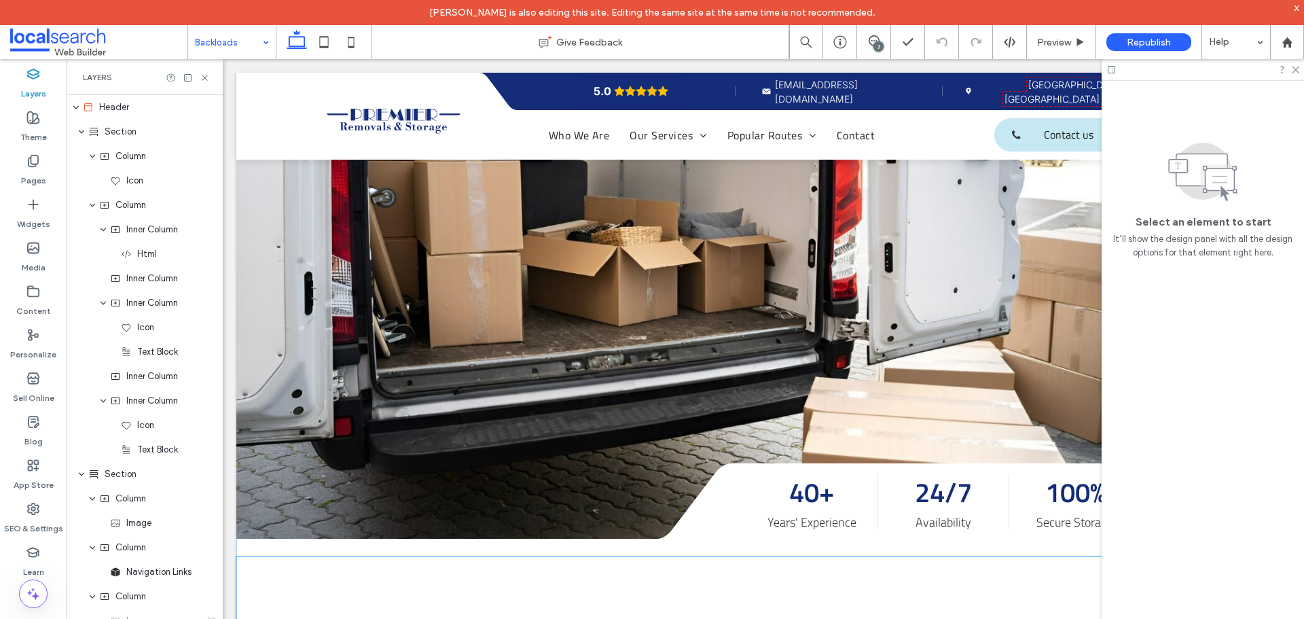
click at [420, 556] on div "Divider Icon" at bounding box center [711, 594] width 951 height 76
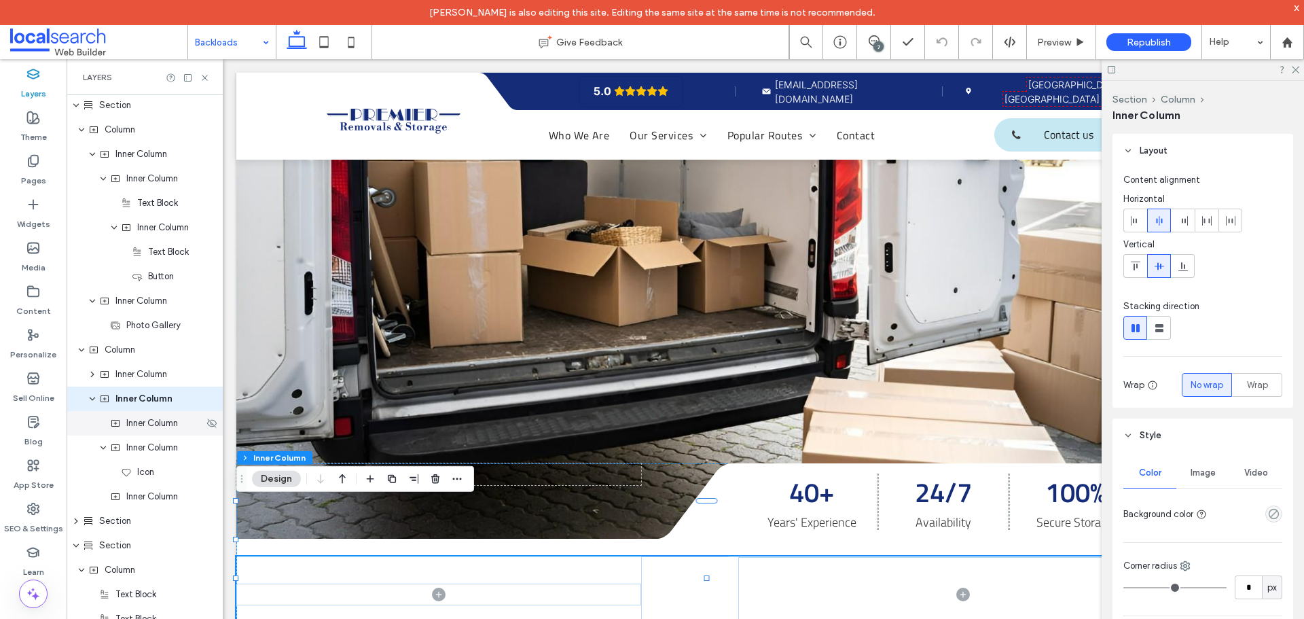
scroll to position [691, 0]
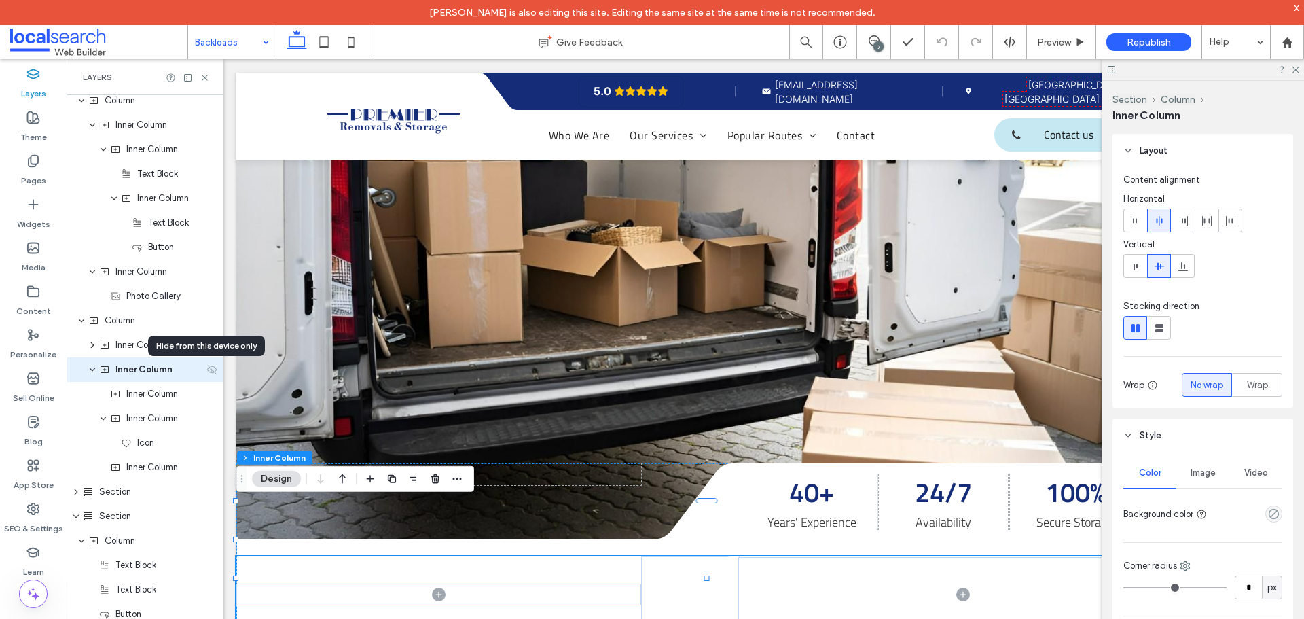
click at [206, 364] on icon at bounding box center [211, 369] width 11 height 11
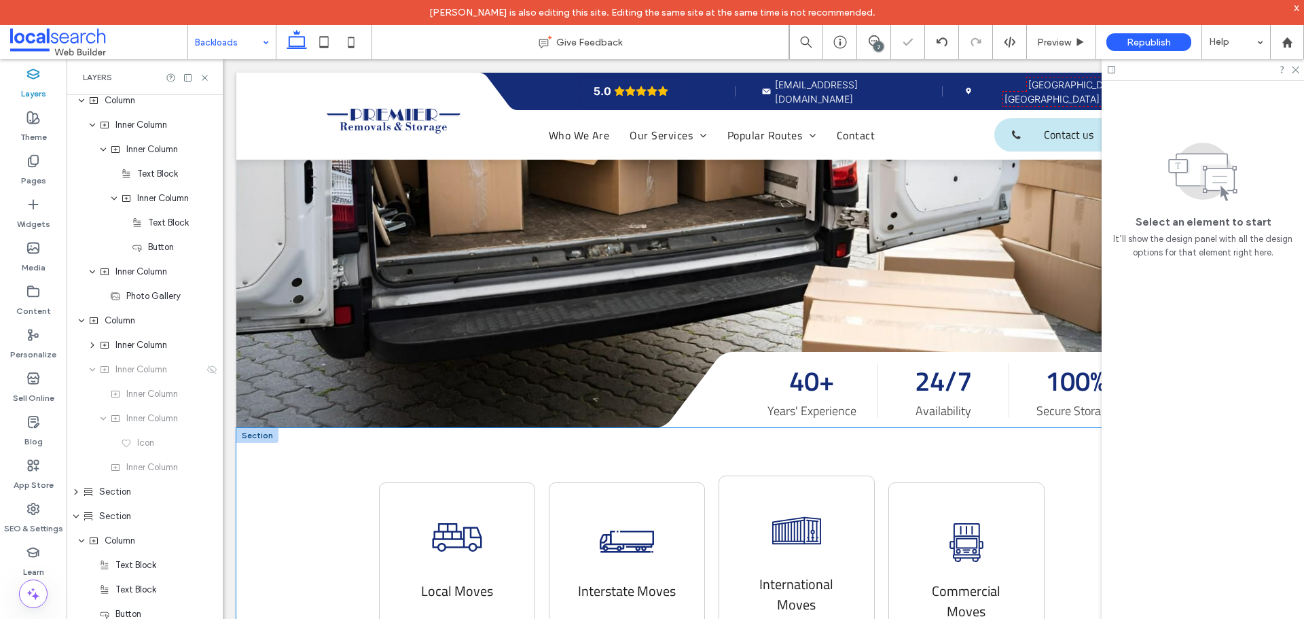
scroll to position [543, 0]
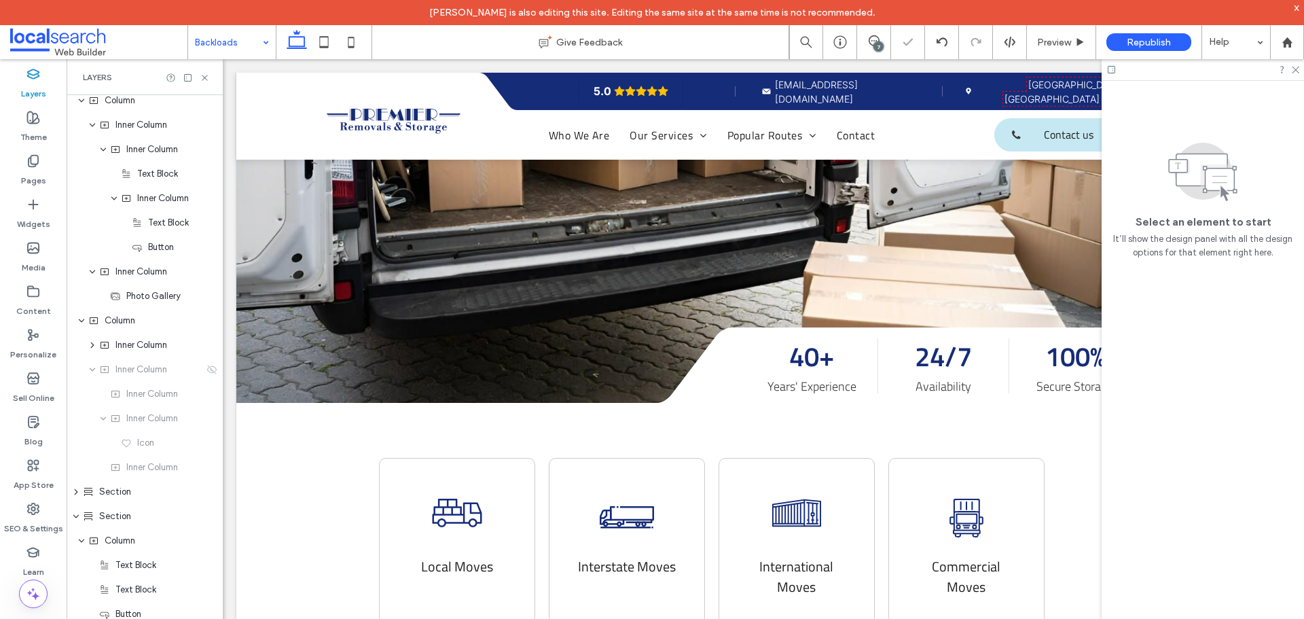
click at [248, 36] on input at bounding box center [228, 42] width 67 height 34
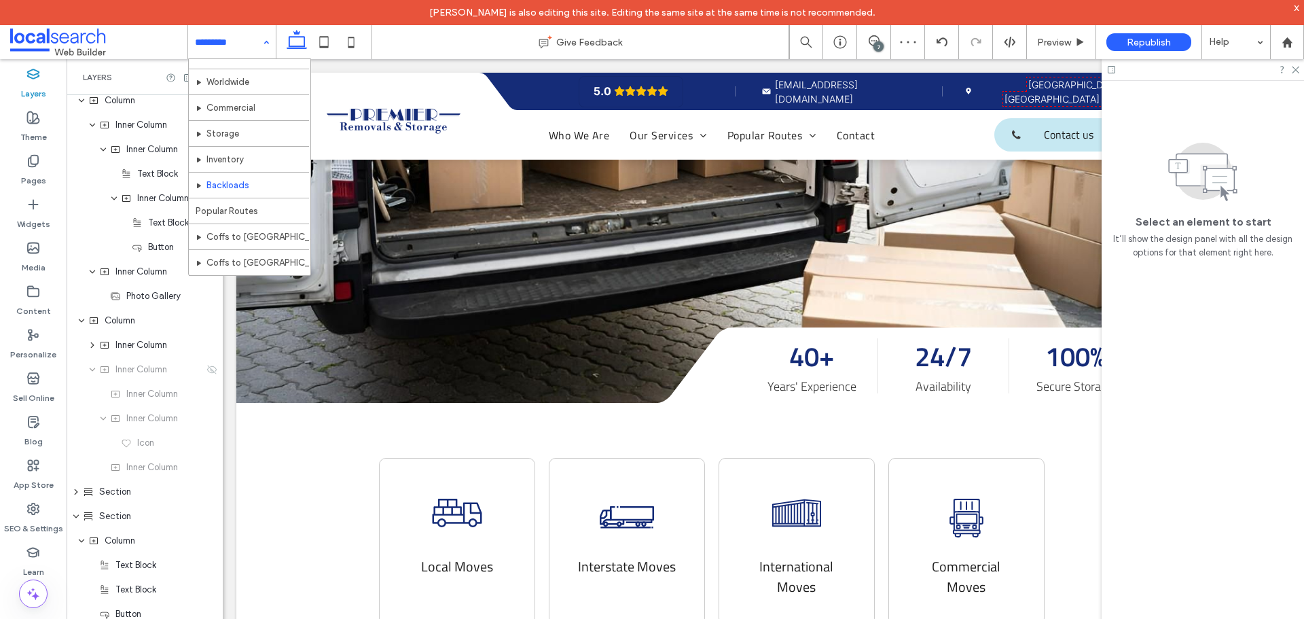
scroll to position [221, 0]
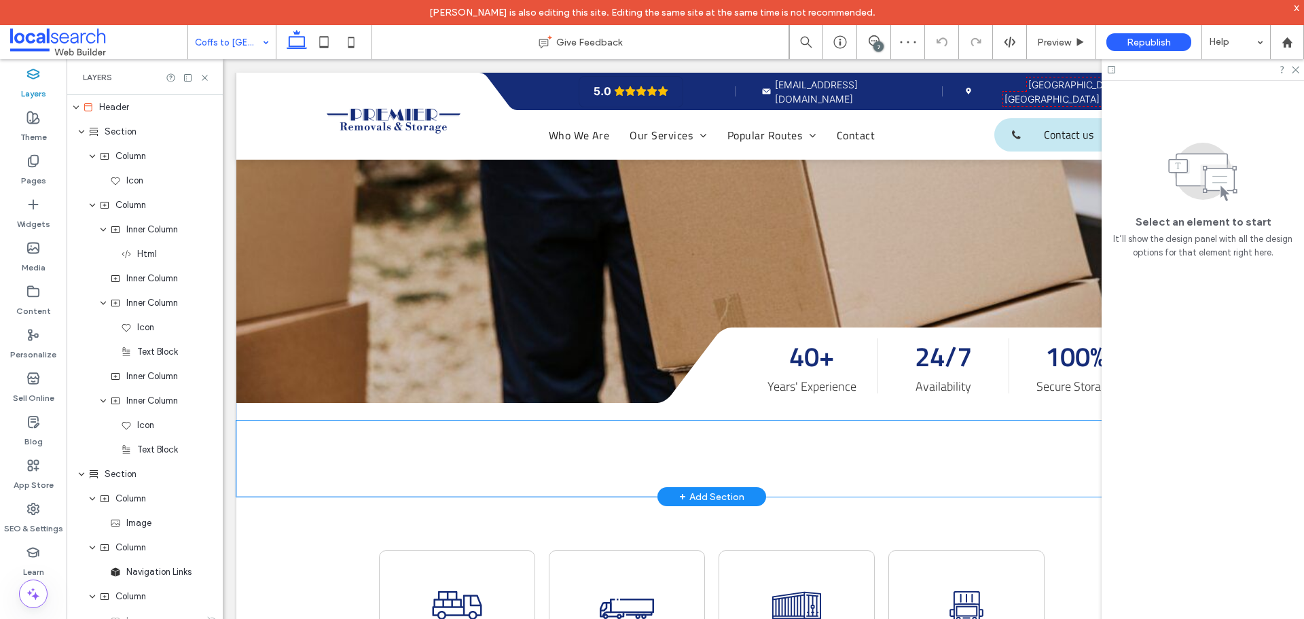
click at [409, 420] on div "Divider Icon" at bounding box center [711, 458] width 951 height 76
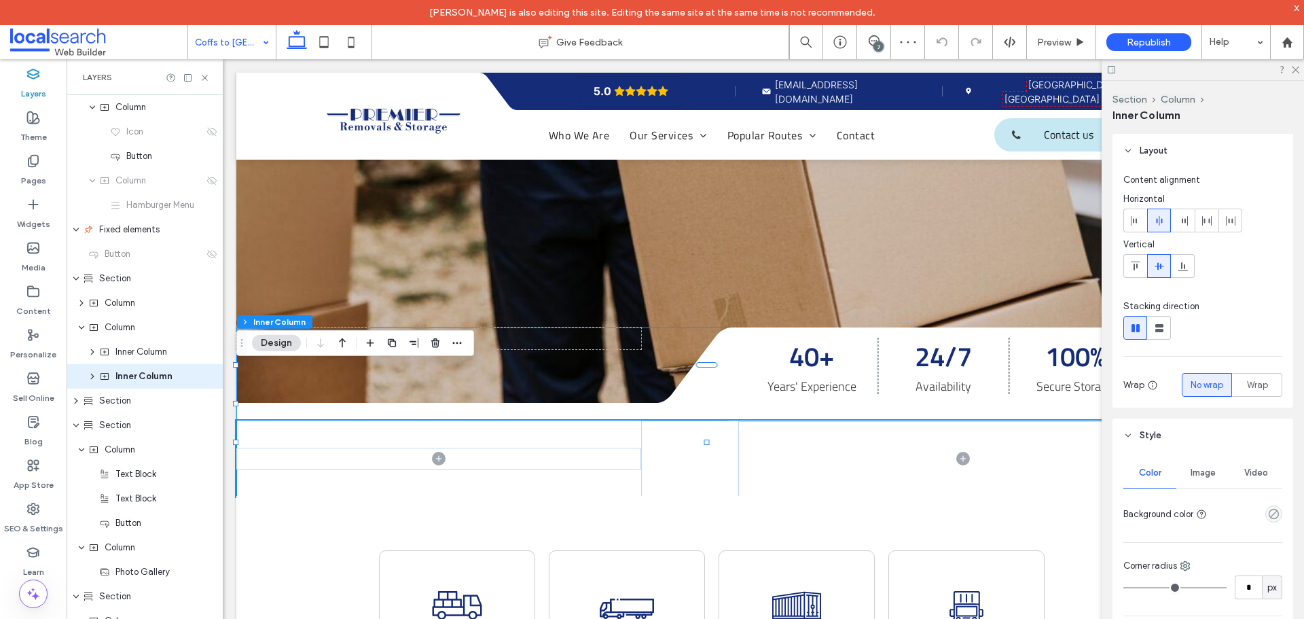
scroll to position [496, 0]
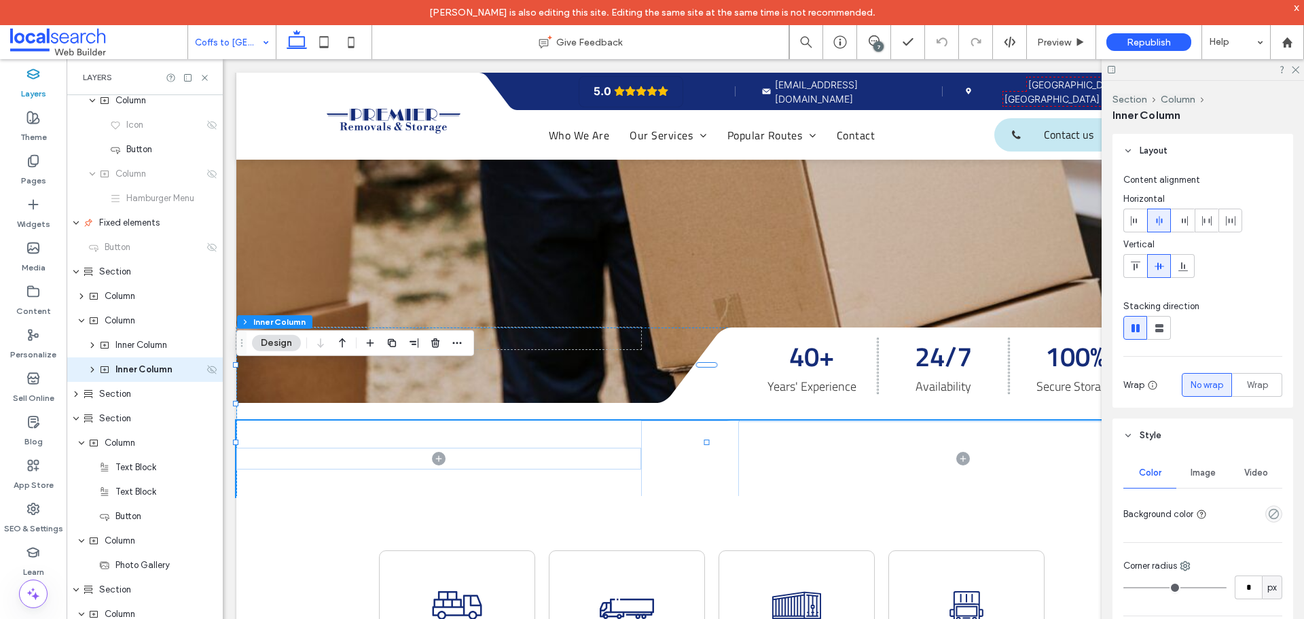
click at [206, 372] on icon at bounding box center [211, 369] width 11 height 11
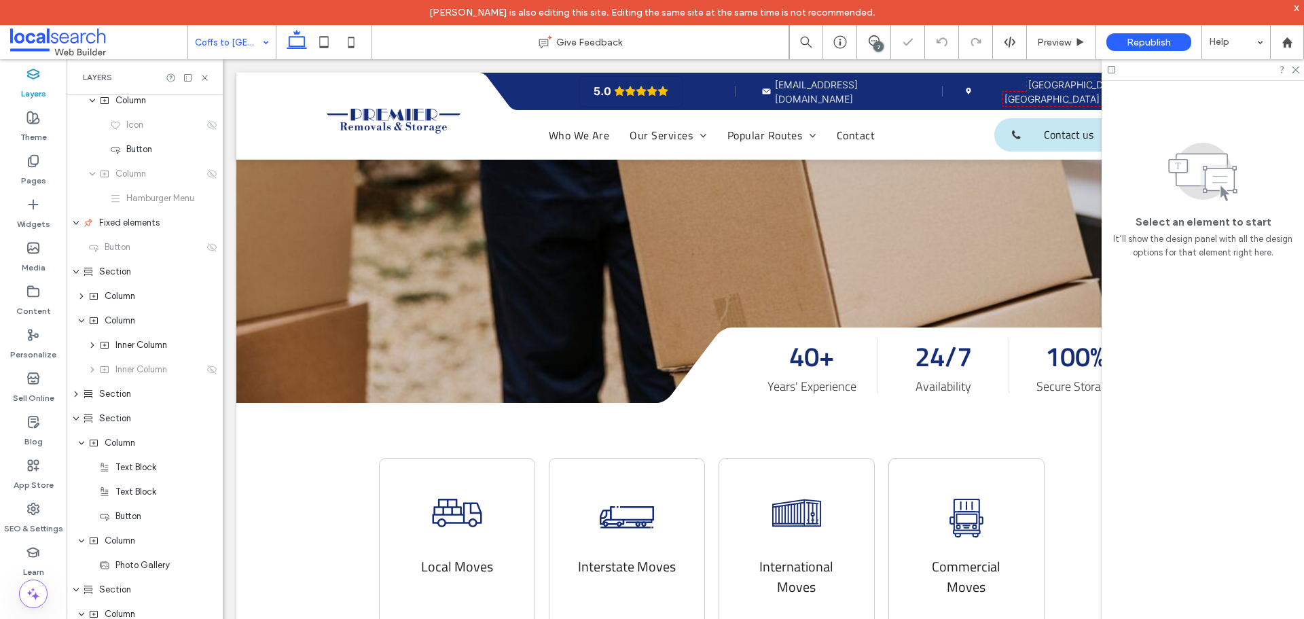
click at [239, 33] on input at bounding box center [228, 42] width 67 height 34
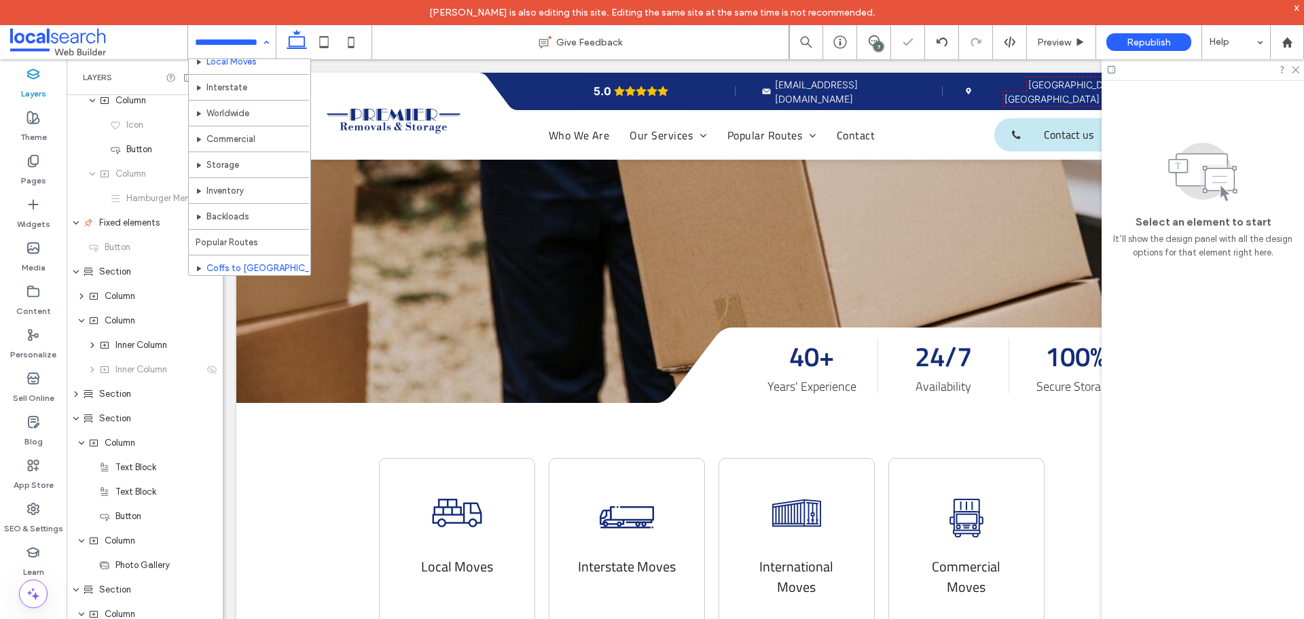
scroll to position [221, 0]
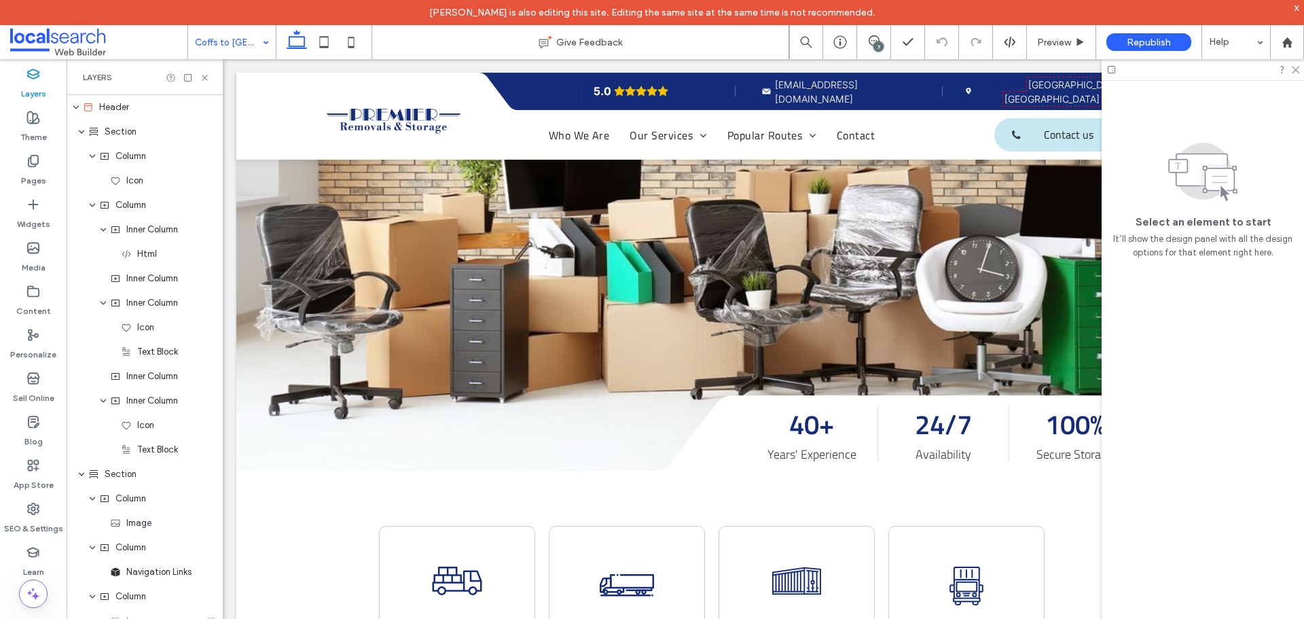
click at [232, 35] on input at bounding box center [228, 42] width 67 height 34
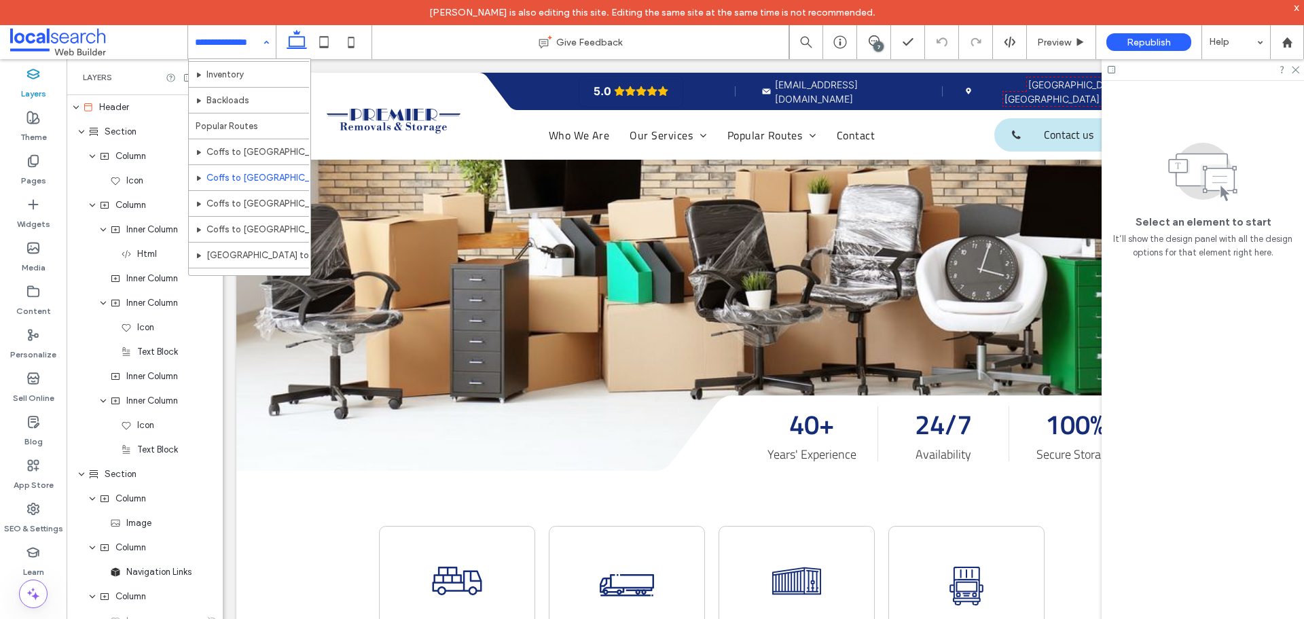
scroll to position [221, 0]
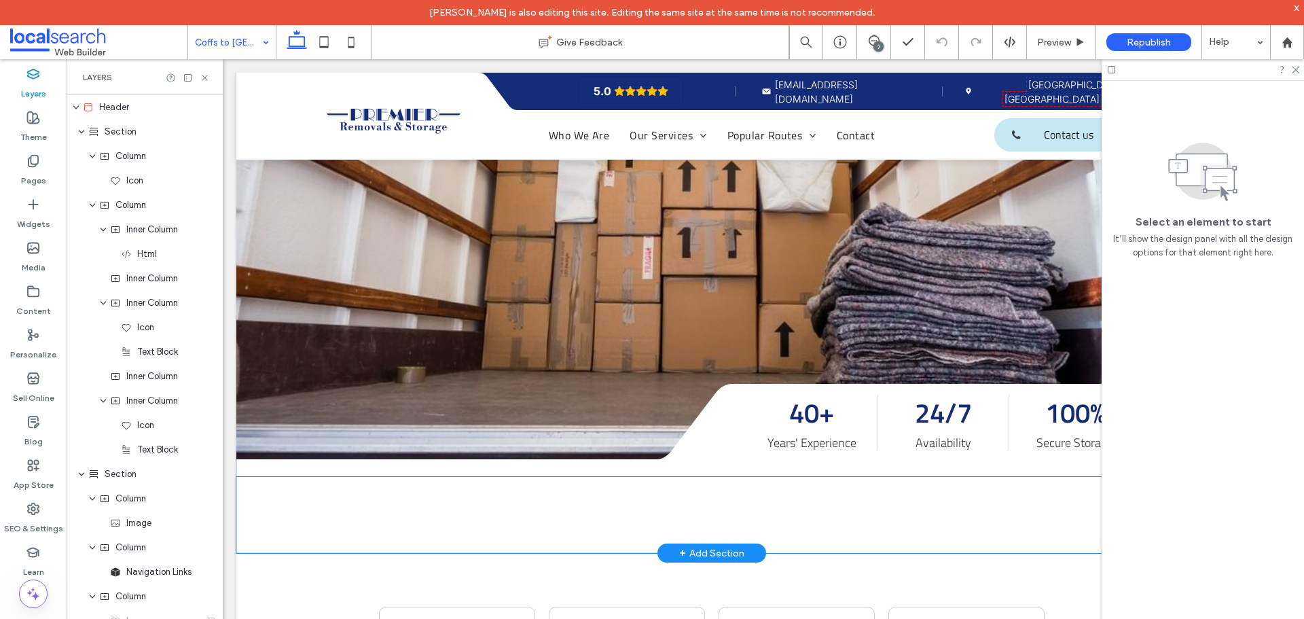
scroll to position [543, 0]
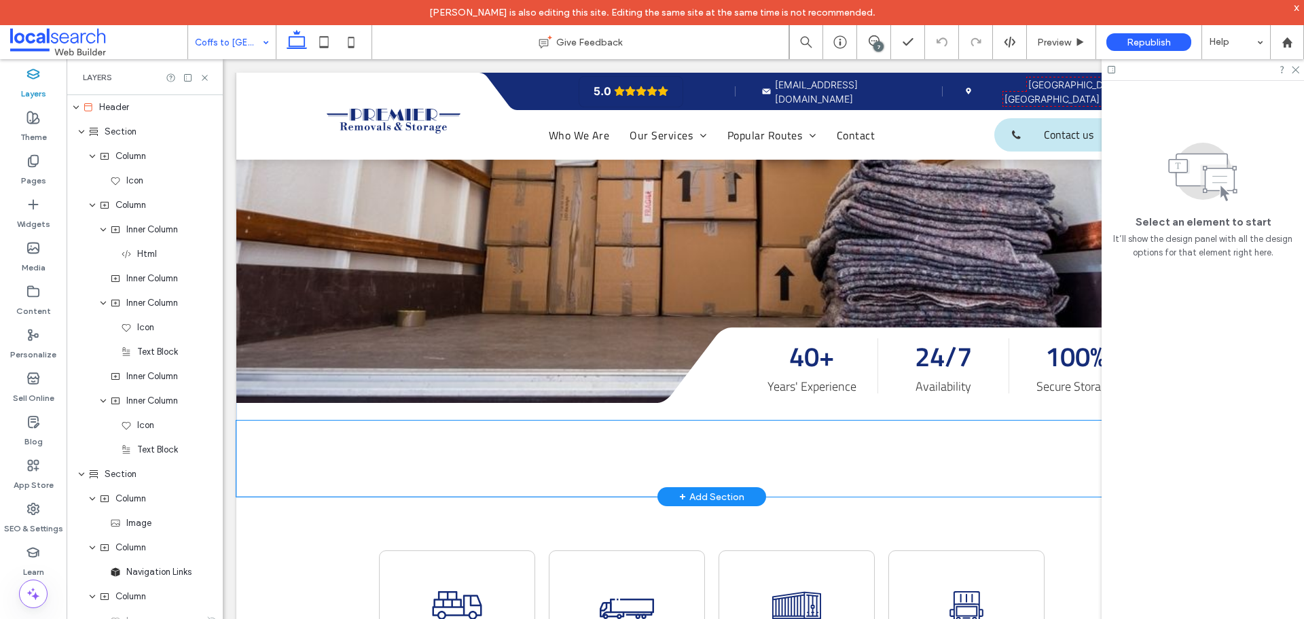
click at [498, 447] on span at bounding box center [438, 458] width 405 height 22
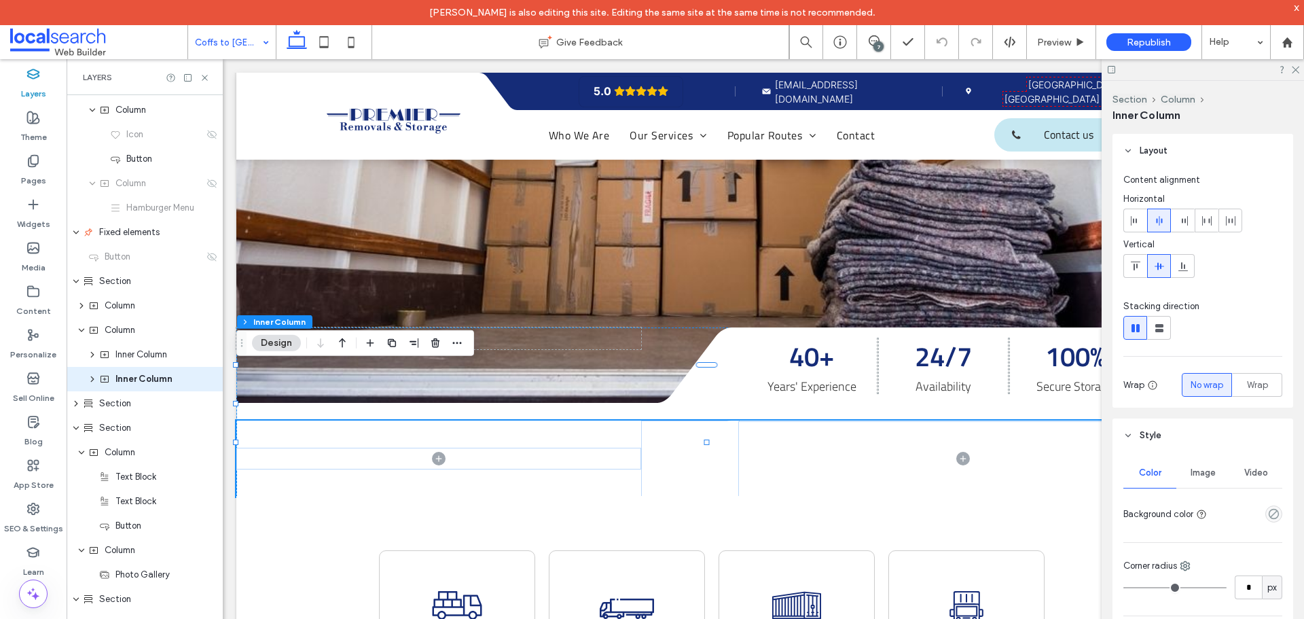
scroll to position [496, 0]
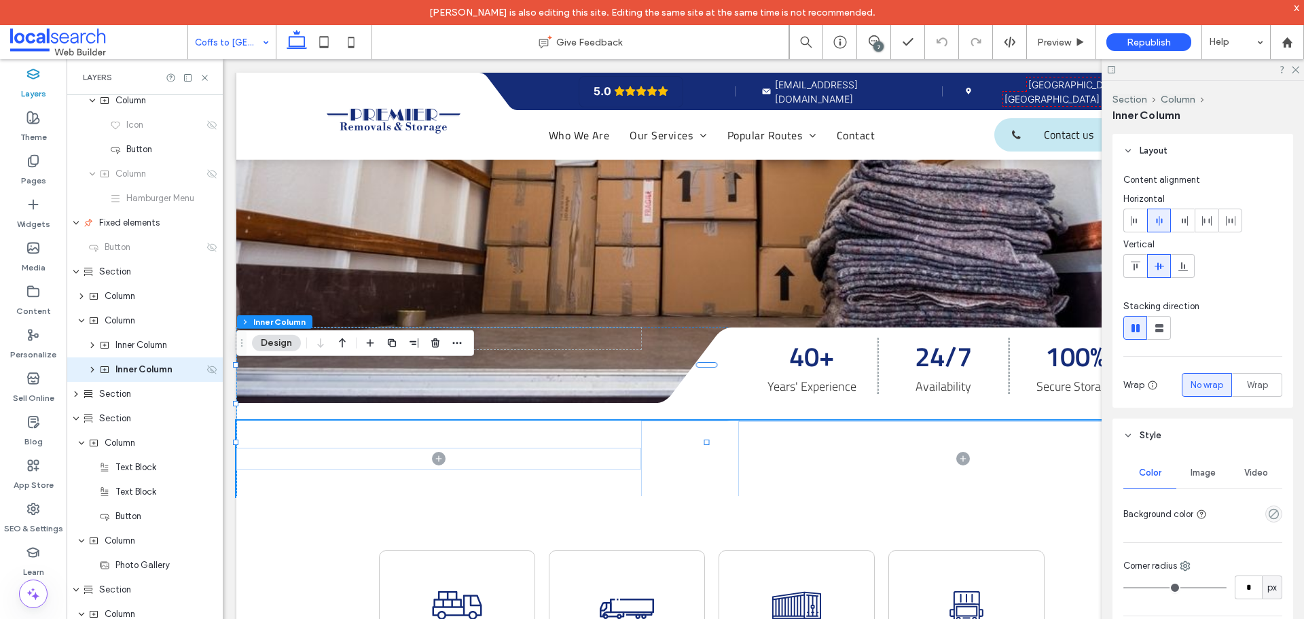
click at [206, 374] on icon at bounding box center [211, 369] width 11 height 11
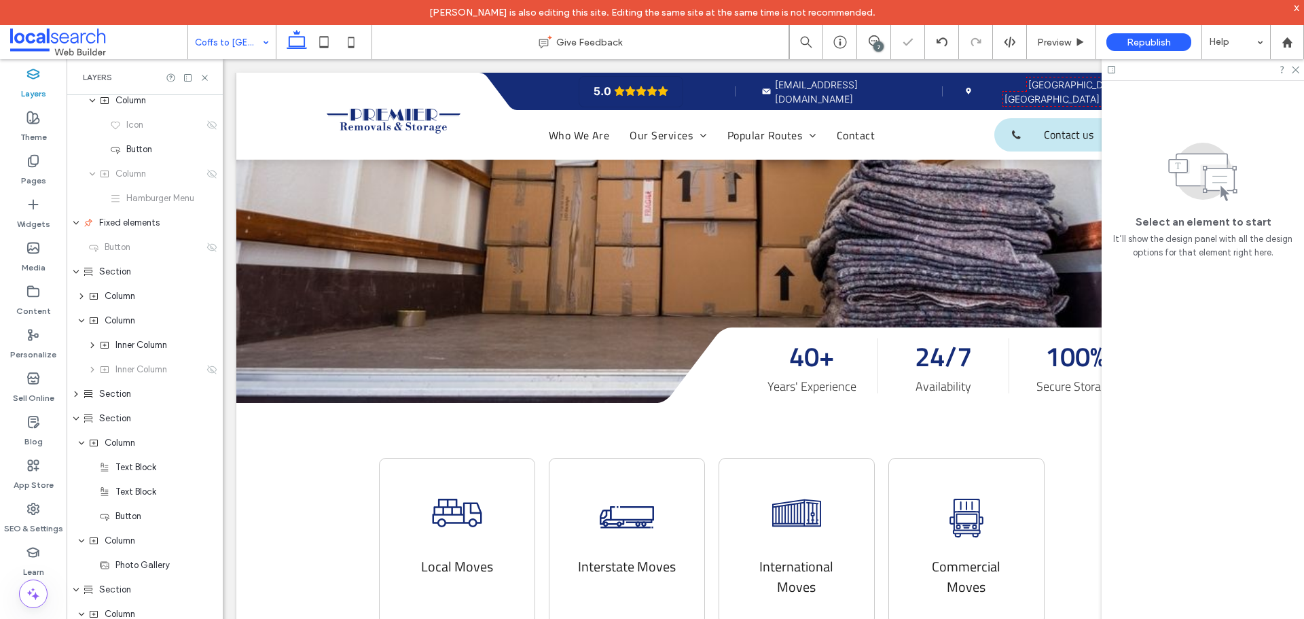
click at [256, 41] on input at bounding box center [228, 42] width 67 height 34
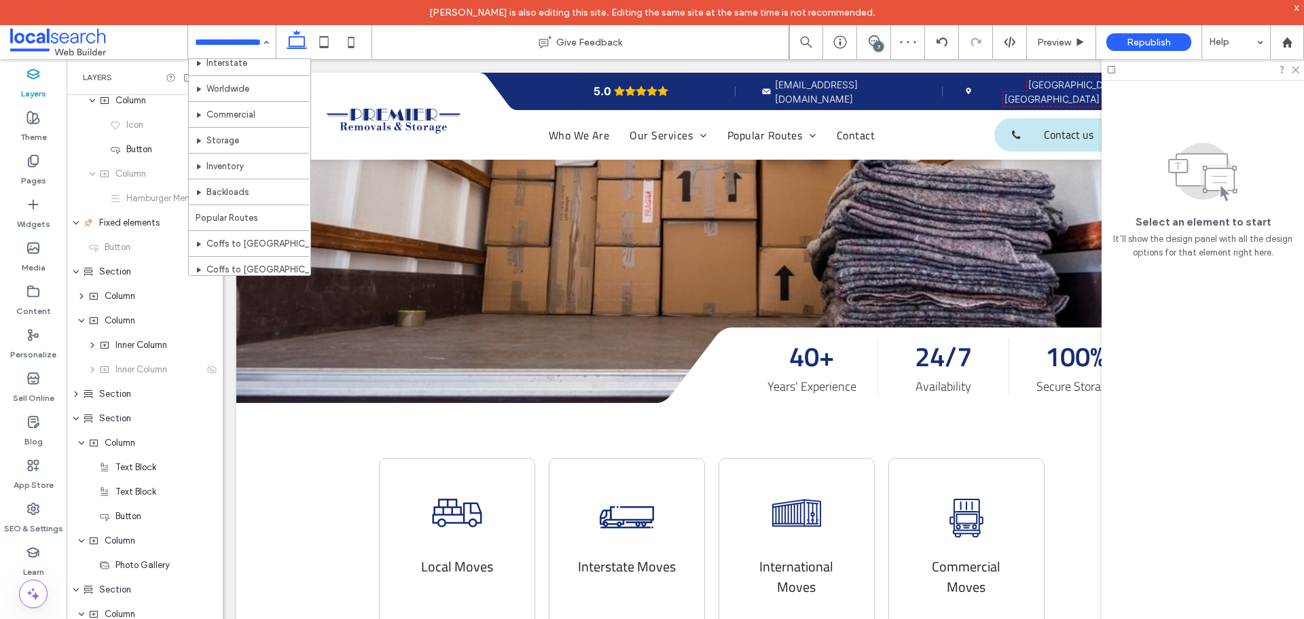
scroll to position [221, 0]
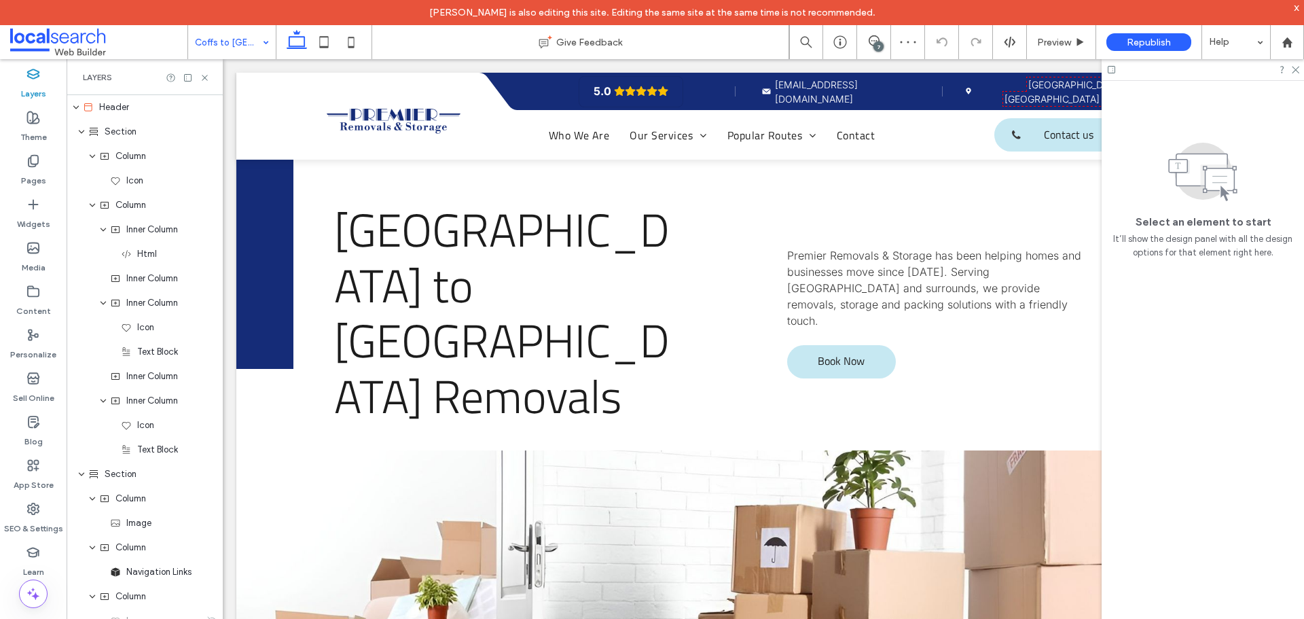
scroll to position [611, 0]
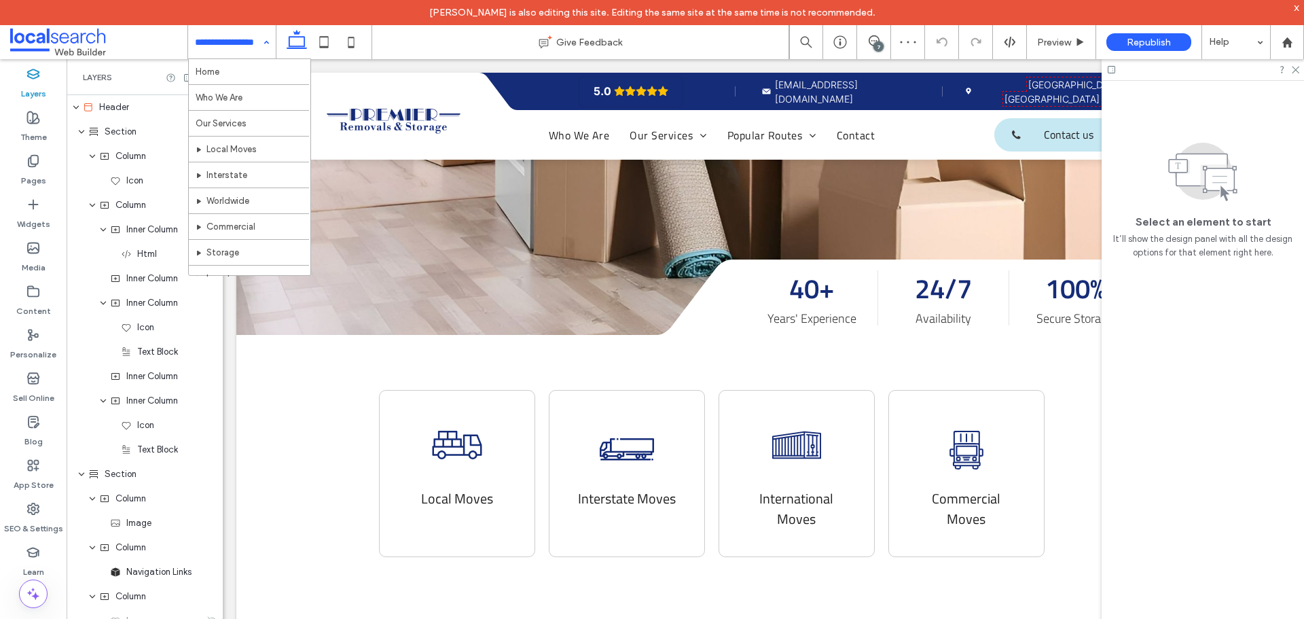
click at [248, 35] on input at bounding box center [228, 42] width 67 height 34
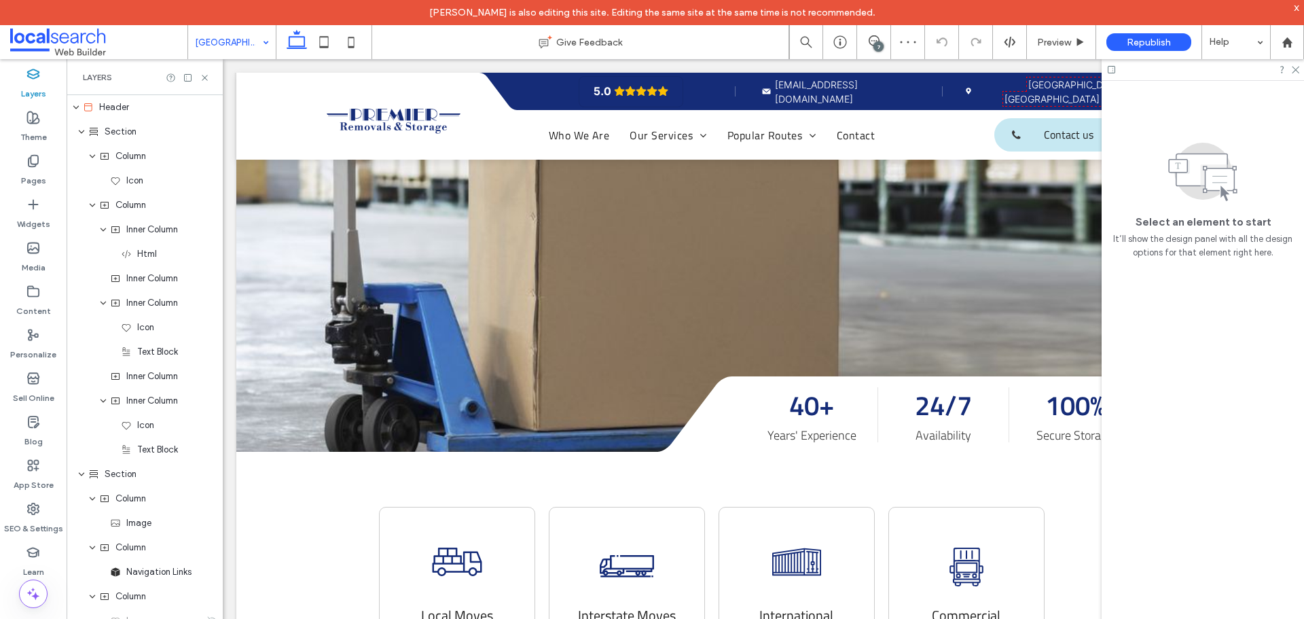
scroll to position [475, 0]
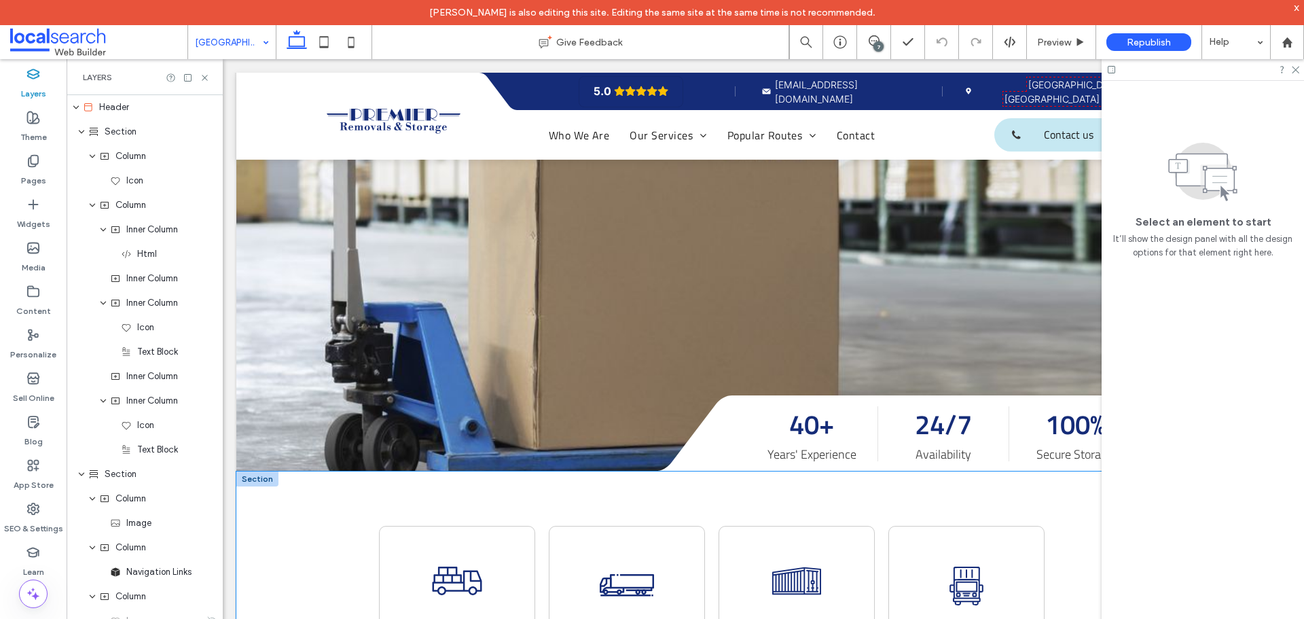
click at [611, 471] on div "Removalist Truck Icon Local Moves Large Removalist Truck Icon Interstate Moves …" at bounding box center [711, 582] width 951 height 222
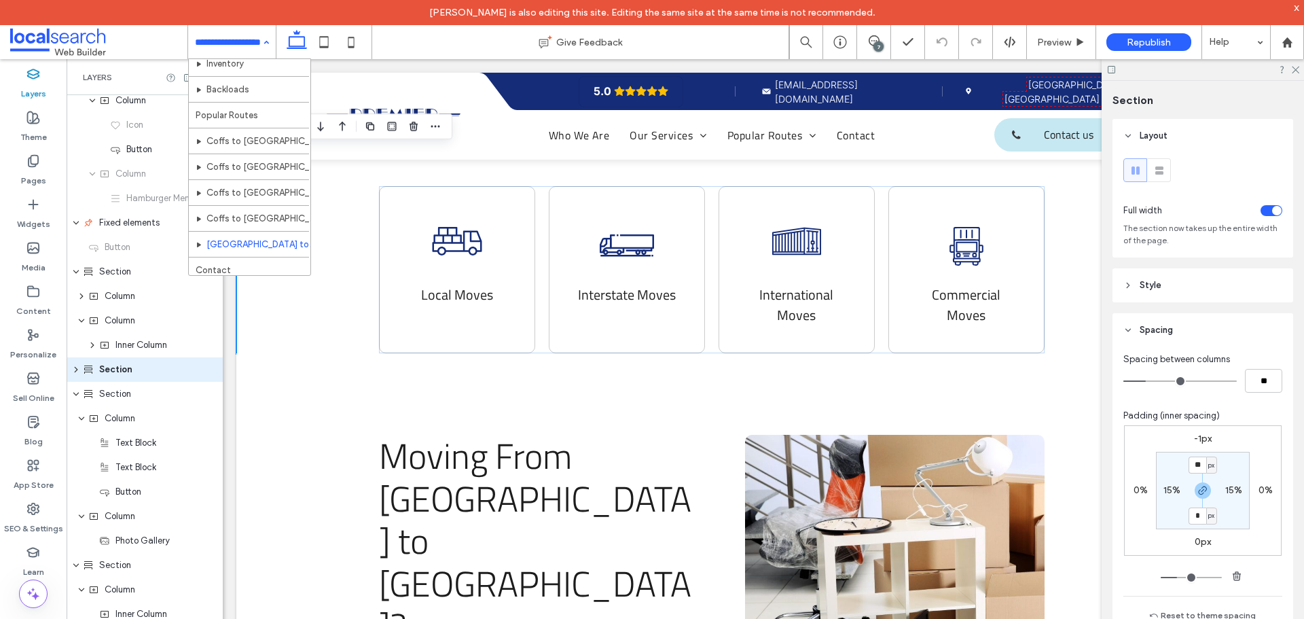
scroll to position [221, 0]
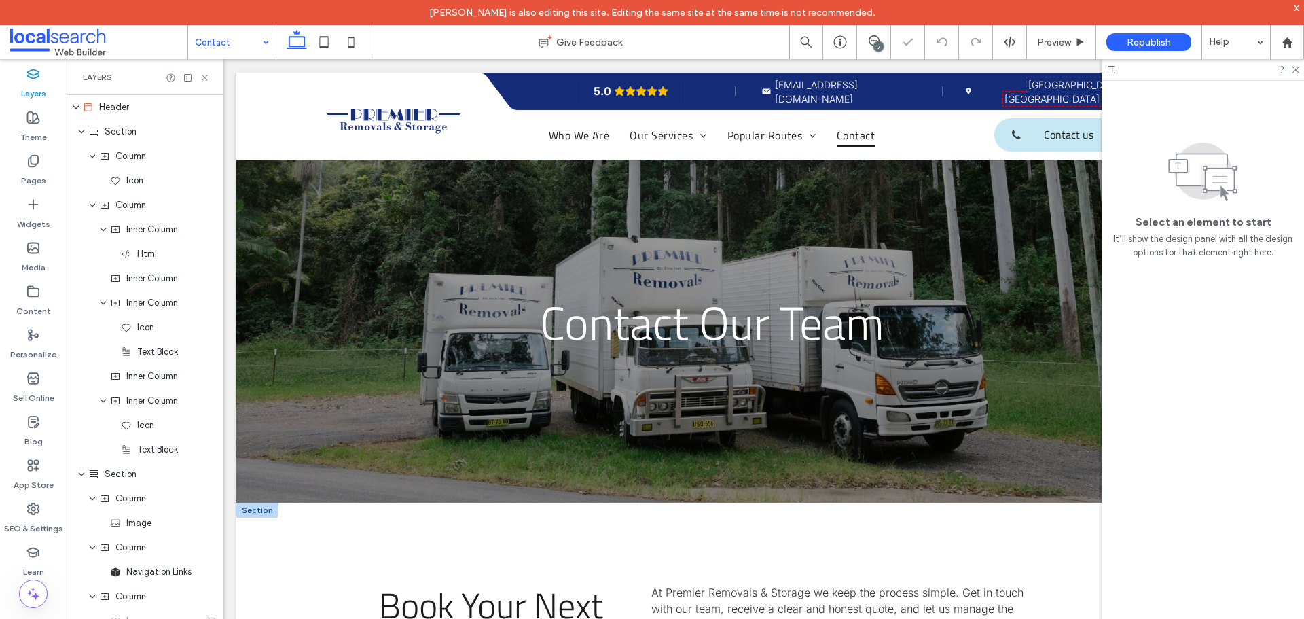
scroll to position [407, 0]
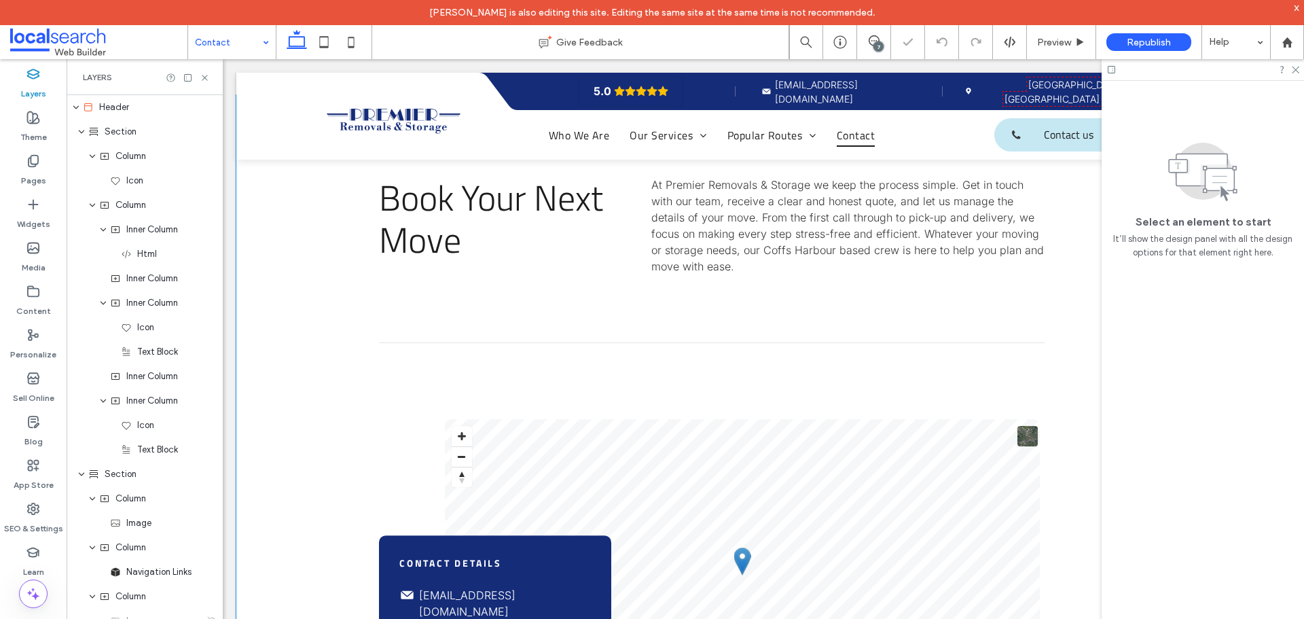
click at [679, 358] on div "Book Your Next Move At Premier Removals & Storage we keep the process simple. G…" at bounding box center [711, 453] width 951 height 716
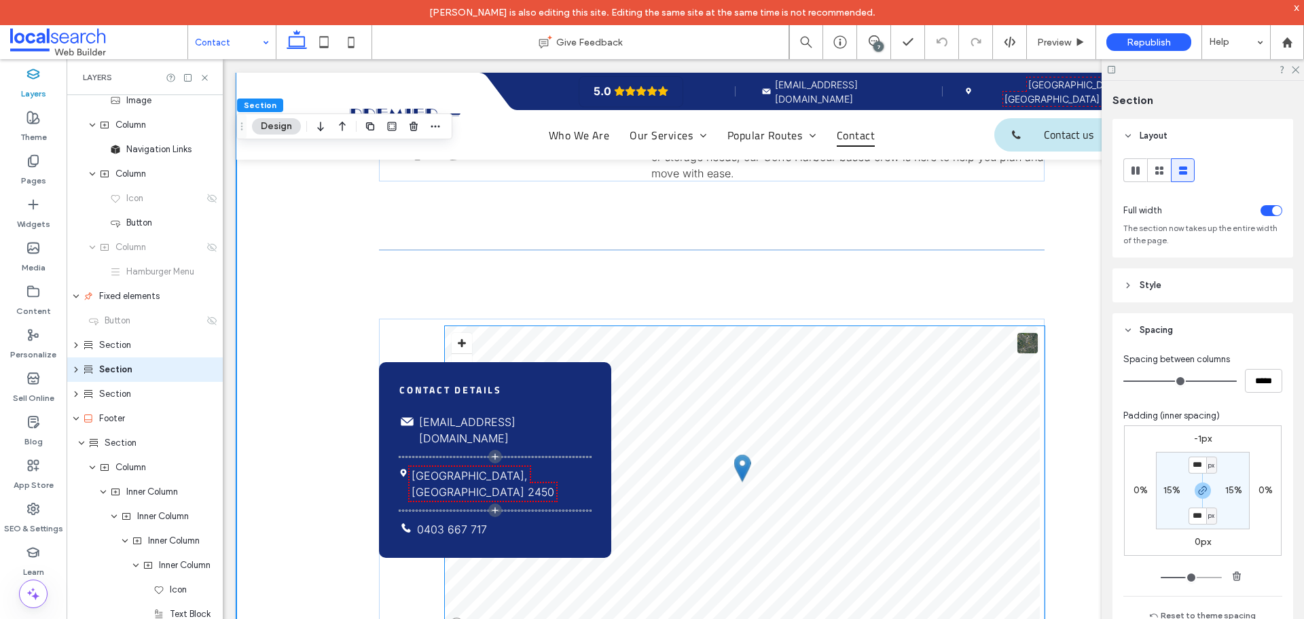
scroll to position [475, 0]
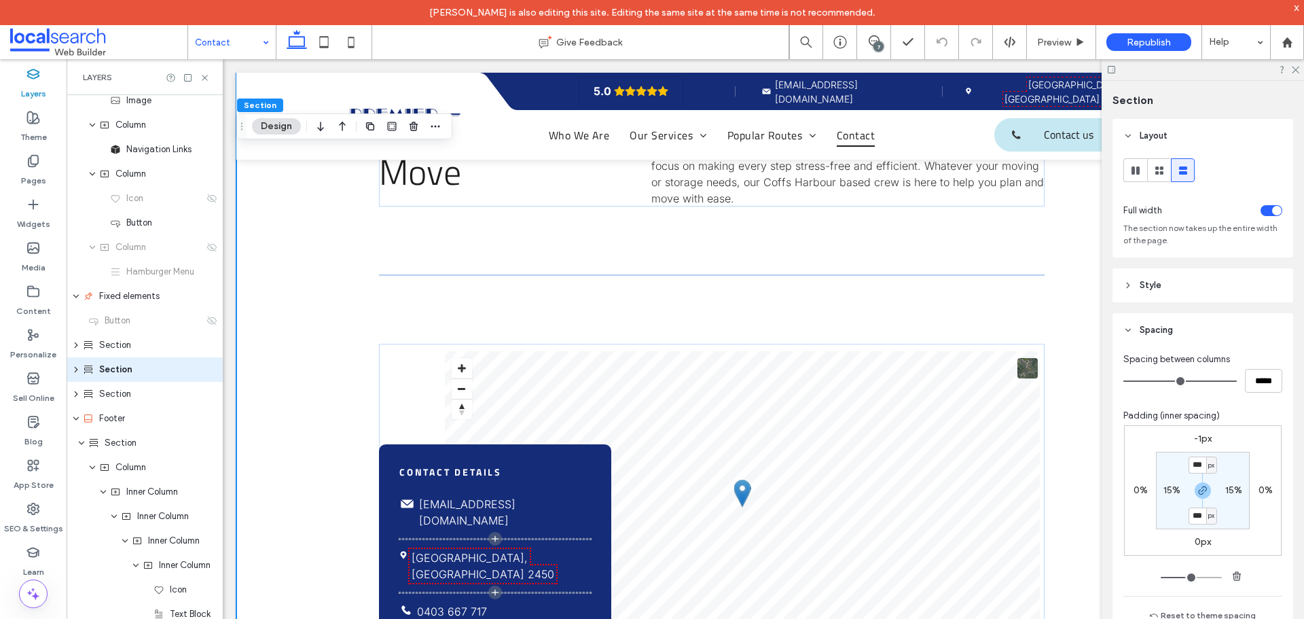
drag, startPoint x: 253, startPoint y: 31, endPoint x: 246, endPoint y: 56, distance: 25.6
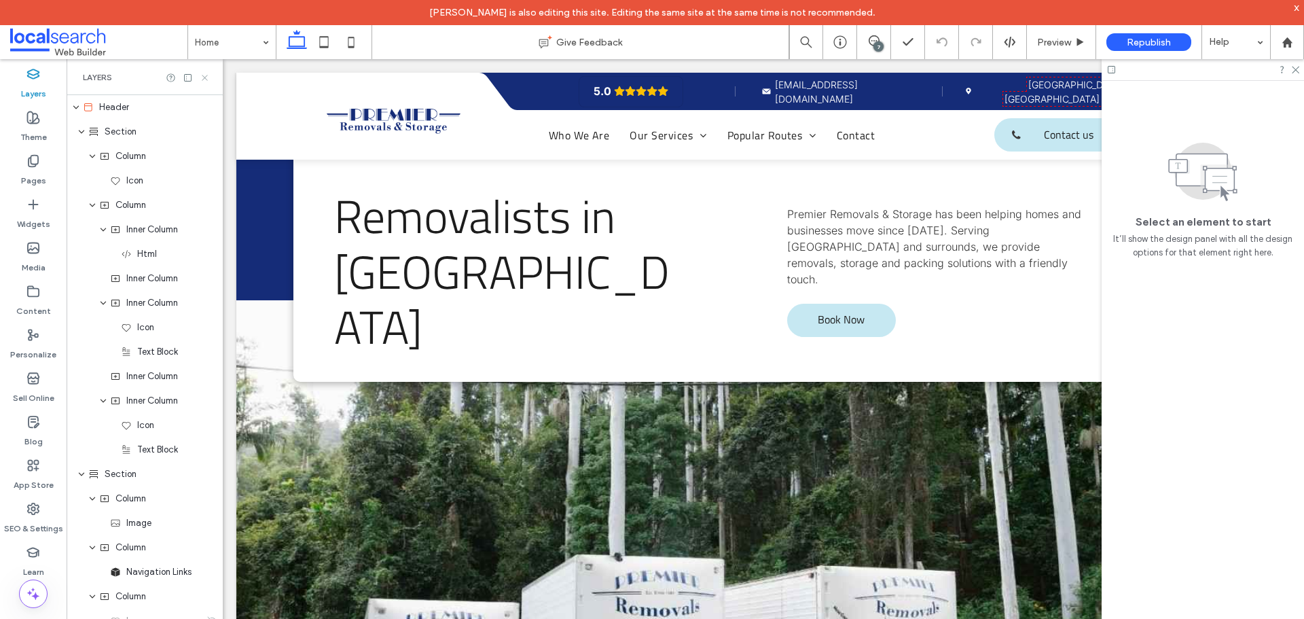
click at [208, 75] on icon at bounding box center [205, 78] width 10 height 10
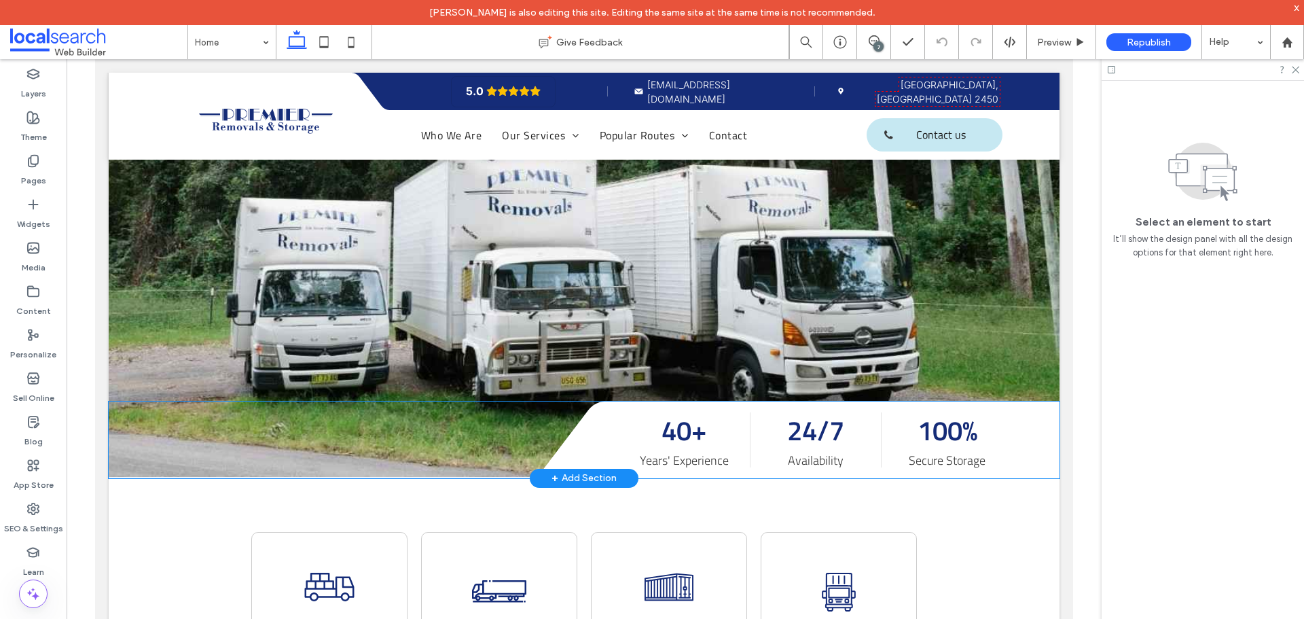
scroll to position [475, 0]
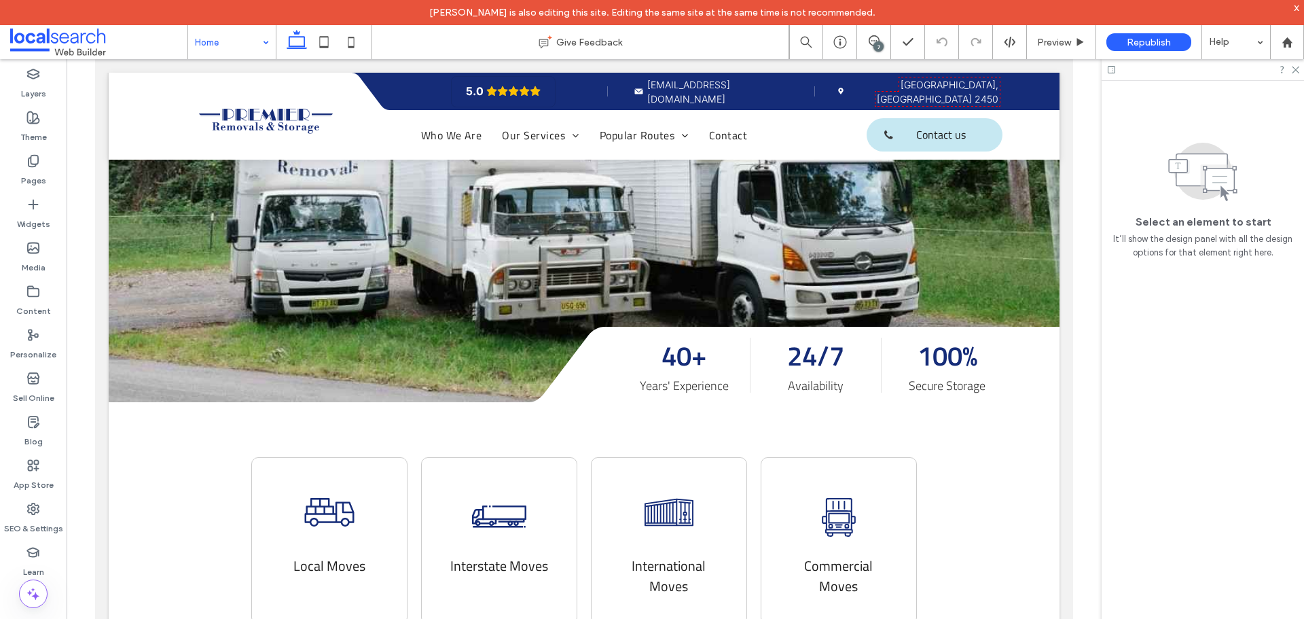
drag, startPoint x: 201, startPoint y: 29, endPoint x: 201, endPoint y: 40, distance: 10.9
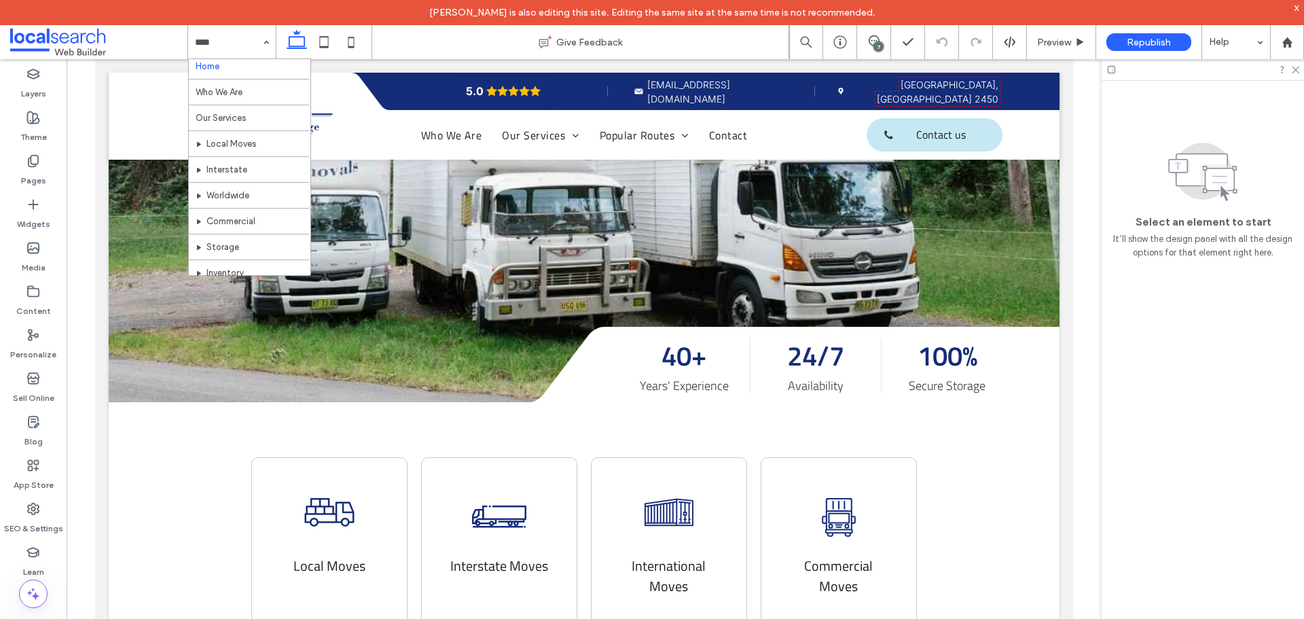
scroll to position [0, 0]
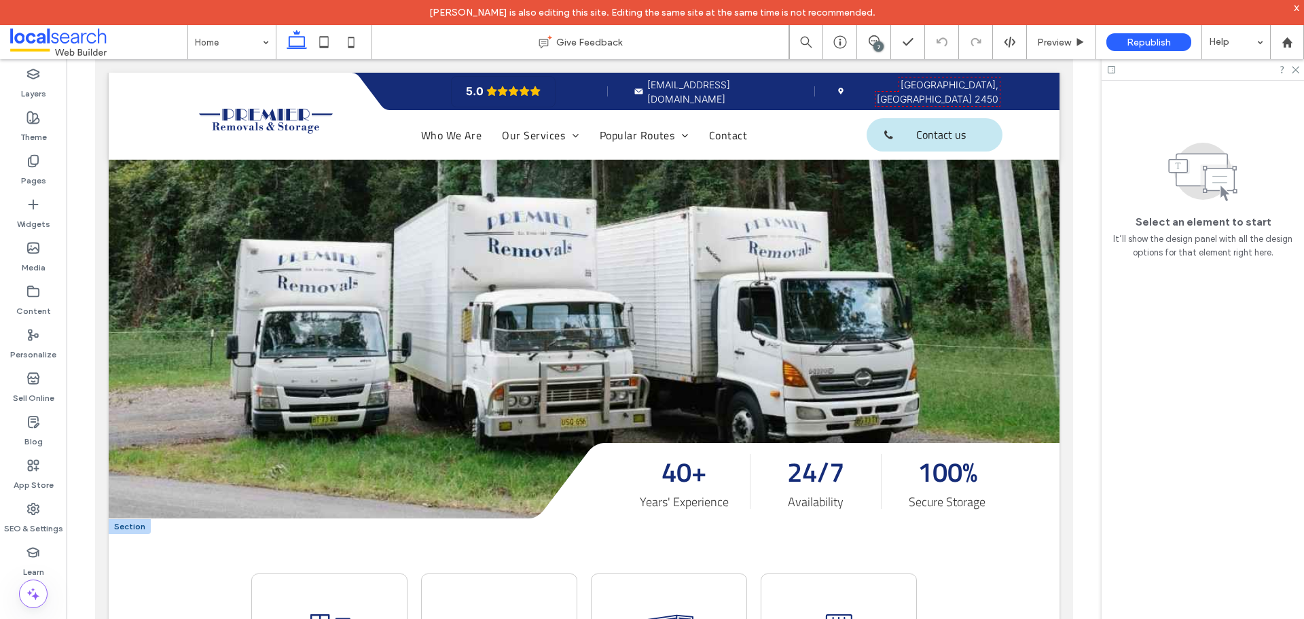
scroll to position [339, 0]
